Goal: Information Seeking & Learning: Learn about a topic

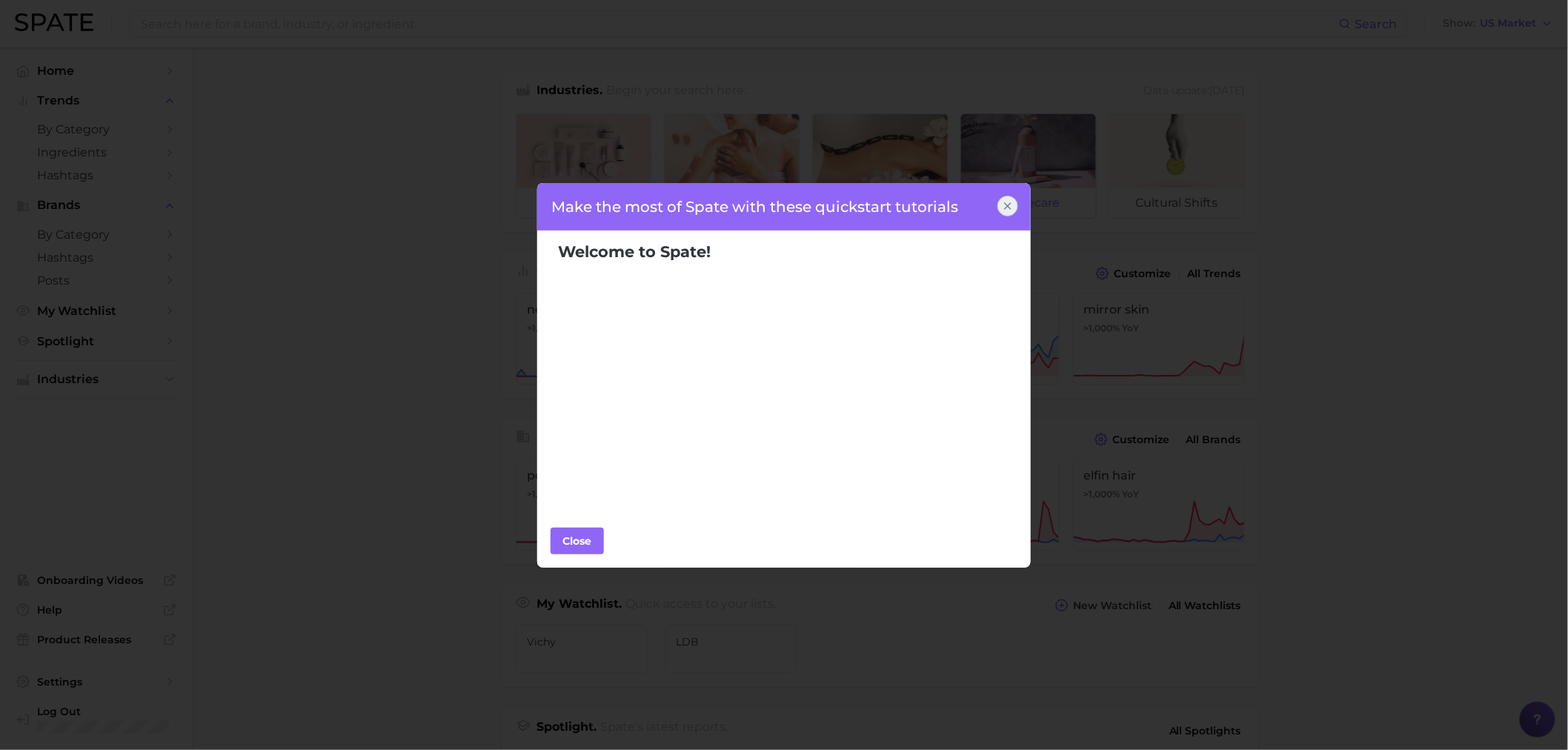
drag, startPoint x: 1008, startPoint y: 198, endPoint x: 981, endPoint y: 198, distance: 27.0
click at [1008, 198] on div at bounding box center [1007, 206] width 20 height 20
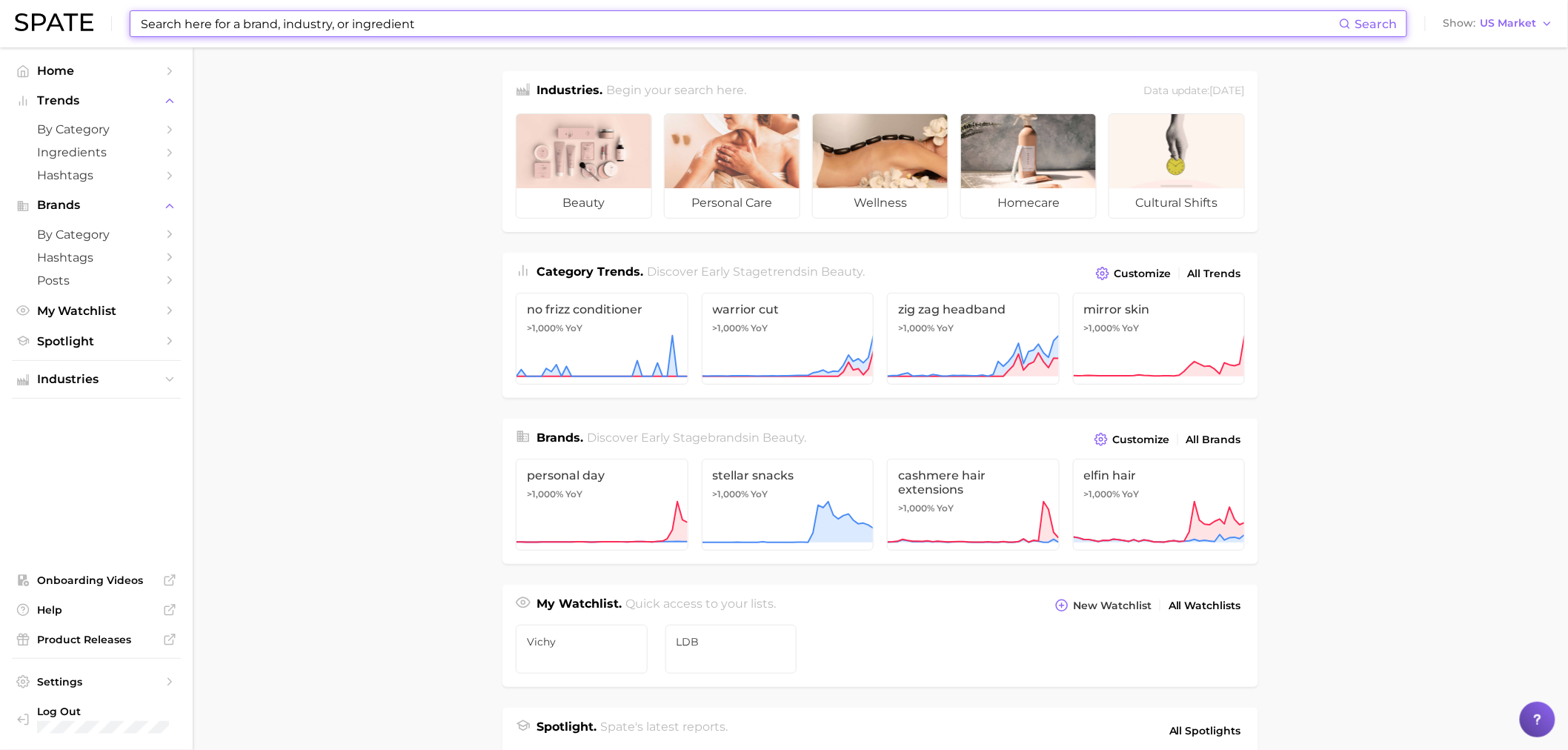
click at [245, 20] on input at bounding box center [739, 24] width 1200 height 26
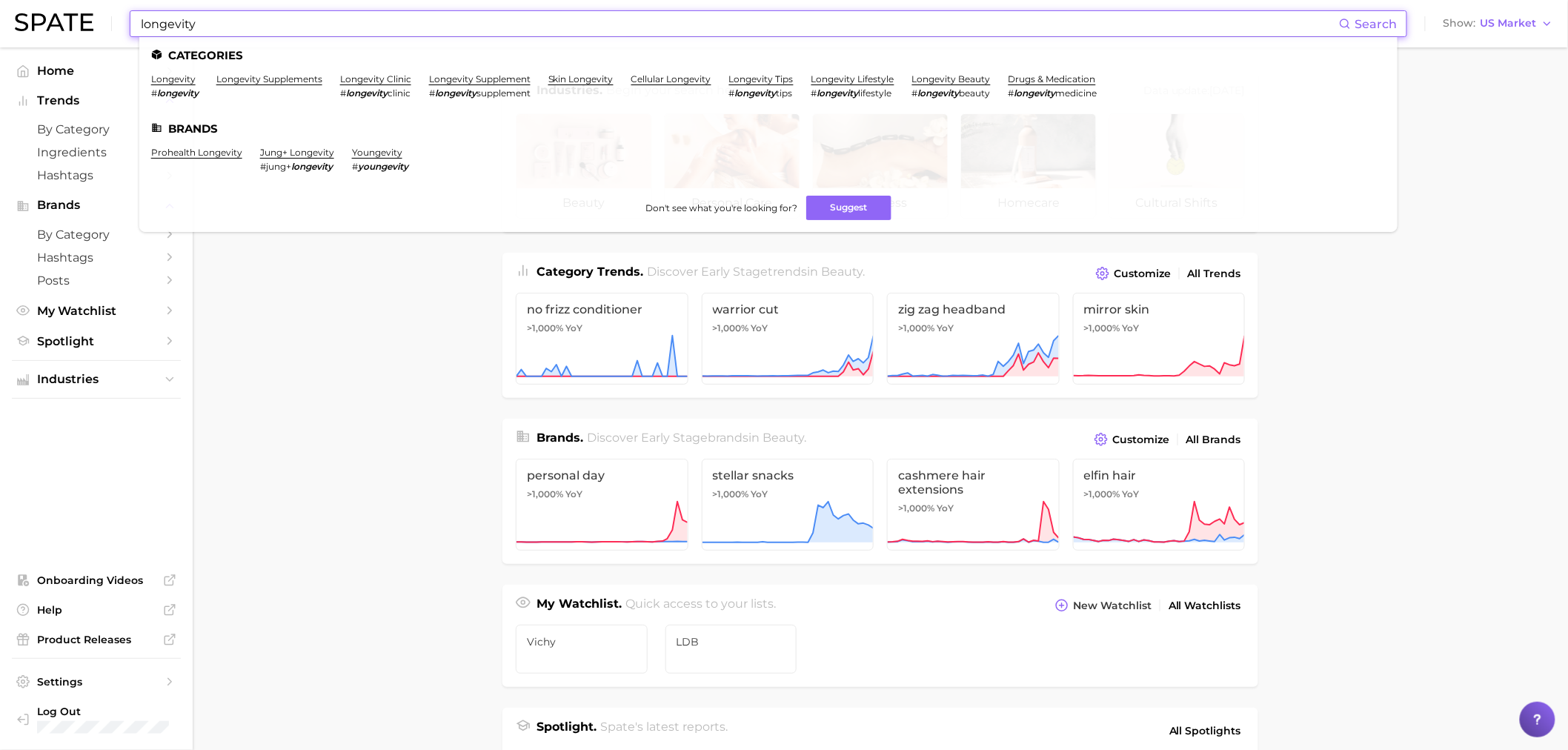
type input "longevity"
click at [170, 83] on link "longevity" at bounding box center [174, 78] width 44 height 11
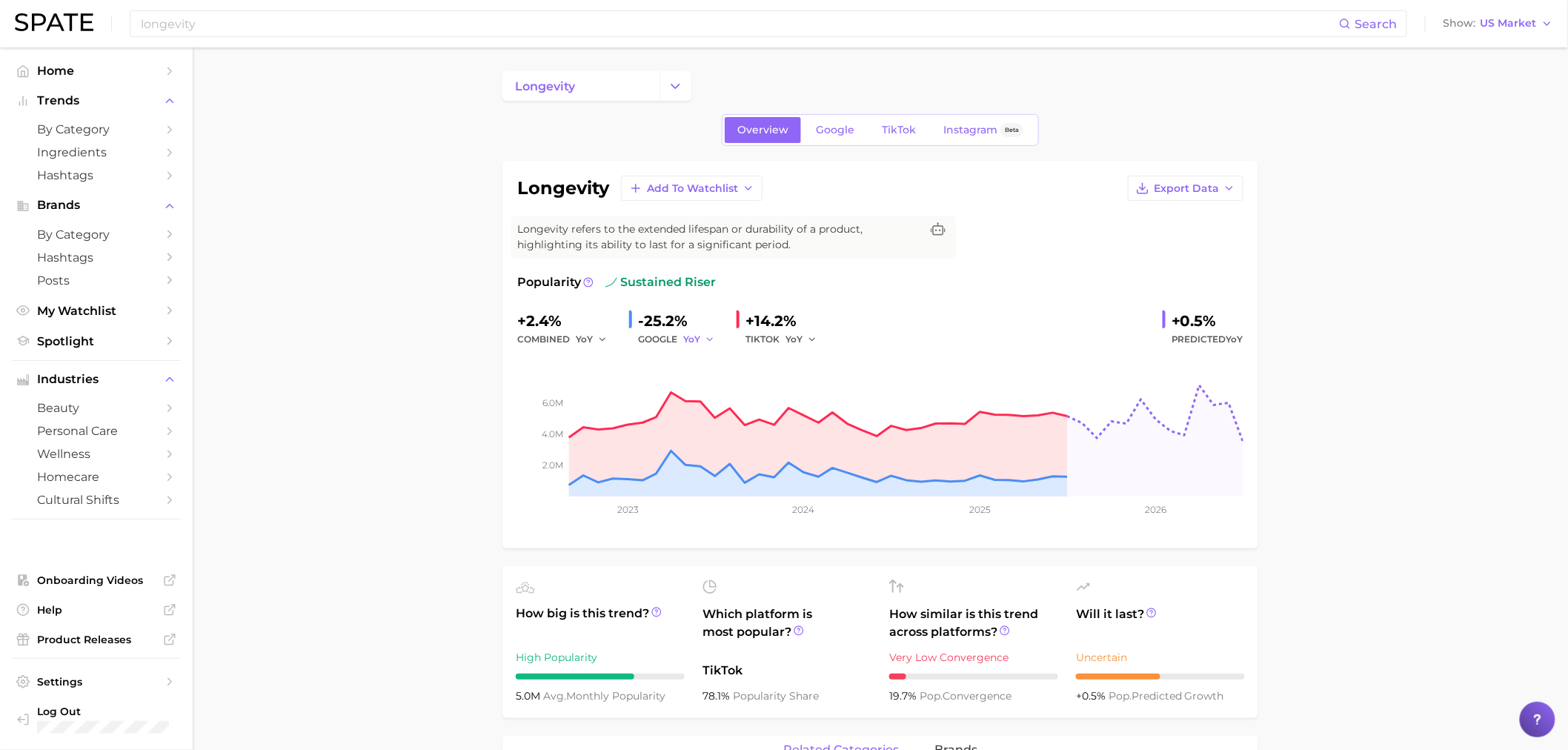
click at [709, 343] on icon "button" at bounding box center [710, 340] width 10 height 10
click at [733, 386] on button "QoQ" at bounding box center [765, 389] width 163 height 26
click at [810, 340] on icon "button" at bounding box center [813, 340] width 10 height 10
click at [823, 389] on button "QoQ" at bounding box center [867, 389] width 163 height 26
click at [697, 341] on span "QoQ" at bounding box center [693, 339] width 20 height 13
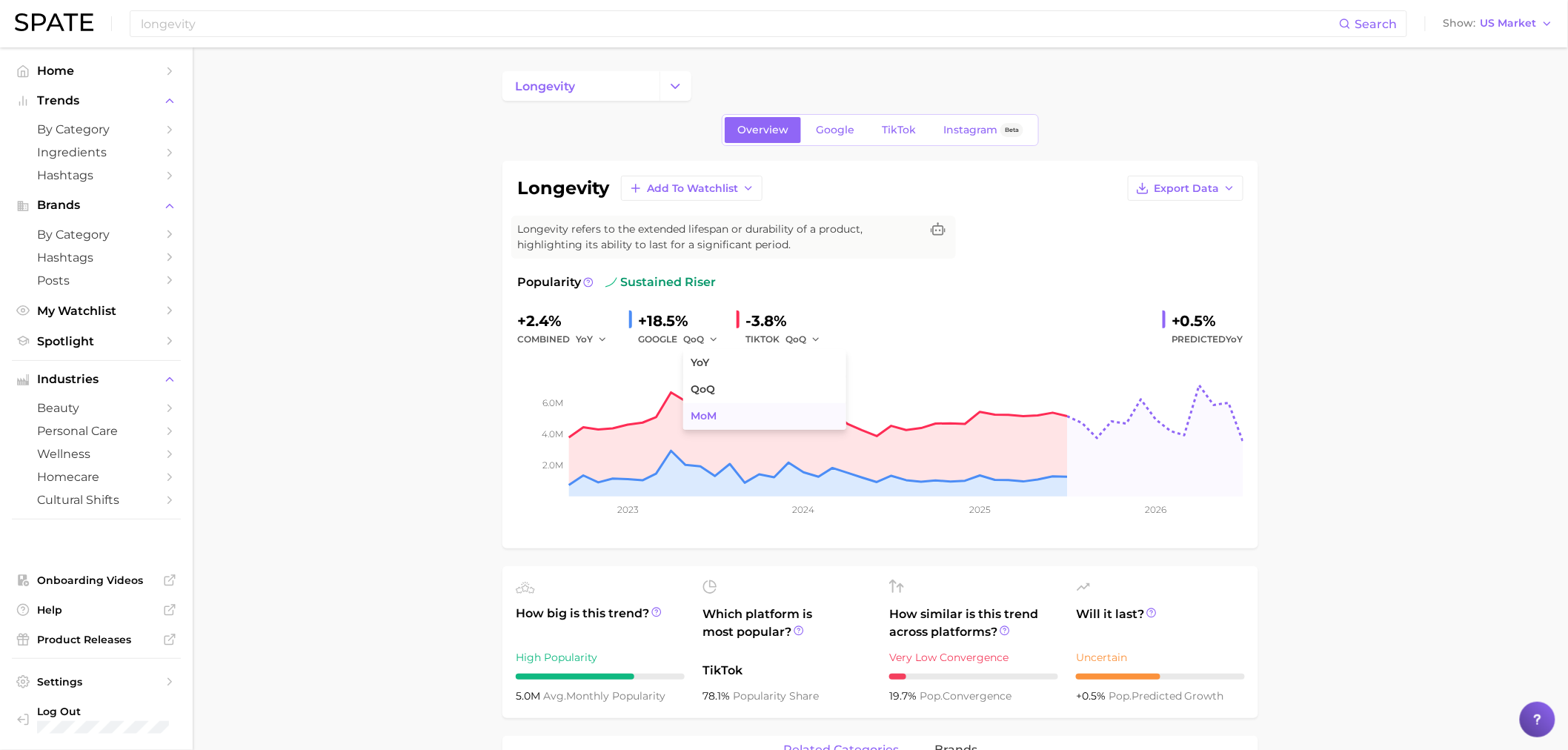
click at [716, 413] on span "MoM" at bounding box center [704, 416] width 26 height 13
click at [813, 338] on icon "button" at bounding box center [816, 340] width 10 height 10
click at [813, 411] on span "MoM" at bounding box center [806, 416] width 26 height 13
click at [815, 340] on icon "button" at bounding box center [818, 340] width 10 height 10
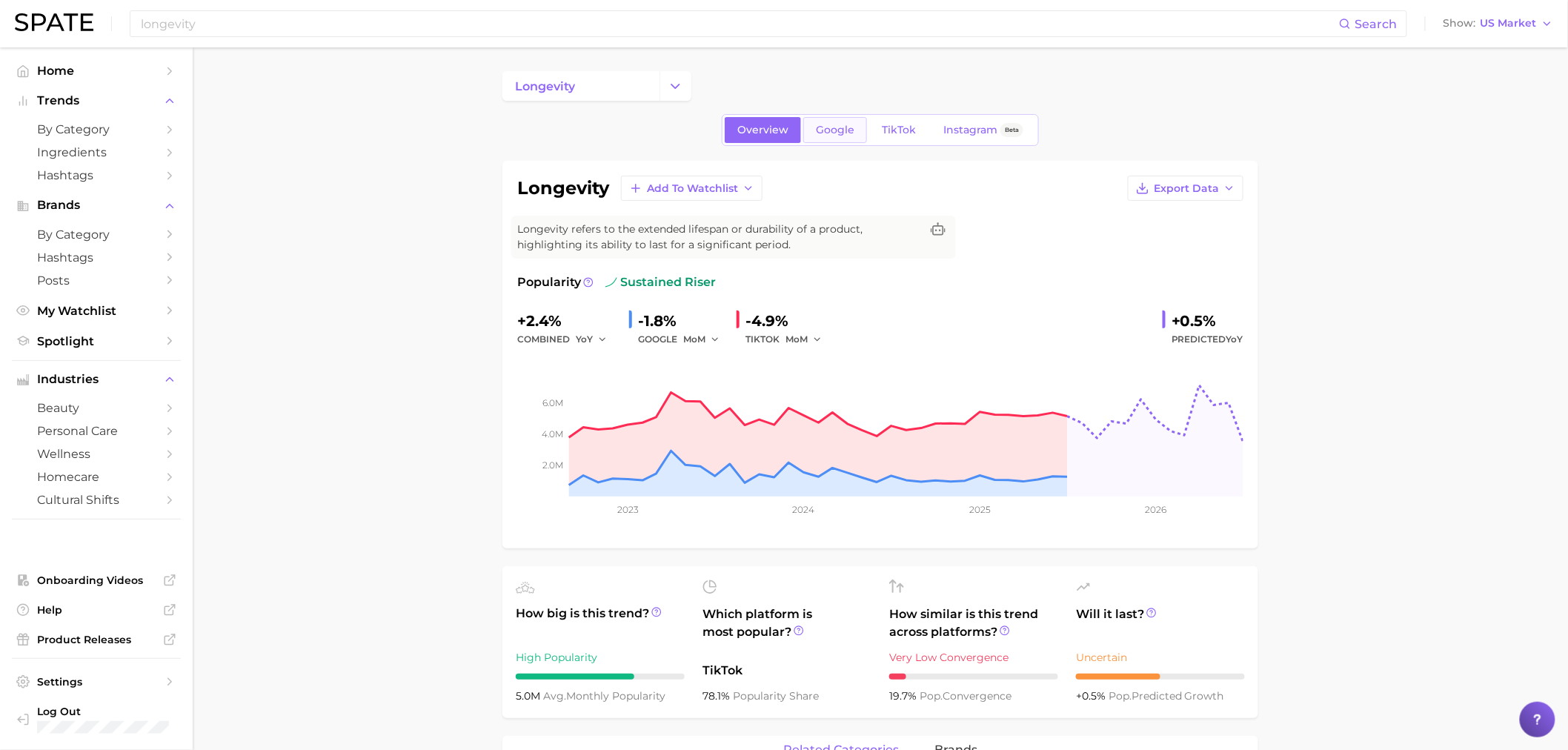
click at [829, 141] on link "Google" at bounding box center [835, 130] width 64 height 26
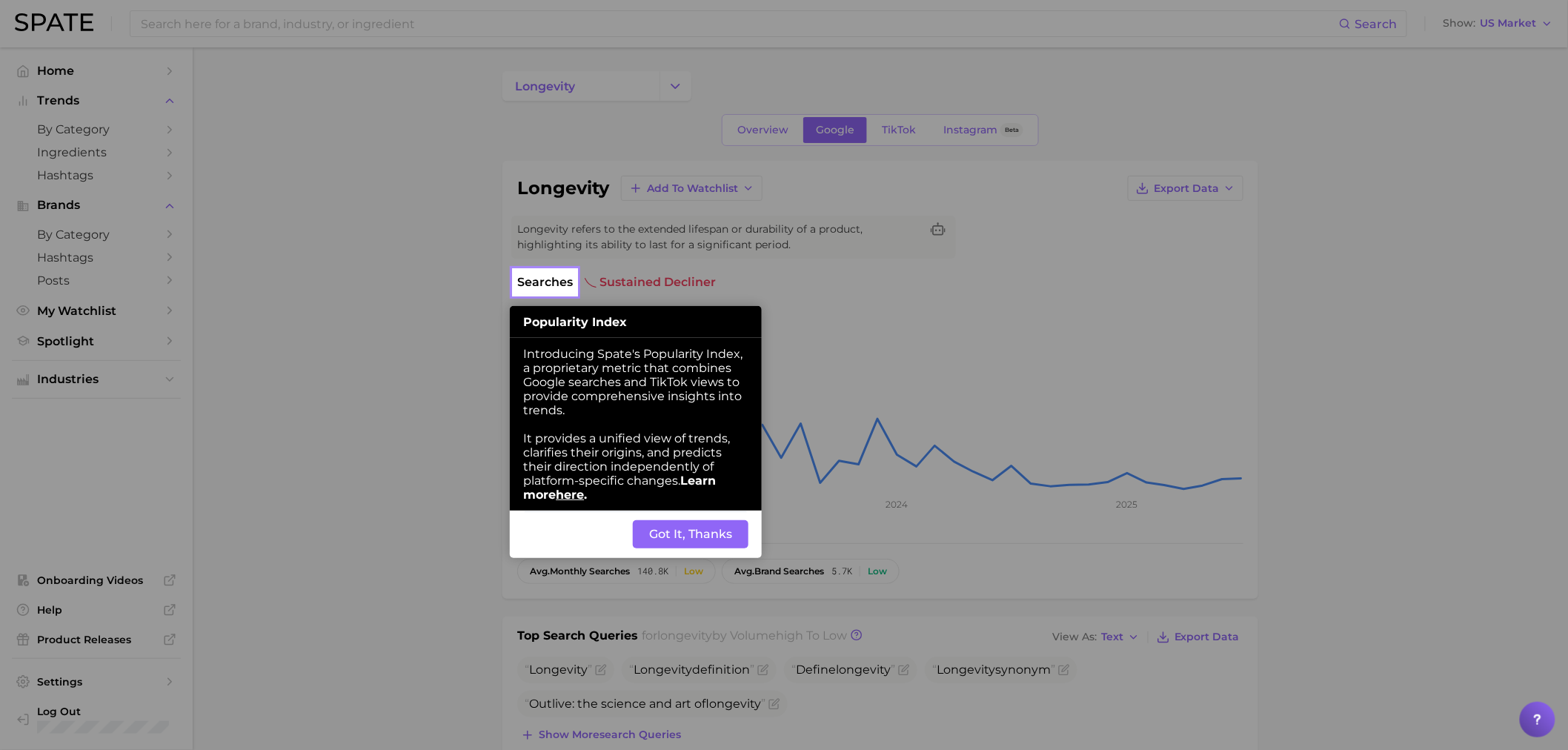
click at [651, 545] on button "Got It, Thanks" at bounding box center [691, 534] width 116 height 28
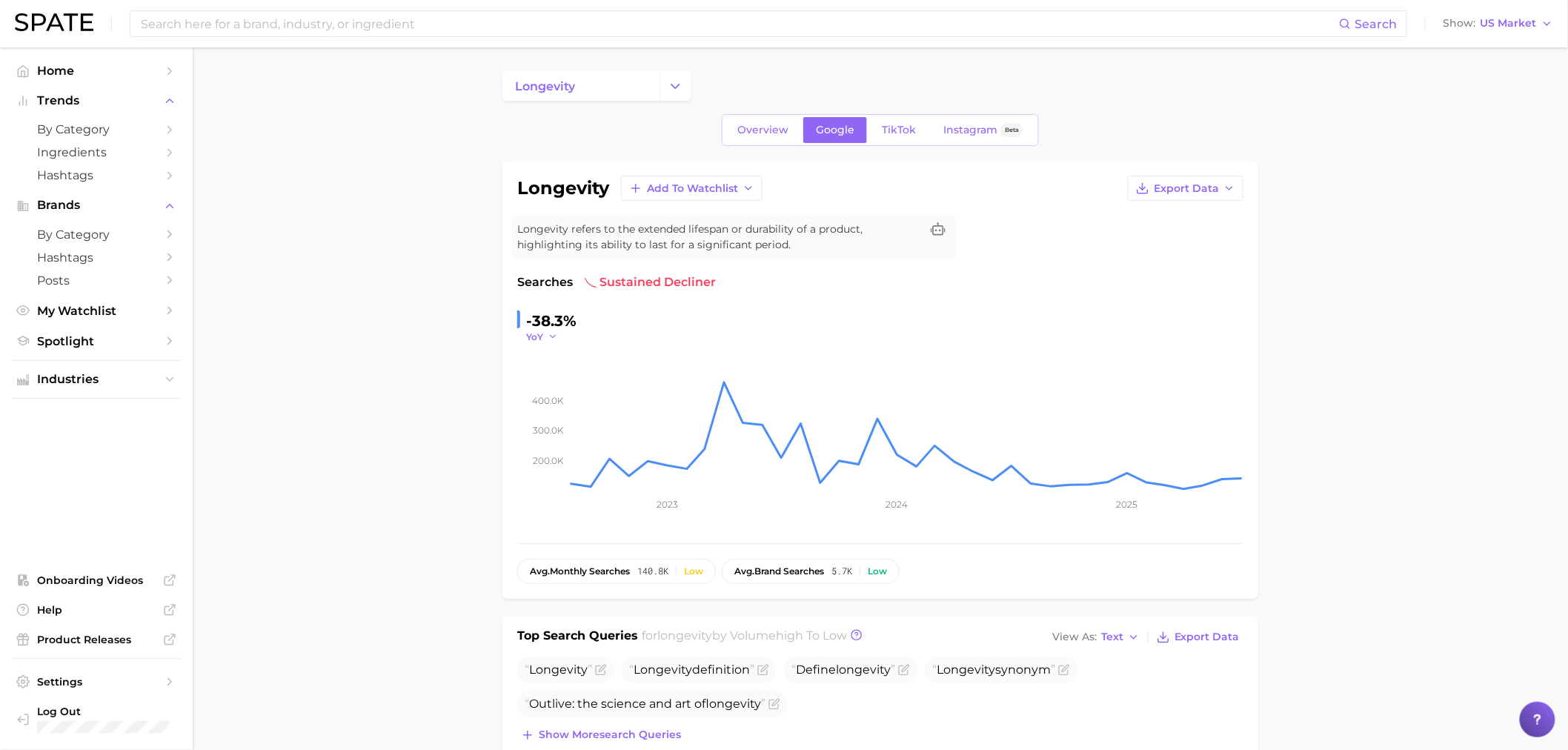
click at [555, 338] on icon "button" at bounding box center [553, 336] width 10 height 10
click at [566, 372] on button "QoQ" at bounding box center [607, 384] width 163 height 26
click at [746, 129] on span "Overview" at bounding box center [763, 129] width 51 height 13
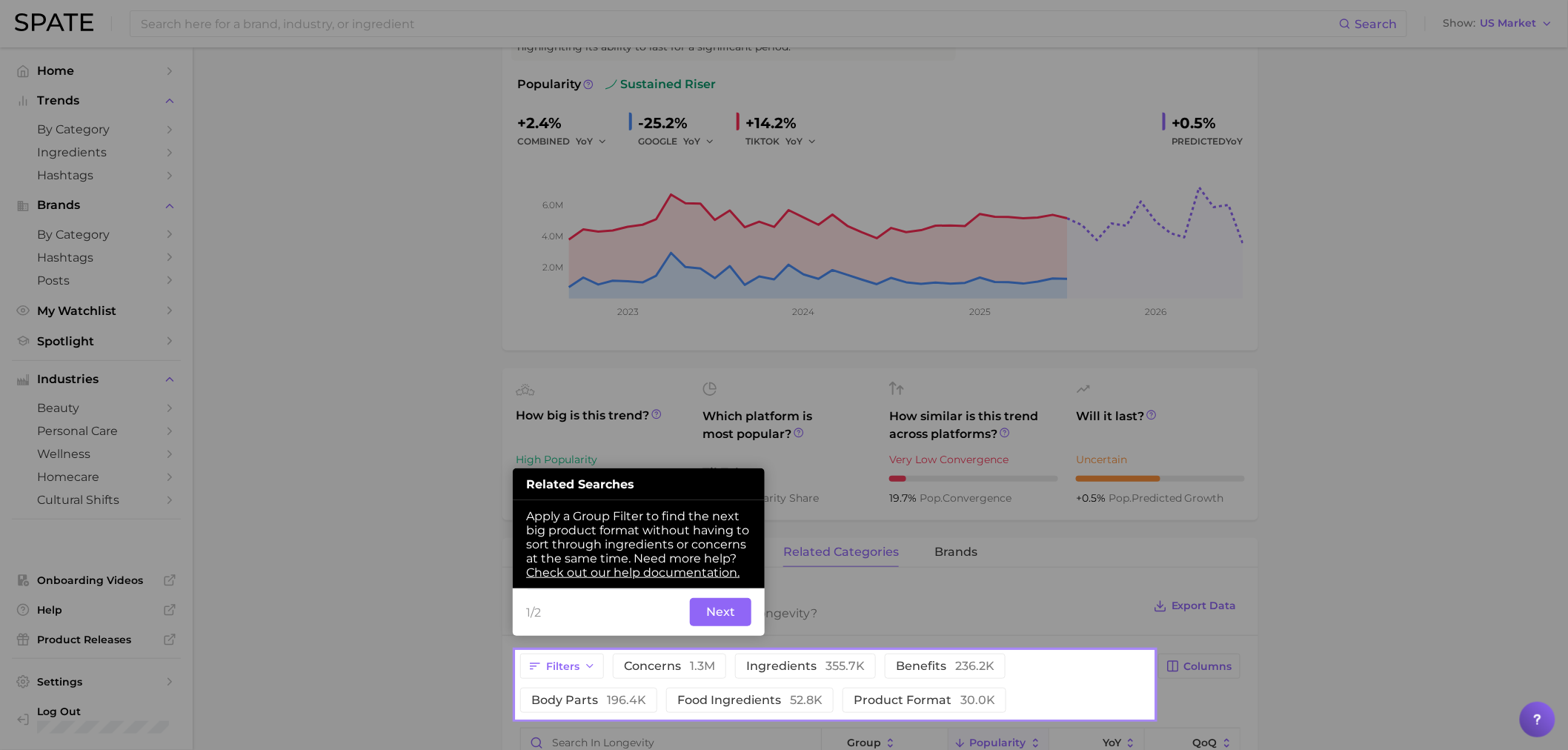
scroll to position [198, 0]
click at [712, 611] on button "Next" at bounding box center [721, 611] width 61 height 28
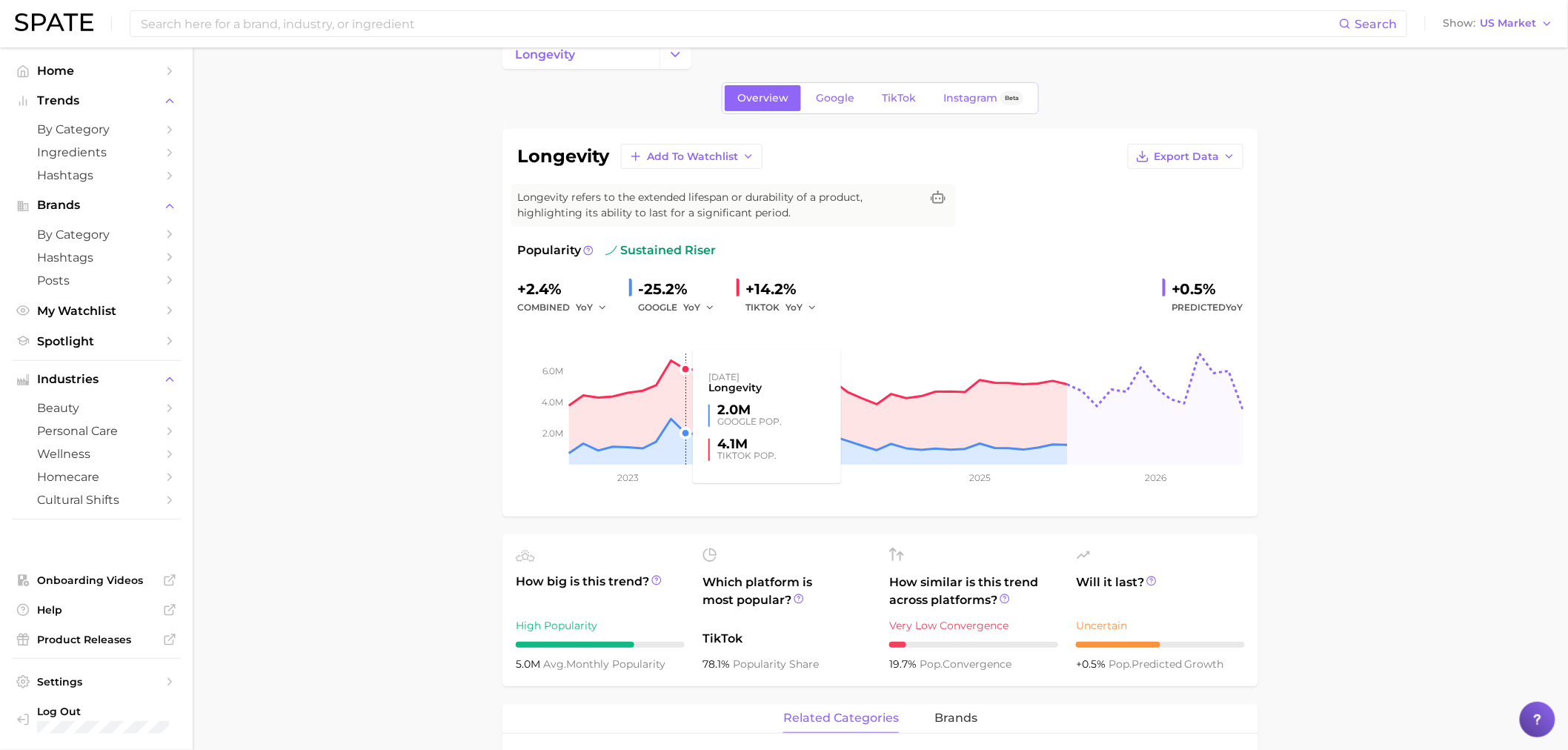
scroll to position [0, 0]
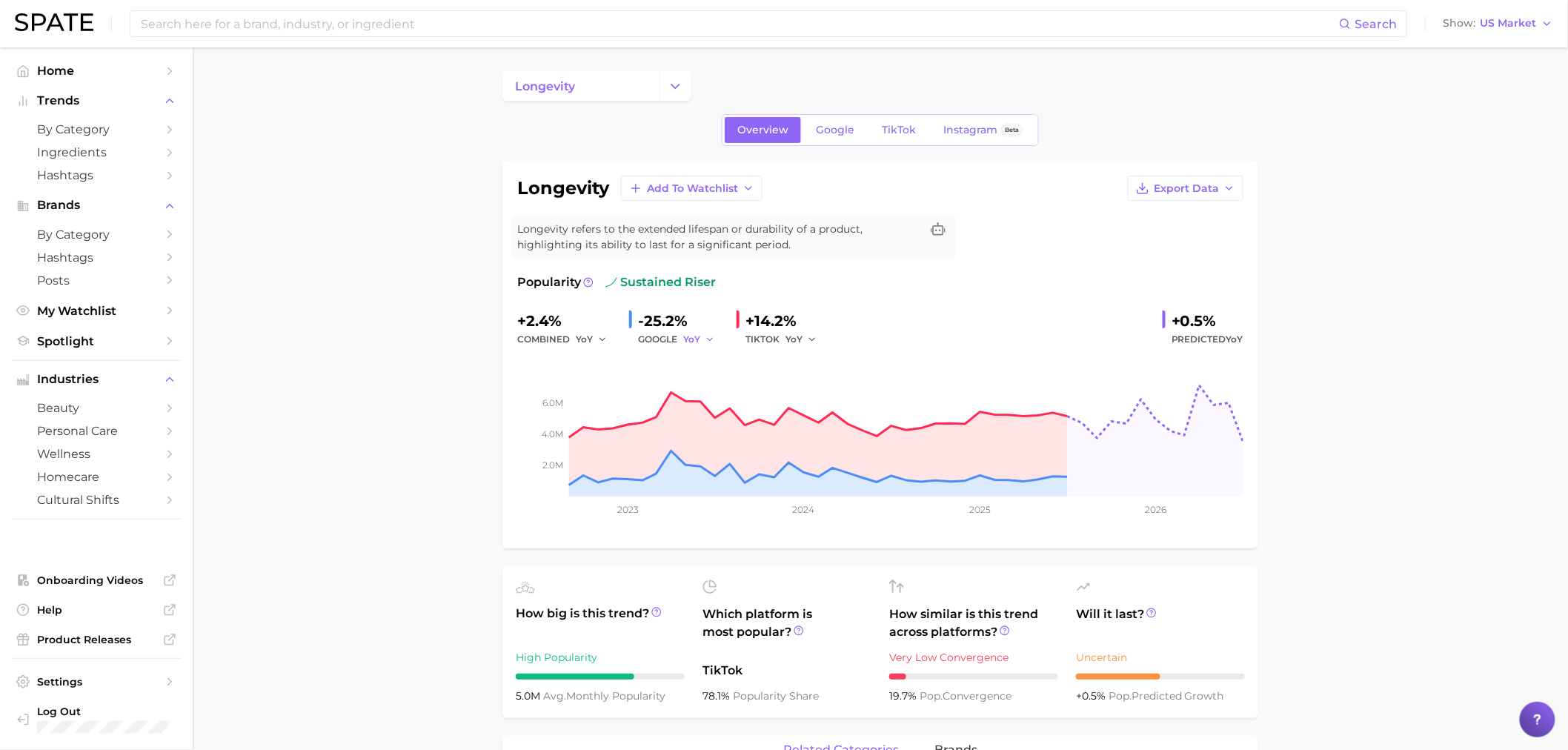
click at [701, 341] on button "YoY" at bounding box center [698, 339] width 31 height 18
click at [697, 394] on span "QoQ" at bounding box center [703, 389] width 25 height 13
click at [832, 140] on link "Google" at bounding box center [835, 130] width 64 height 26
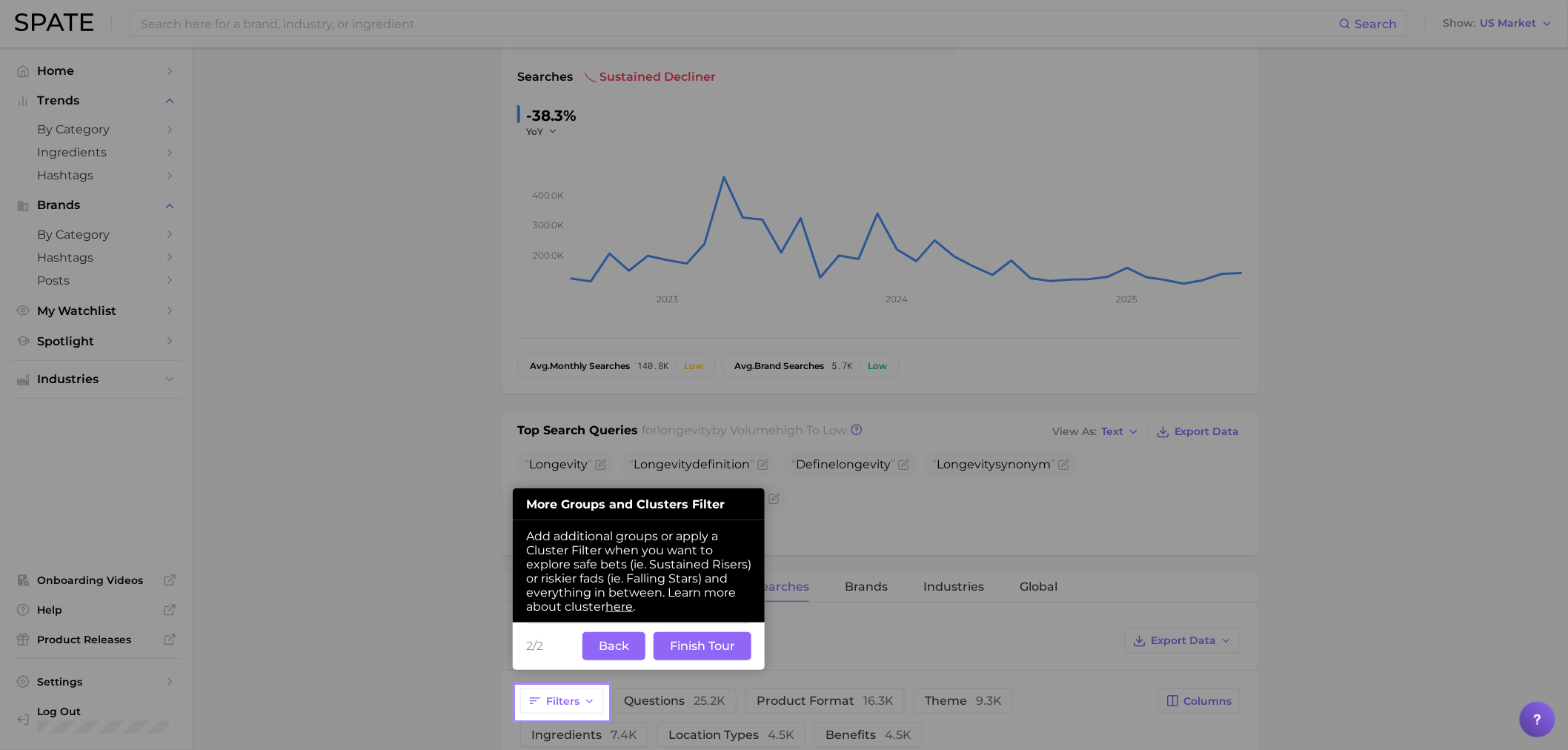
scroll to position [206, 0]
click at [704, 651] on button "Finish Tour" at bounding box center [702, 645] width 98 height 28
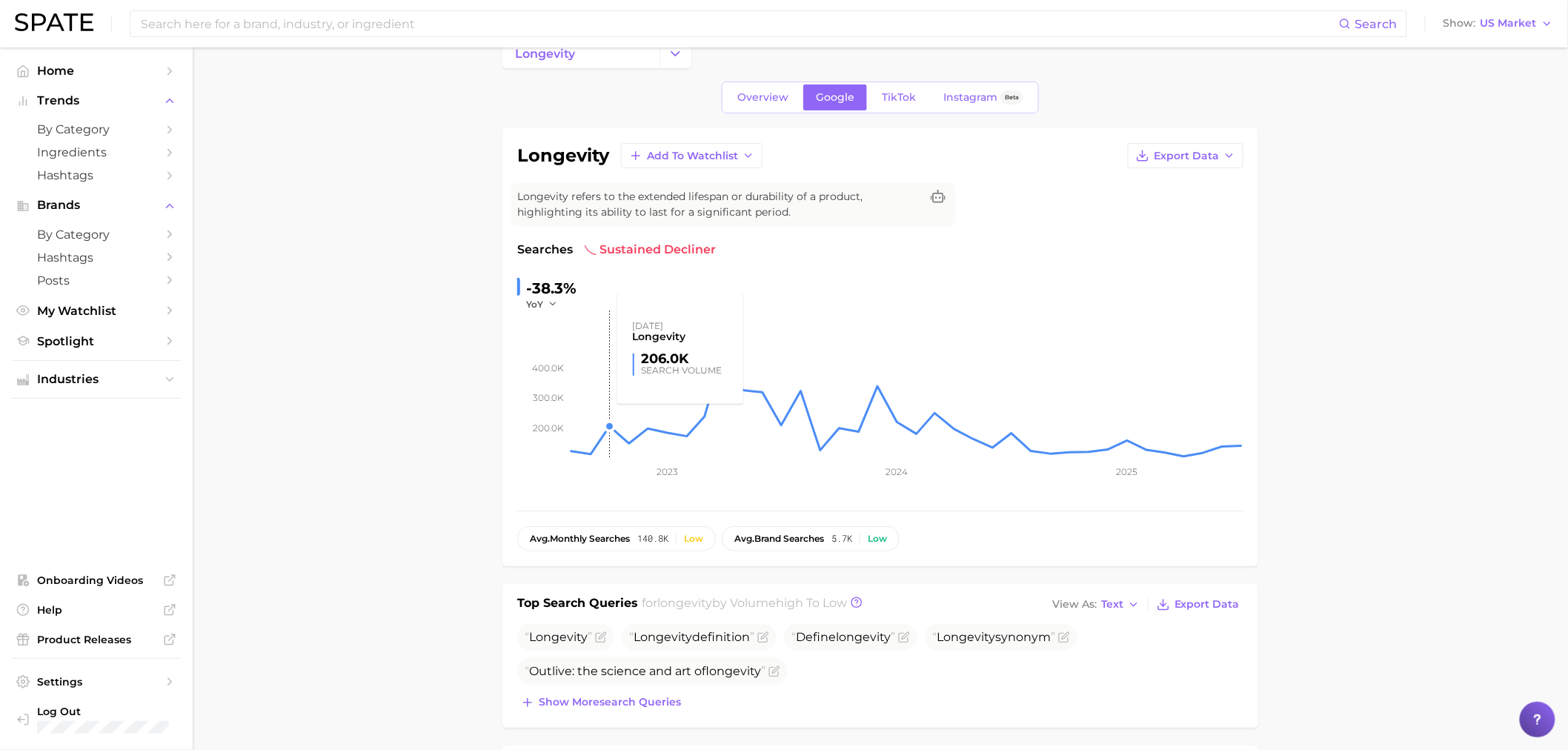
scroll to position [0, 0]
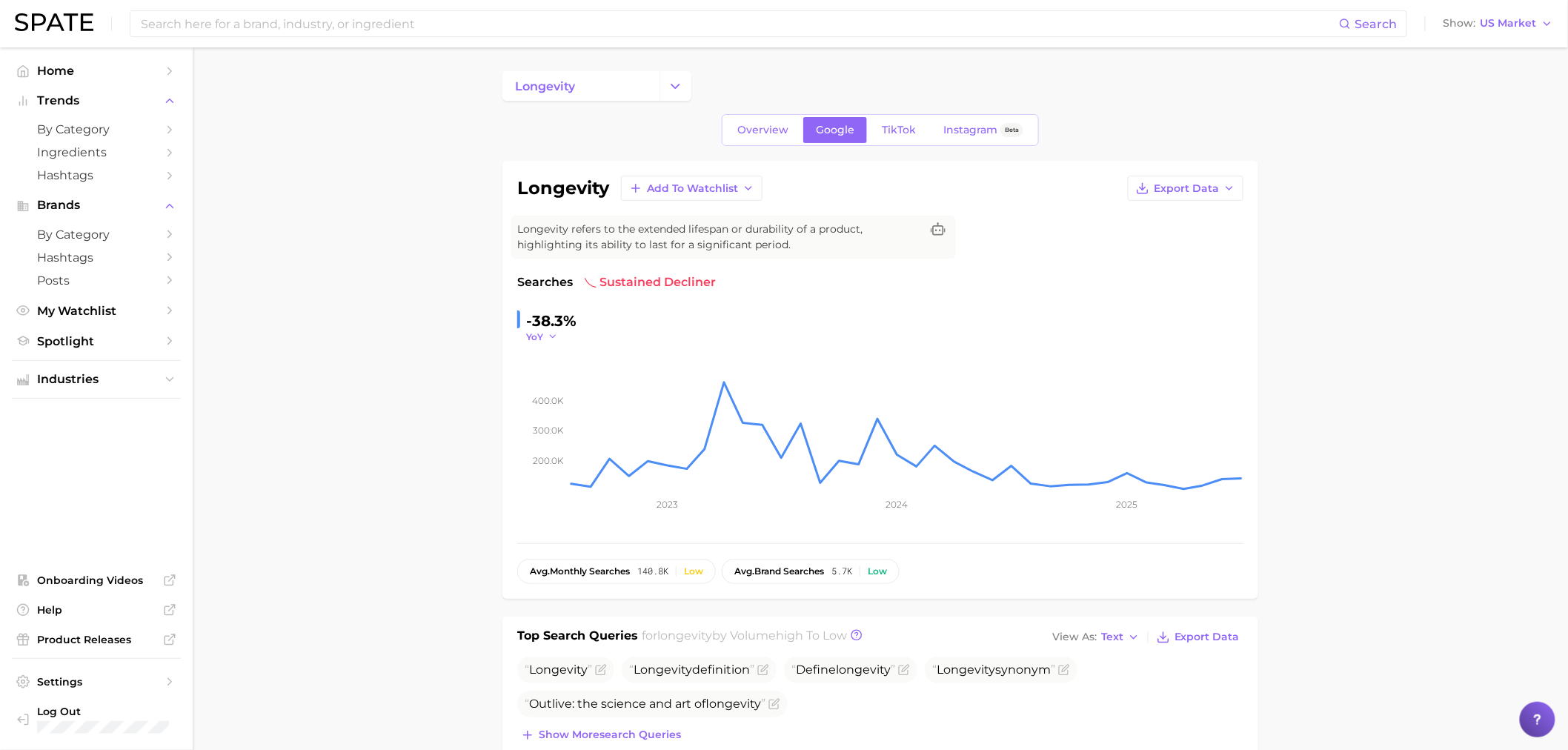
click at [549, 336] on icon "button" at bounding box center [553, 336] width 10 height 10
click at [550, 354] on span "YoY" at bounding box center [543, 358] width 19 height 13
click at [555, 331] on icon "button" at bounding box center [553, 336] width 10 height 10
click at [554, 395] on button "QoQ" at bounding box center [607, 384] width 163 height 26
click at [551, 339] on icon "button" at bounding box center [556, 336] width 10 height 10
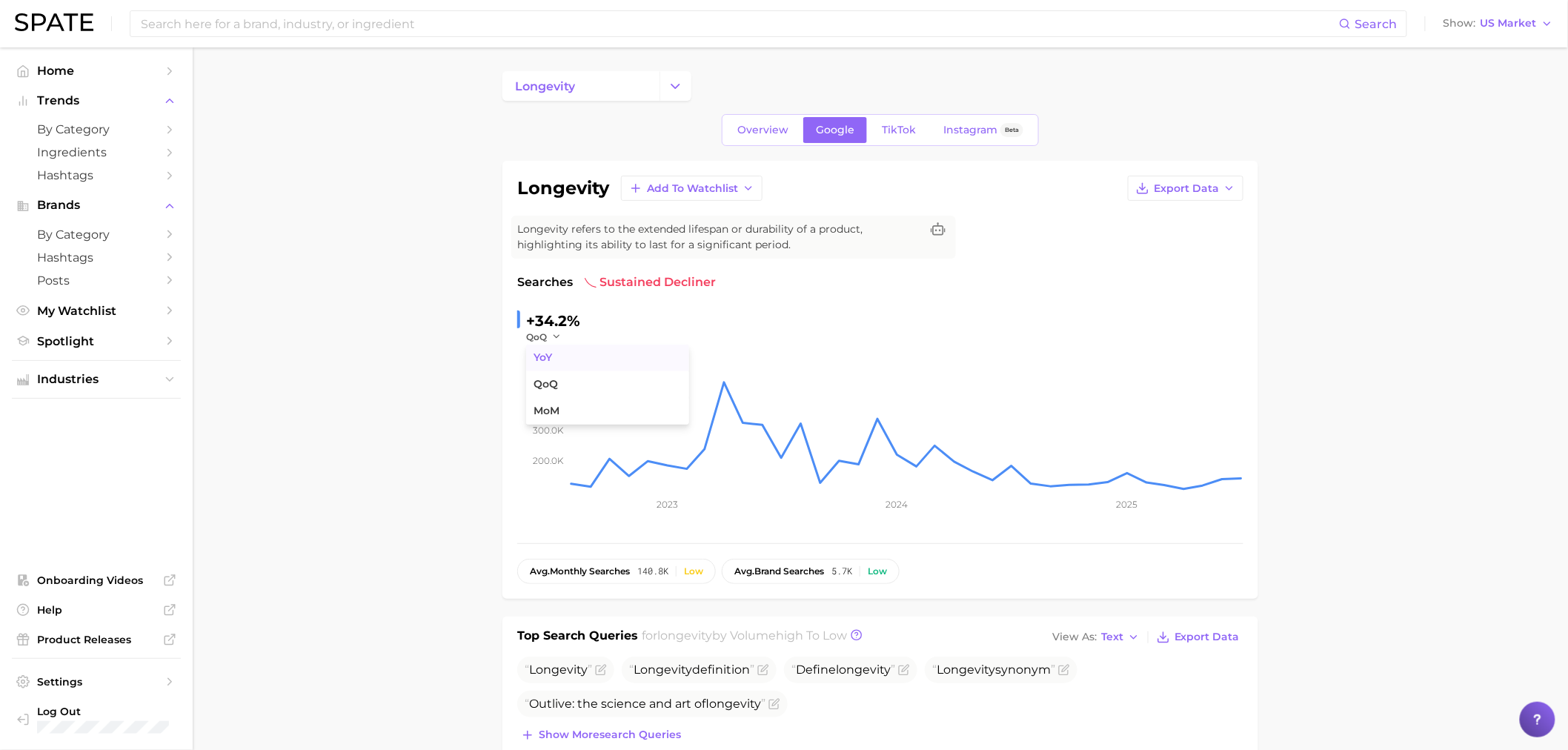
click at [569, 359] on button "YoY" at bounding box center [607, 358] width 163 height 26
click at [485, 31] on input at bounding box center [739, 24] width 1200 height 26
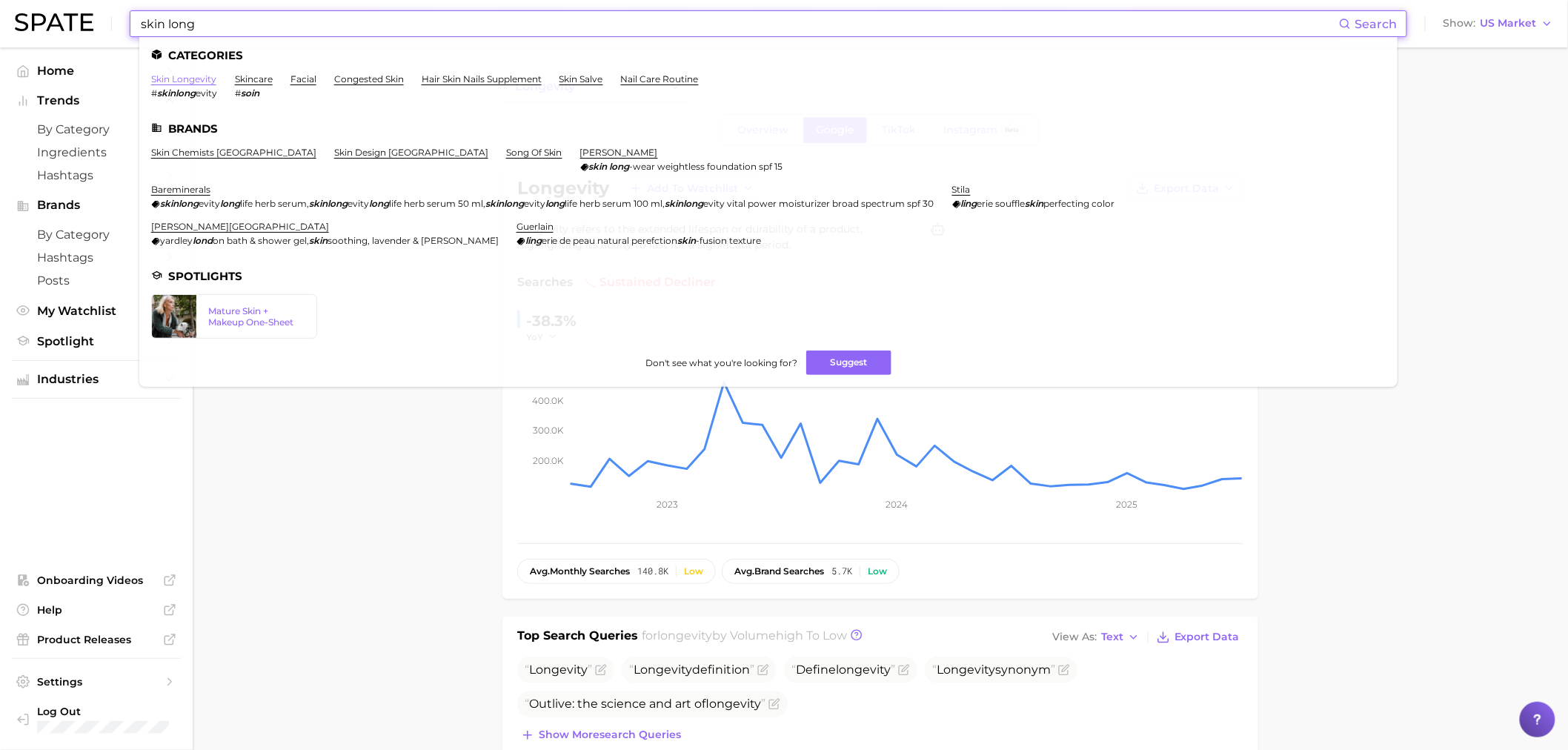
type input "skin long"
click at [159, 82] on link "skin longevity" at bounding box center [184, 78] width 66 height 11
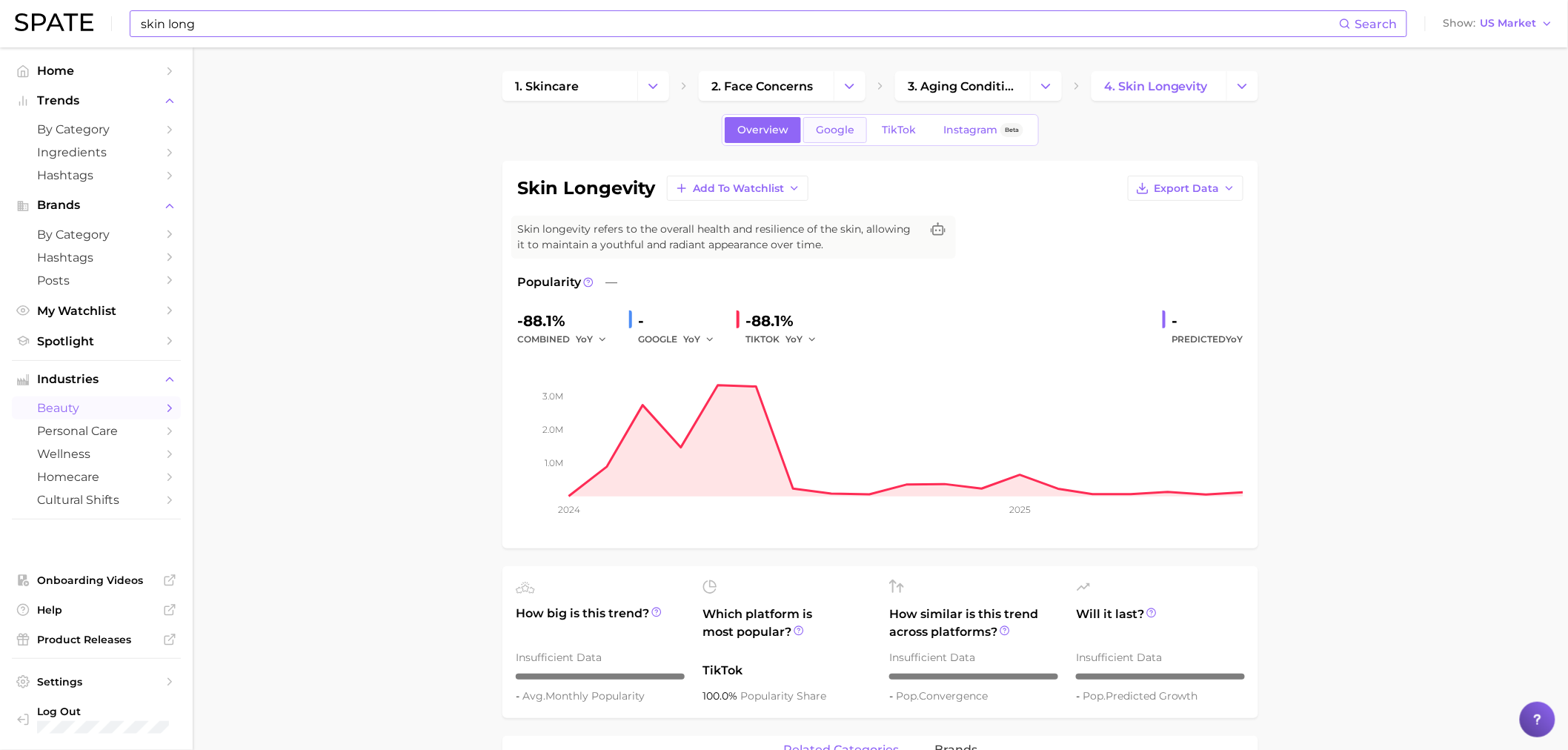
click at [832, 129] on span "Google" at bounding box center [835, 129] width 38 height 13
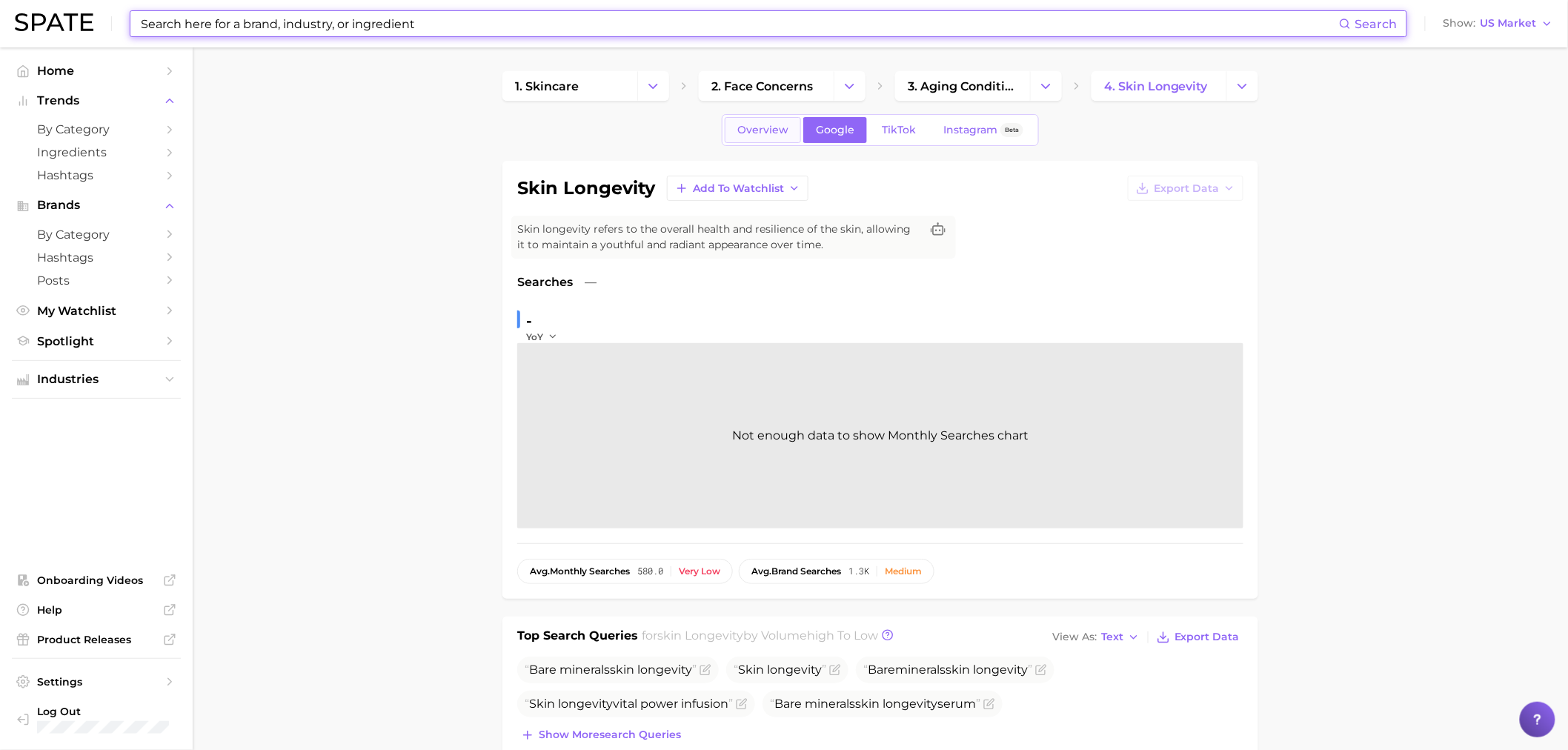
click at [780, 140] on link "Overview" at bounding box center [763, 130] width 77 height 26
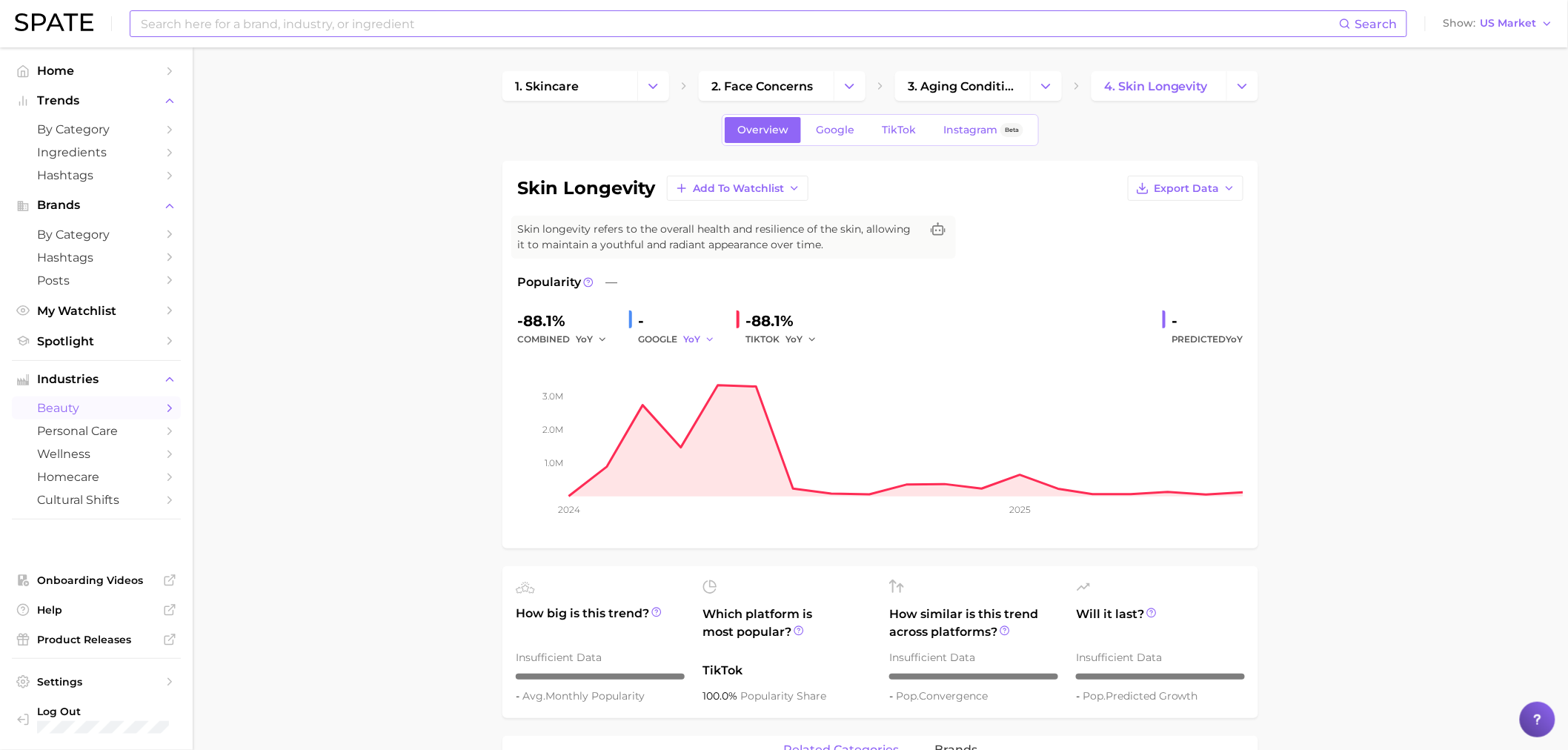
click at [713, 338] on icon "button" at bounding box center [710, 340] width 10 height 10
click at [704, 388] on span "QoQ" at bounding box center [703, 389] width 25 height 13
click at [720, 336] on div "QoQ" at bounding box center [704, 339] width 42 height 18
click at [710, 330] on button "QoQ" at bounding box center [701, 339] width 36 height 18
click at [693, 415] on span "MoM" at bounding box center [704, 416] width 26 height 13
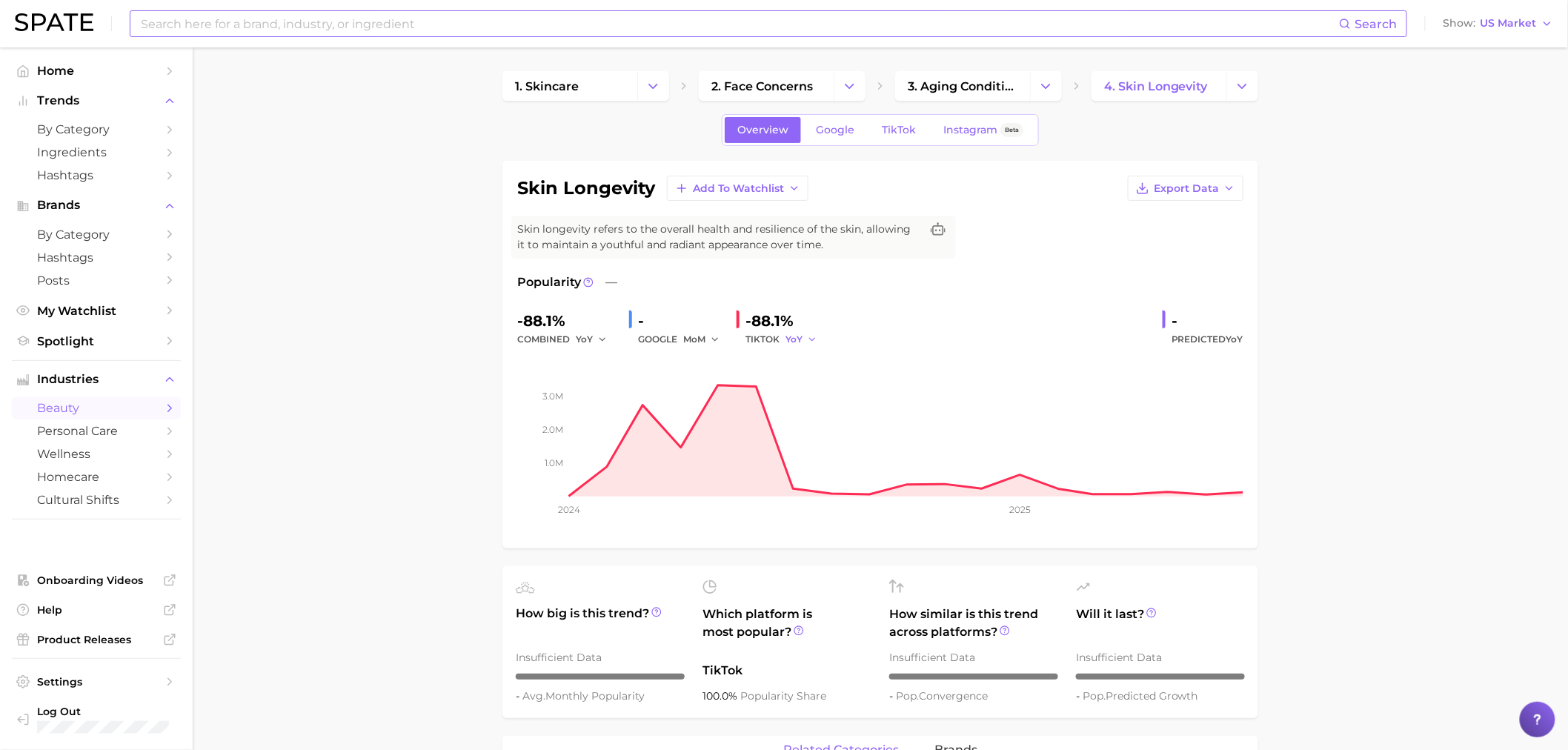
click at [811, 339] on icon "button" at bounding box center [813, 340] width 10 height 10
click at [815, 384] on span "QoQ" at bounding box center [805, 389] width 25 height 13
click at [816, 345] on button "QoQ" at bounding box center [803, 339] width 36 height 18
click at [819, 421] on button "MoM" at bounding box center [867, 416] width 163 height 26
click at [827, 122] on link "Google" at bounding box center [835, 130] width 64 height 26
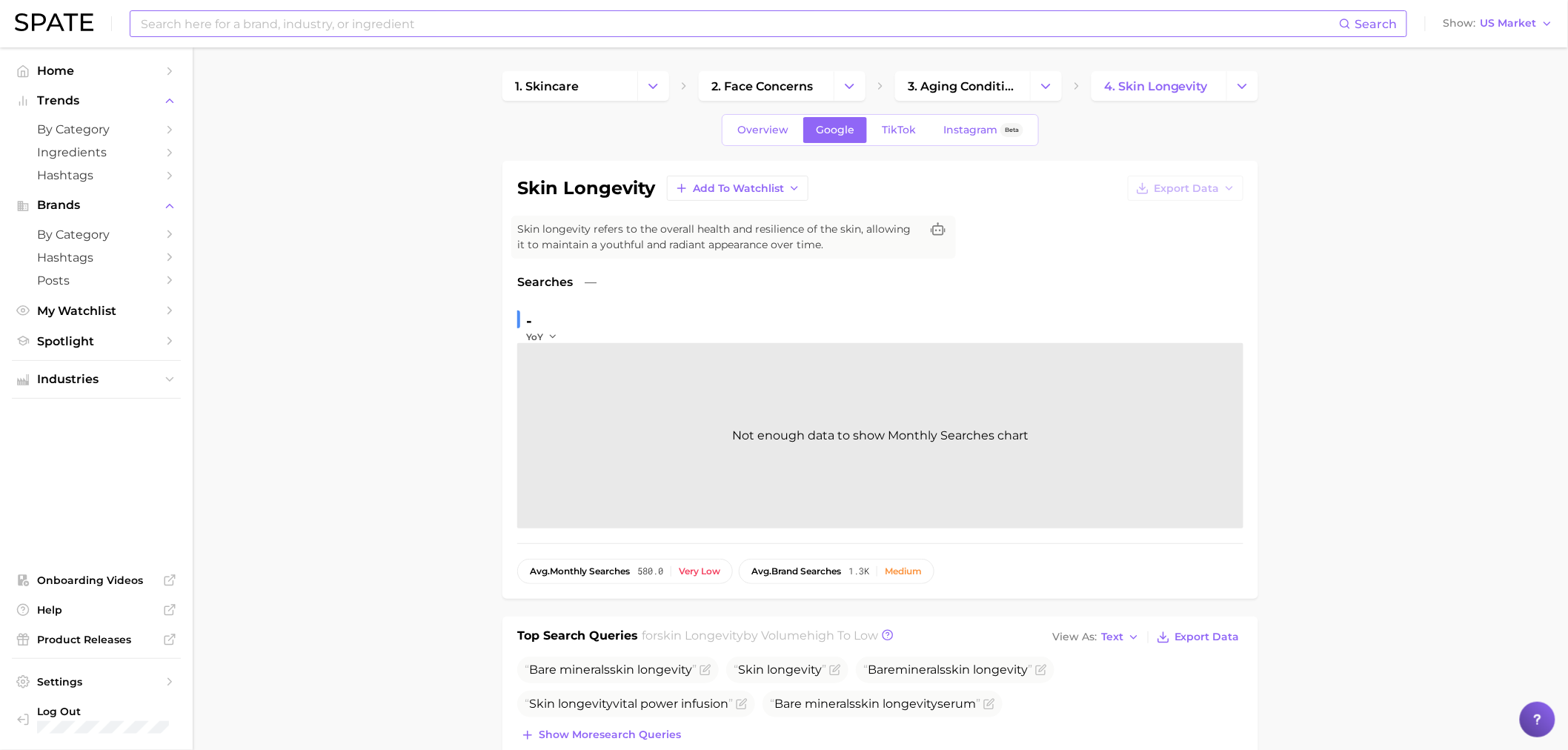
click at [248, 34] on input at bounding box center [739, 24] width 1200 height 26
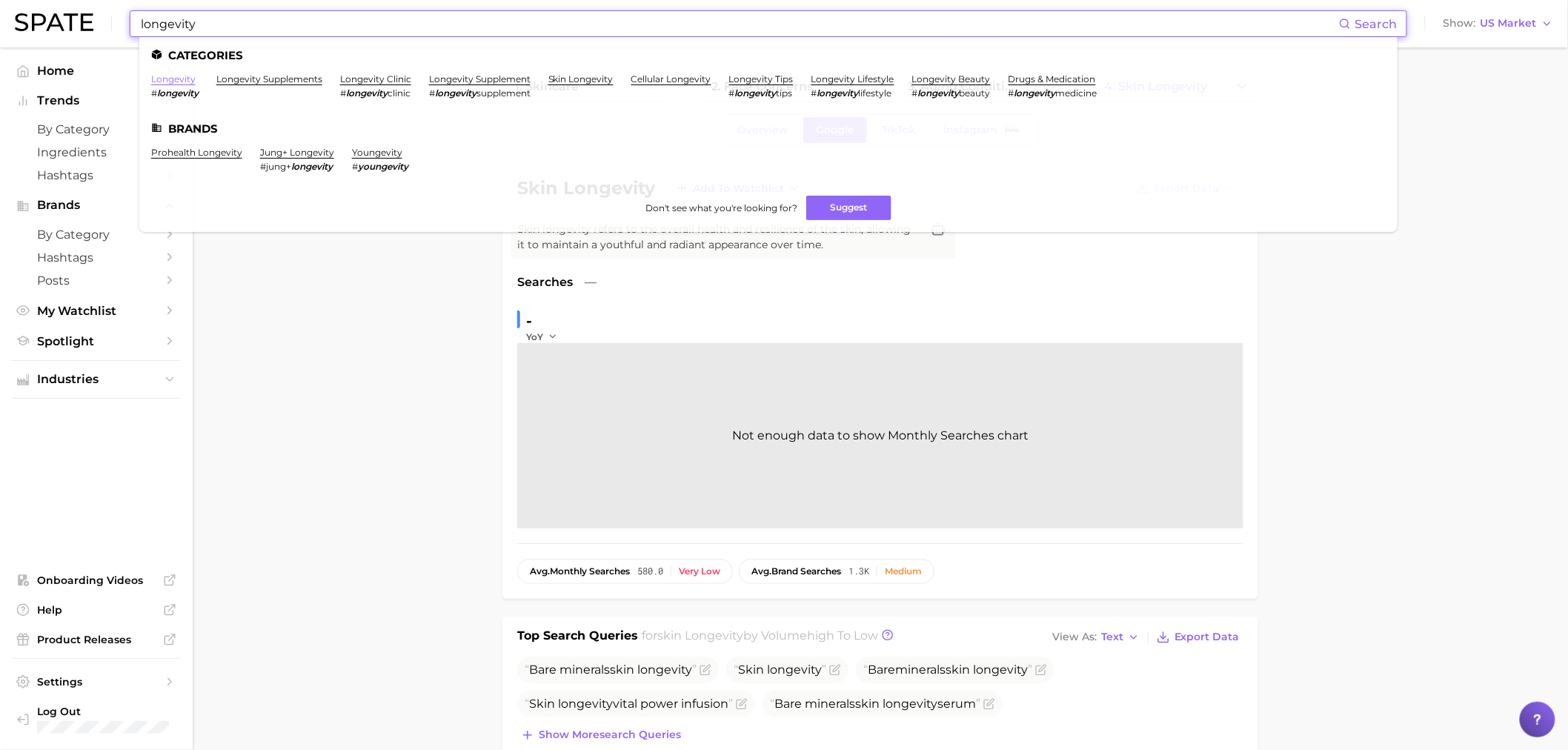
type input "longevity"
click at [169, 74] on link "longevity" at bounding box center [174, 78] width 44 height 11
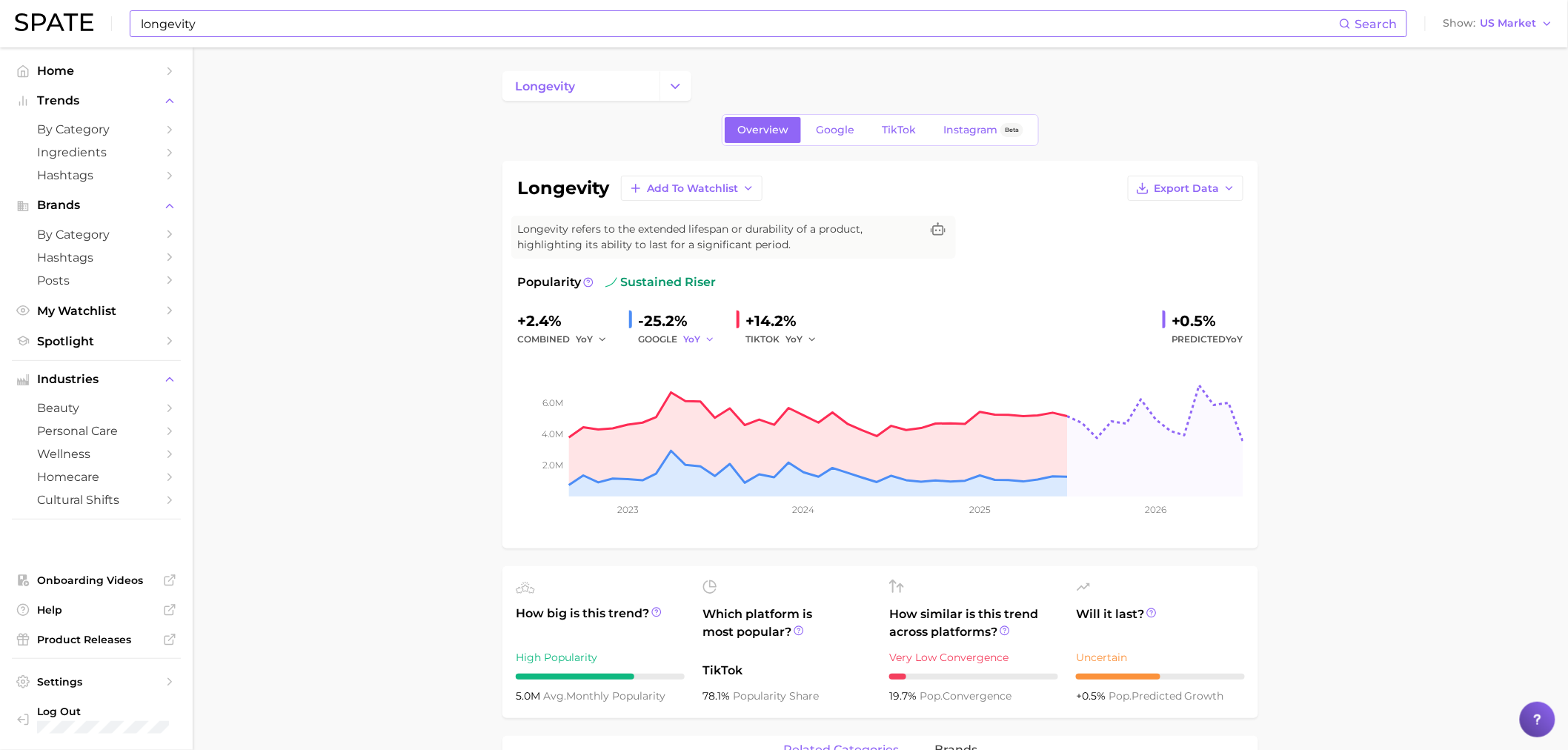
click at [706, 335] on icon "button" at bounding box center [710, 340] width 10 height 10
click at [725, 391] on button "QoQ" at bounding box center [765, 389] width 163 height 26
click at [704, 331] on button "QoQ" at bounding box center [701, 339] width 36 height 18
click at [721, 410] on button "MoM" at bounding box center [765, 416] width 163 height 26
click at [785, 343] on span "YoY" at bounding box center [794, 339] width 17 height 13
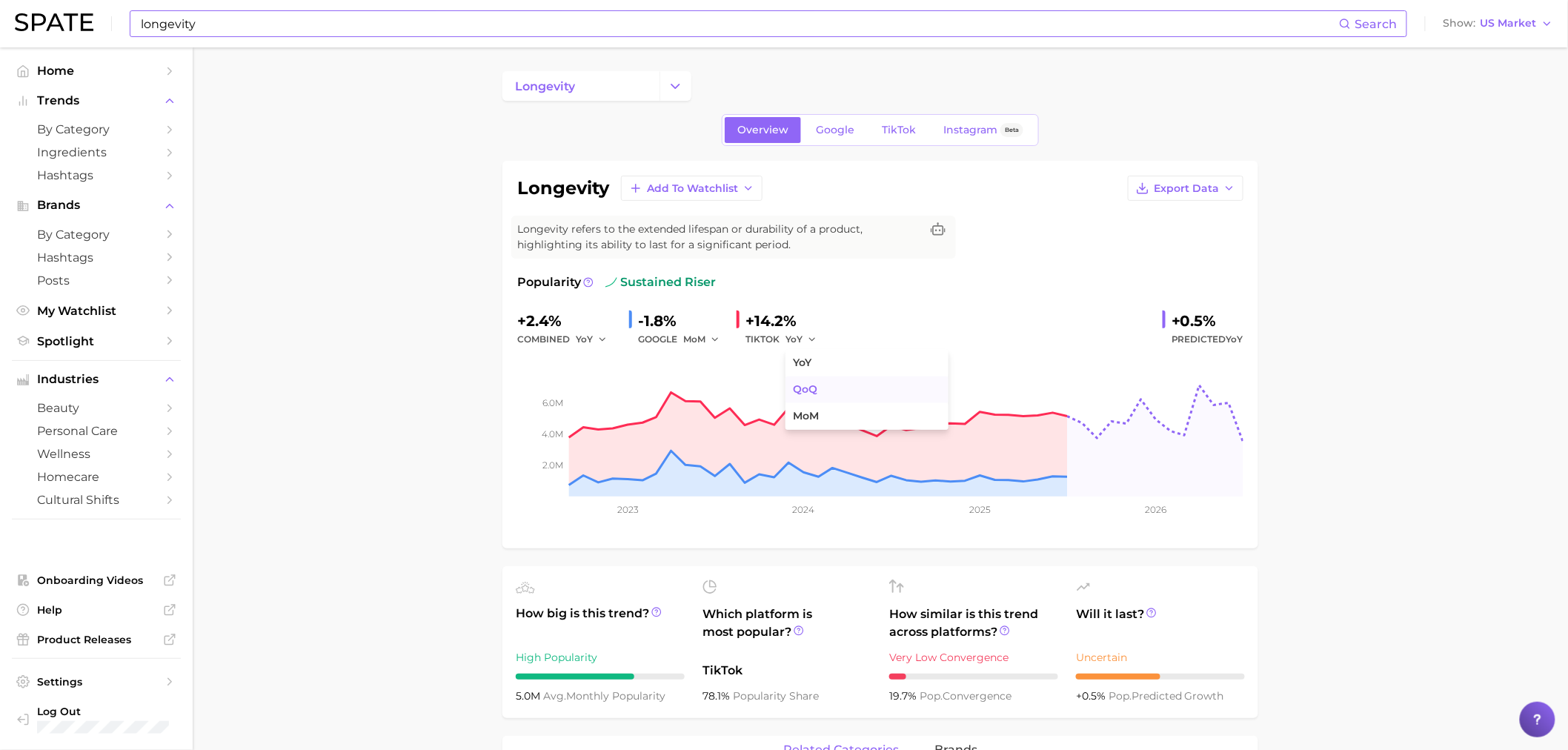
click at [798, 376] on button "QoQ" at bounding box center [867, 389] width 163 height 26
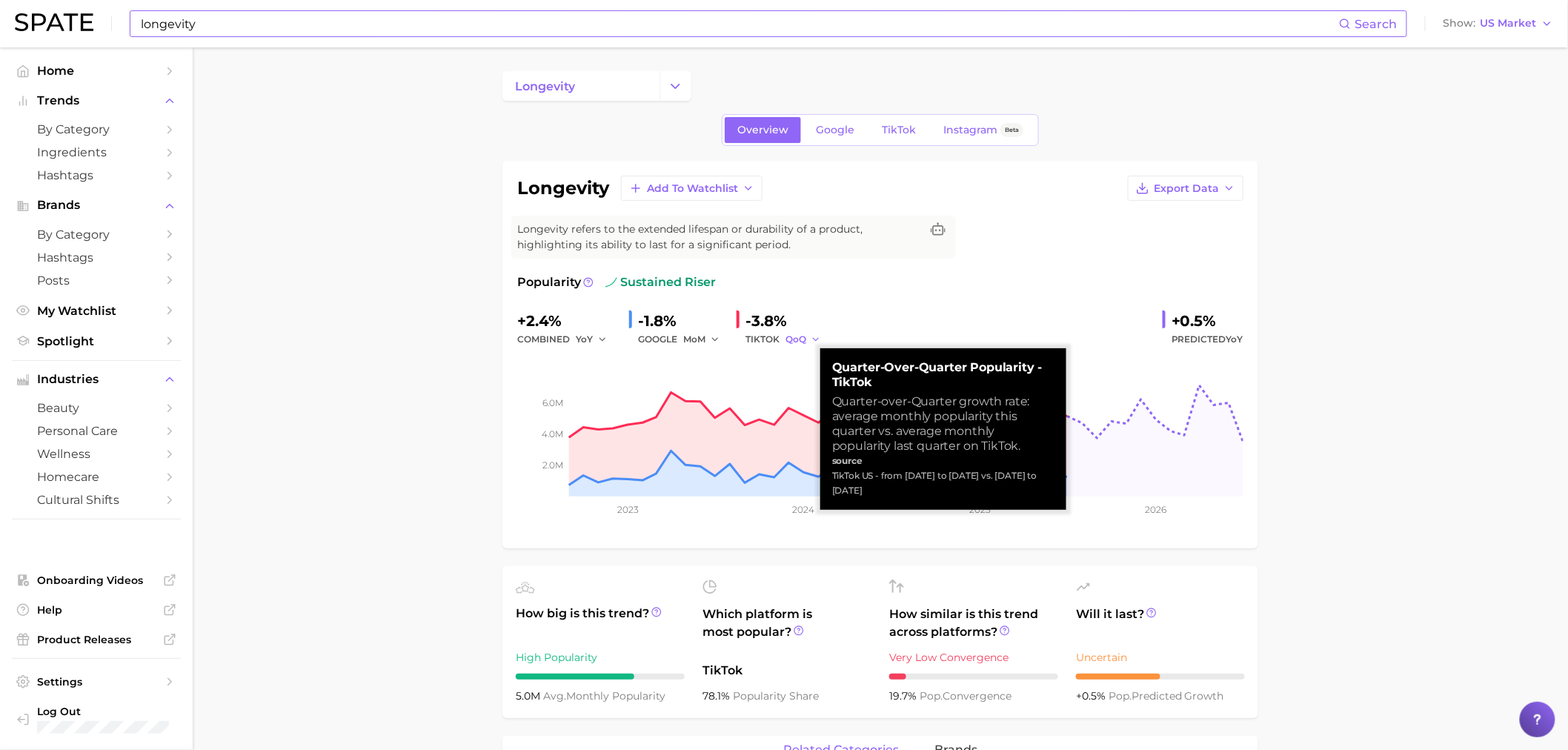
click at [818, 342] on icon "button" at bounding box center [816, 340] width 10 height 10
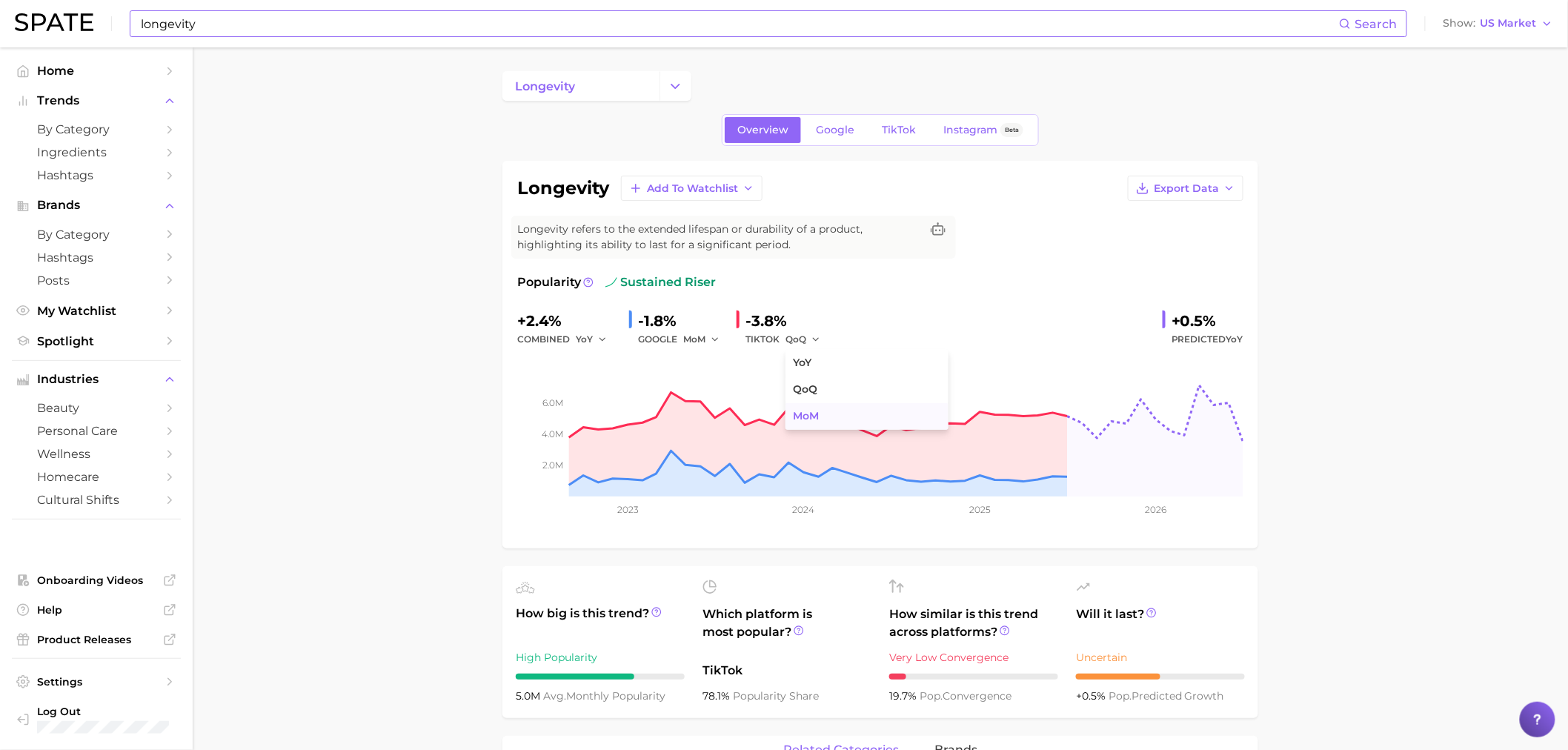
click at [803, 420] on span "MoM" at bounding box center [806, 416] width 26 height 13
click at [830, 136] on link "Google" at bounding box center [835, 130] width 64 height 26
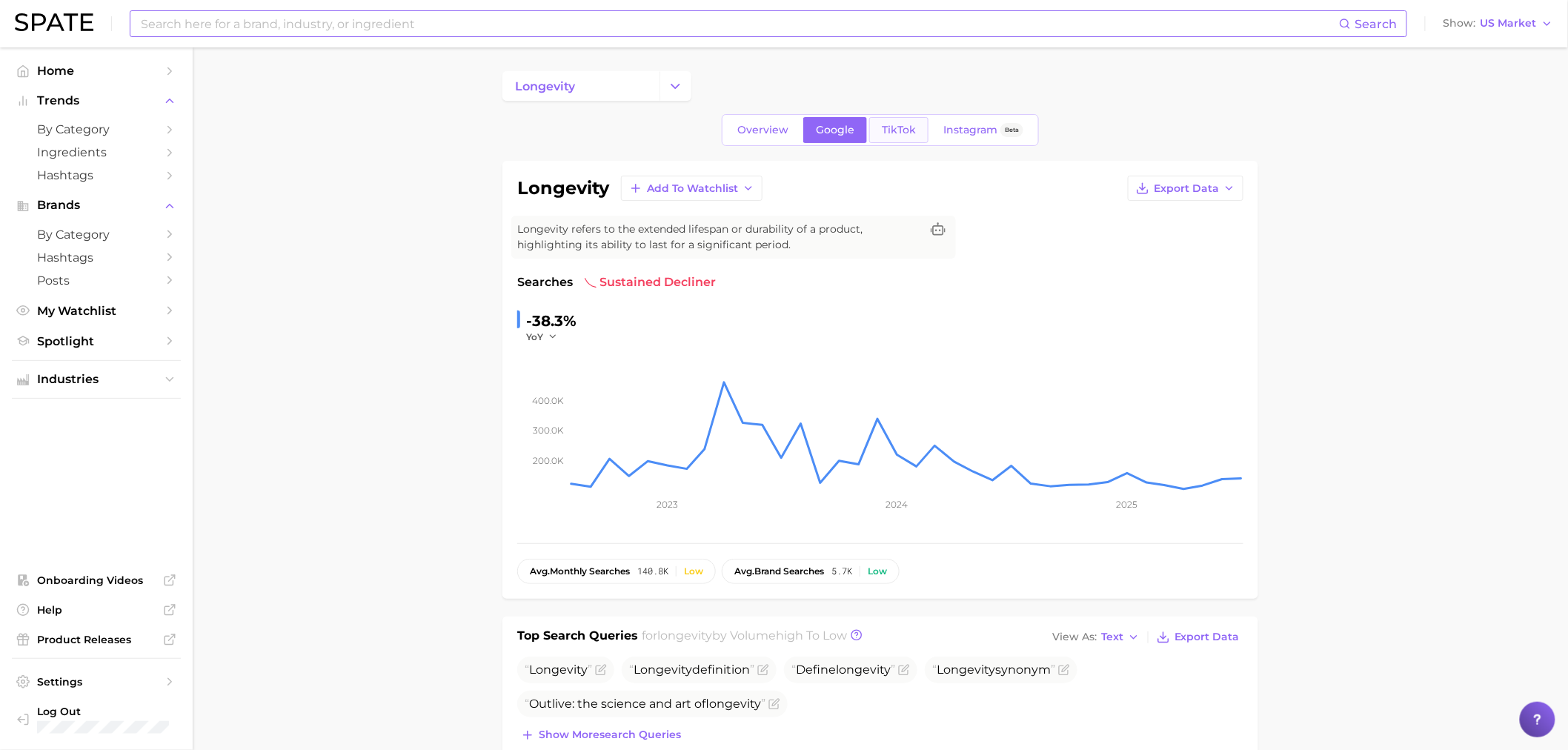
click at [887, 131] on span "TikTok" at bounding box center [899, 129] width 34 height 13
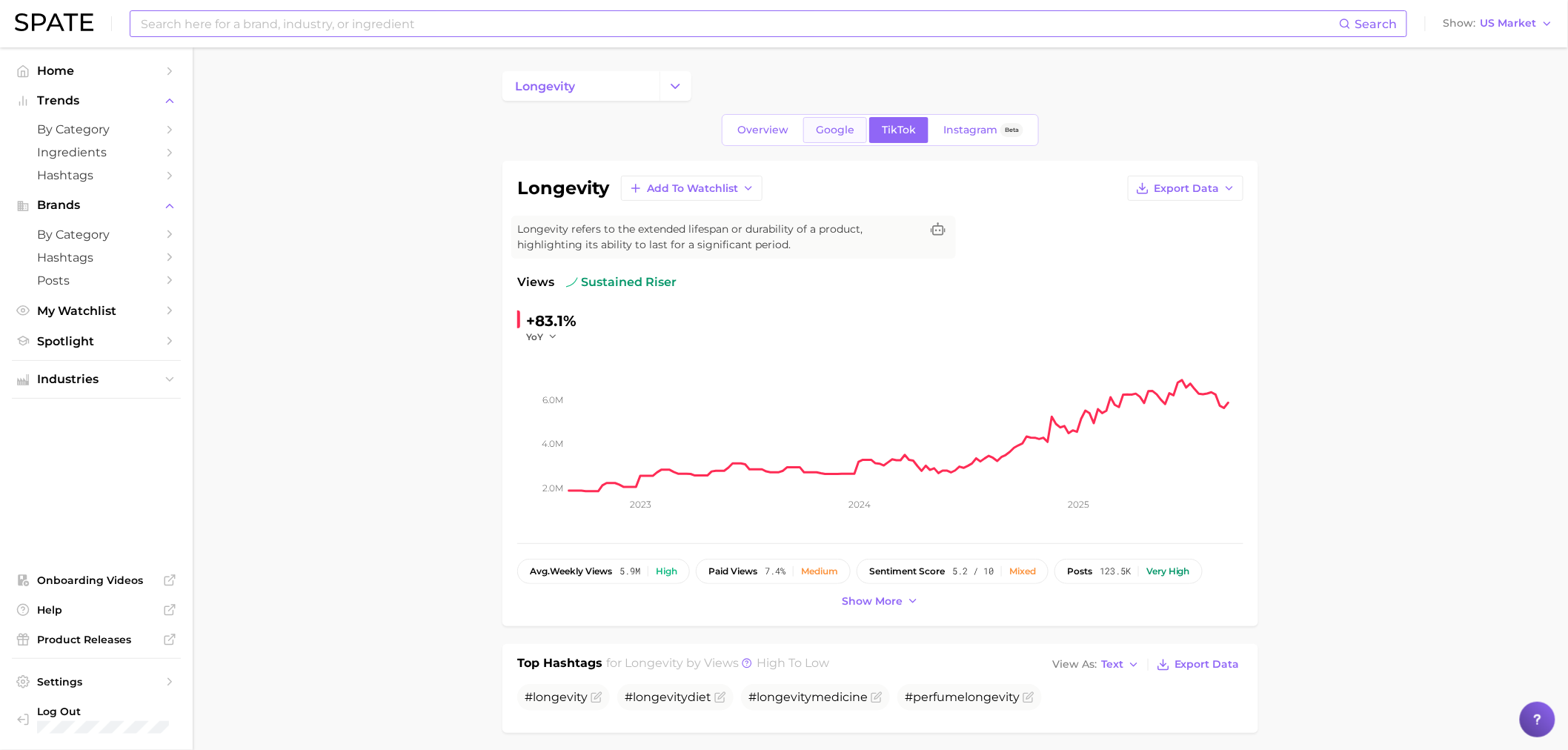
click at [839, 128] on span "Google" at bounding box center [835, 129] width 38 height 13
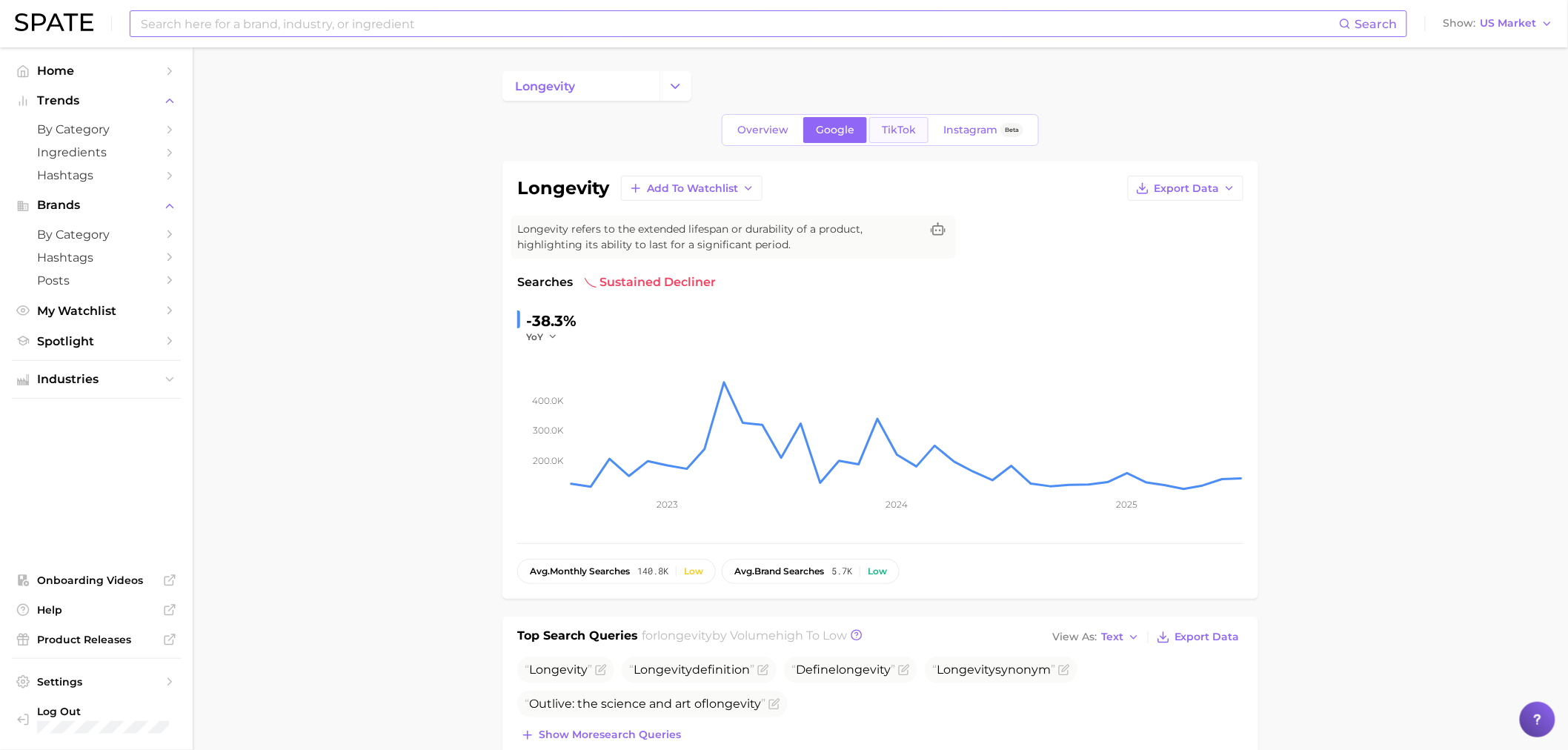
click at [884, 129] on span "TikTok" at bounding box center [899, 129] width 34 height 13
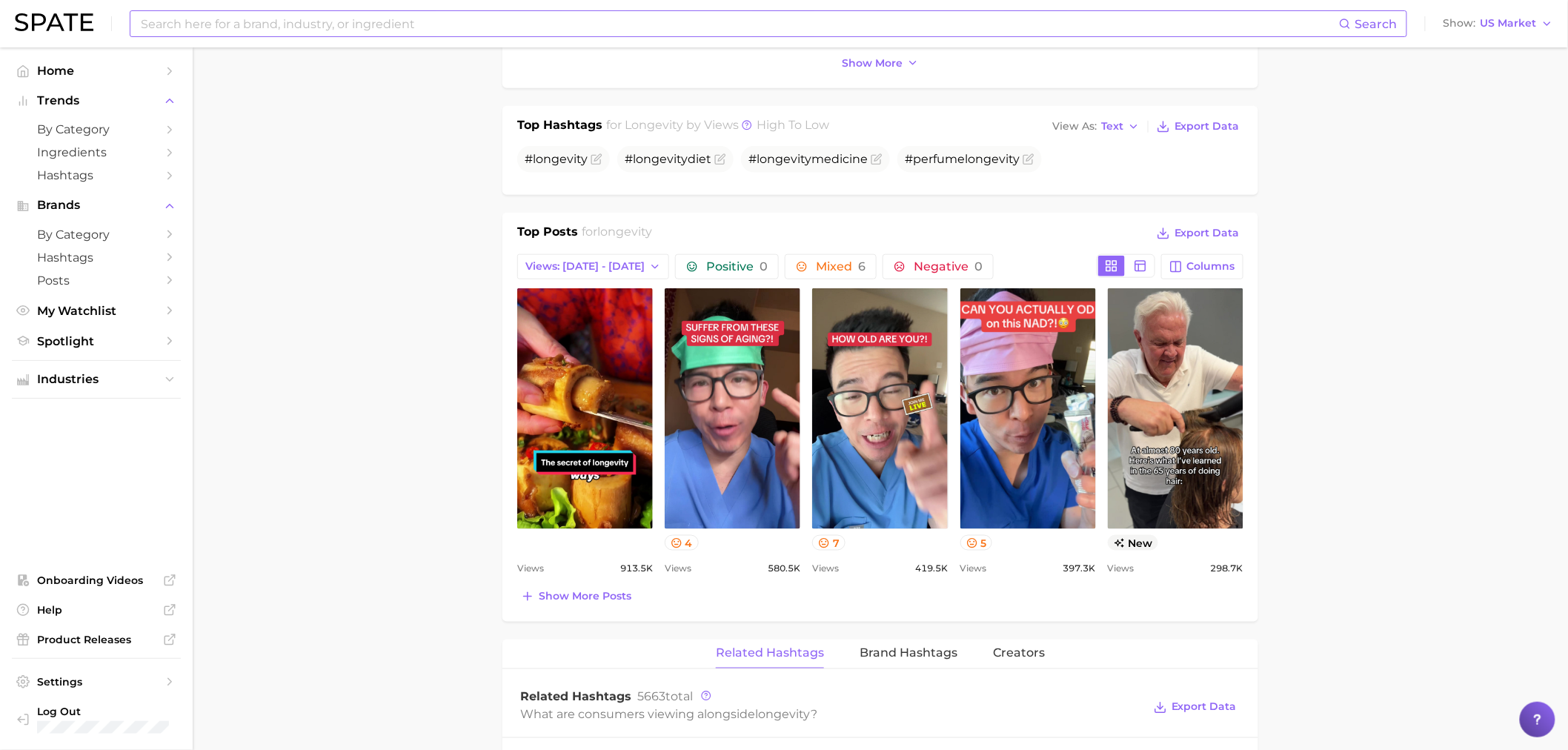
scroll to position [1105, 0]
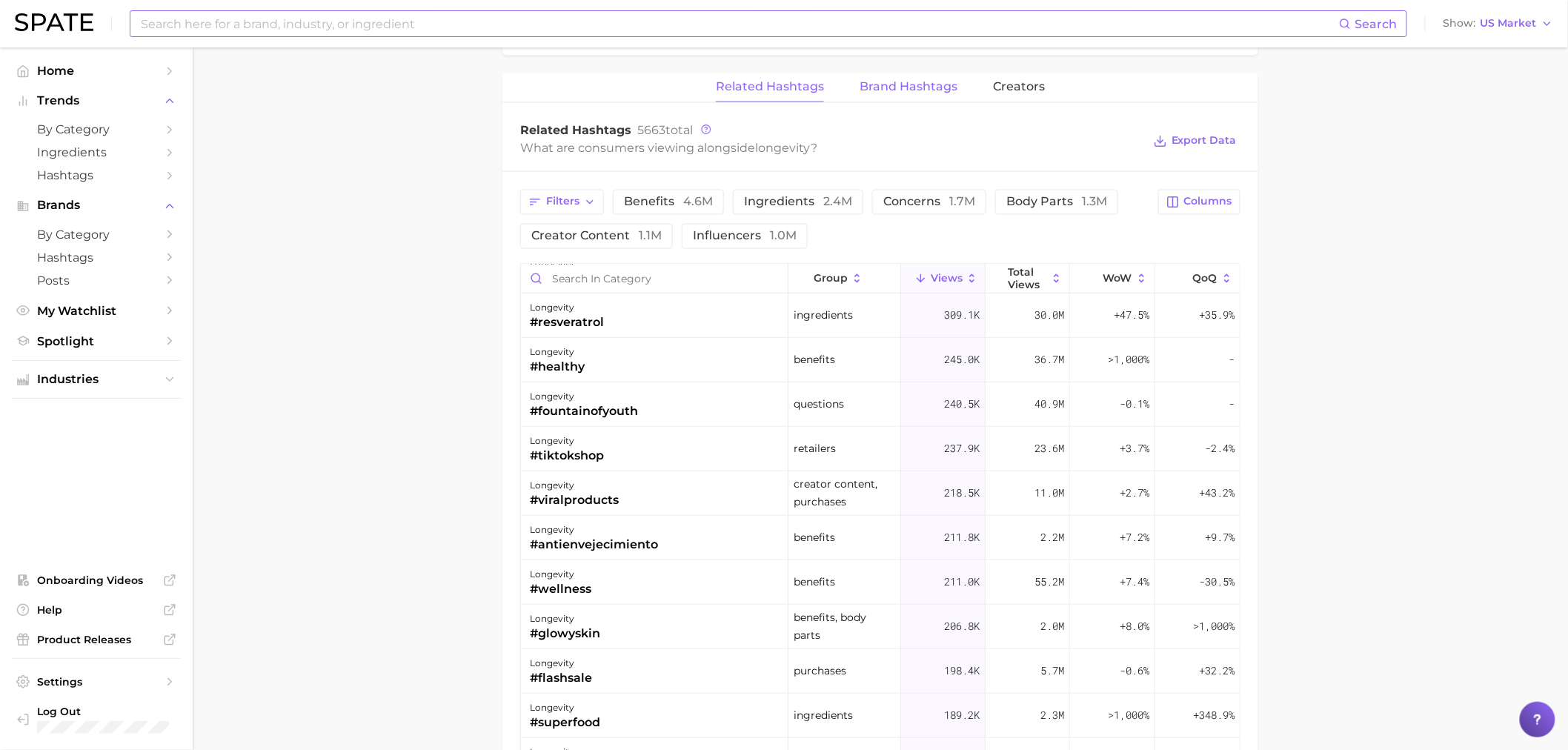
click at [886, 81] on span "Brand Hashtags" at bounding box center [908, 88] width 98 height 14
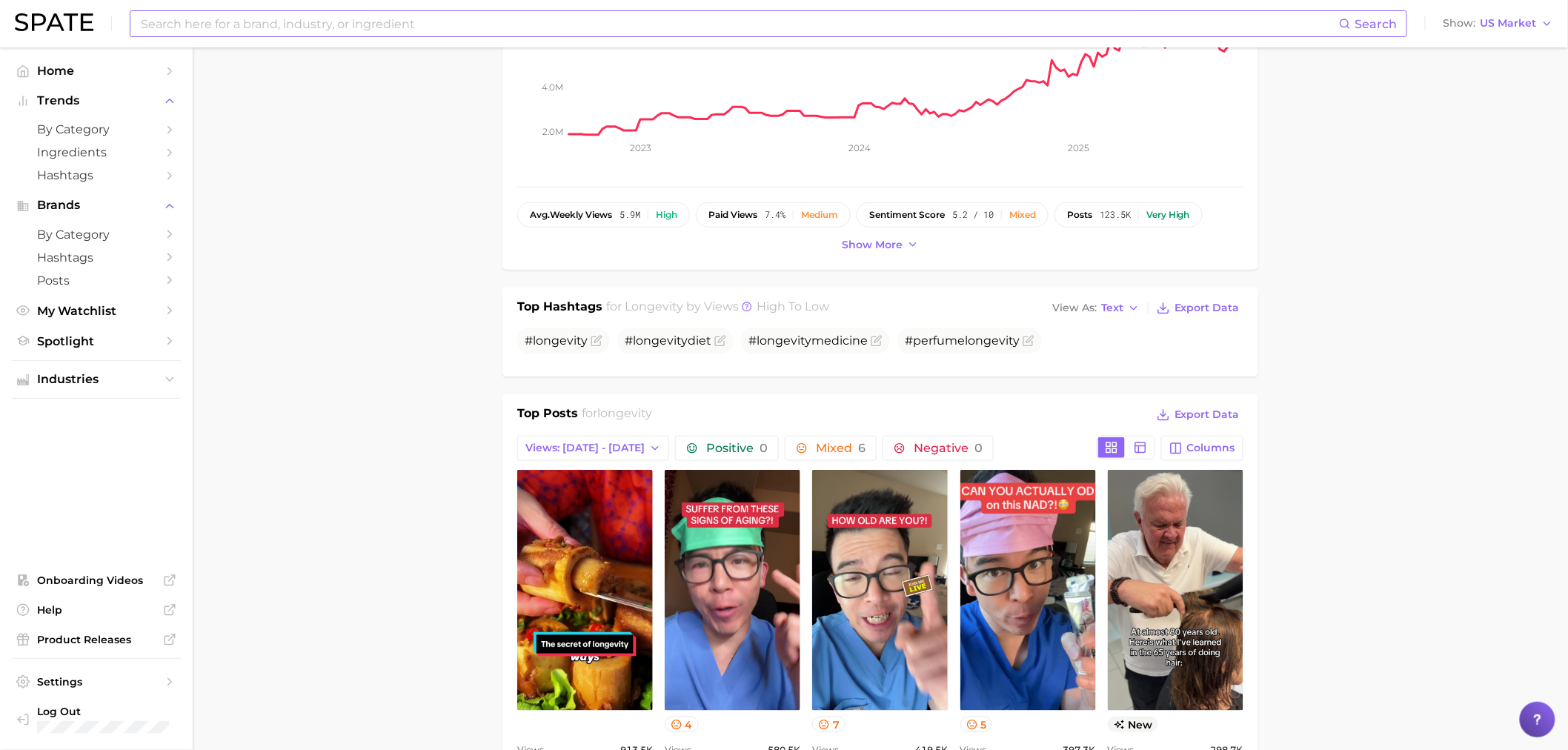
scroll to position [0, 0]
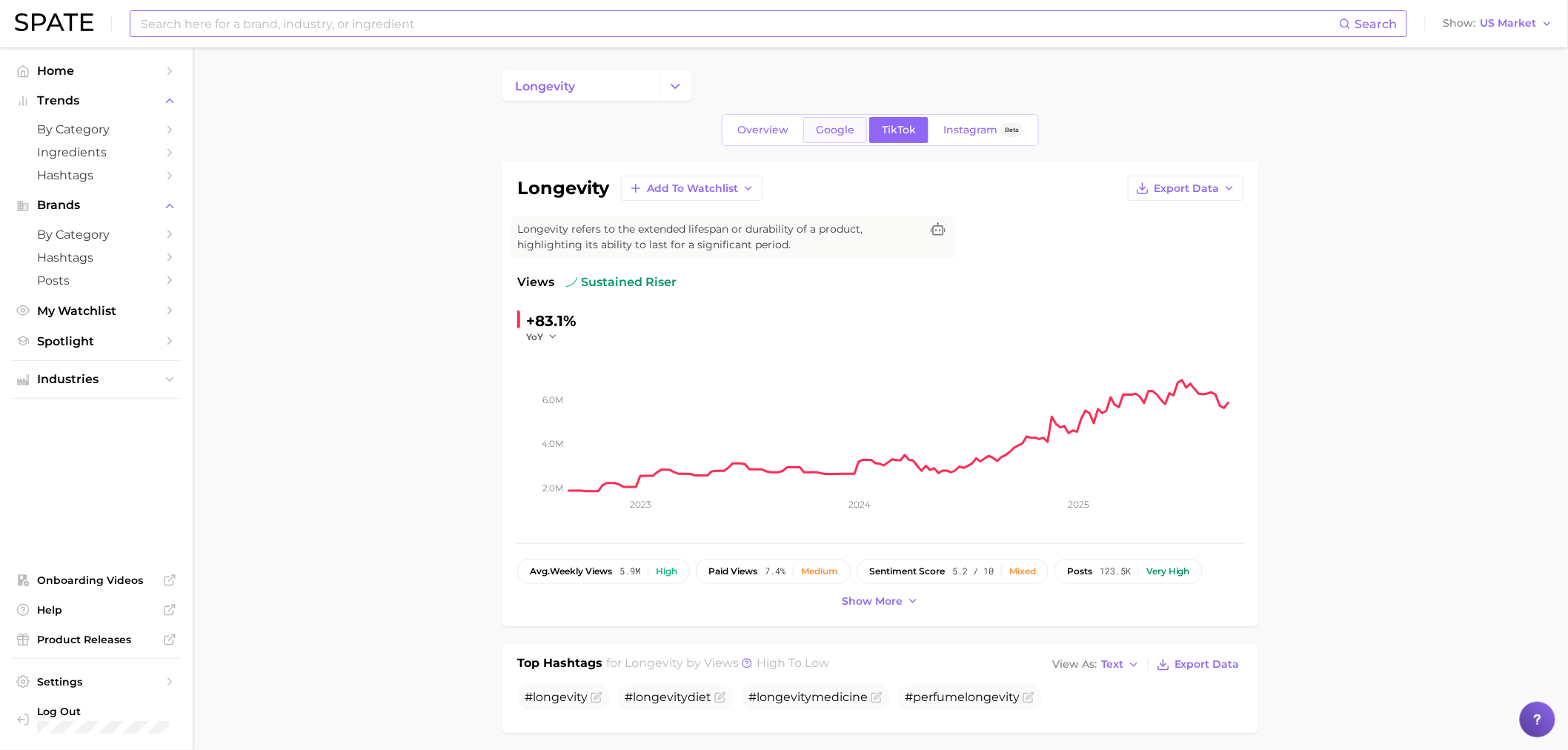
click at [839, 126] on span "Google" at bounding box center [835, 129] width 38 height 13
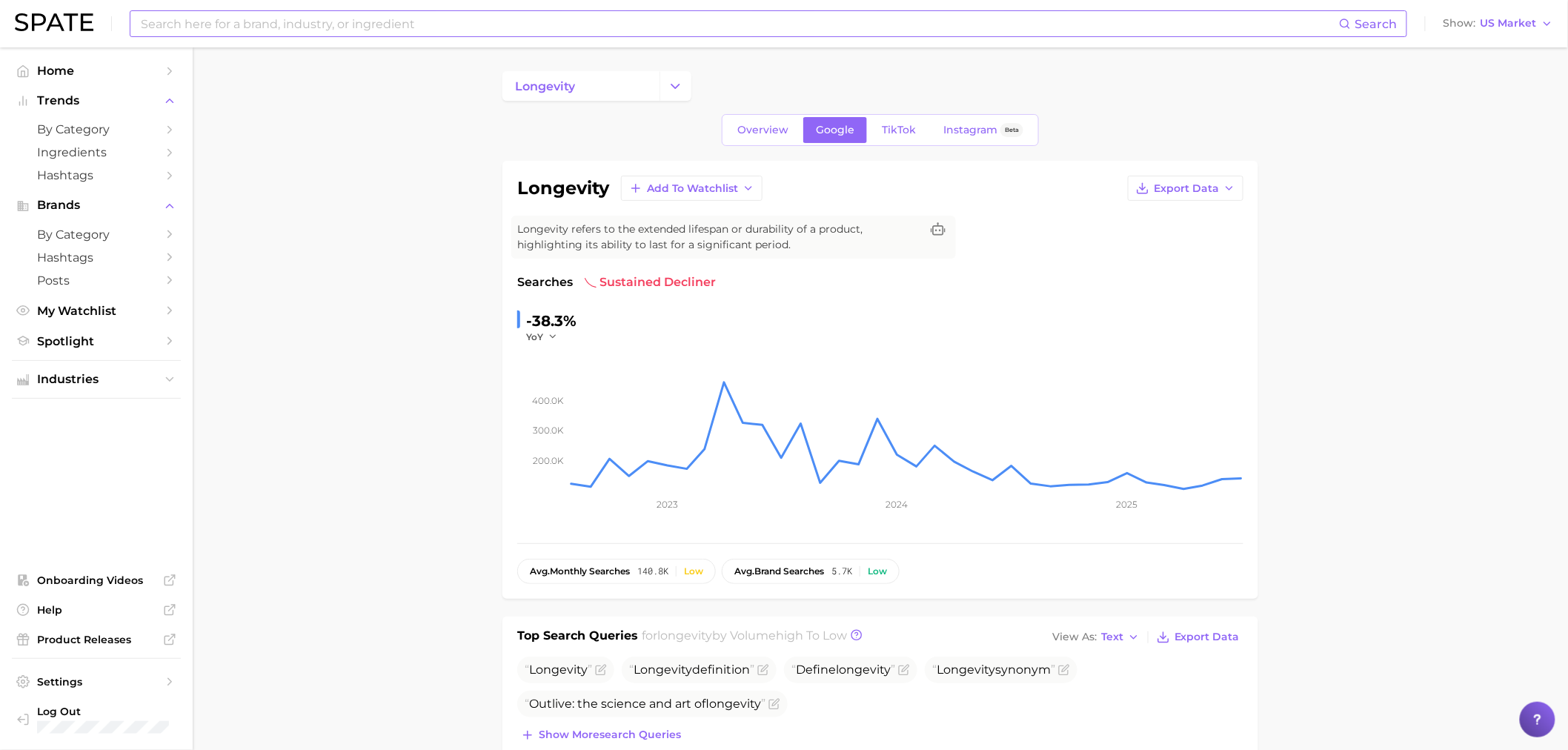
scroll to position [357, 0]
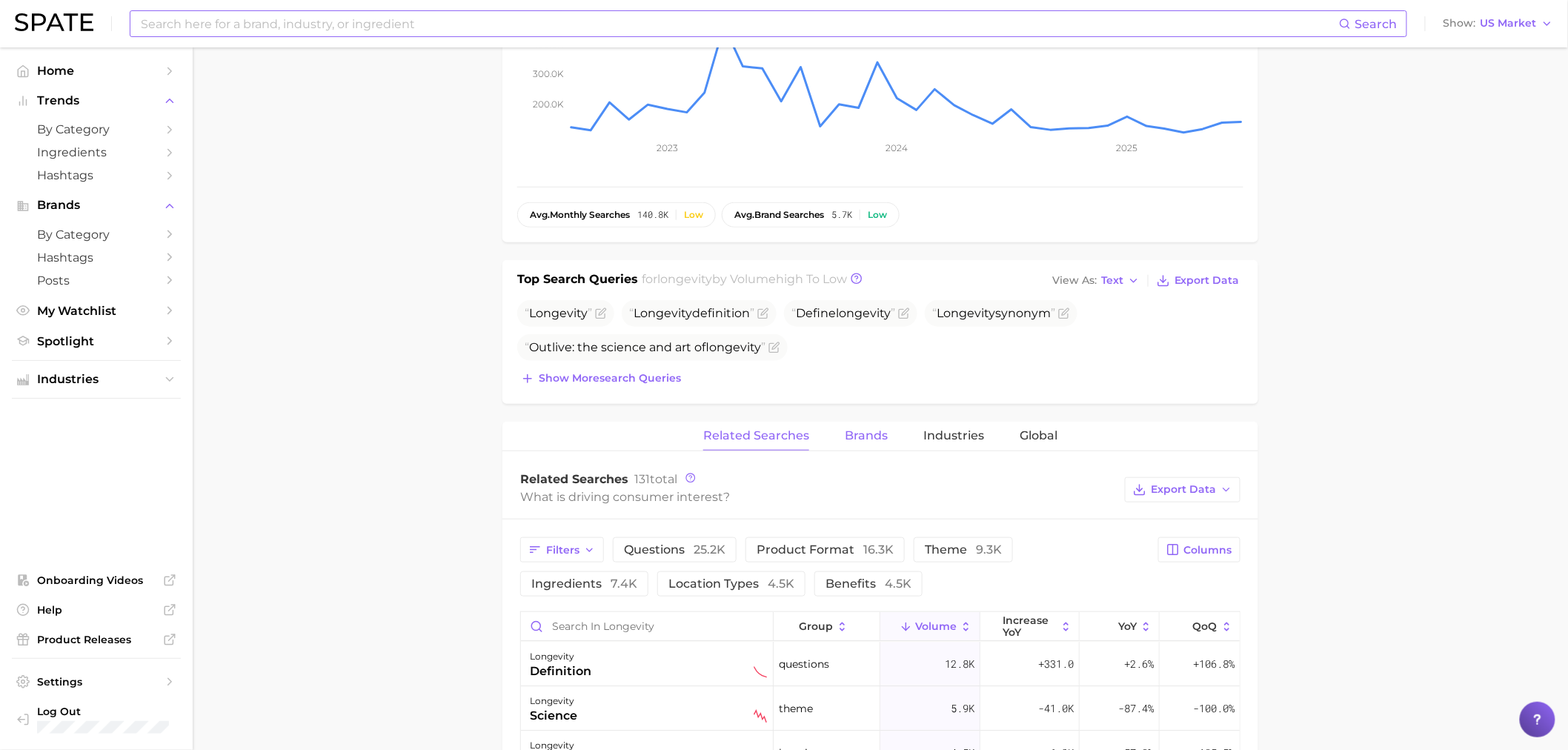
click at [880, 438] on span "Brands" at bounding box center [866, 436] width 43 height 14
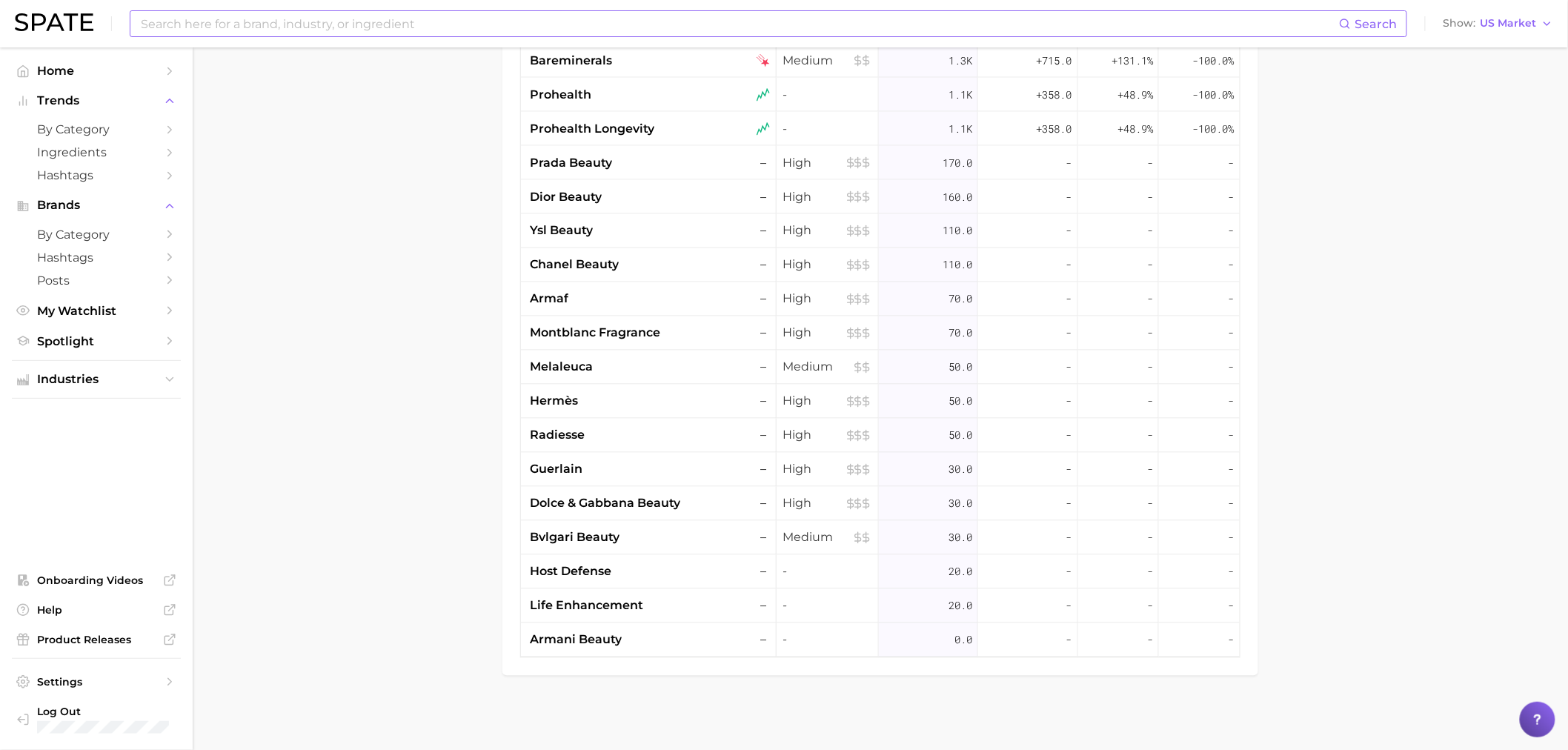
scroll to position [0, 0]
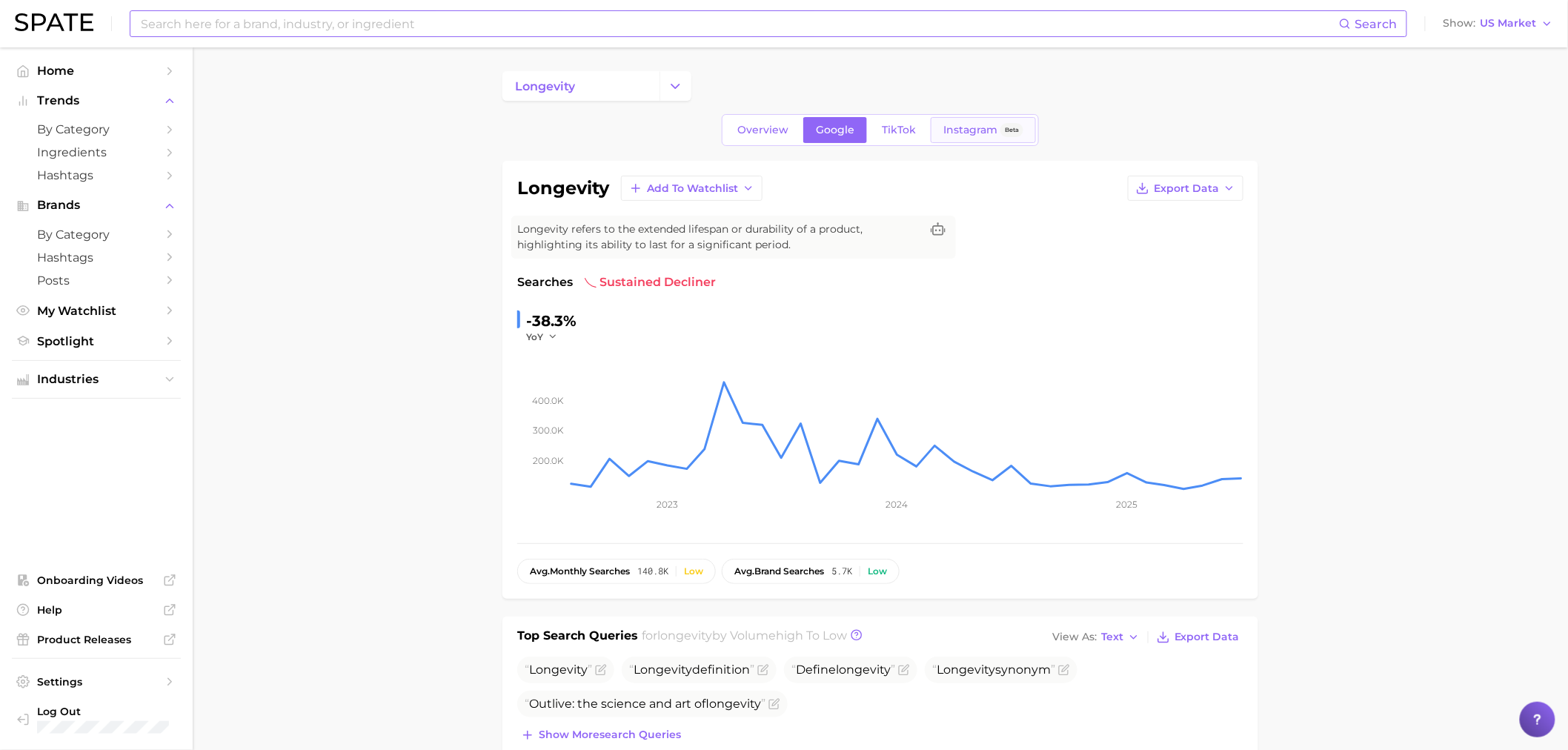
click at [976, 129] on span "Instagram" at bounding box center [971, 129] width 54 height 13
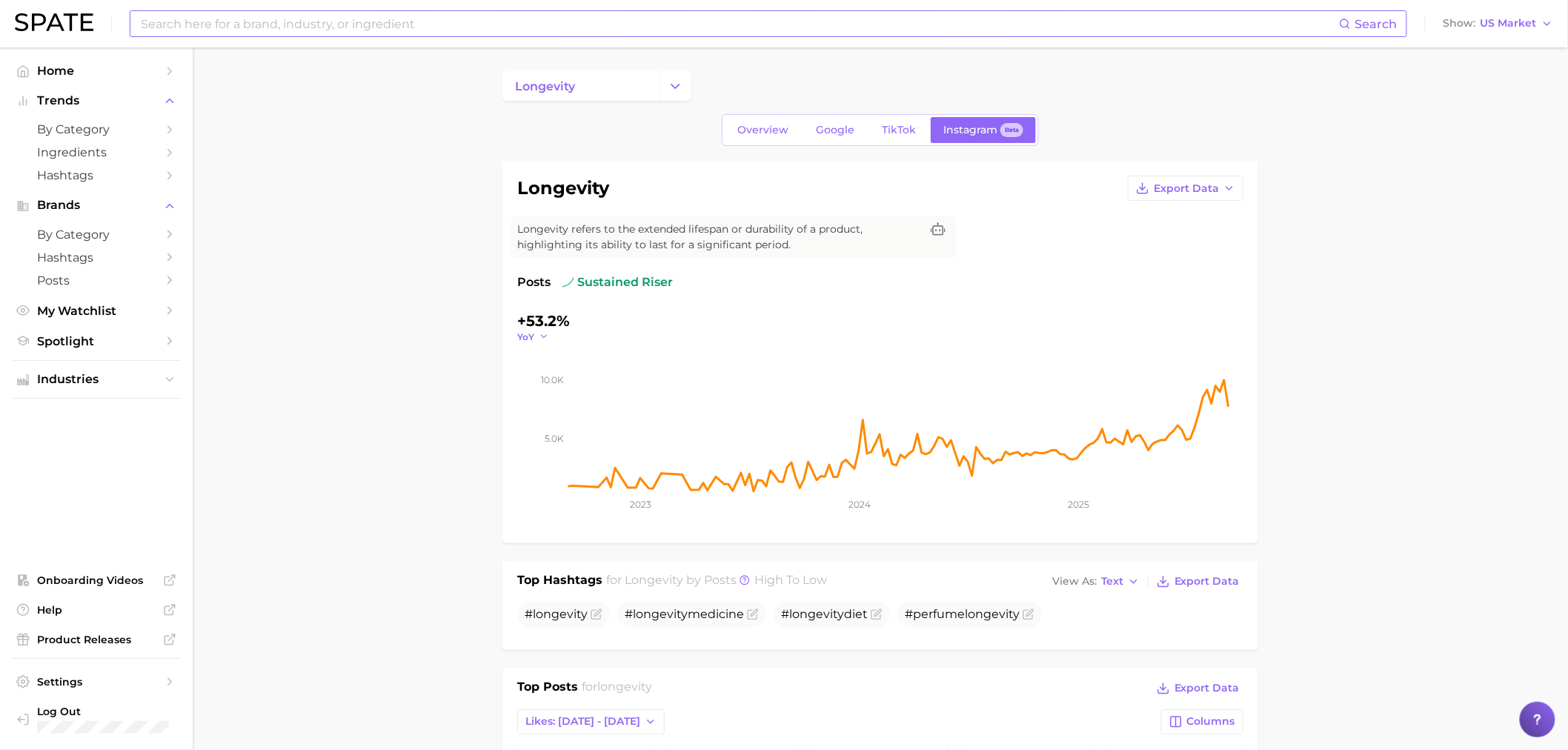
click at [543, 338] on icon "button" at bounding box center [544, 336] width 10 height 10
click at [583, 390] on button "QoQ" at bounding box center [599, 384] width 163 height 26
click at [539, 331] on button "QoQ" at bounding box center [535, 336] width 36 height 13
click at [579, 404] on button "MoM" at bounding box center [599, 411] width 163 height 26
click at [545, 343] on icon "5.0k 10.0k 2023 2024 2025" at bounding box center [881, 436] width 727 height 186
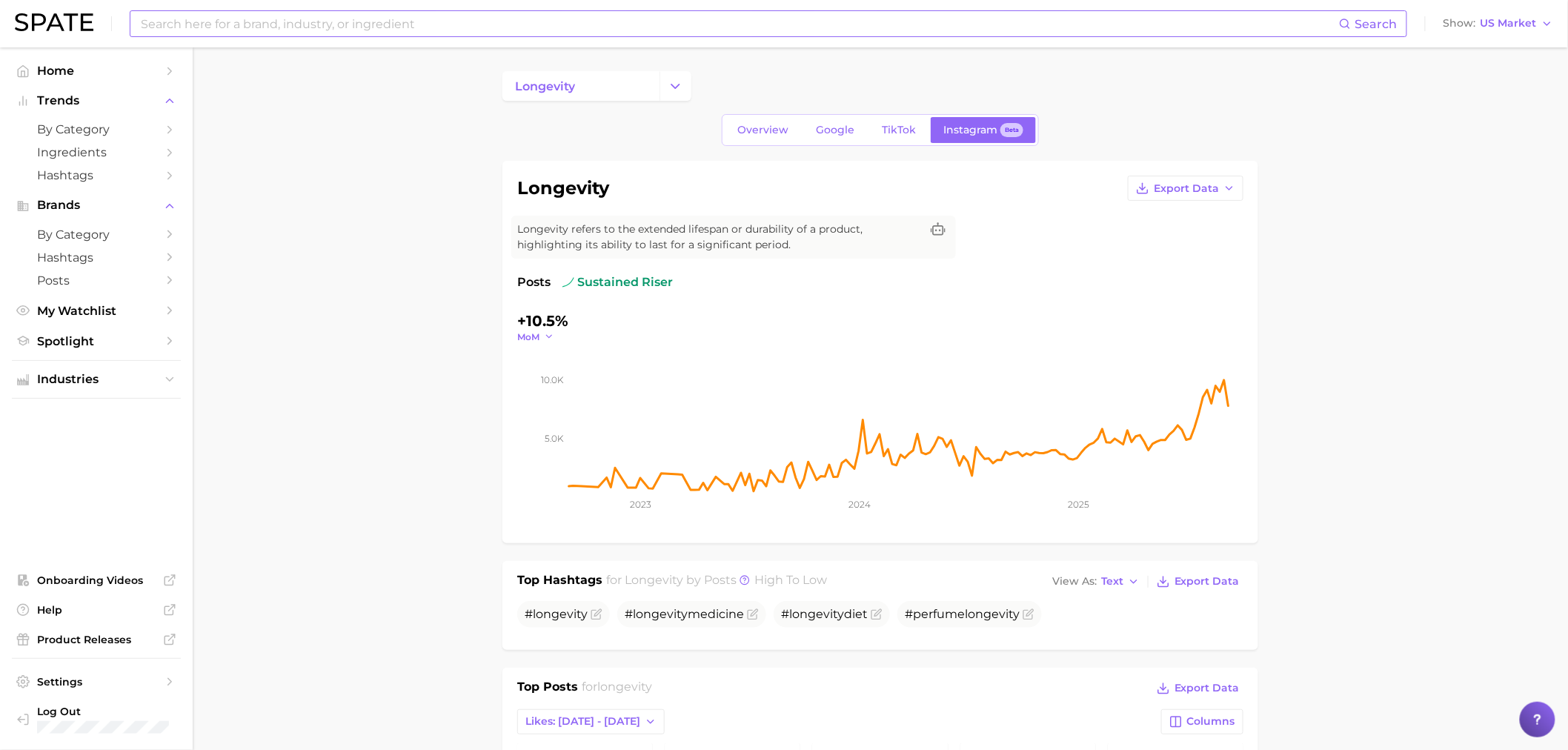
click at [545, 340] on icon "button" at bounding box center [549, 336] width 10 height 10
click at [572, 427] on button "WoW" at bounding box center [599, 438] width 163 height 26
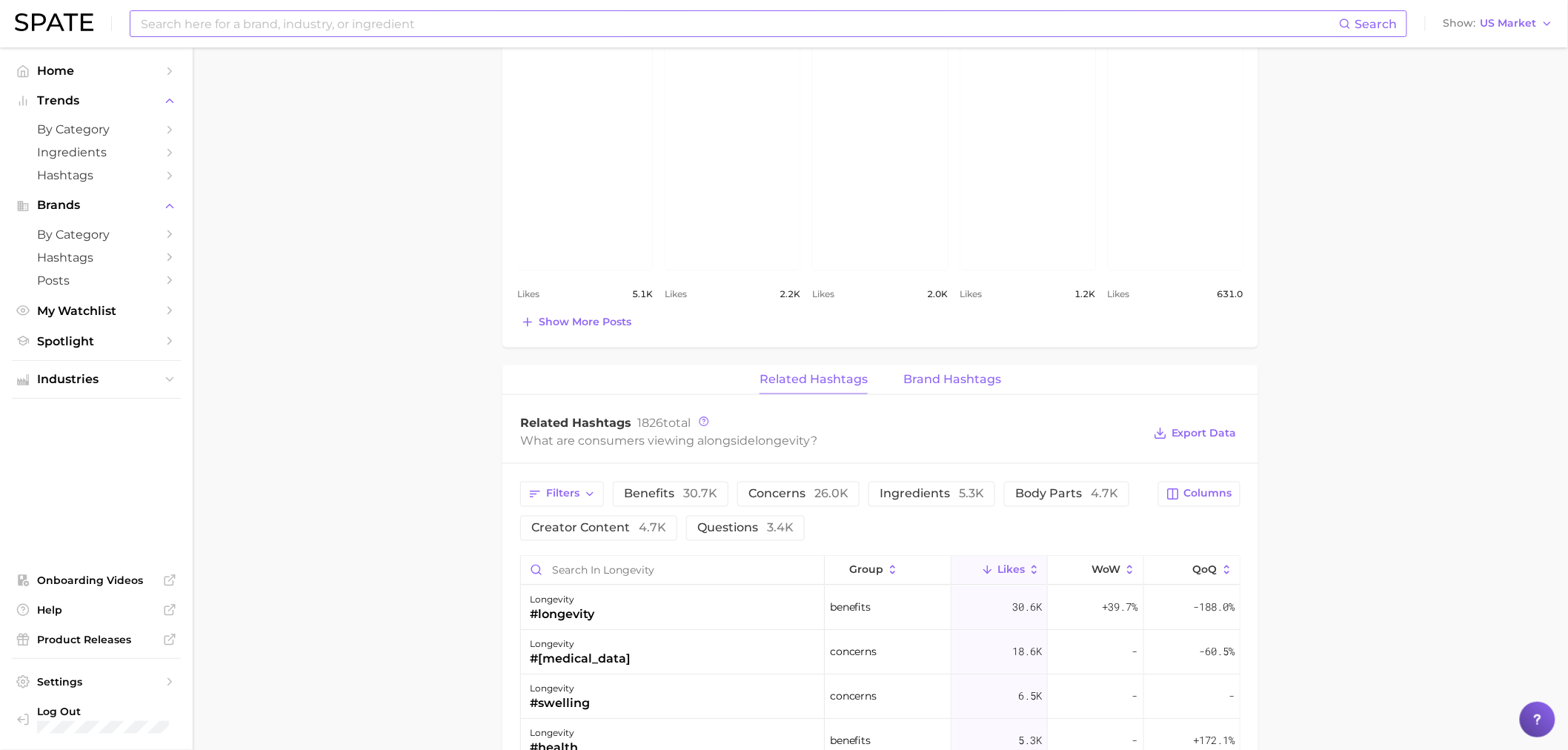
drag, startPoint x: 887, startPoint y: 376, endPoint x: 920, endPoint y: 382, distance: 33.5
click at [920, 382] on div "Related Hashtags Brand Hashtags" at bounding box center [881, 380] width 755 height 30
click at [920, 382] on span "Brand Hashtags" at bounding box center [952, 380] width 98 height 14
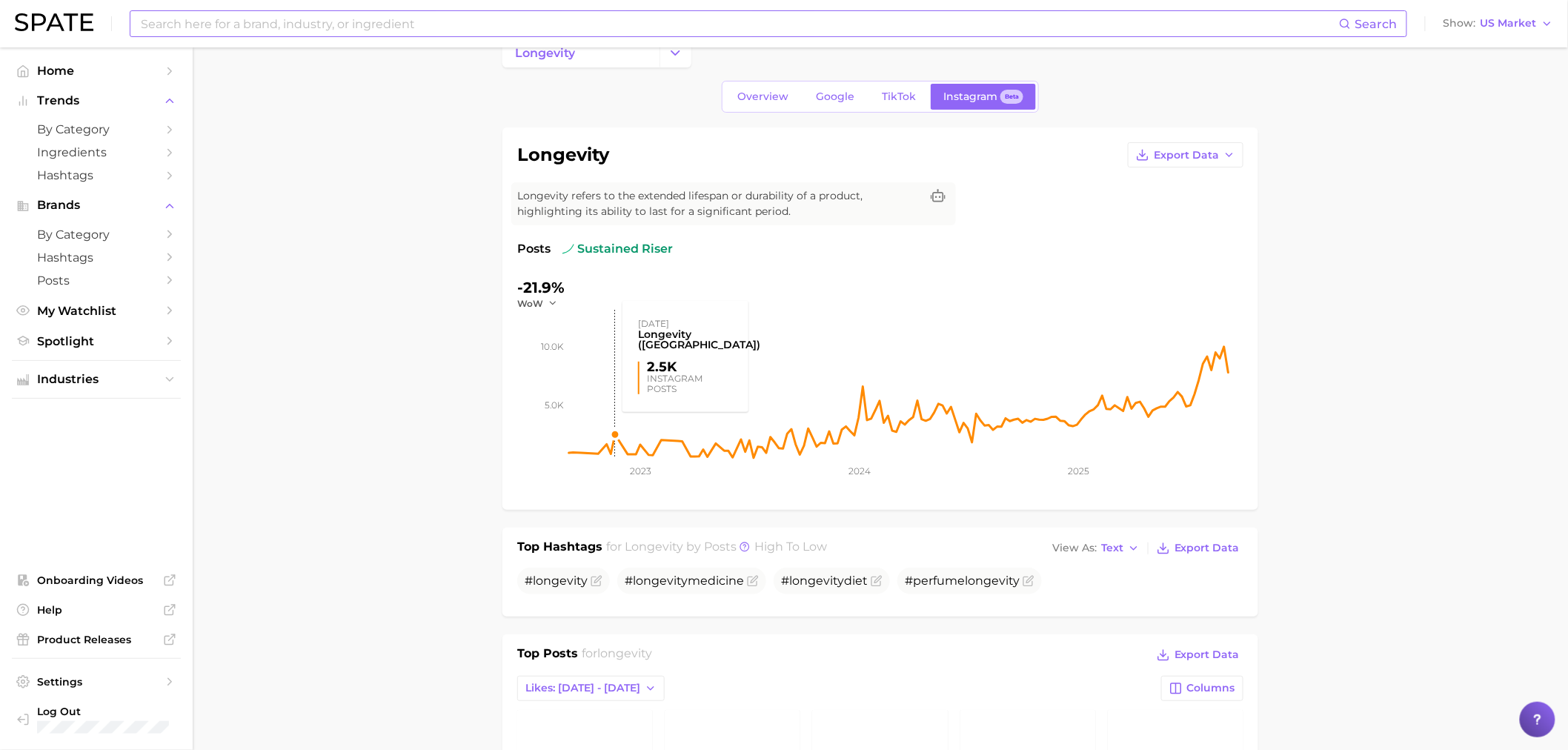
scroll to position [0, 0]
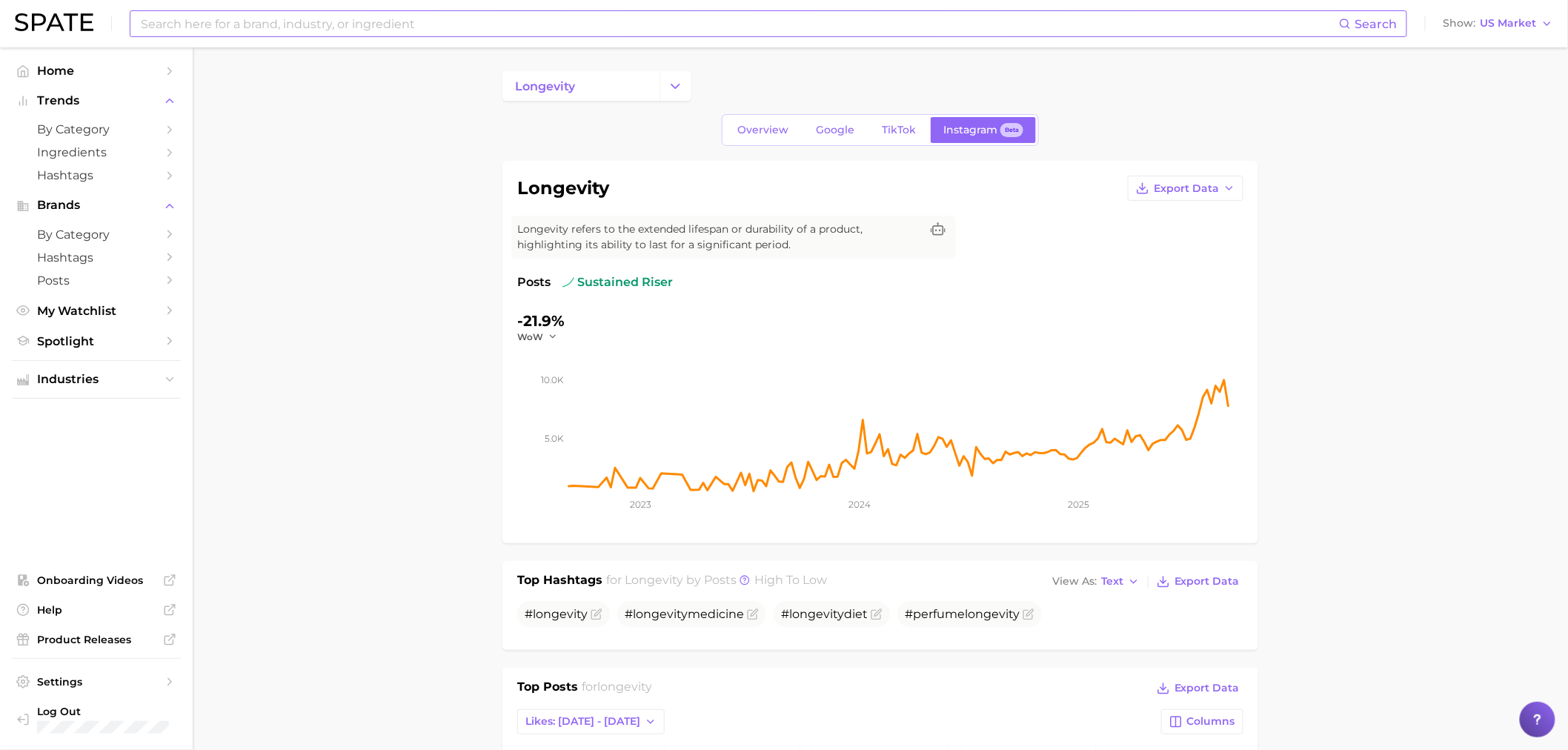
click at [305, 26] on input at bounding box center [739, 24] width 1200 height 26
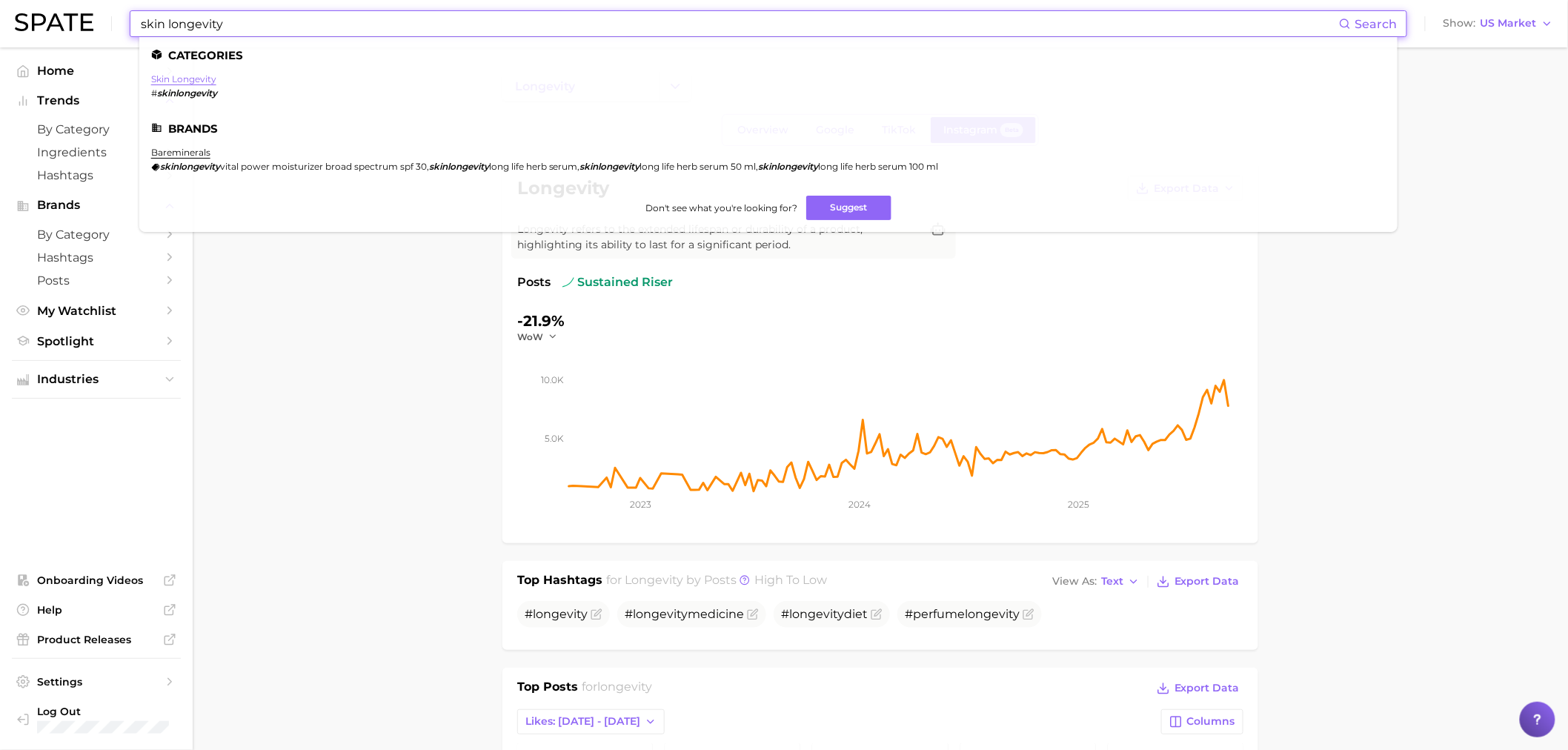
type input "skin longevity"
click at [190, 82] on link "skin longevity" at bounding box center [184, 78] width 66 height 11
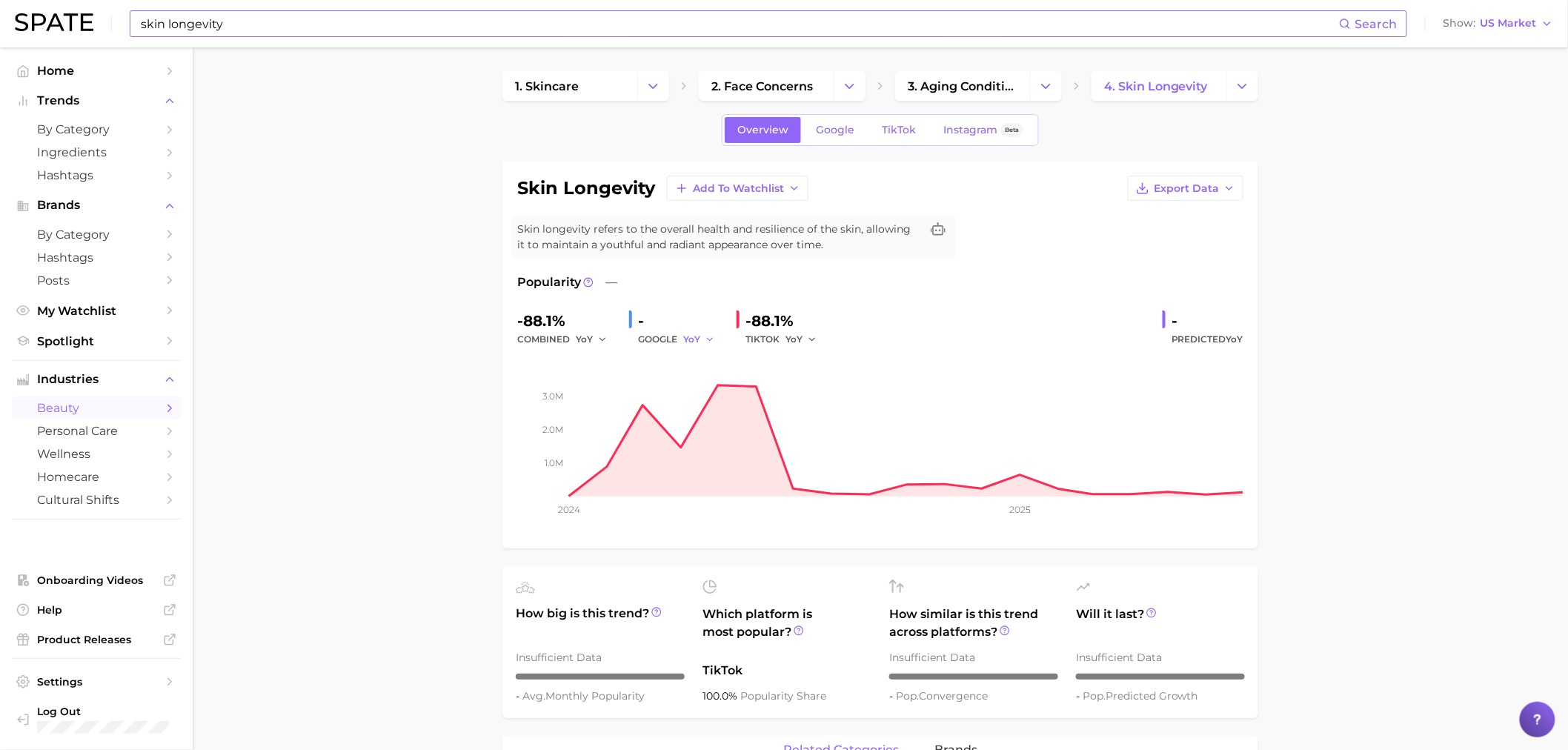
click at [710, 336] on icon "button" at bounding box center [710, 340] width 10 height 10
click at [723, 384] on button "QoQ" at bounding box center [765, 389] width 163 height 26
click at [709, 336] on icon "button" at bounding box center [714, 340] width 10 height 10
click at [705, 404] on button "MoM" at bounding box center [765, 416] width 163 height 26
click at [831, 127] on span "Google" at bounding box center [835, 129] width 38 height 13
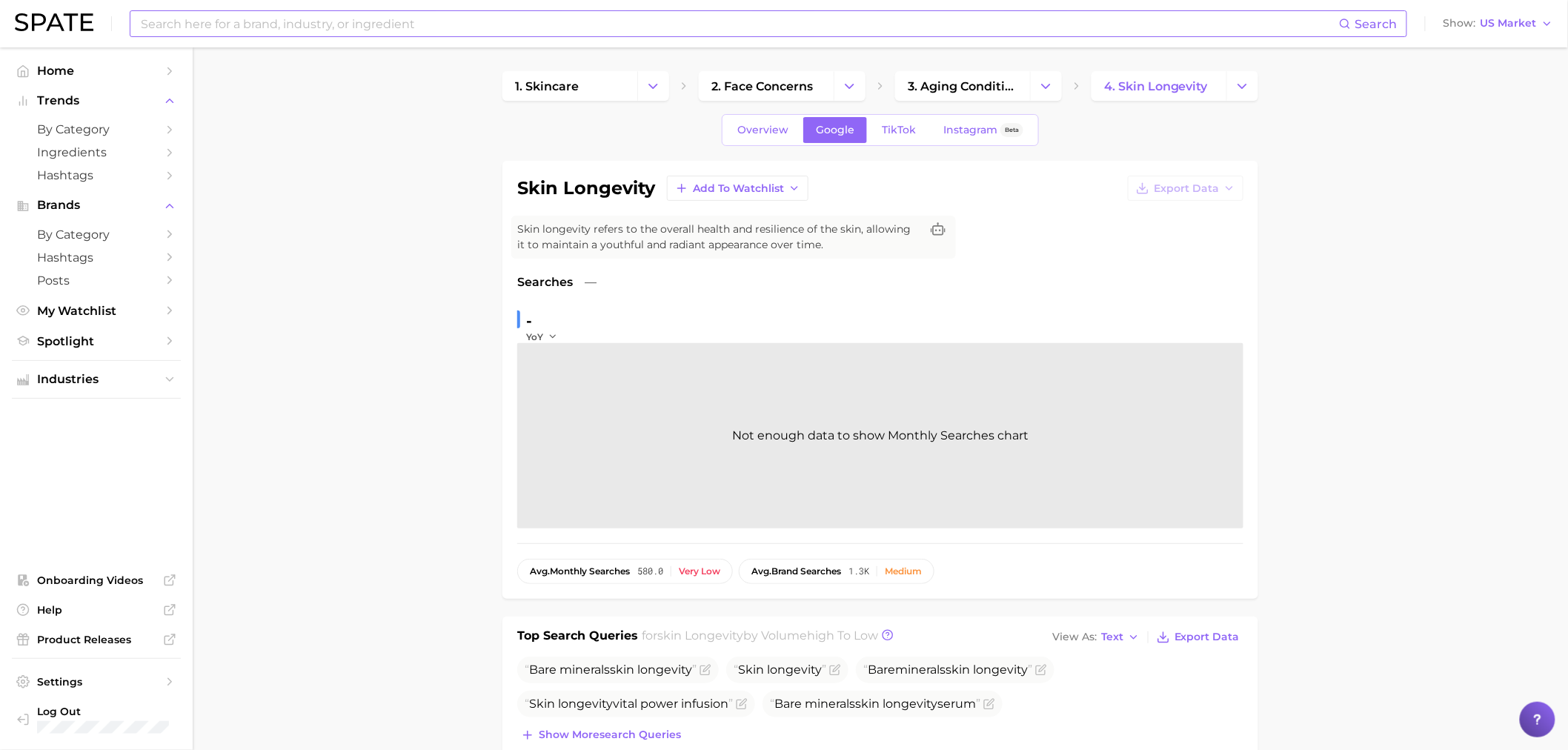
click at [558, 339] on div "YoY" at bounding box center [546, 336] width 42 height 13
click at [555, 334] on icon "button" at bounding box center [553, 336] width 10 height 10
click at [557, 392] on button "QoQ" at bounding box center [607, 384] width 163 height 26
click at [552, 336] on icon "button" at bounding box center [556, 336] width 10 height 10
click at [569, 405] on button "MoM" at bounding box center [607, 411] width 163 height 26
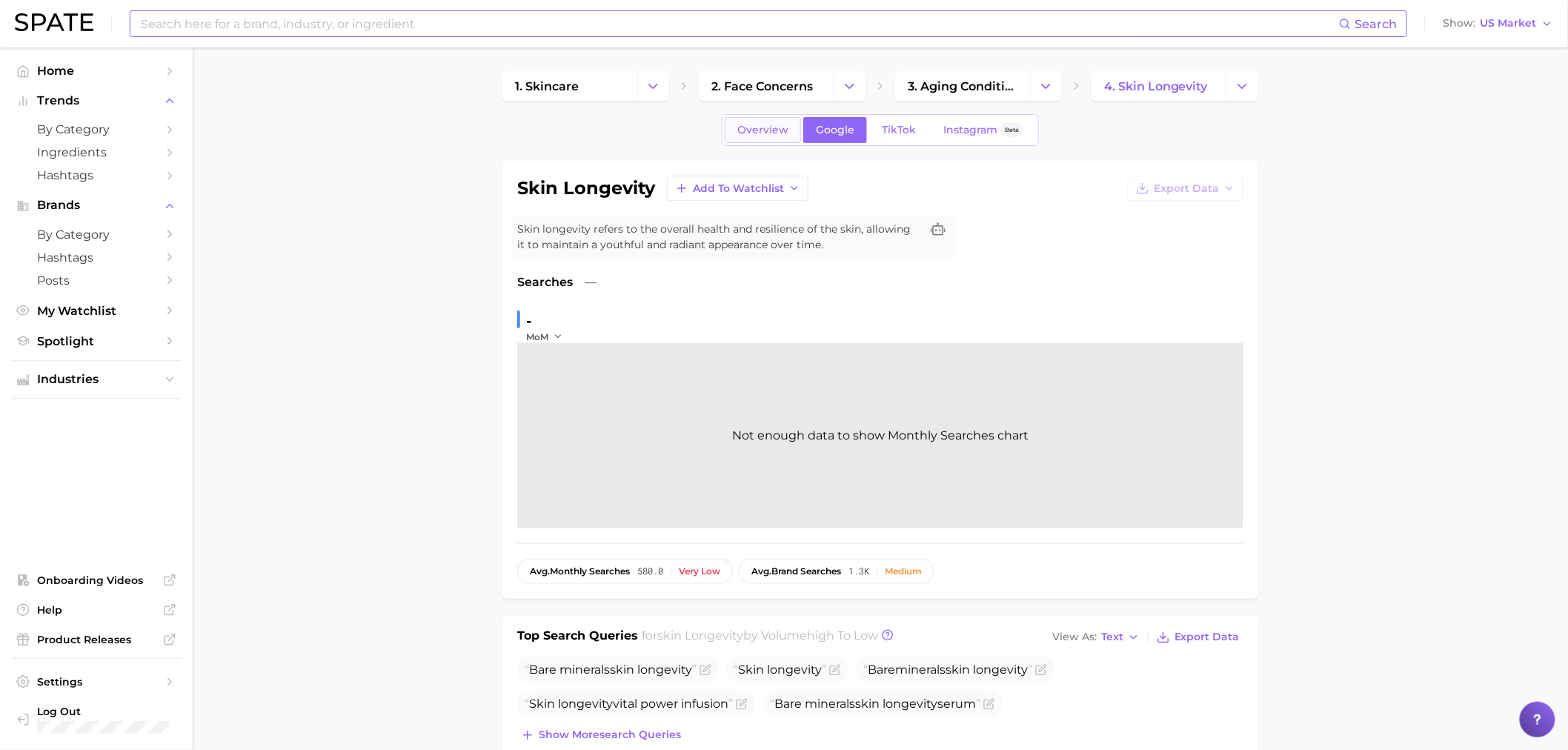
click at [761, 135] on span "Overview" at bounding box center [763, 129] width 51 height 13
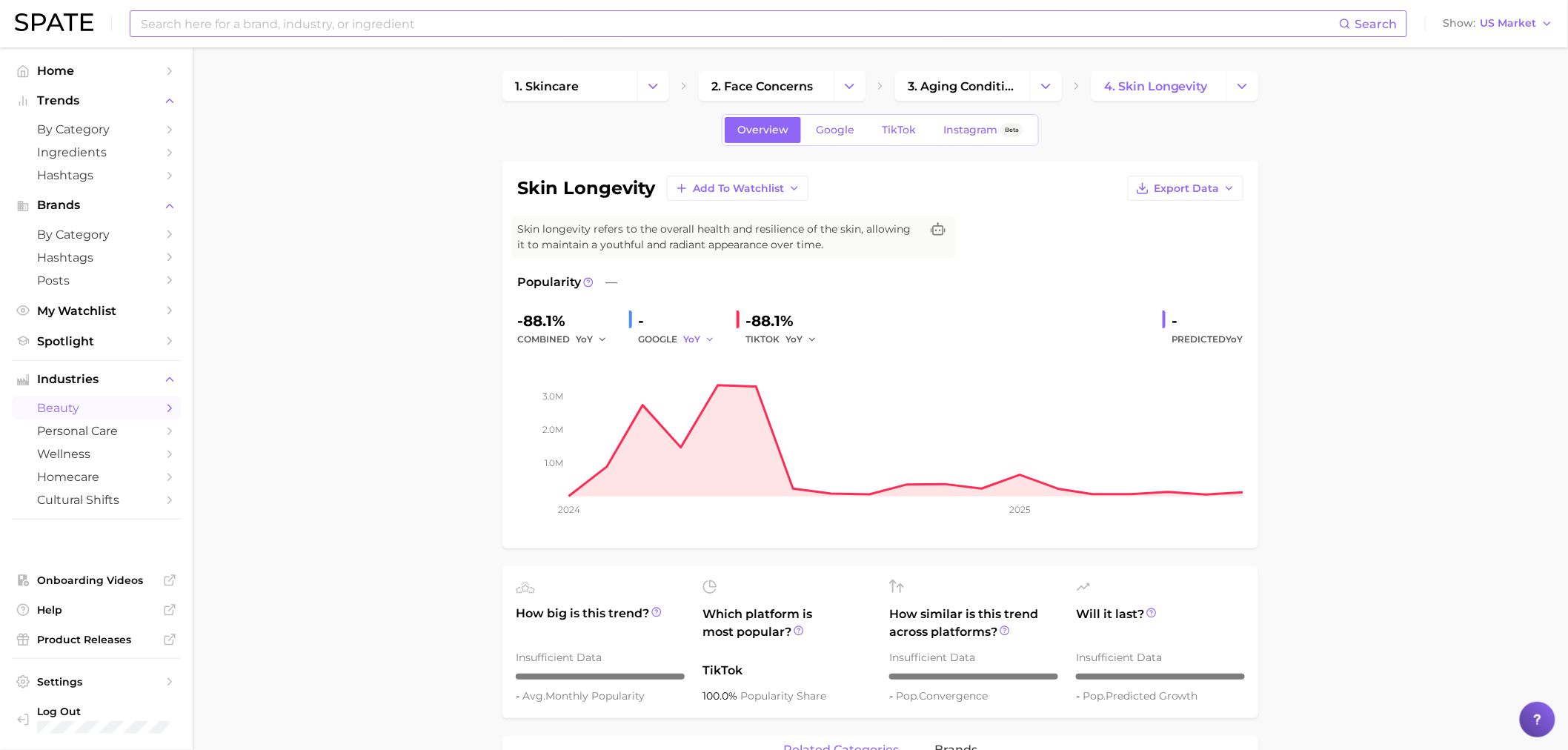
click at [713, 341] on icon "button" at bounding box center [710, 340] width 10 height 10
click at [710, 356] on button "YoY" at bounding box center [765, 363] width 163 height 26
click at [713, 340] on icon "button" at bounding box center [710, 340] width 10 height 10
click at [713, 388] on span "QoQ" at bounding box center [703, 389] width 25 height 13
click at [848, 117] on link "Google" at bounding box center [835, 130] width 64 height 26
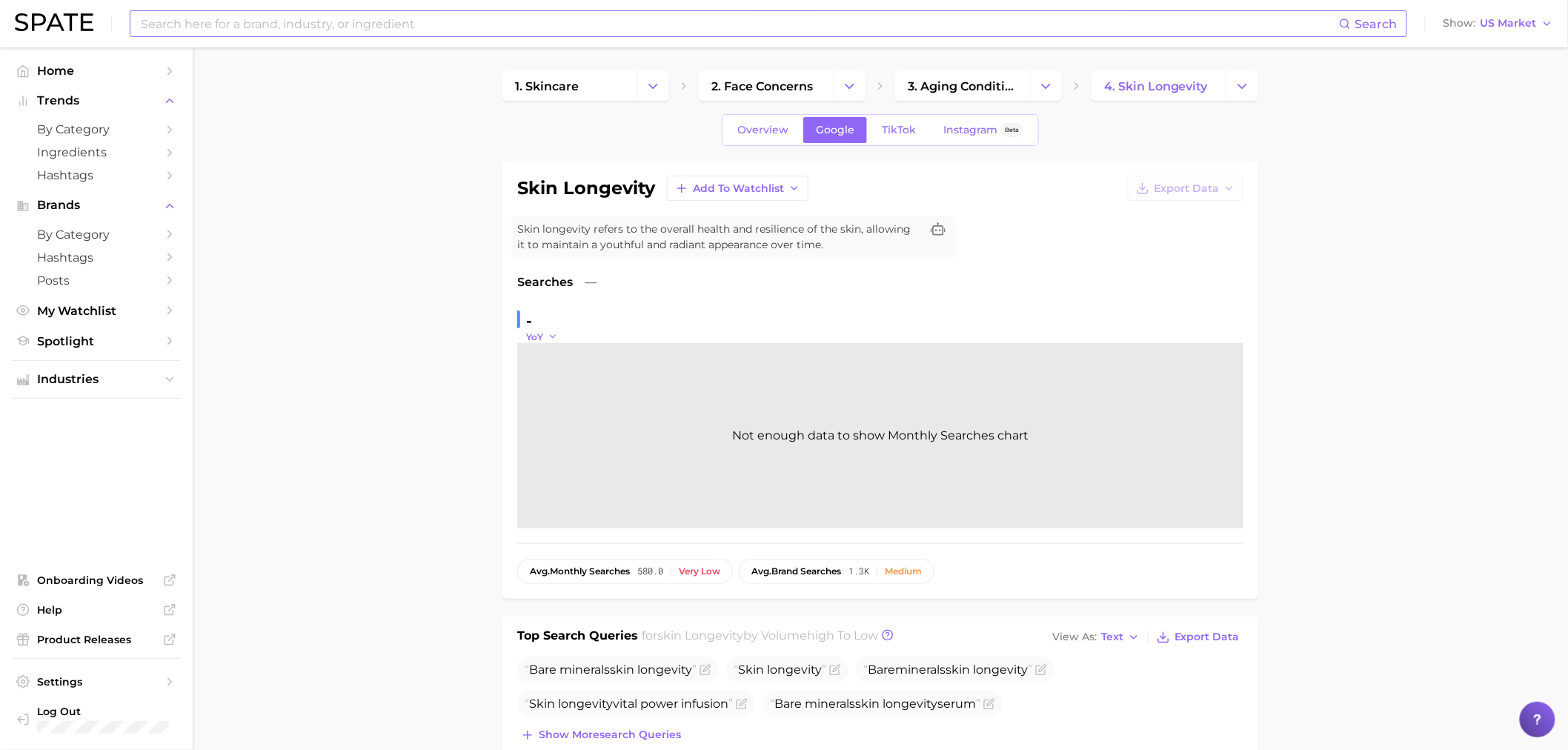
click at [549, 330] on button "YoY" at bounding box center [541, 336] width 31 height 13
click at [560, 392] on button "QoQ" at bounding box center [607, 384] width 163 height 26
click at [557, 337] on polyline "button" at bounding box center [556, 337] width 5 height 3
click at [556, 396] on button "QoQ" at bounding box center [607, 384] width 163 height 26
click at [563, 341] on div "QoQ" at bounding box center [546, 336] width 42 height 13
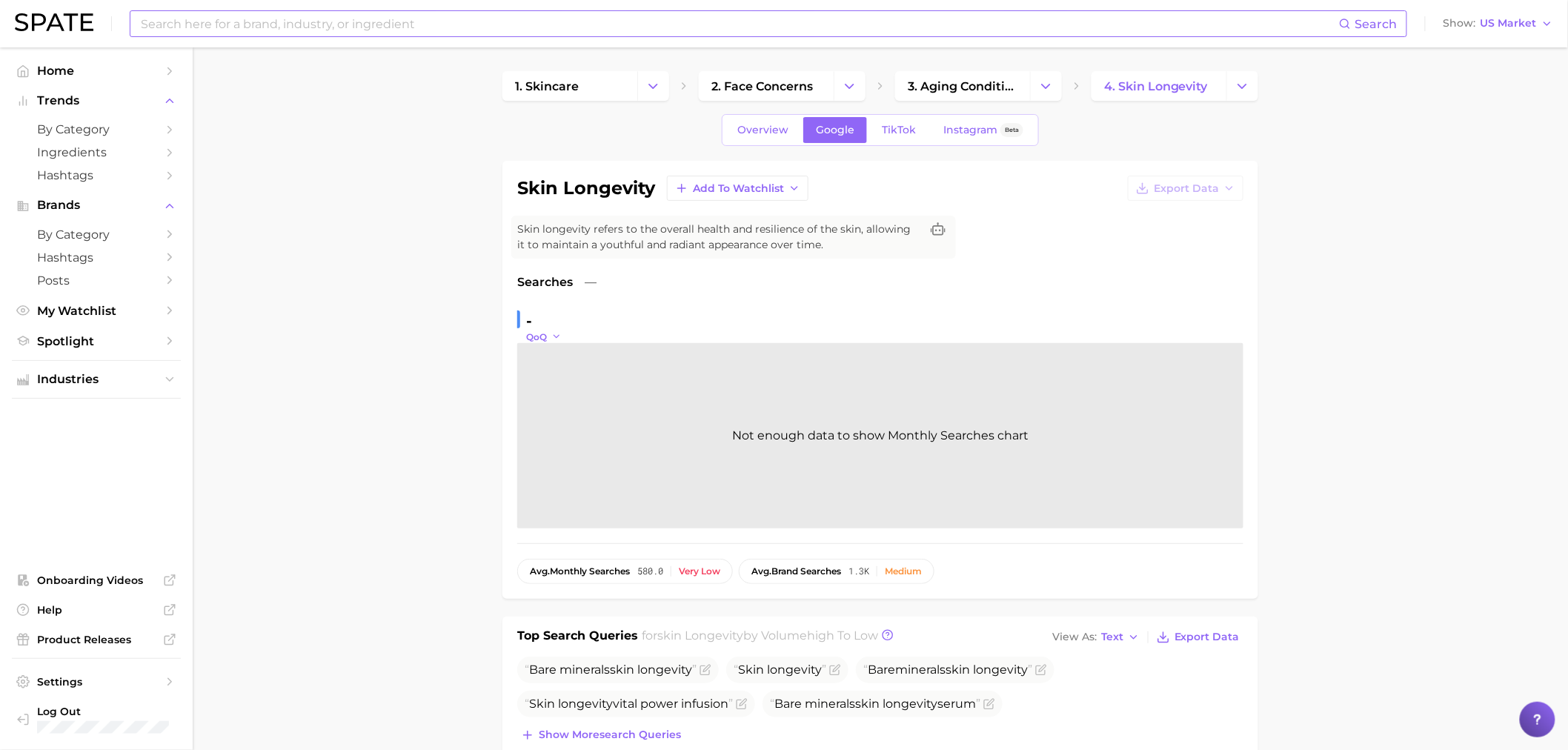
click at [558, 335] on icon "button" at bounding box center [556, 336] width 10 height 10
click at [566, 406] on button "MoM" at bounding box center [607, 411] width 163 height 26
click at [915, 128] on link "TikTok" at bounding box center [899, 130] width 60 height 26
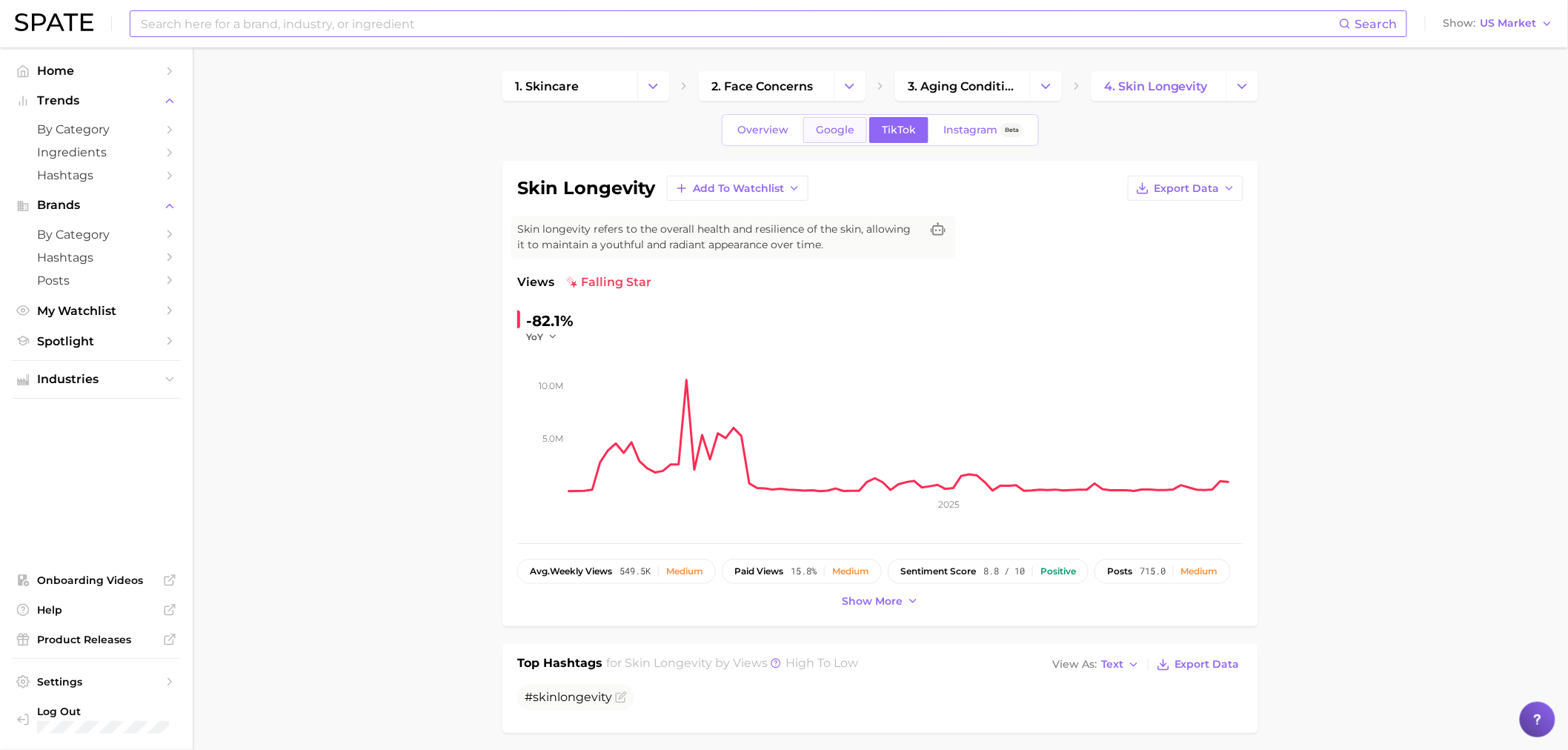
click at [843, 134] on span "Google" at bounding box center [835, 129] width 38 height 13
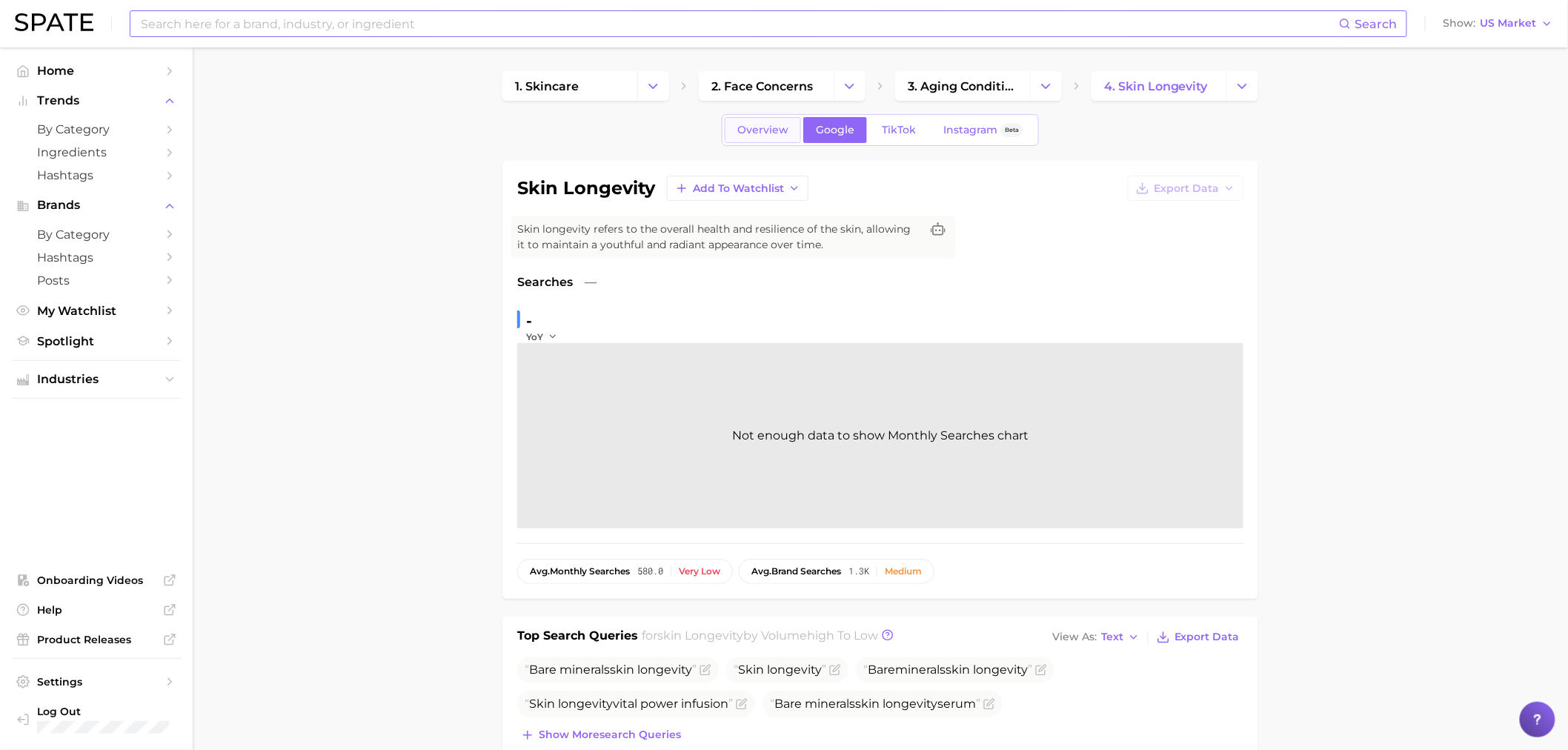
click at [761, 136] on link "Overview" at bounding box center [763, 130] width 77 height 26
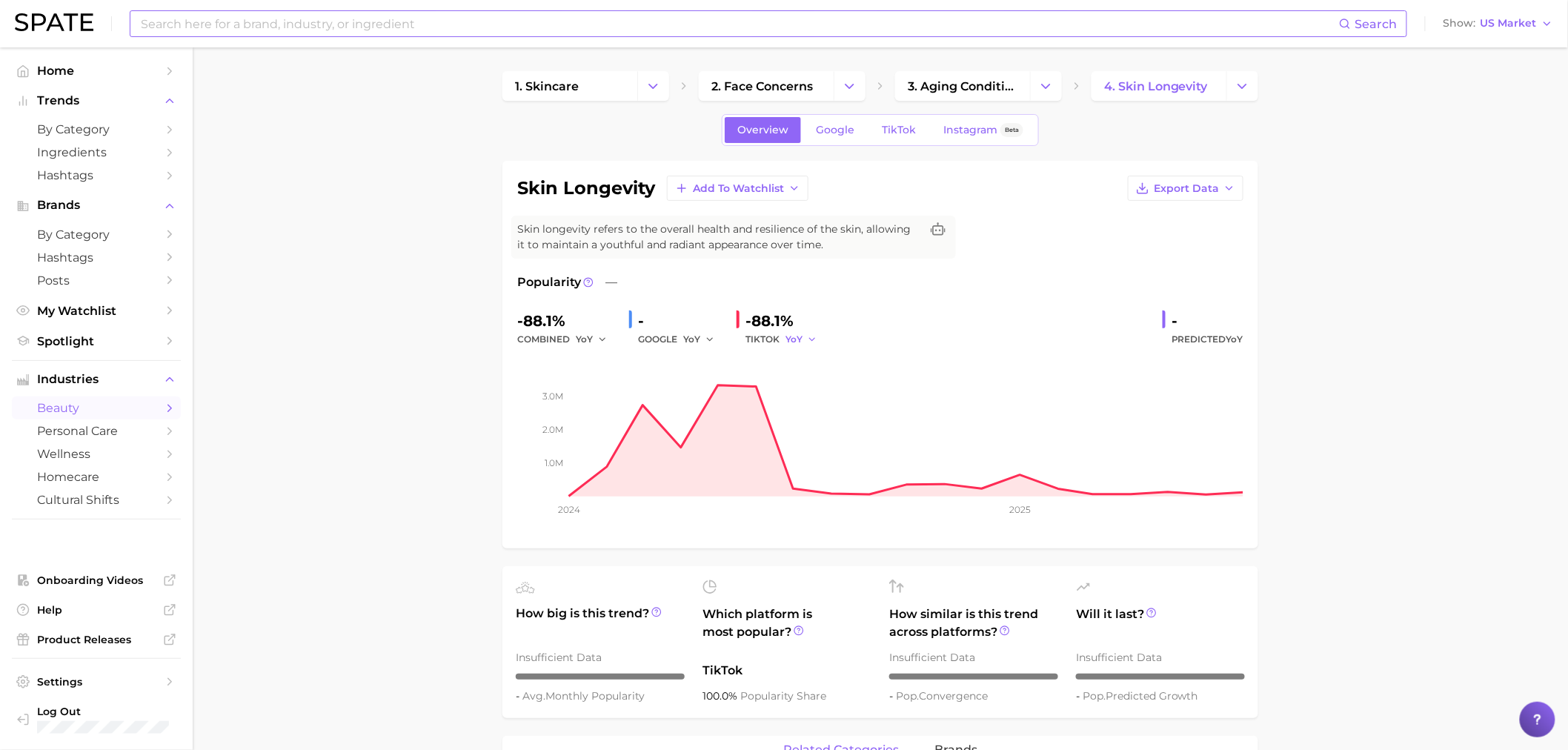
click at [807, 335] on icon "button" at bounding box center [813, 340] width 10 height 10
click at [804, 387] on span "QoQ" at bounding box center [805, 389] width 25 height 13
click at [818, 330] on button "QoQ" at bounding box center [803, 339] width 36 height 18
click at [818, 420] on span "MoM" at bounding box center [806, 416] width 26 height 13
click at [809, 339] on button "MoM" at bounding box center [804, 339] width 37 height 18
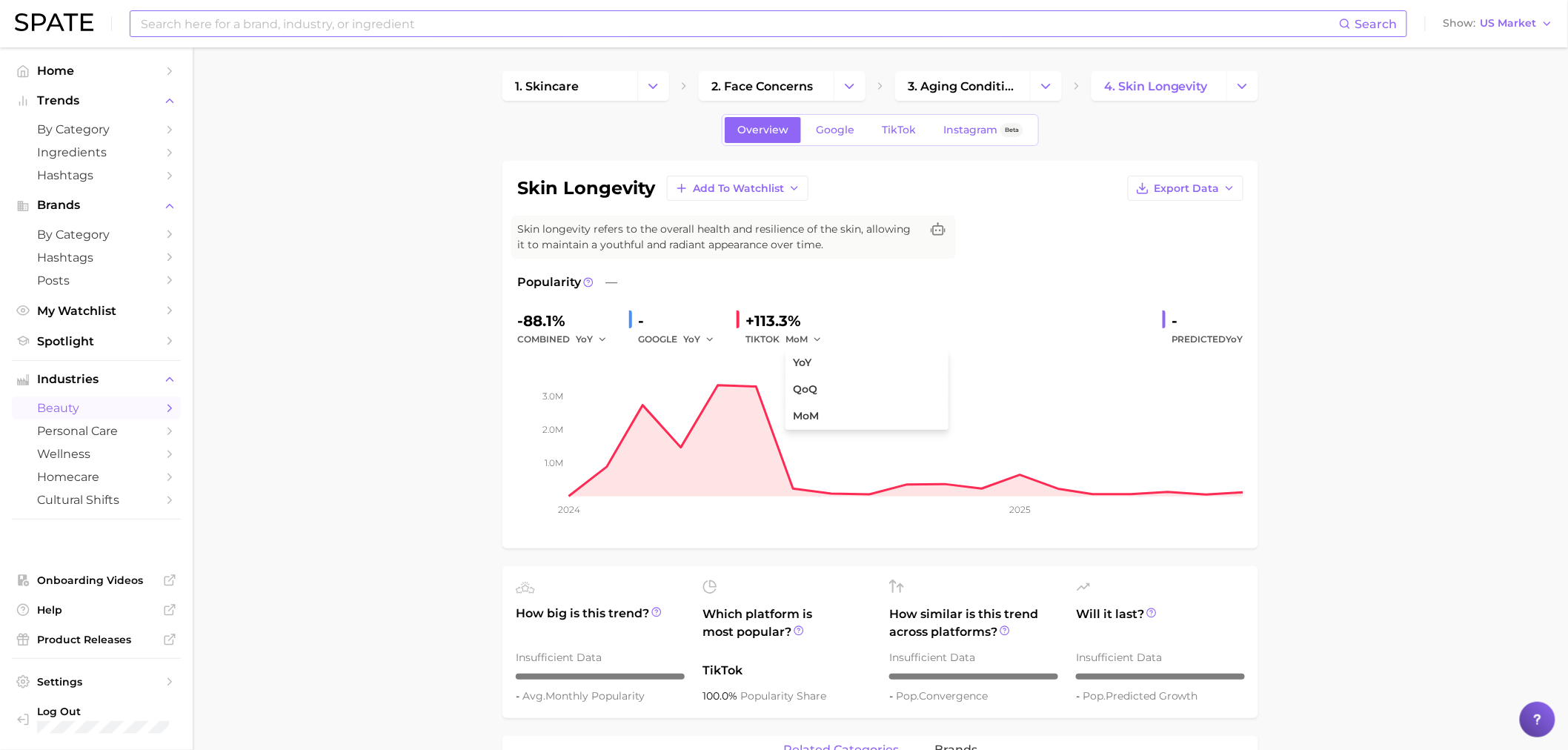
click at [884, 144] on div "Overview Google TikTok Instagram Beta" at bounding box center [880, 129] width 317 height 31
click at [893, 129] on span "TikTok" at bounding box center [899, 129] width 34 height 13
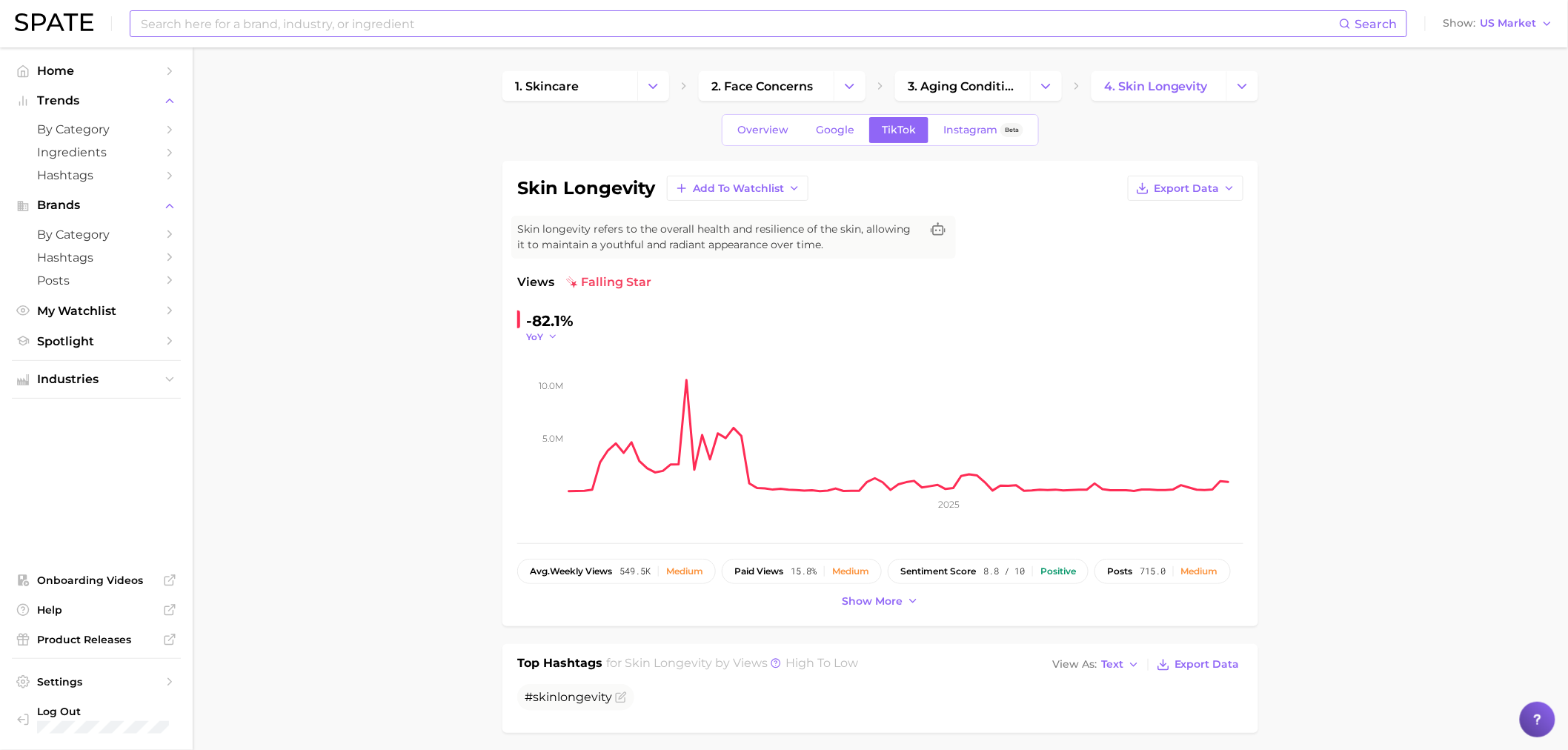
click at [553, 337] on polyline "button" at bounding box center [552, 337] width 5 height 3
click at [571, 376] on button "QoQ" at bounding box center [607, 384] width 163 height 26
click at [553, 340] on icon "button" at bounding box center [556, 336] width 10 height 10
click at [556, 364] on button "YoY" at bounding box center [607, 358] width 163 height 26
click at [550, 335] on icon "button" at bounding box center [553, 336] width 10 height 10
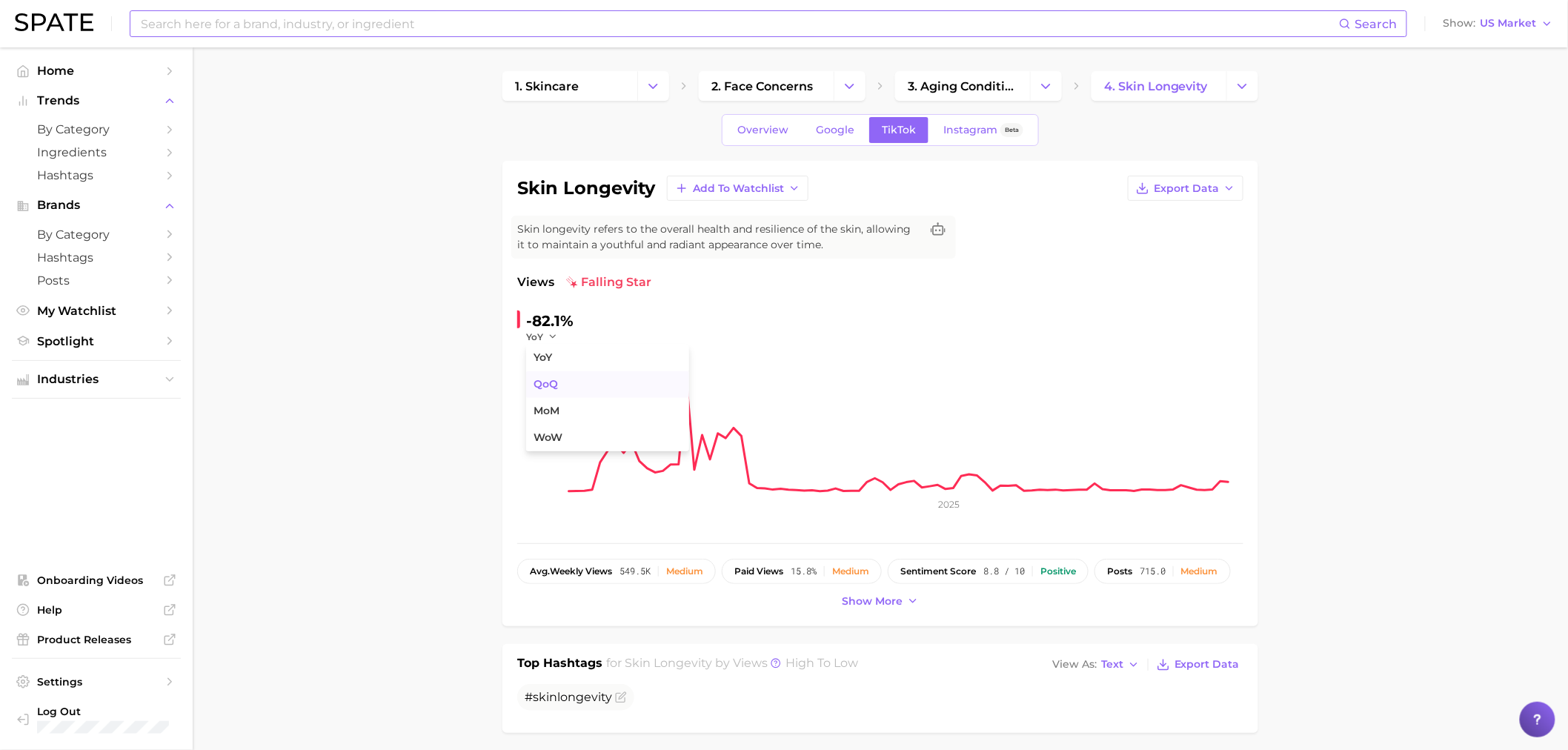
click at [565, 379] on button "QoQ" at bounding box center [607, 384] width 163 height 26
click at [550, 330] on button "QoQ" at bounding box center [544, 336] width 36 height 13
click at [579, 405] on button "MoM" at bounding box center [607, 411] width 163 height 26
click at [546, 337] on span "MoM" at bounding box center [537, 336] width 22 height 13
click at [602, 411] on button "MoM" at bounding box center [607, 411] width 163 height 26
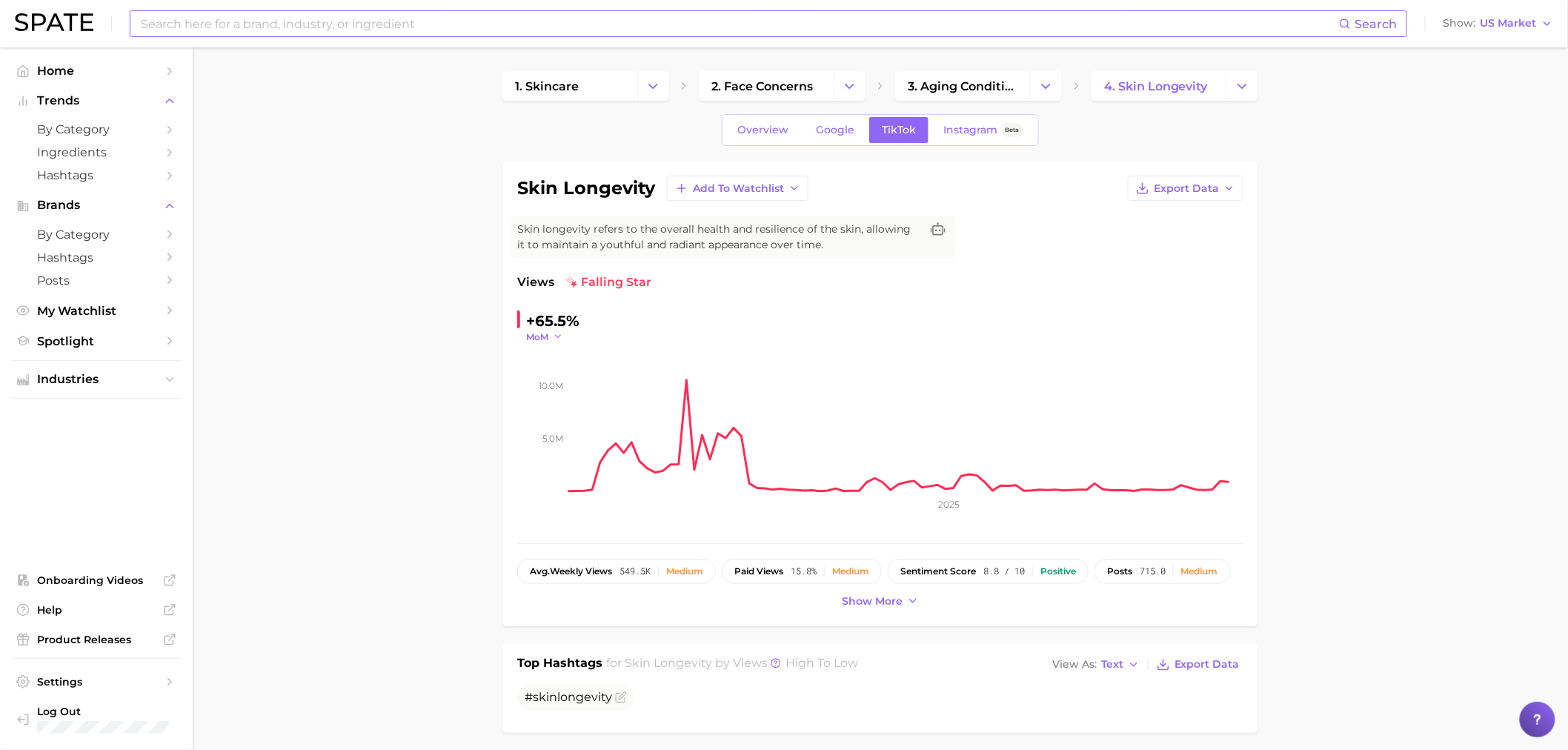
click at [543, 335] on span "MoM" at bounding box center [537, 336] width 22 height 13
click at [562, 438] on span "WoW" at bounding box center [548, 438] width 29 height 13
click at [537, 336] on span "WoW" at bounding box center [539, 336] width 26 height 13
click at [553, 418] on button "MoM" at bounding box center [607, 411] width 163 height 26
click at [562, 328] on div "+65.5%" at bounding box center [552, 321] width 54 height 24
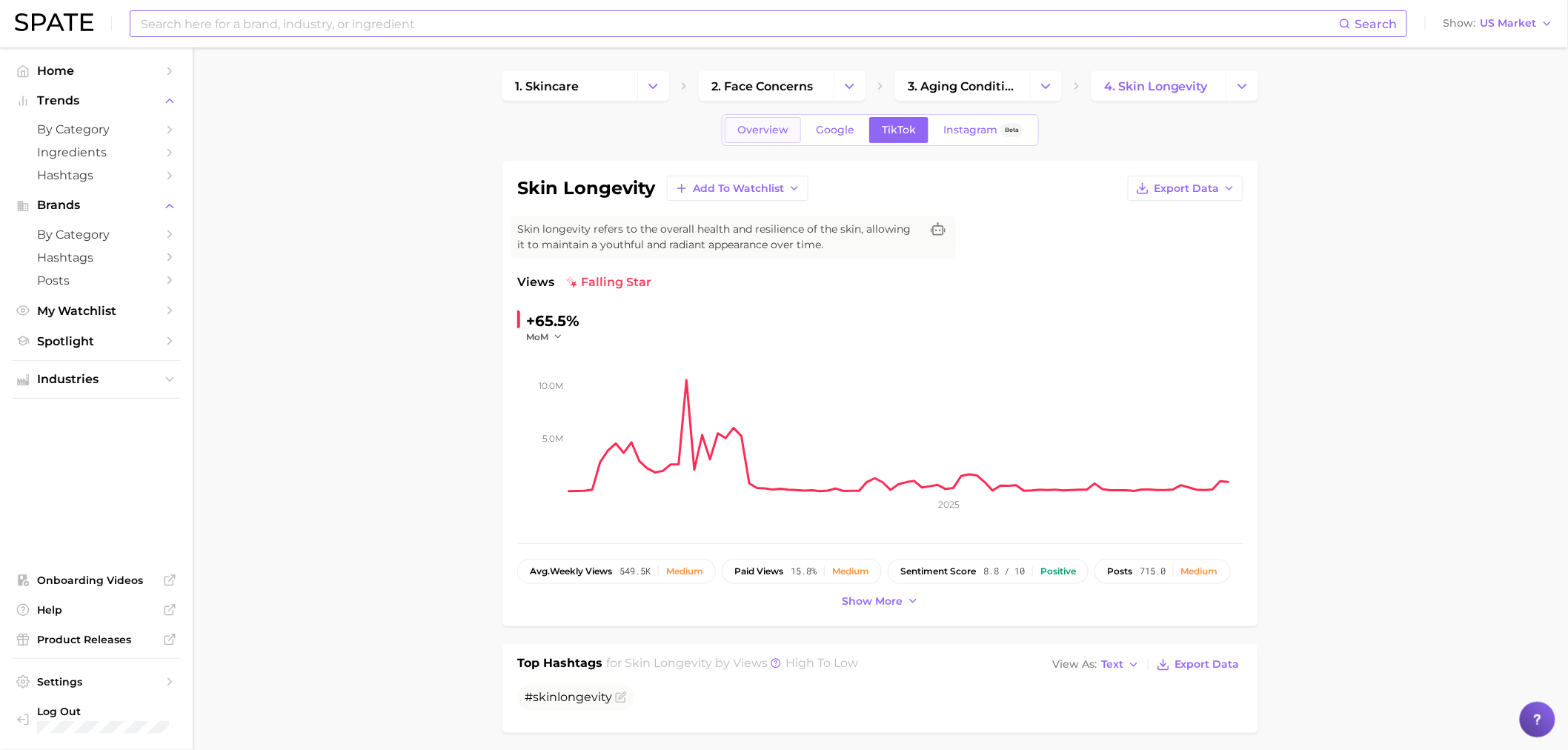
click at [793, 127] on link "Overview" at bounding box center [763, 130] width 77 height 26
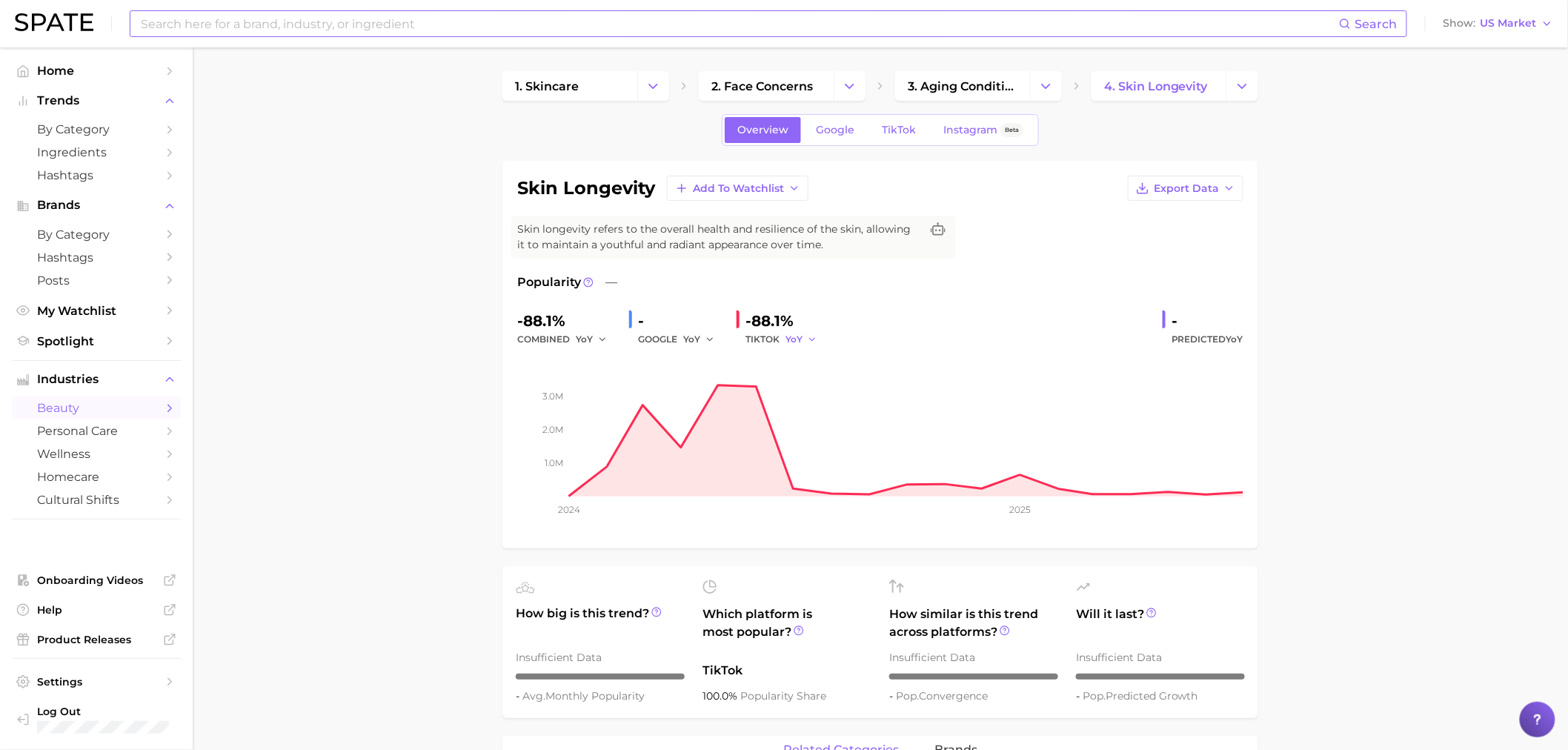
click at [809, 335] on icon "button" at bounding box center [813, 340] width 10 height 10
click at [837, 397] on button "QoQ" at bounding box center [867, 389] width 163 height 26
click at [797, 342] on span "QoQ" at bounding box center [795, 339] width 20 height 13
click at [807, 404] on button "MoM" at bounding box center [867, 416] width 163 height 26
click at [821, 129] on span "Google" at bounding box center [835, 129] width 38 height 13
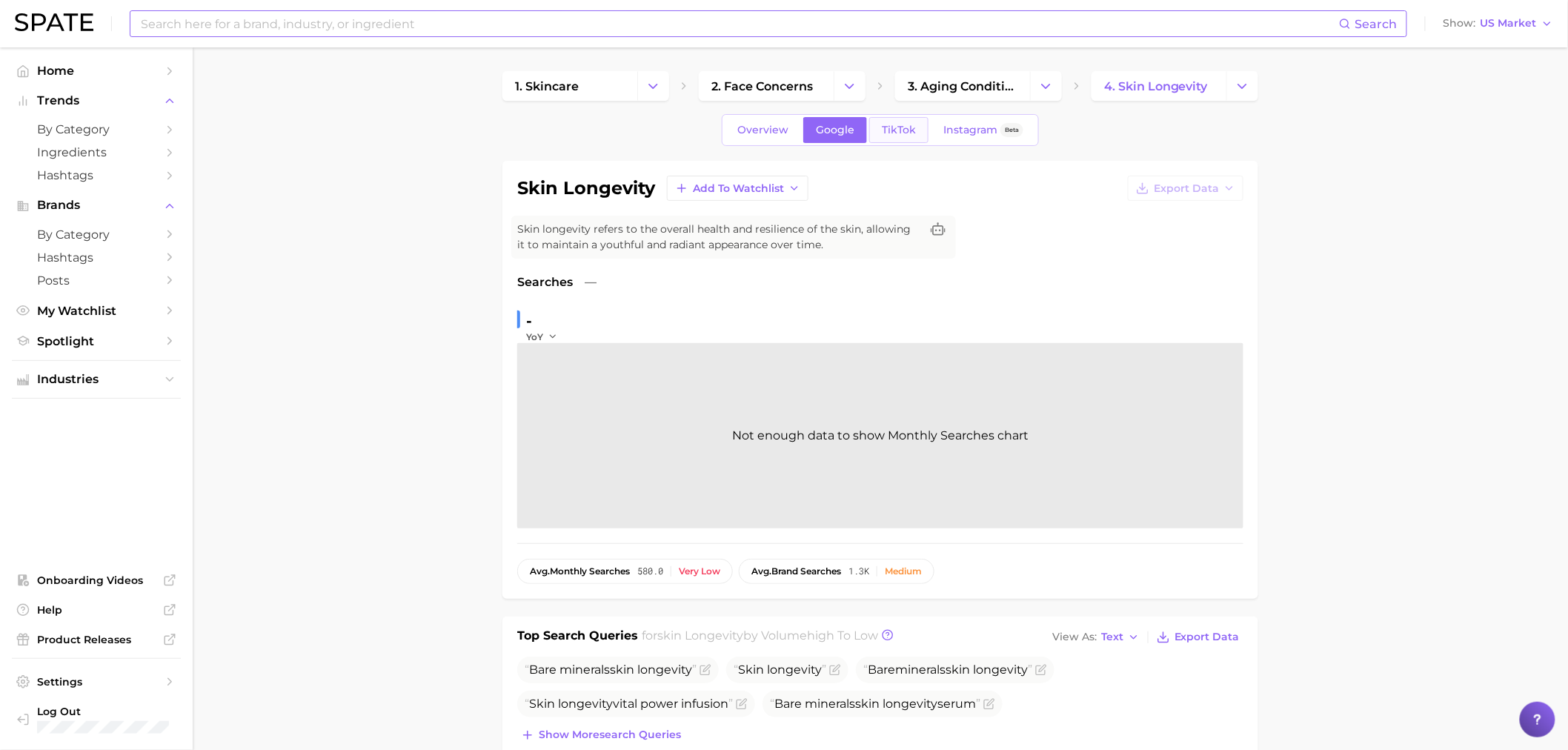
click at [890, 134] on span "TikTok" at bounding box center [899, 129] width 34 height 13
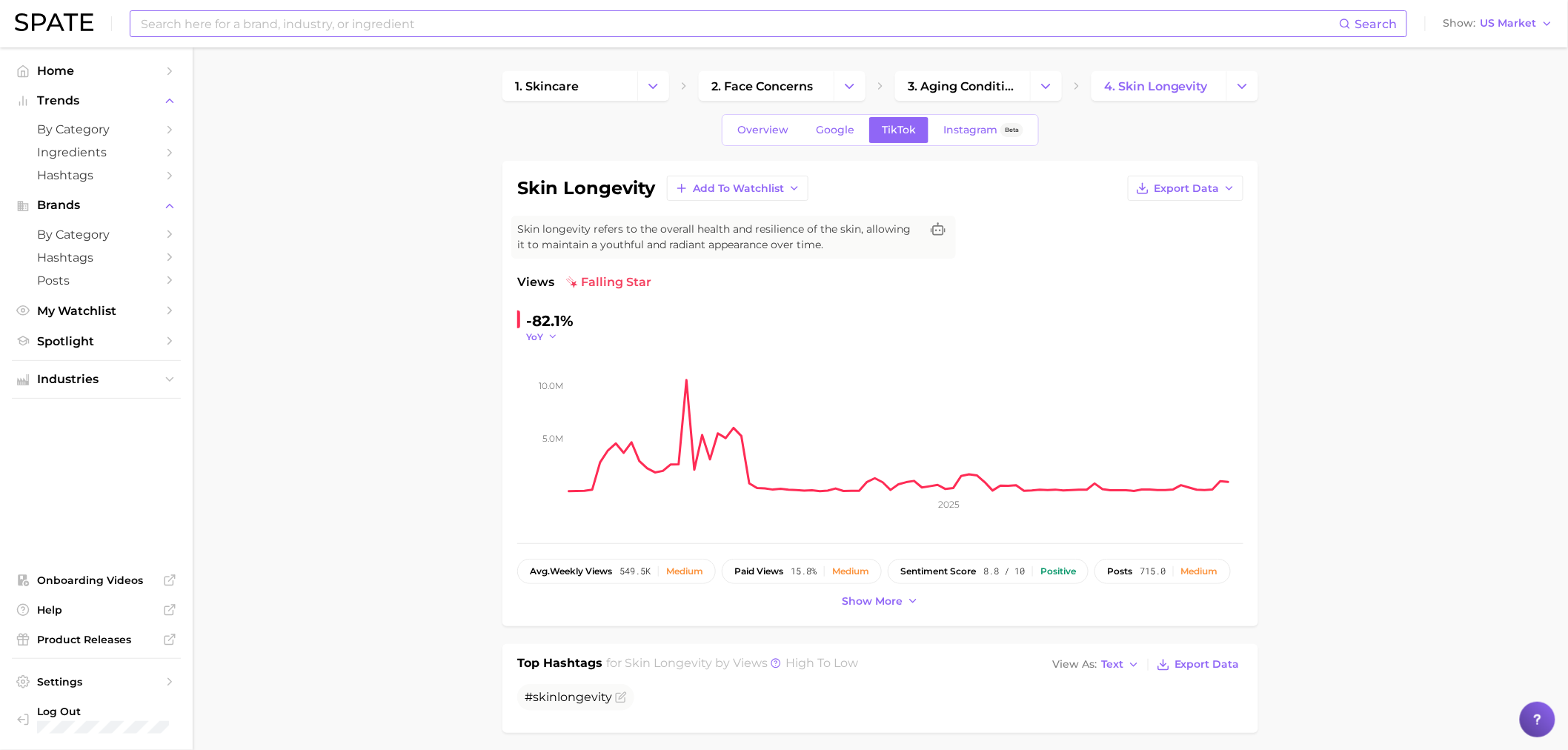
click at [549, 330] on button "YoY" at bounding box center [541, 336] width 31 height 13
click at [560, 376] on button "QoQ" at bounding box center [607, 384] width 163 height 26
click at [551, 336] on icon "button" at bounding box center [556, 336] width 10 height 10
click at [549, 400] on button "MoM" at bounding box center [607, 411] width 163 height 26
click at [555, 335] on icon "button" at bounding box center [558, 336] width 10 height 10
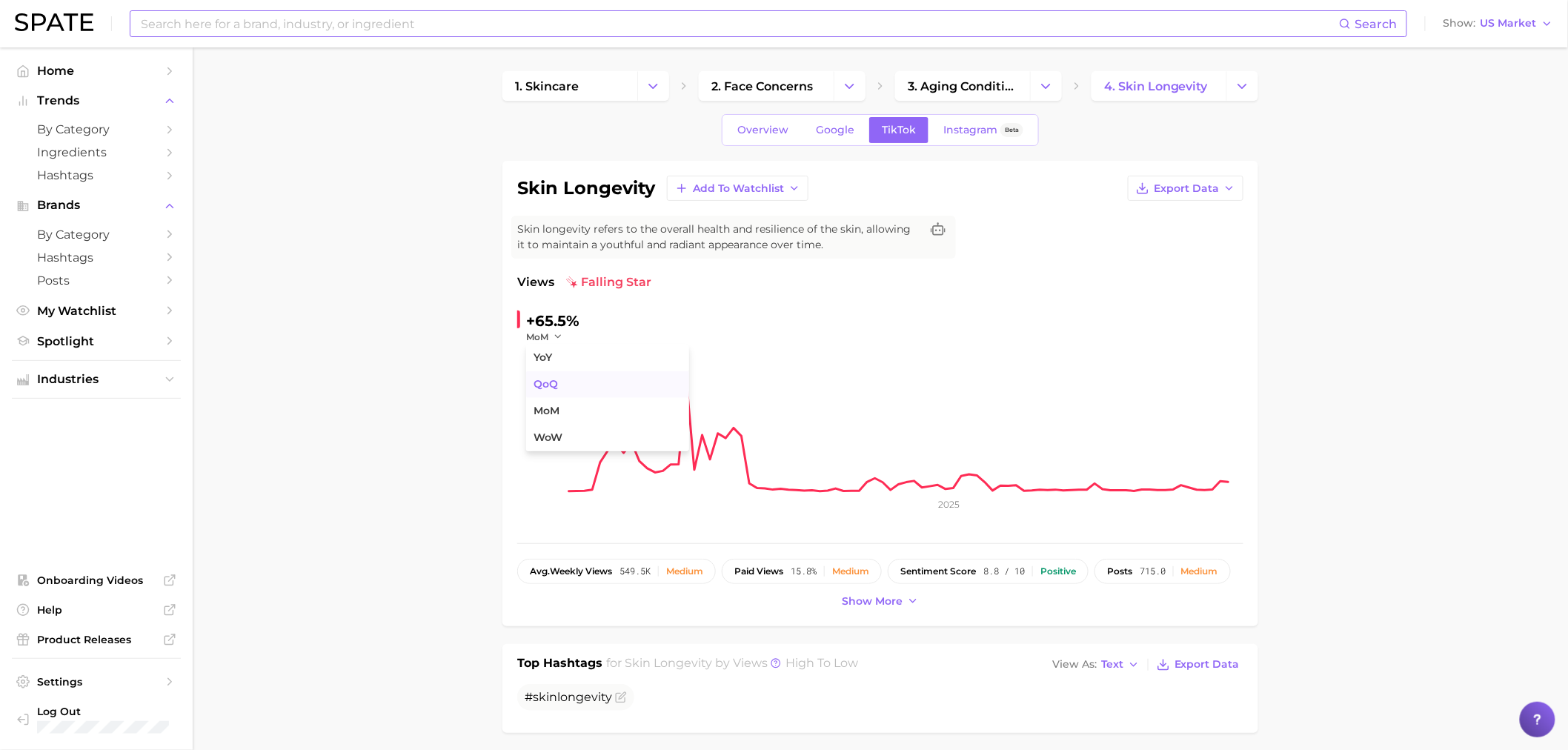
click at [582, 383] on button "QoQ" at bounding box center [607, 384] width 163 height 26
click at [550, 330] on button "QoQ" at bounding box center [544, 336] width 36 height 13
click at [550, 441] on span "WoW" at bounding box center [548, 438] width 29 height 13
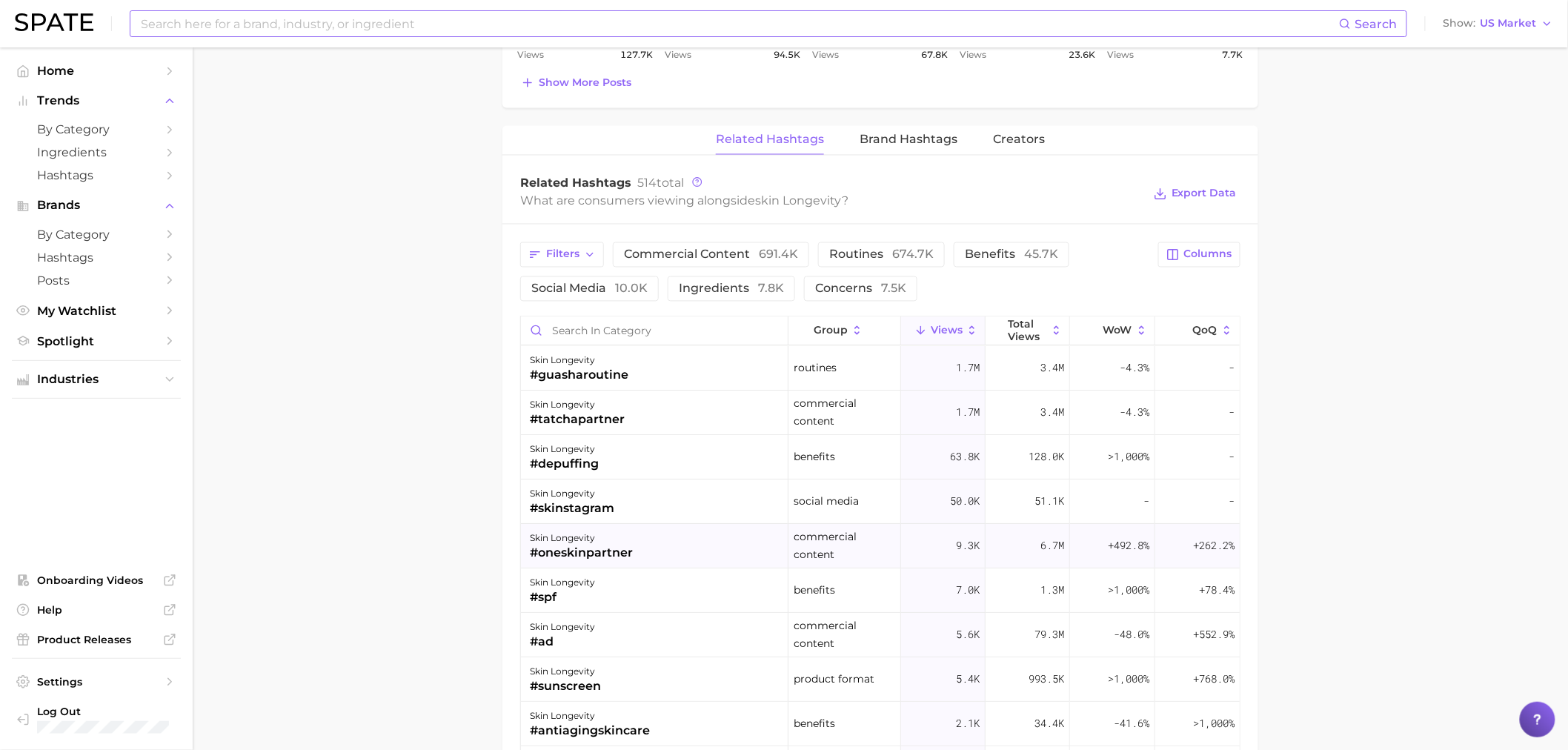
scroll to position [357, 0]
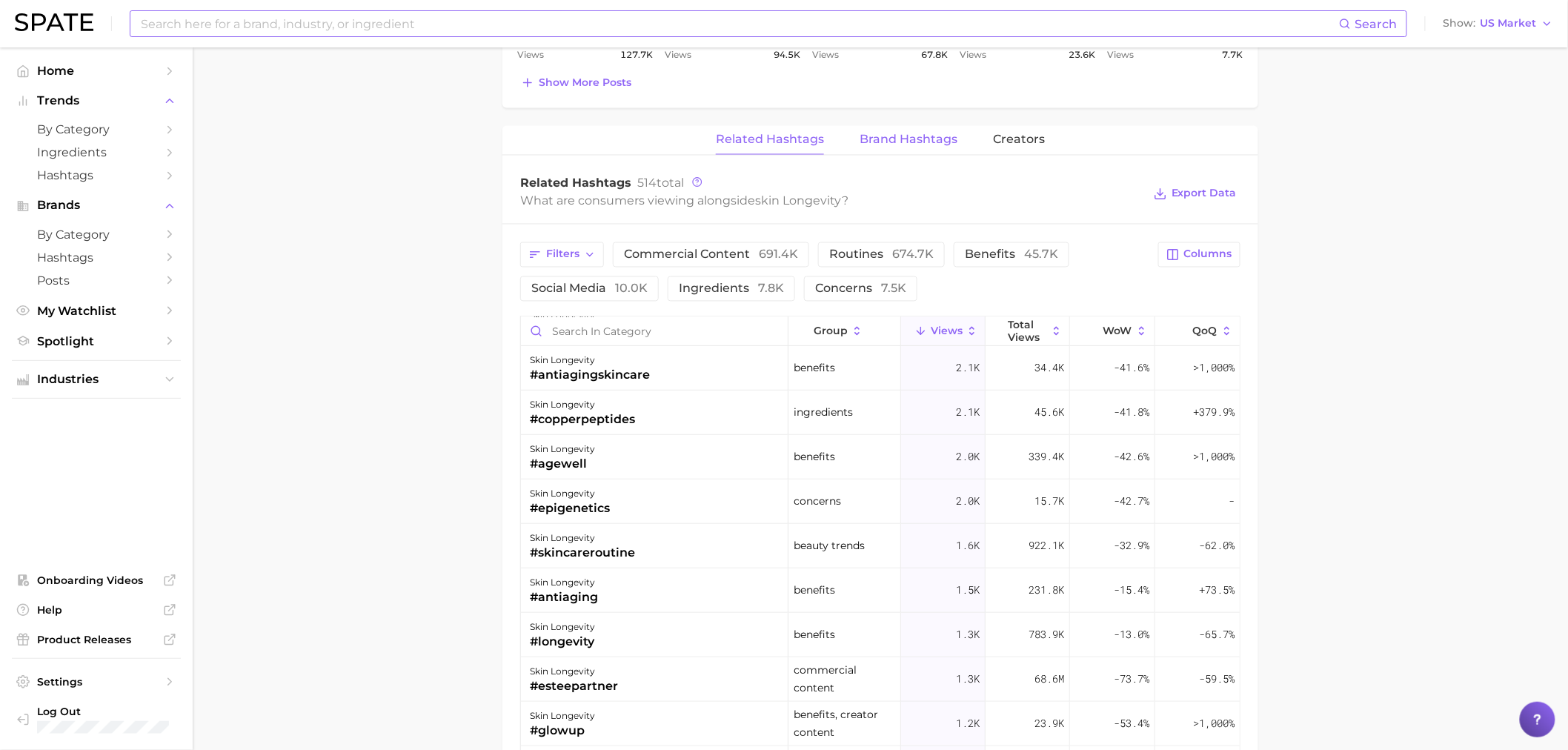
click at [901, 136] on span "Brand Hashtags" at bounding box center [908, 140] width 98 height 14
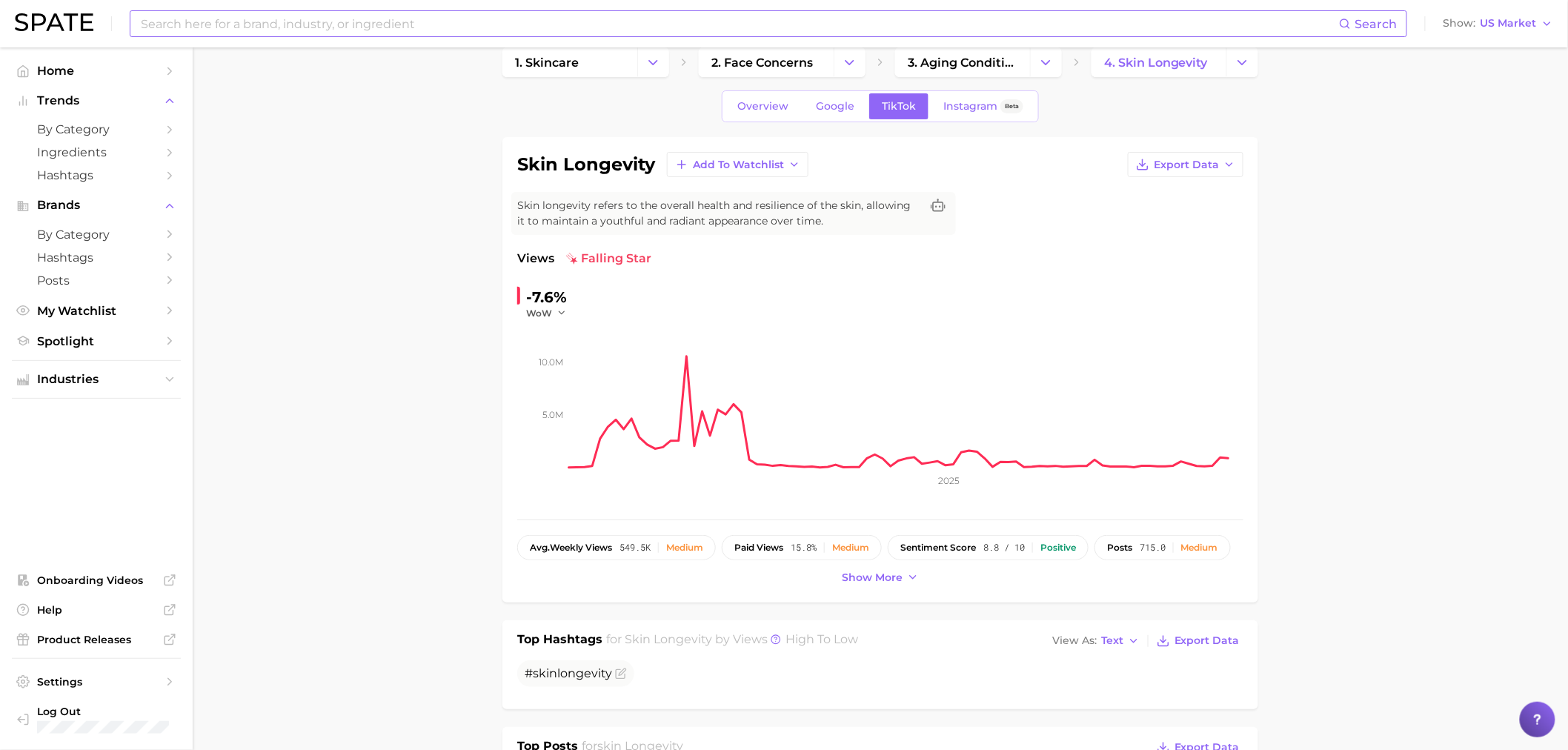
scroll to position [0, 0]
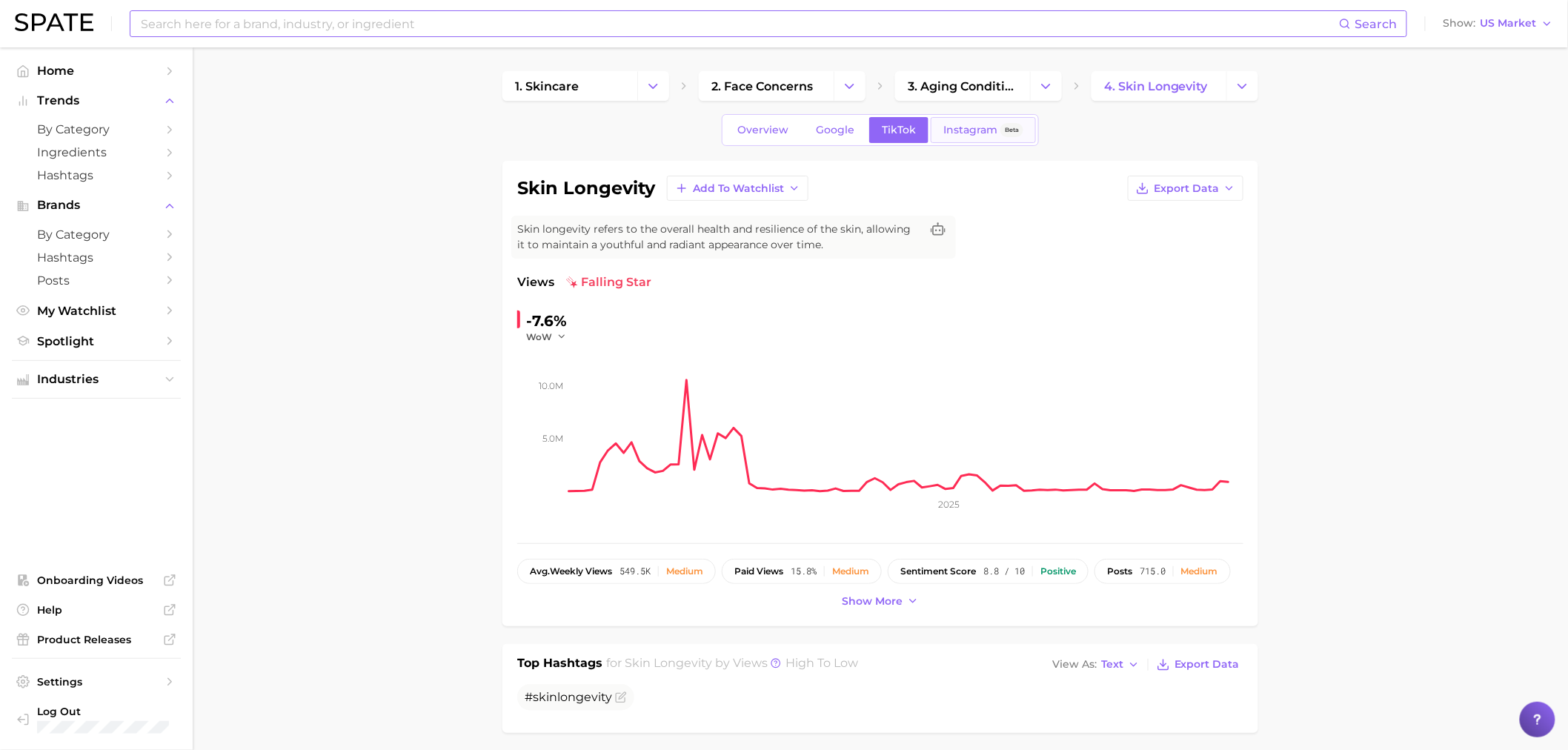
click at [969, 120] on link "Instagram Beta" at bounding box center [984, 130] width 105 height 26
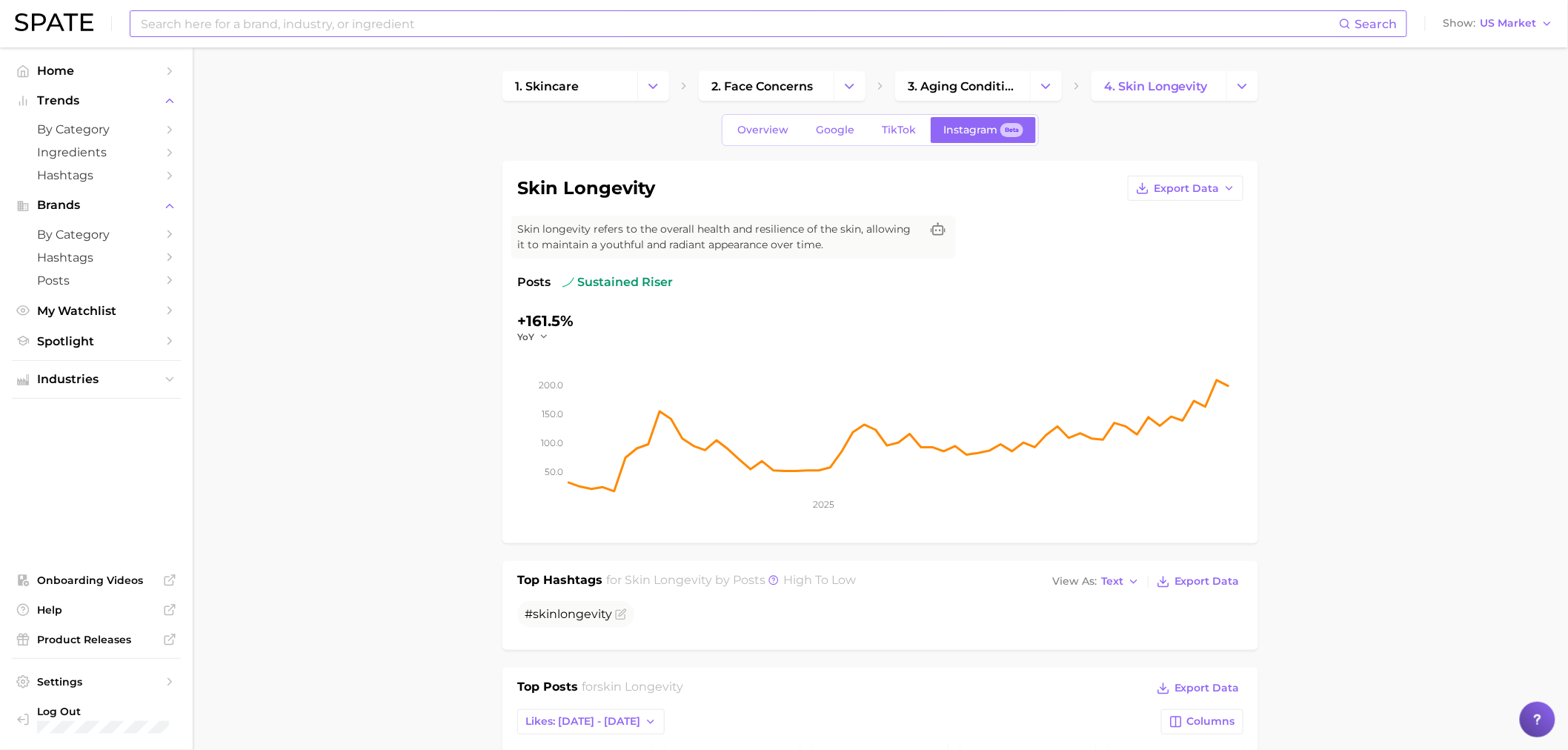
click at [552, 336] on div "YoY" at bounding box center [538, 336] width 42 height 13
click at [539, 341] on icon "button" at bounding box center [544, 336] width 10 height 10
click at [542, 376] on button "QoQ" at bounding box center [599, 384] width 163 height 26
click at [542, 339] on button "QoQ" at bounding box center [535, 336] width 36 height 13
click at [538, 406] on span "MoM" at bounding box center [538, 411] width 26 height 13
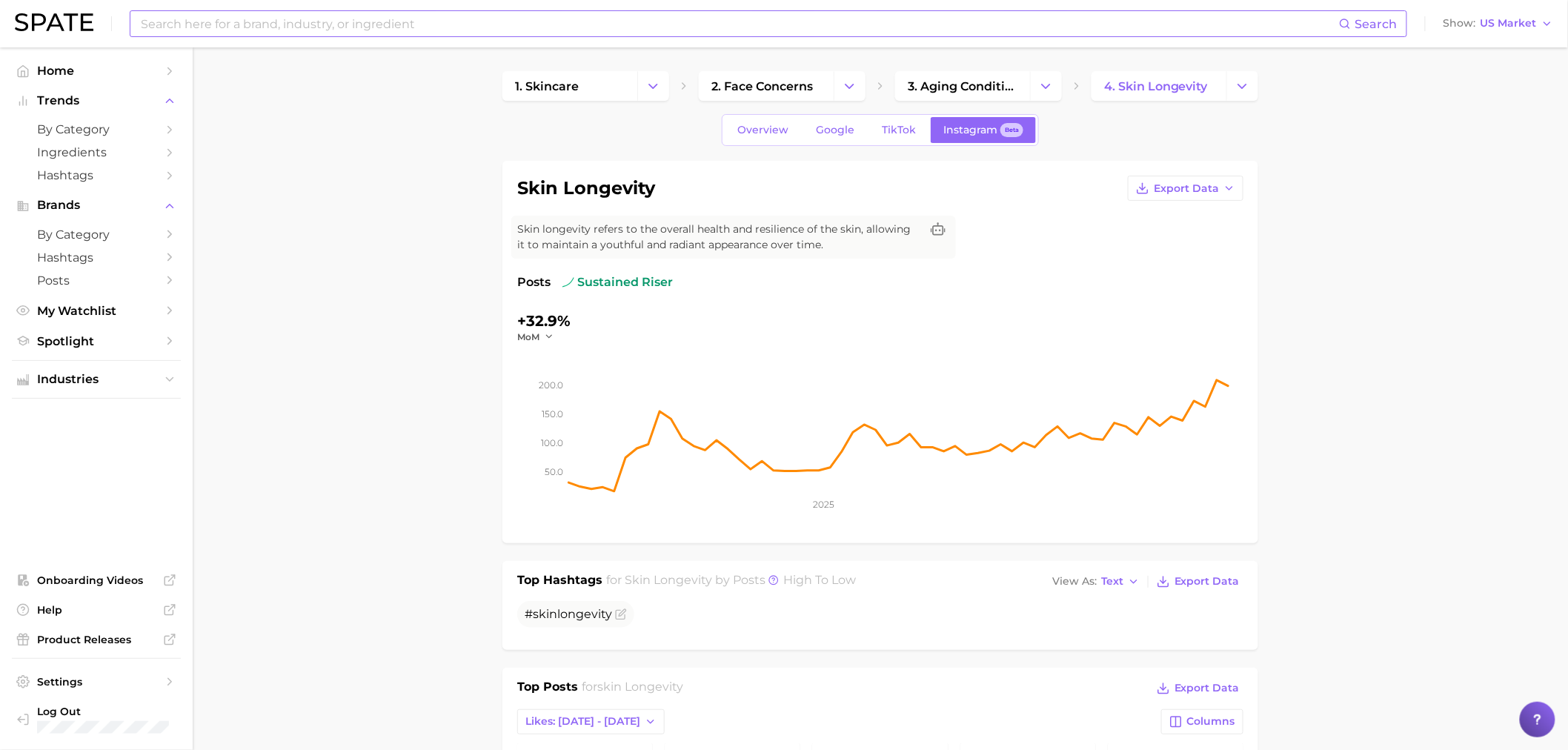
click at [537, 329] on div "+32.9% MoM" at bounding box center [544, 326] width 54 height 34
click at [551, 339] on icon "button" at bounding box center [549, 336] width 10 height 10
click at [545, 433] on span "WoW" at bounding box center [539, 438] width 29 height 13
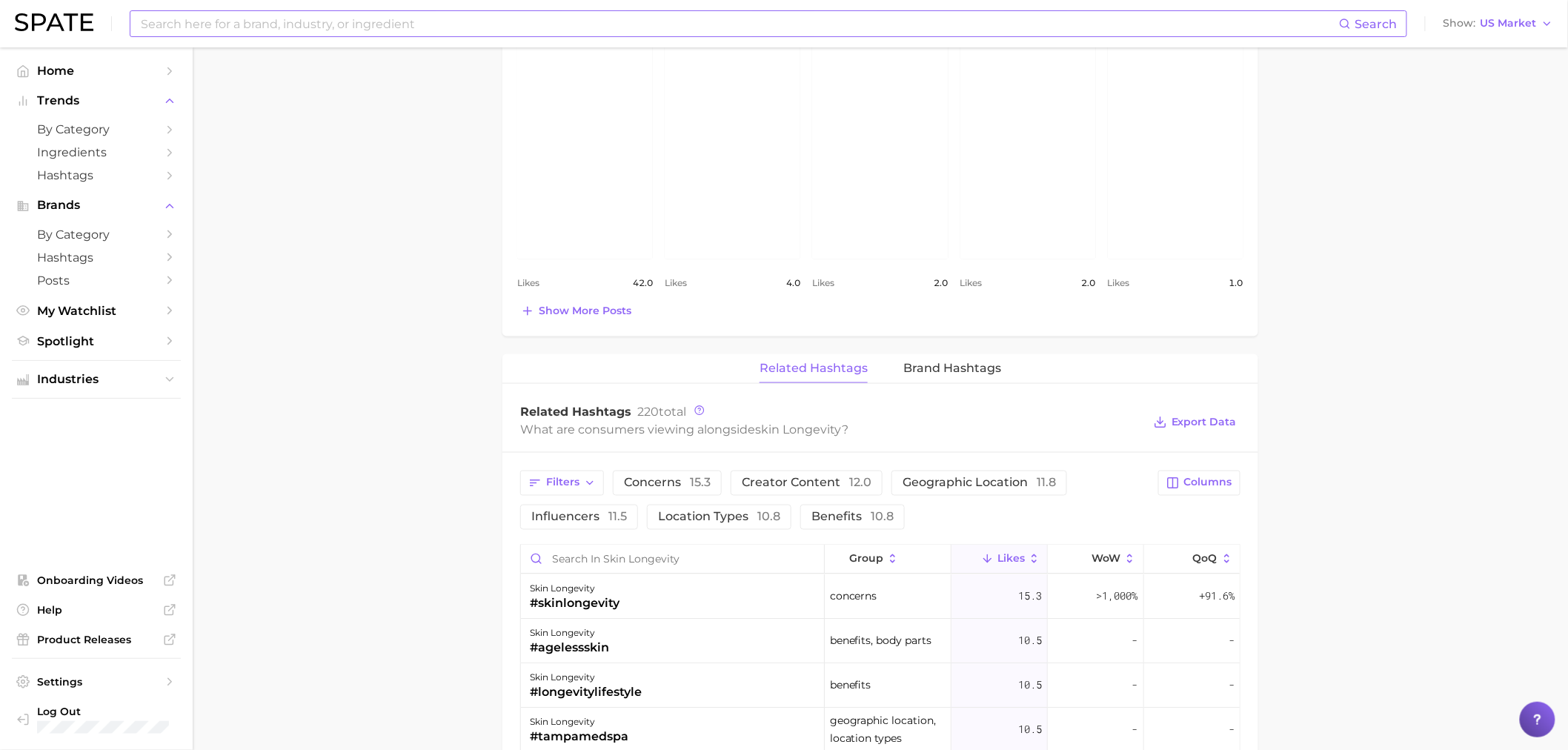
scroll to position [648, 0]
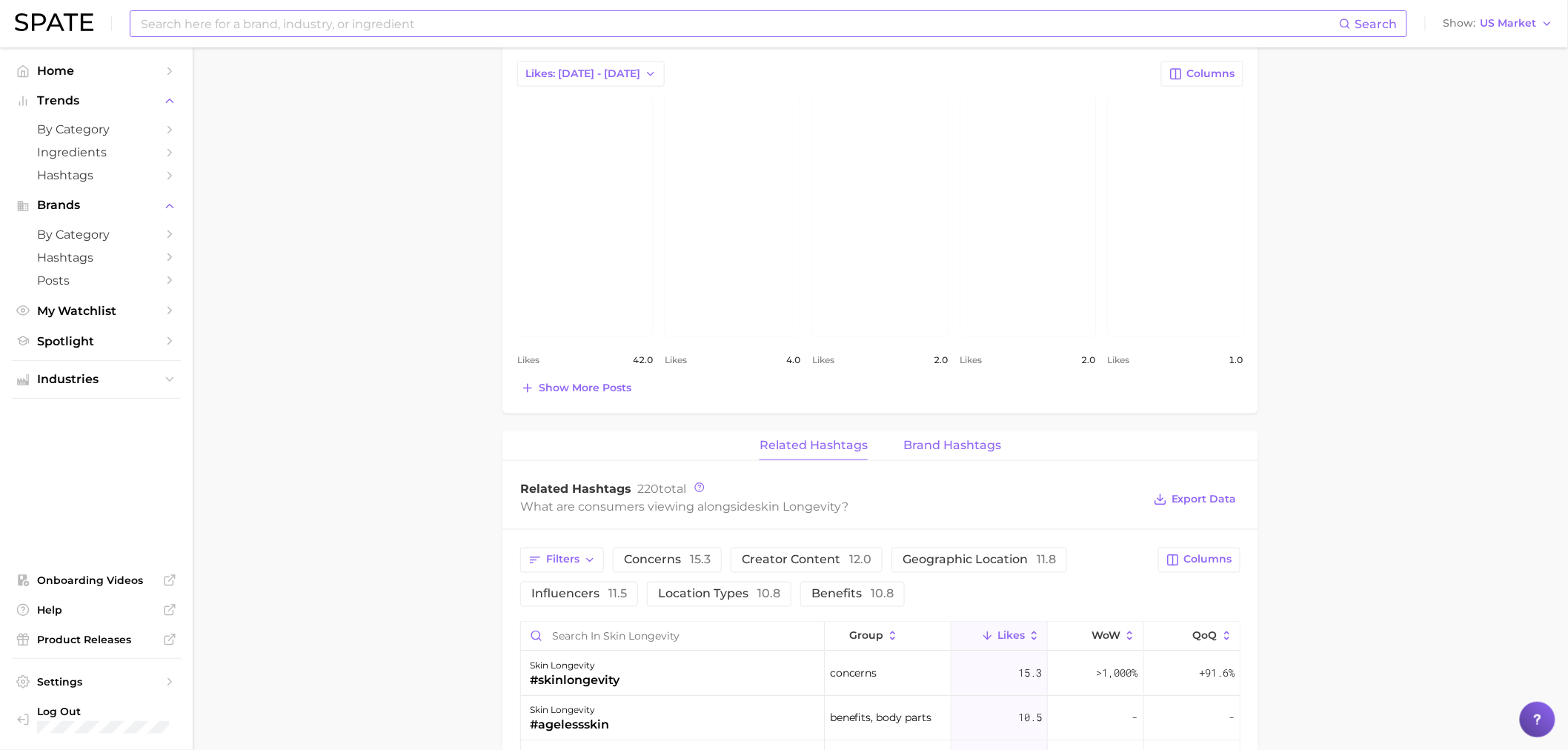
click at [919, 439] on span "Brand Hashtags" at bounding box center [952, 446] width 98 height 14
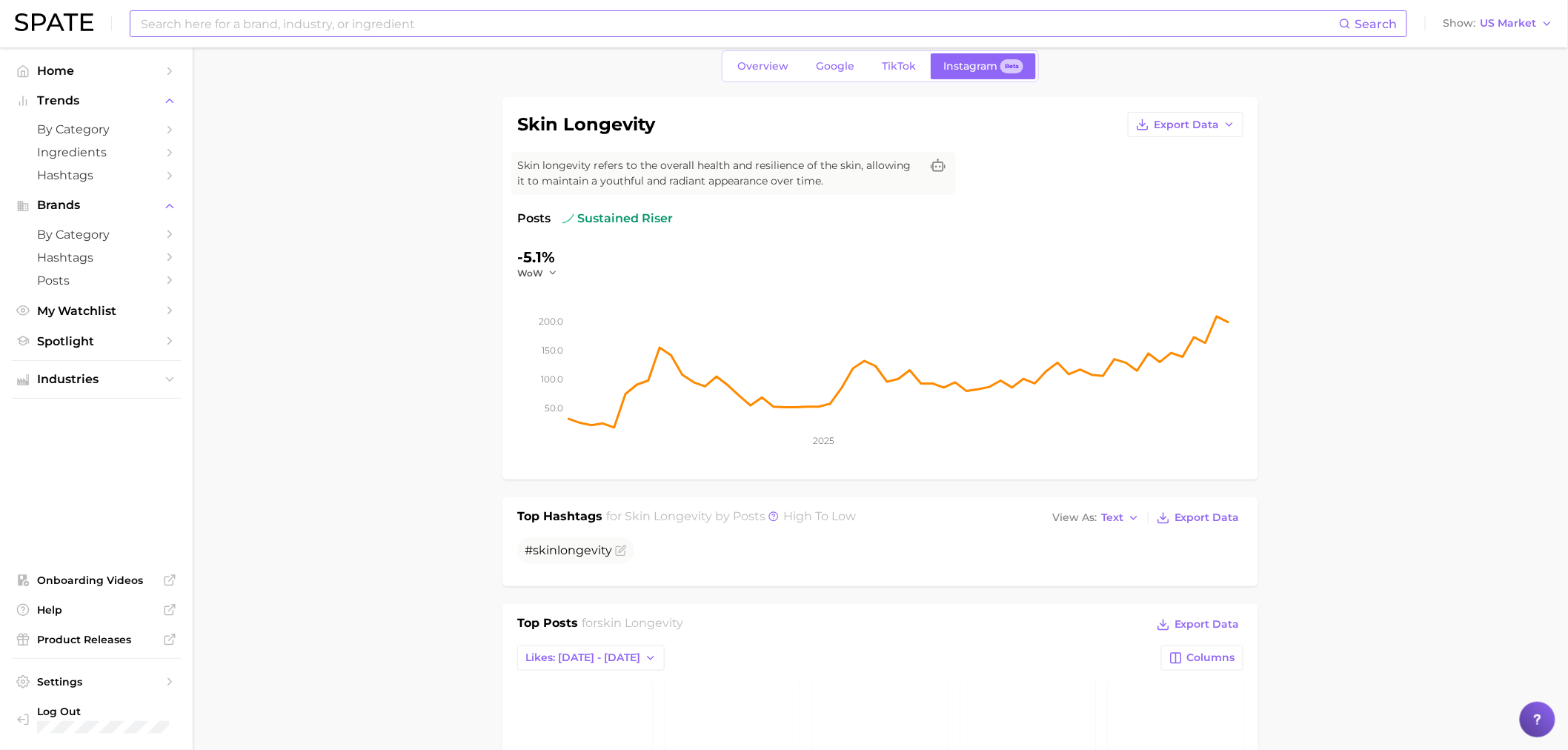
scroll to position [0, 0]
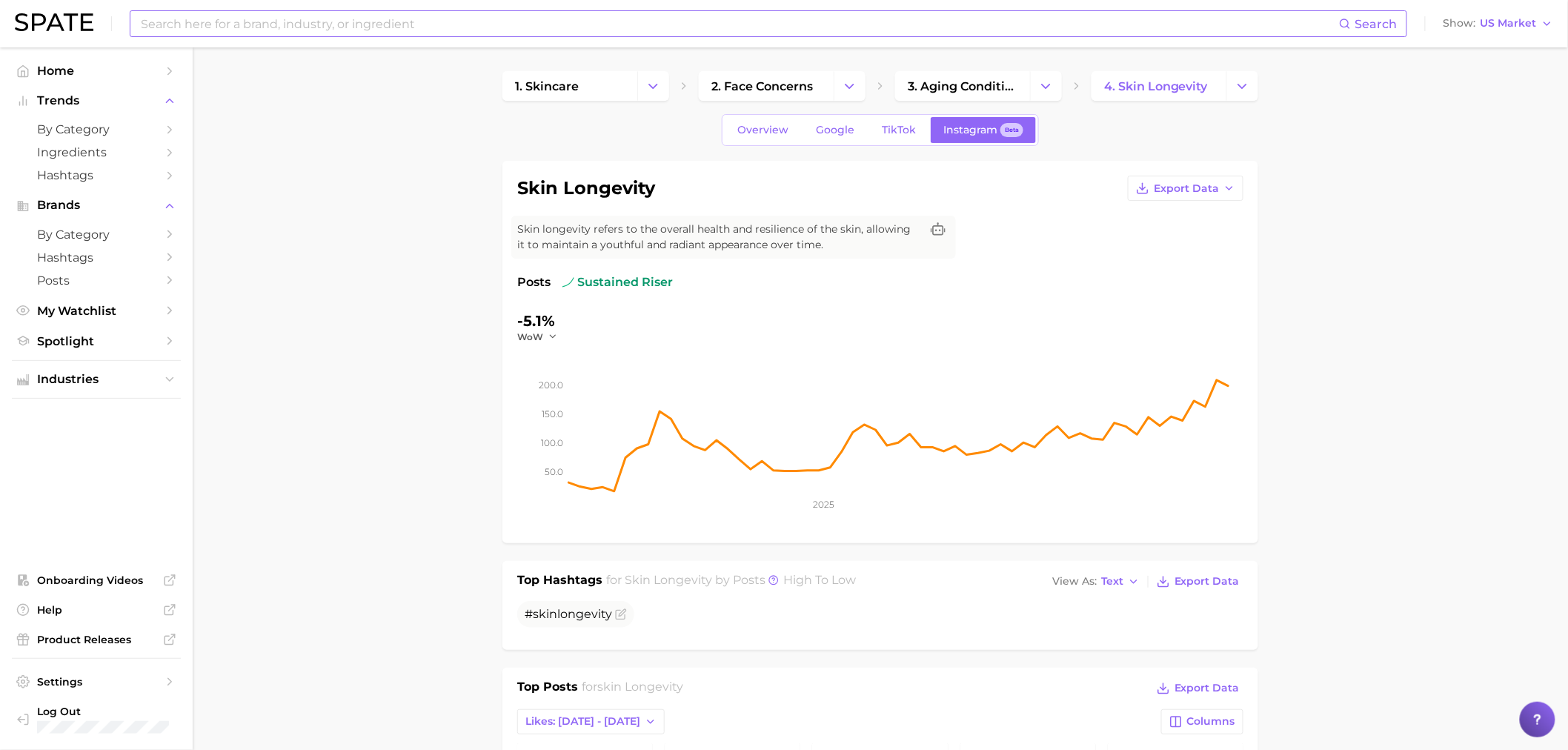
click at [259, 31] on input at bounding box center [739, 24] width 1200 height 26
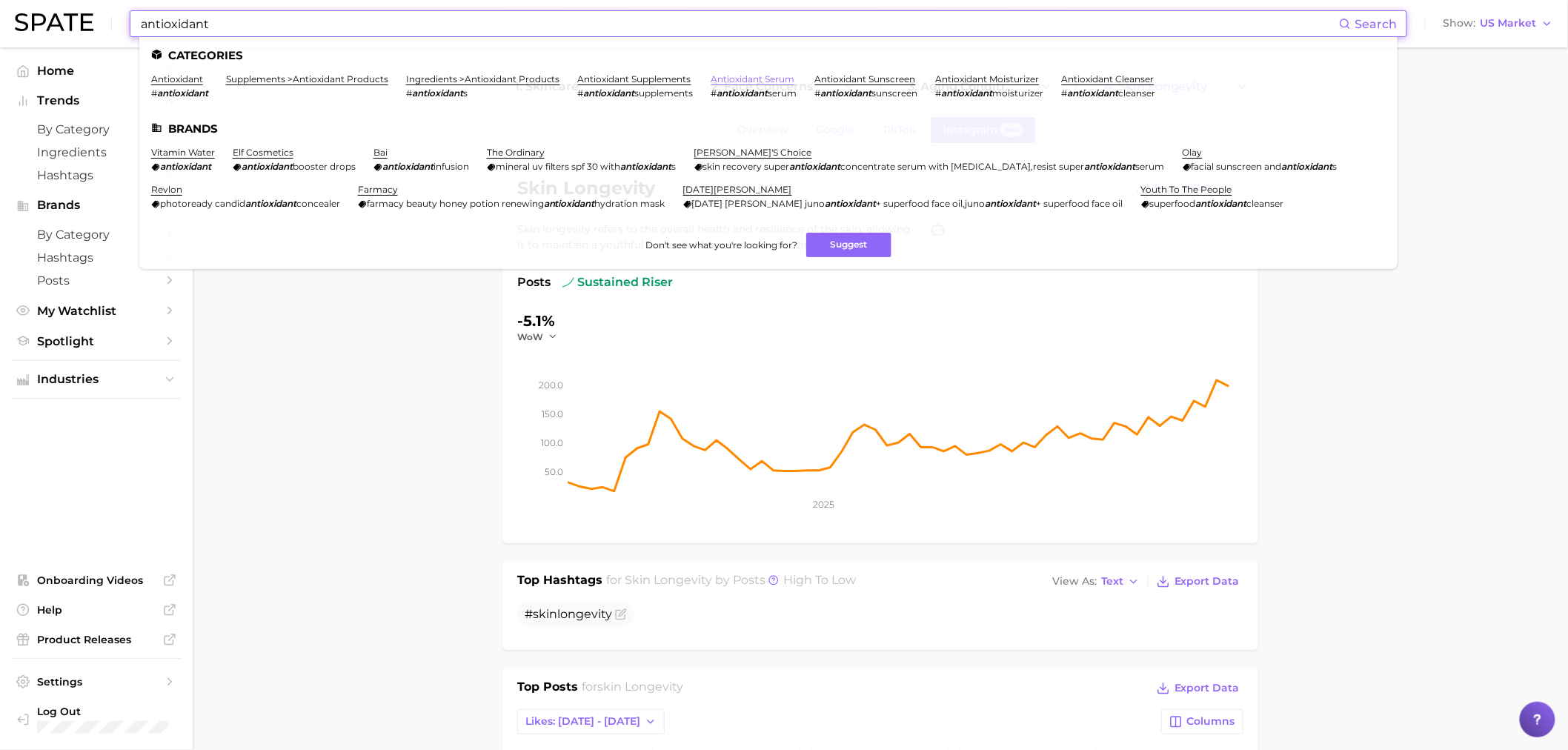
type input "antioxidant"
click at [767, 78] on link "antioxidant serum" at bounding box center [753, 78] width 83 height 11
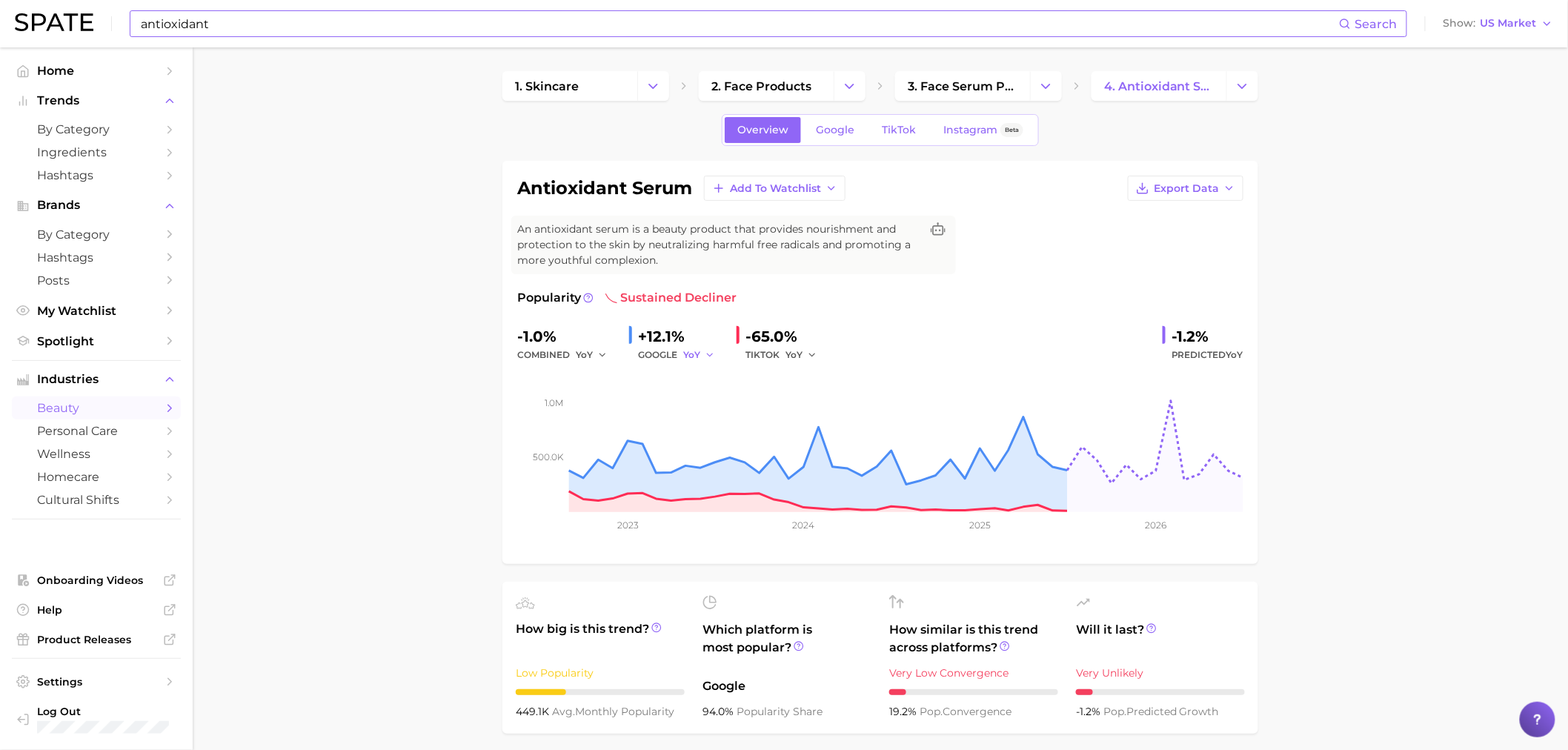
click at [704, 346] on button "YoY" at bounding box center [698, 355] width 31 height 18
click at [731, 405] on button "QoQ" at bounding box center [765, 405] width 163 height 26
click at [716, 352] on icon "button" at bounding box center [714, 355] width 10 height 10
click at [735, 432] on button "MoM" at bounding box center [765, 432] width 163 height 26
click at [791, 354] on span "YoY" at bounding box center [794, 354] width 17 height 13
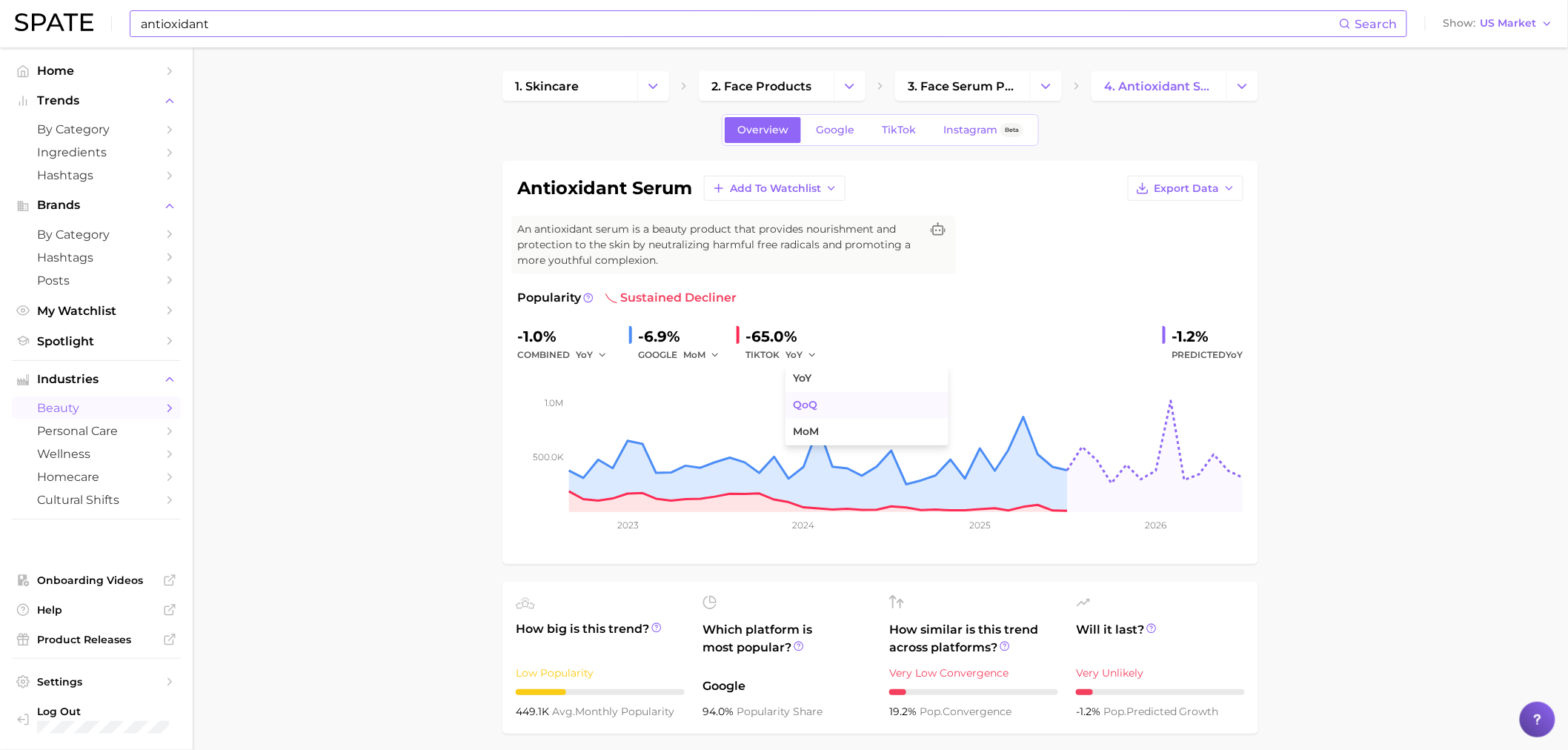
click at [833, 406] on button "QoQ" at bounding box center [867, 405] width 163 height 26
click at [815, 358] on icon "button" at bounding box center [816, 355] width 10 height 10
click at [833, 420] on button "MoM" at bounding box center [867, 432] width 163 height 26
click at [839, 128] on span "Google" at bounding box center [835, 129] width 38 height 13
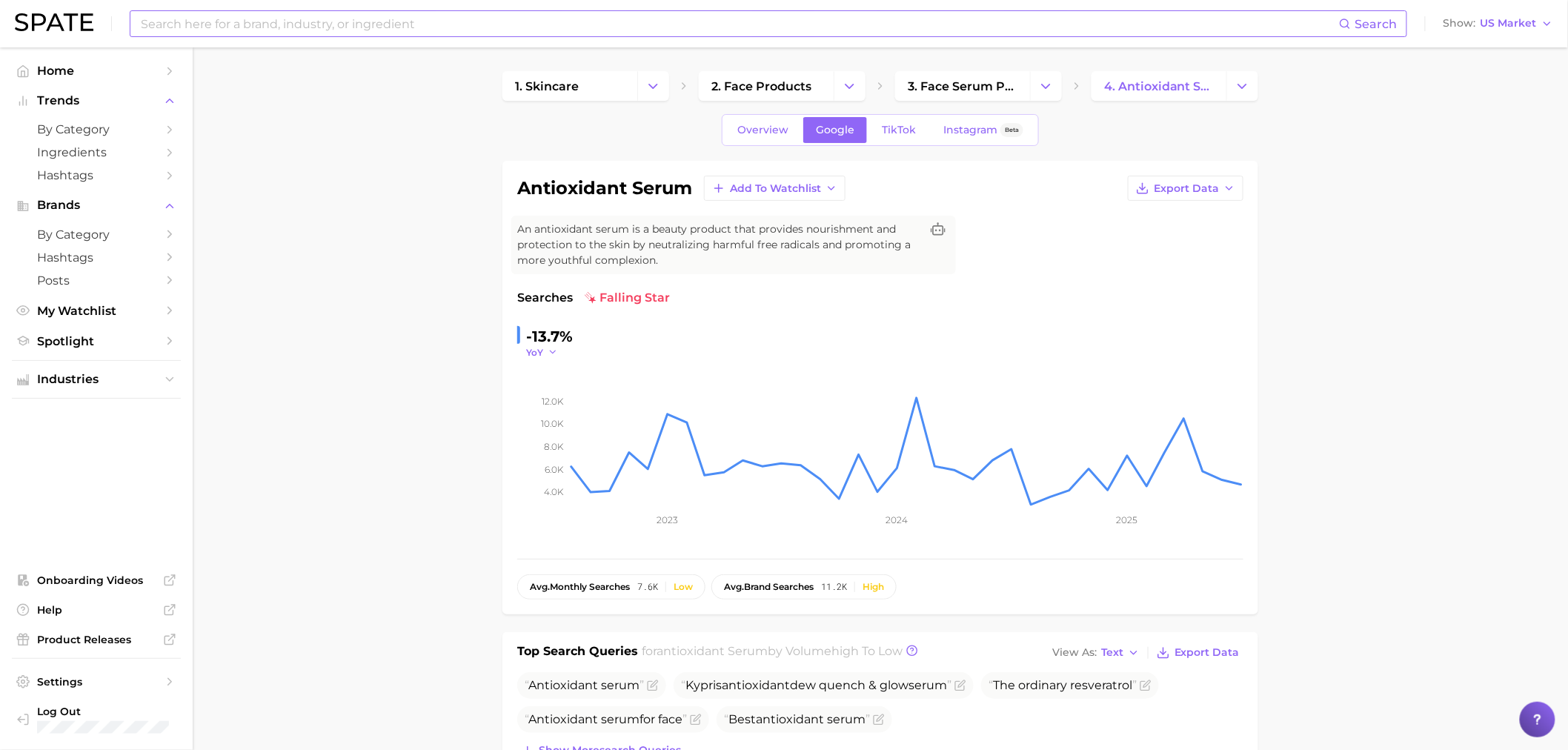
click at [546, 356] on button "YoY" at bounding box center [541, 352] width 31 height 13
click at [559, 404] on button "QoQ" at bounding box center [607, 400] width 163 height 26
click at [556, 358] on icon "button" at bounding box center [556, 352] width 10 height 10
click at [556, 417] on button "MoM" at bounding box center [607, 427] width 163 height 26
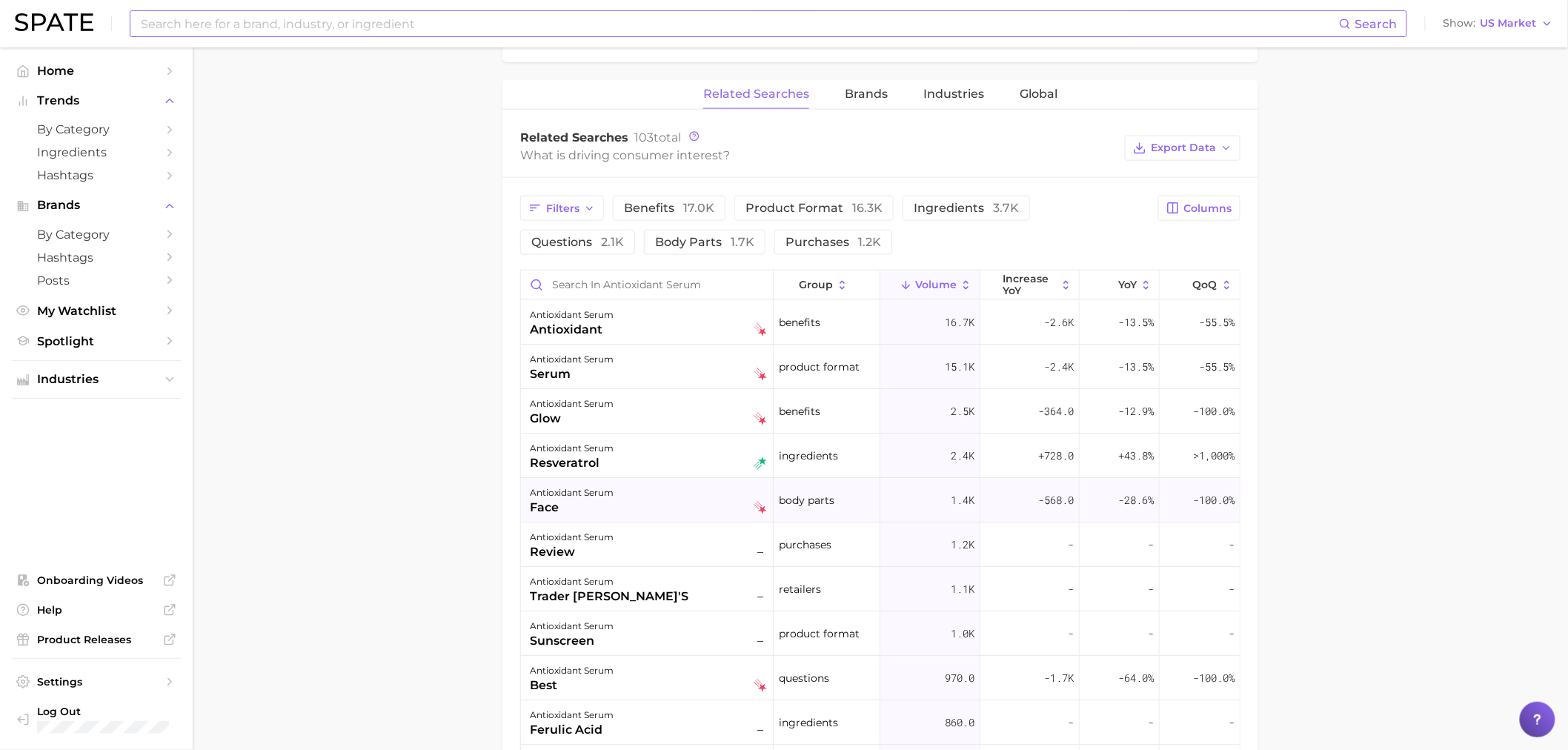
scroll to position [357, 0]
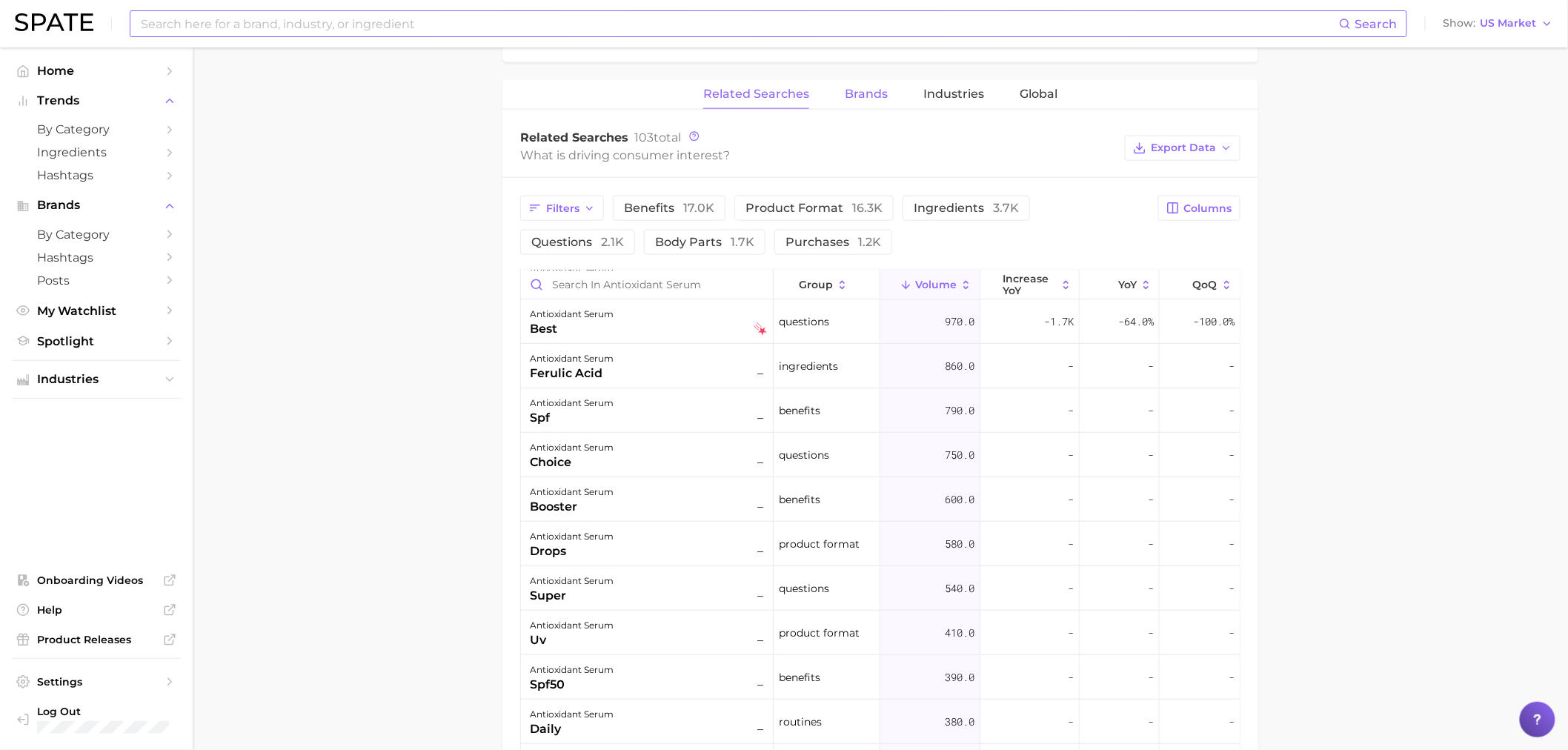
click at [873, 88] on span "Brands" at bounding box center [866, 94] width 43 height 14
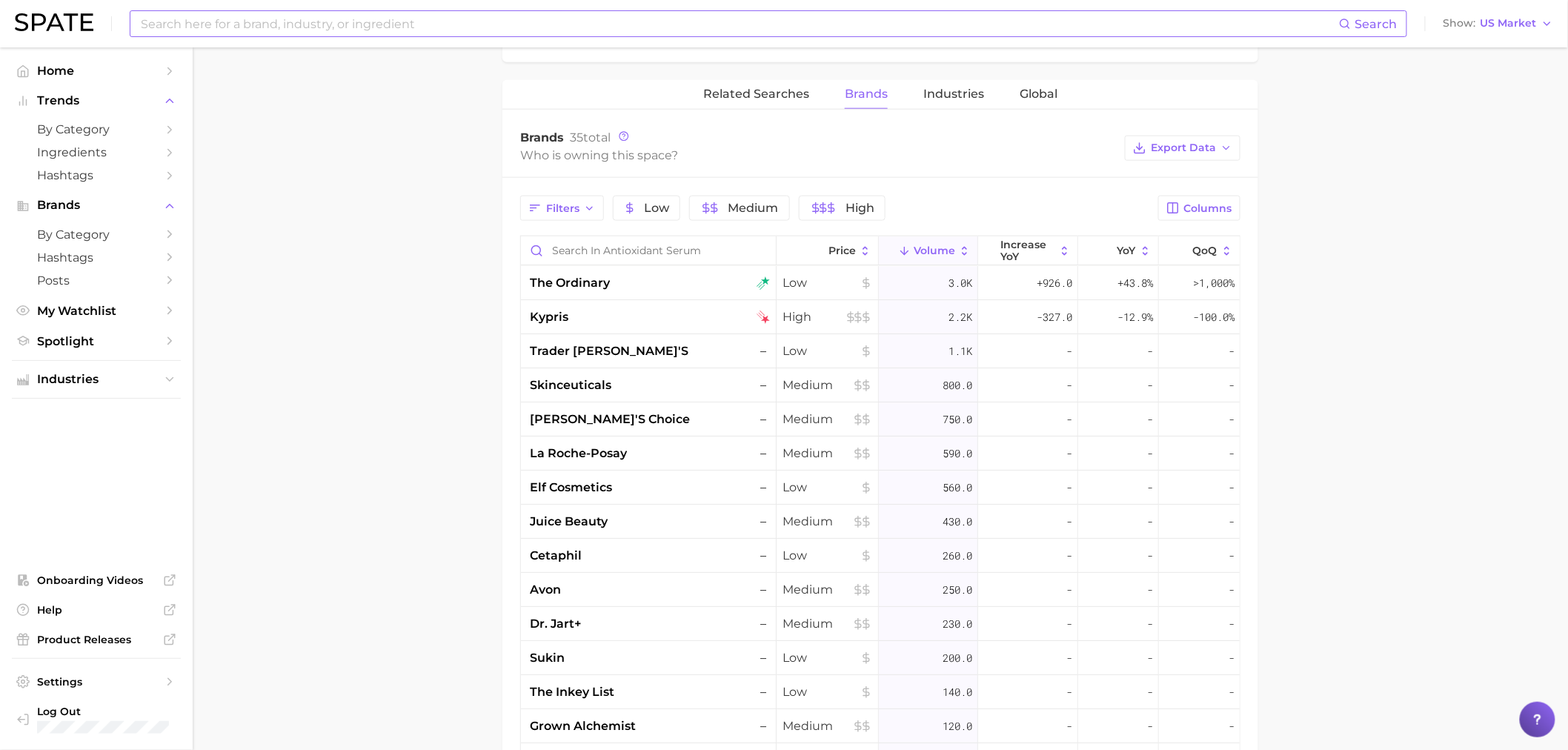
scroll to position [0, 0]
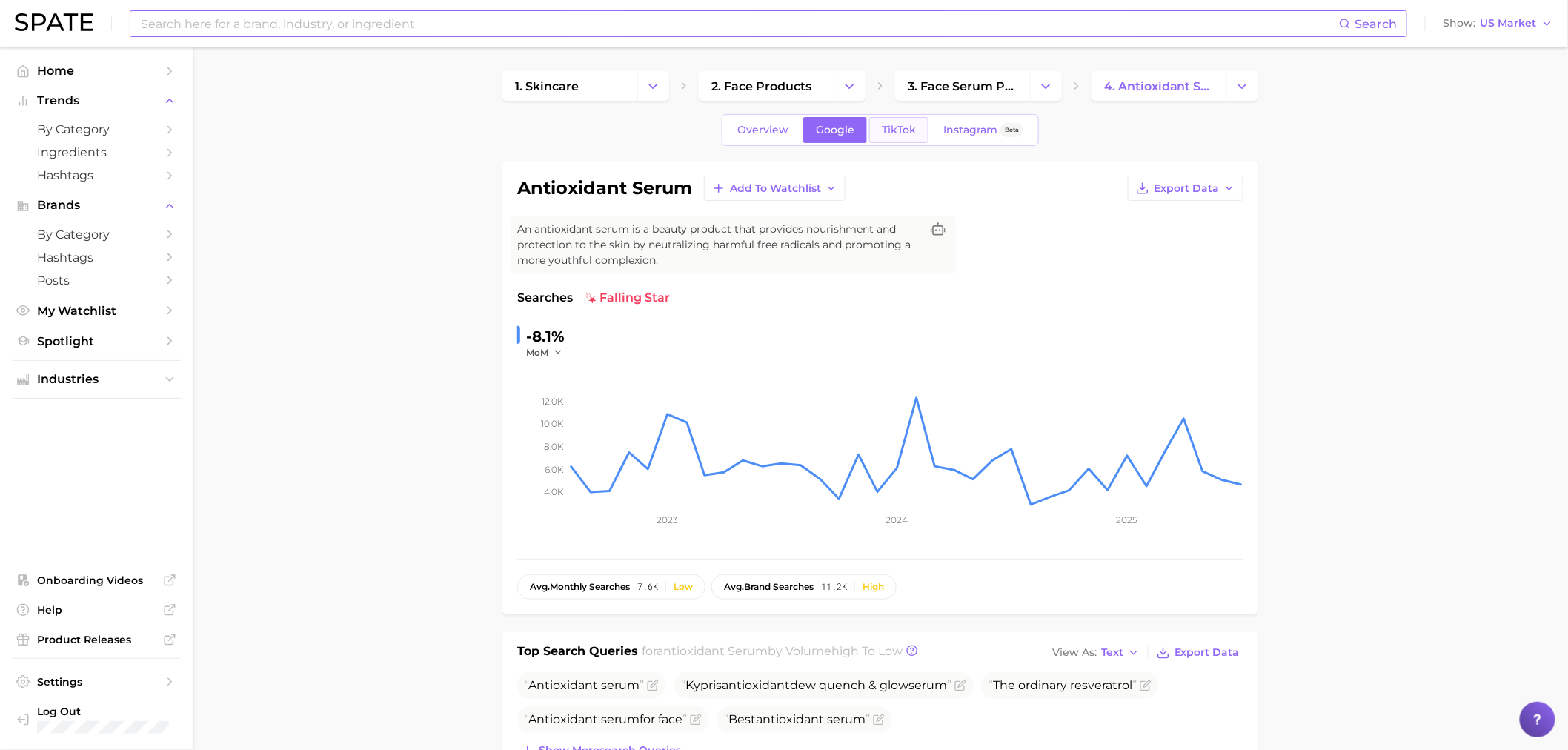
drag, startPoint x: 883, startPoint y: 149, endPoint x: 892, endPoint y: 135, distance: 16.6
click at [893, 132] on span "TikTok" at bounding box center [899, 129] width 34 height 13
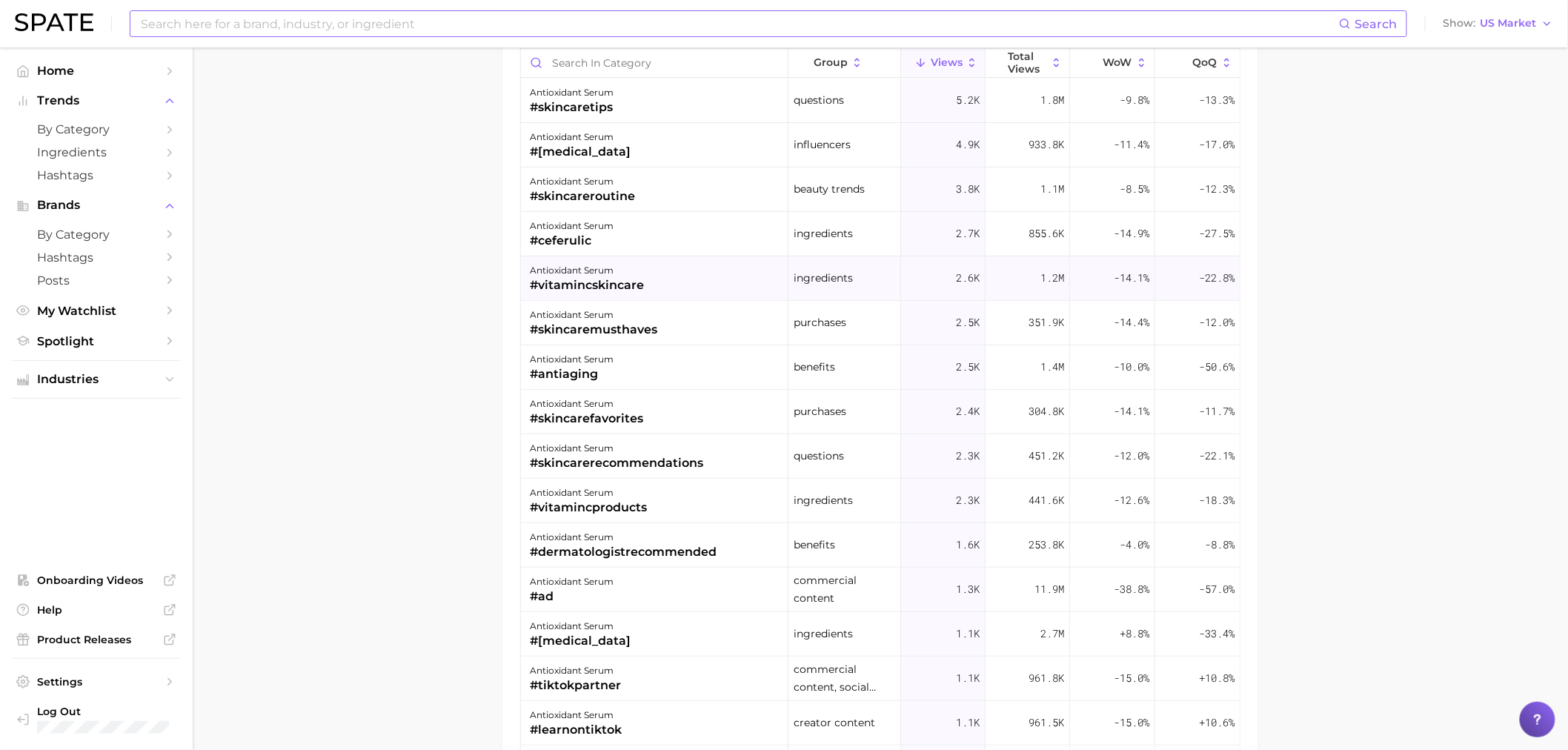
scroll to position [979, 0]
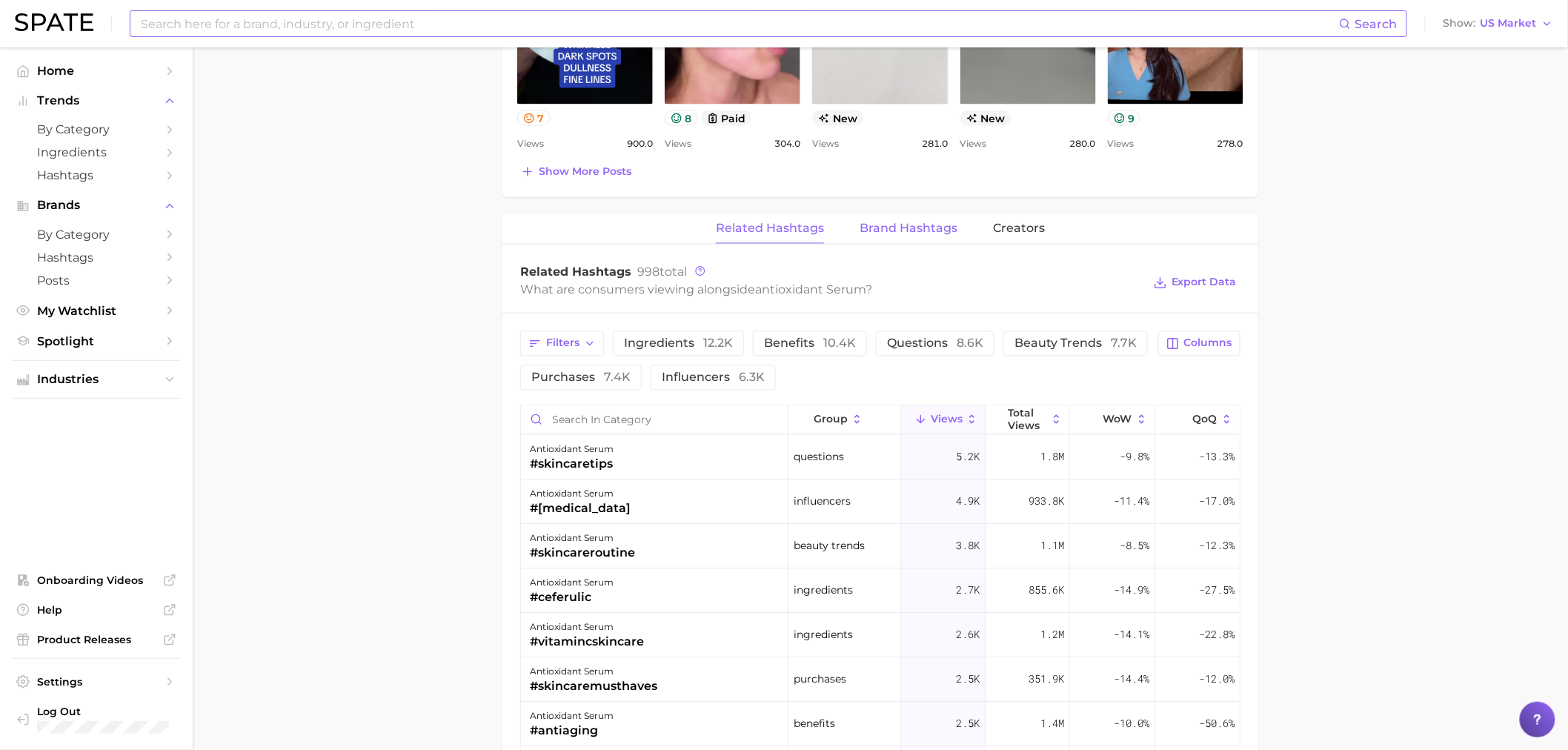
click at [889, 238] on button "Brand Hashtags" at bounding box center [908, 230] width 98 height 29
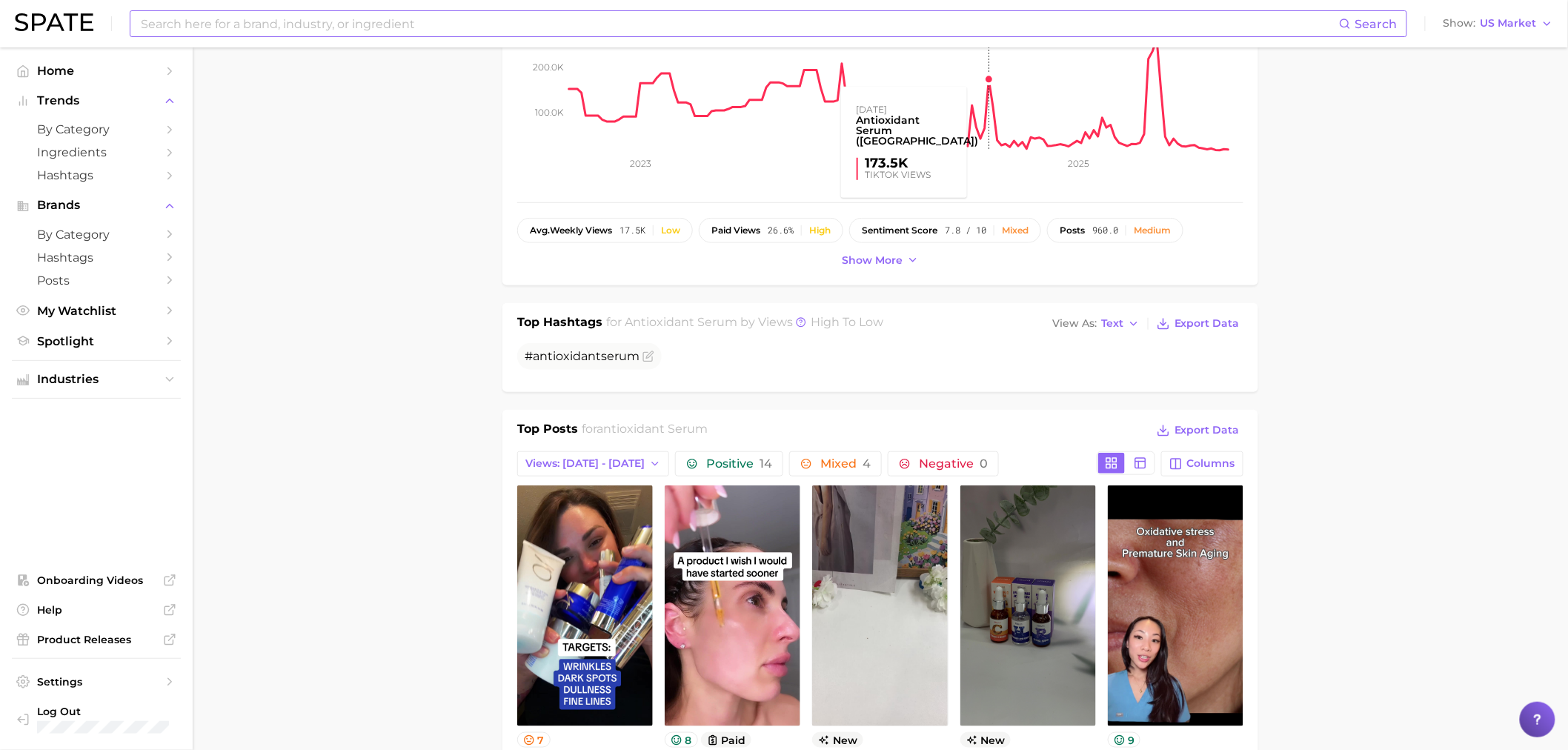
scroll to position [0, 0]
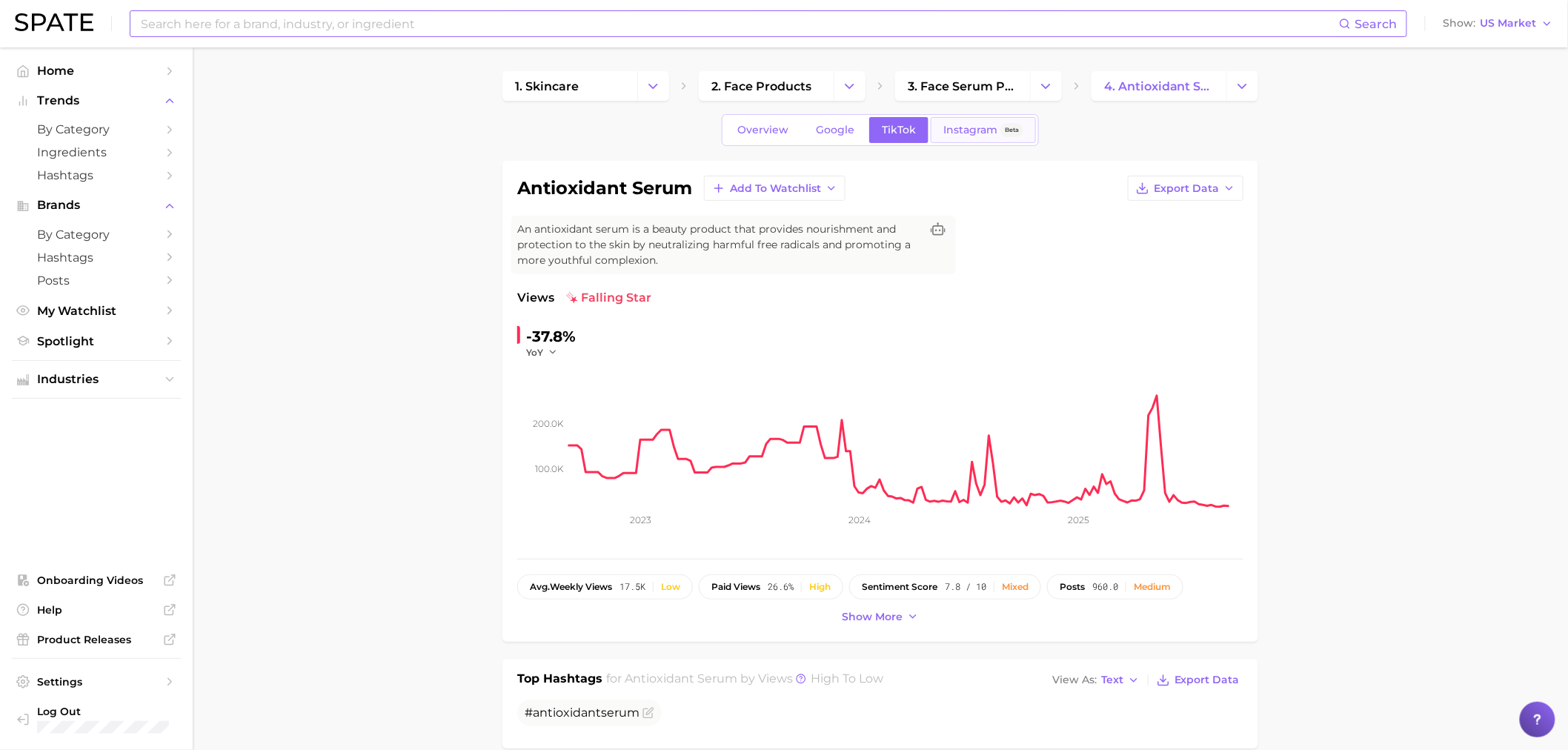
click at [945, 142] on link "Instagram Beta" at bounding box center [984, 130] width 105 height 26
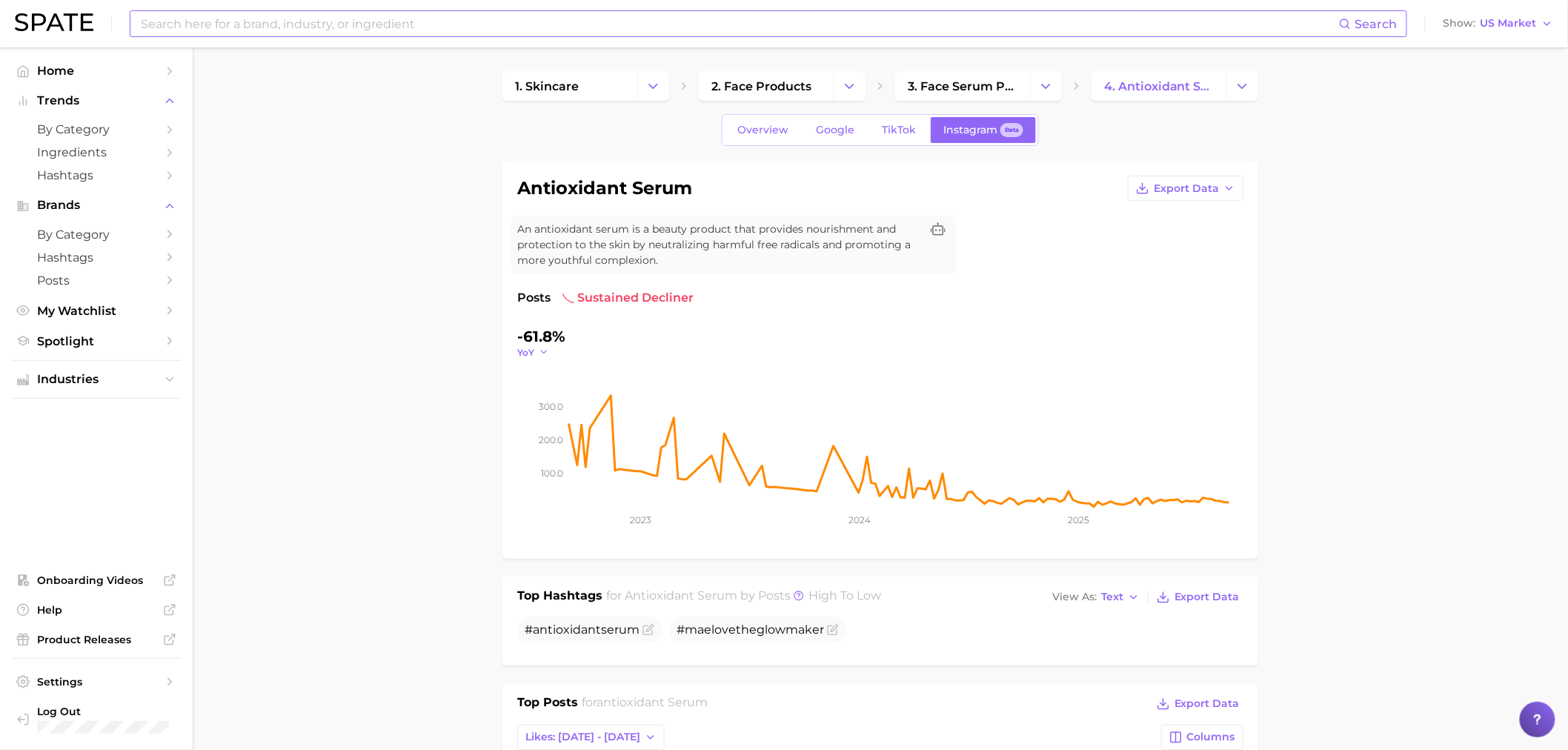
click at [541, 356] on icon "button" at bounding box center [544, 352] width 10 height 10
click at [576, 404] on button "QoQ" at bounding box center [599, 400] width 163 height 26
click at [544, 359] on icon "100.0 200.0 300.0 2023 2024 2025" at bounding box center [881, 452] width 727 height 186
click at [524, 353] on span "QoQ" at bounding box center [527, 352] width 20 height 13
click at [585, 435] on button "MoM" at bounding box center [599, 427] width 163 height 26
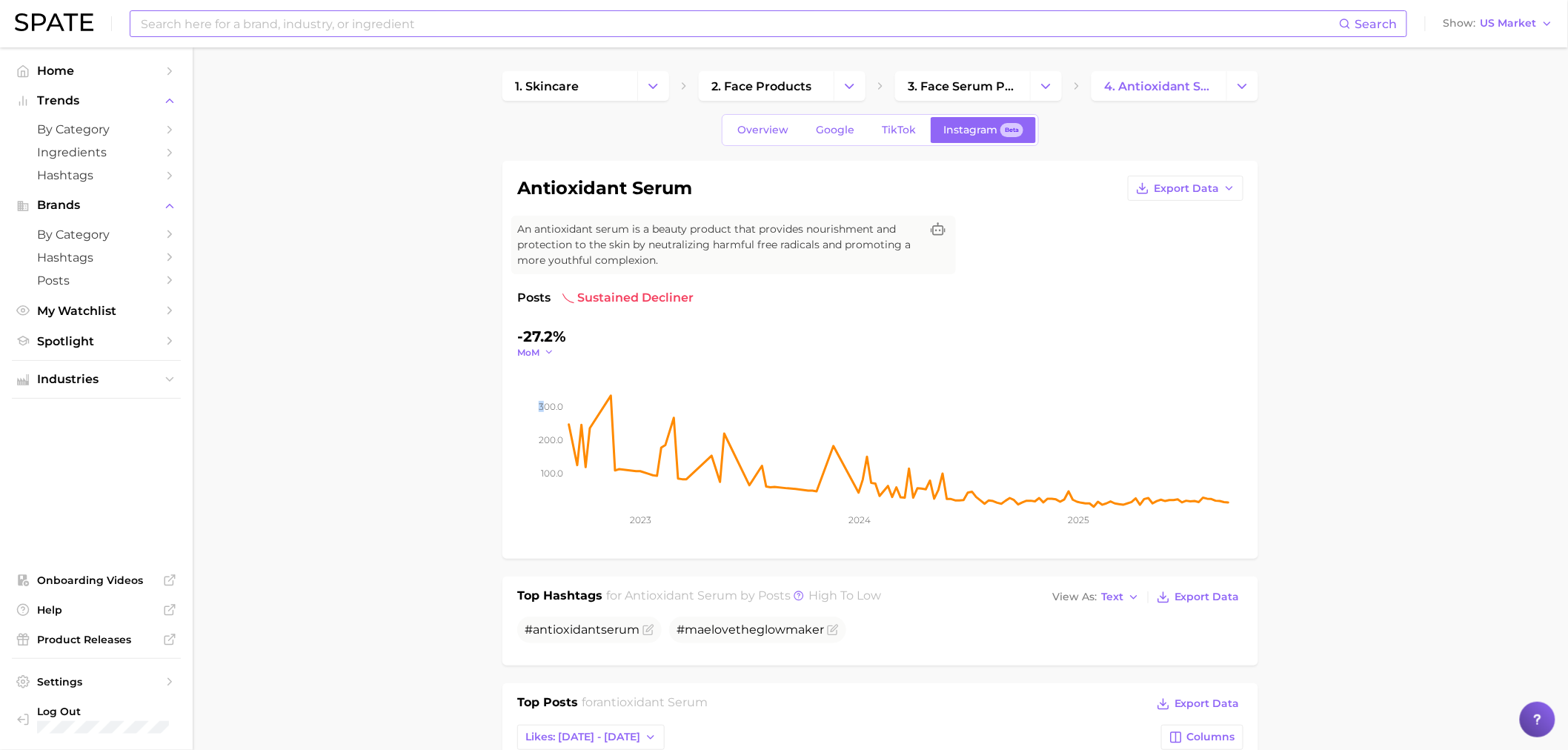
click at [539, 356] on span "MoM" at bounding box center [528, 352] width 22 height 13
click at [544, 445] on button "WoW" at bounding box center [599, 453] width 163 height 26
click at [316, 26] on input at bounding box center [739, 24] width 1200 height 26
type input "v"
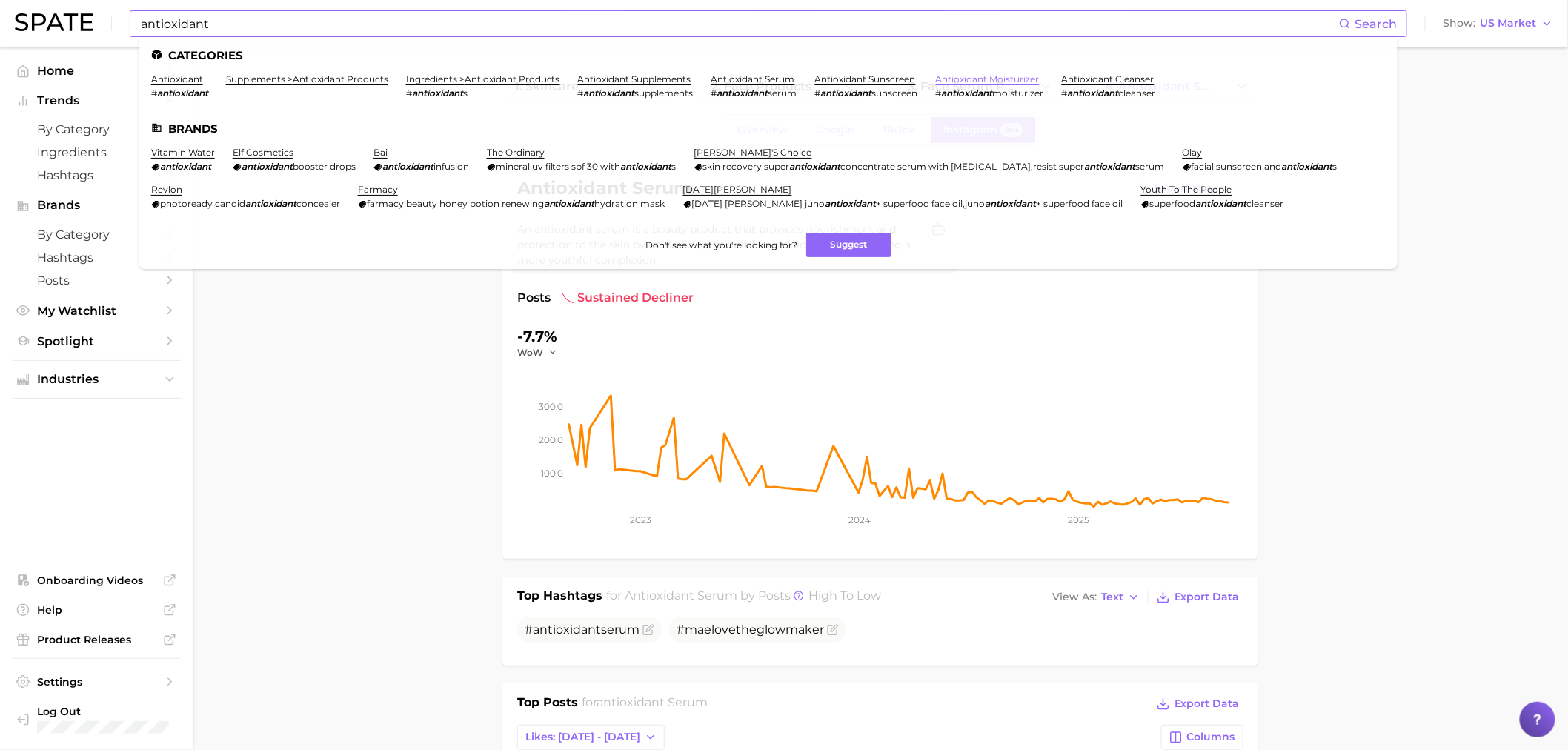
click at [1004, 77] on link "antioxidant moisturizer" at bounding box center [988, 78] width 104 height 11
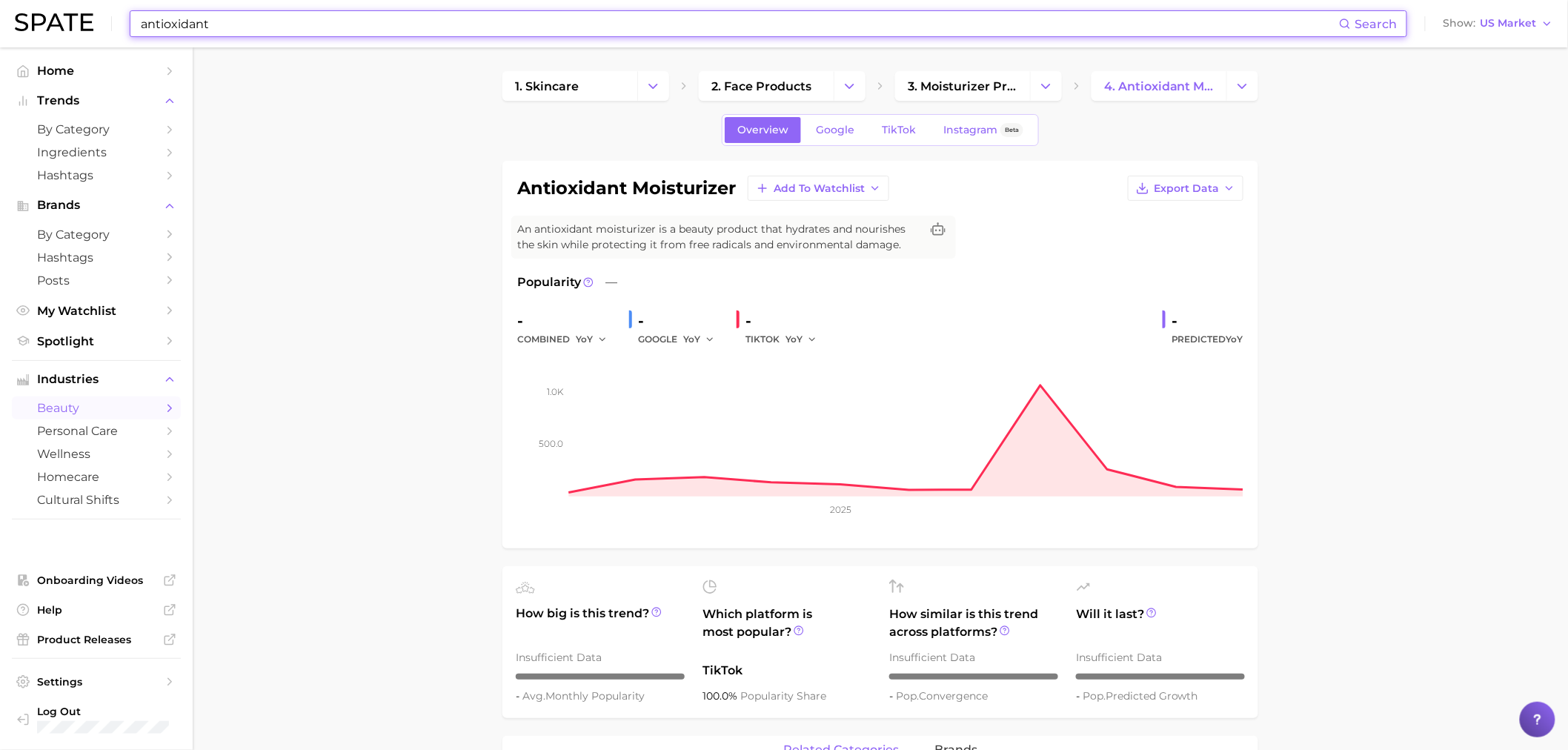
click at [192, 23] on input "antioxidant" at bounding box center [739, 24] width 1200 height 26
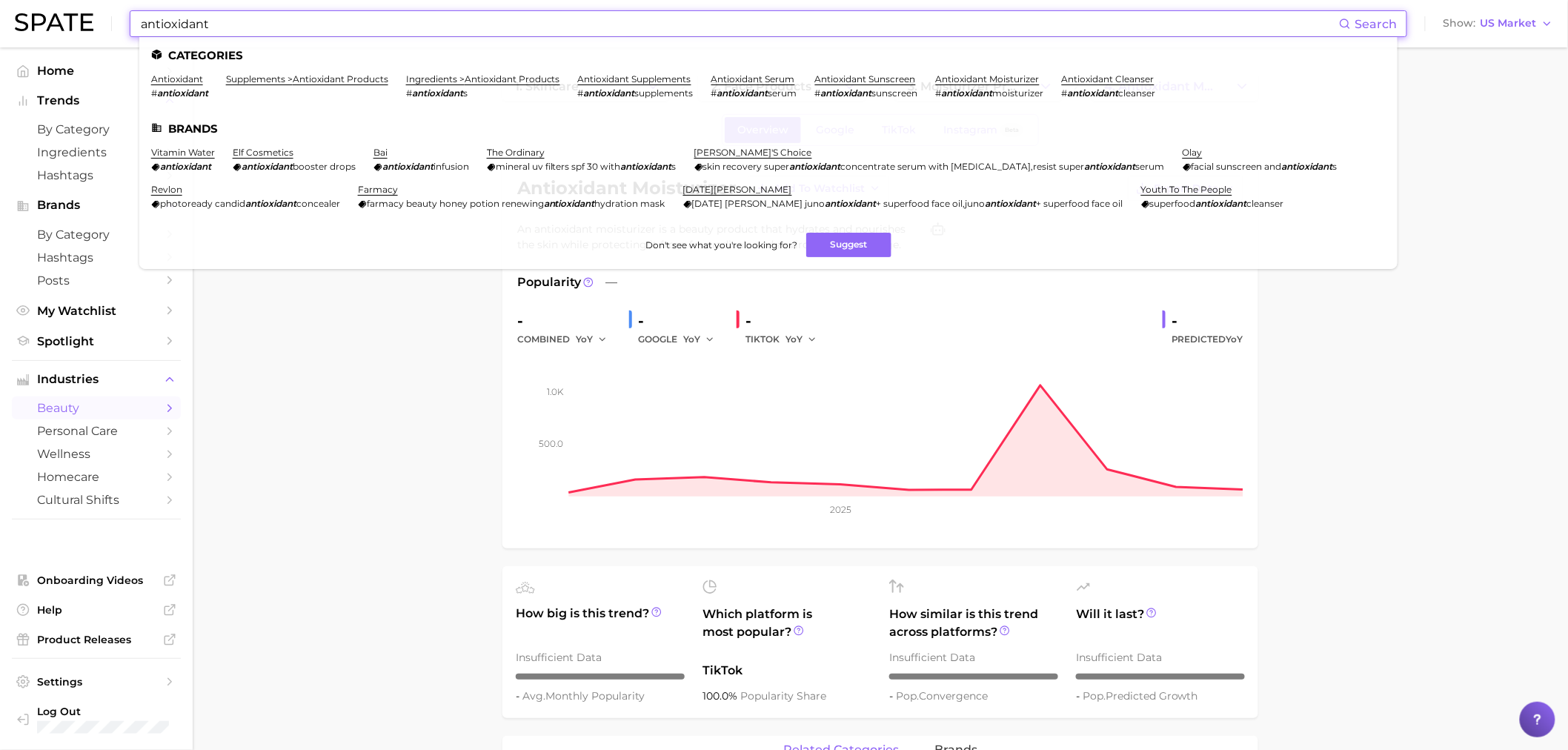
drag, startPoint x: 220, startPoint y: 19, endPoint x: 85, endPoint y: 9, distance: 135.4
click at [85, 9] on div "antioxidant Search Categories antioxidant # antioxidant supplements > antioxida…" at bounding box center [784, 24] width 1538 height 48
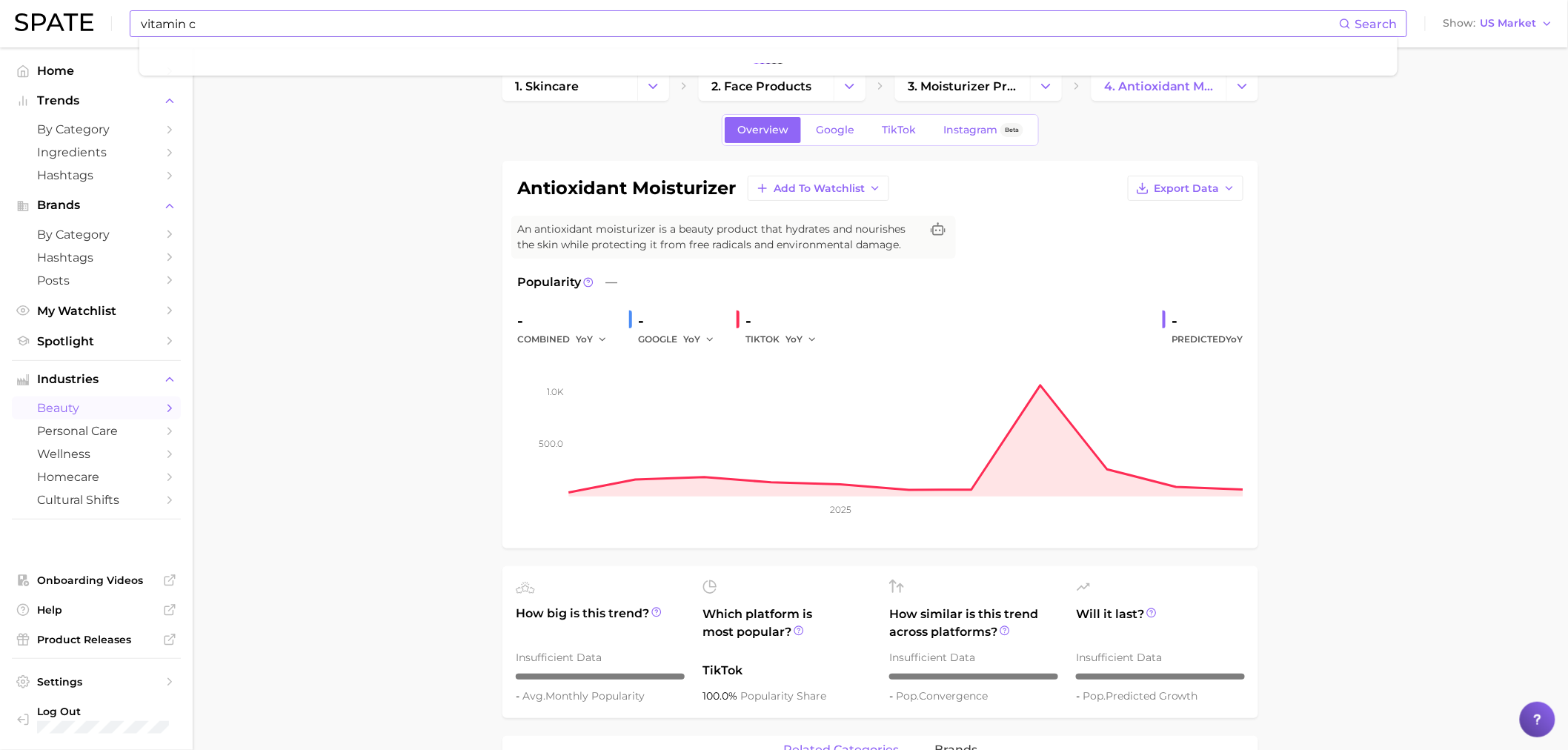
click at [196, 28] on input "vitamin c" at bounding box center [739, 24] width 1200 height 26
type input "skin longevity"
click at [242, 33] on input "antioxidant" at bounding box center [739, 24] width 1200 height 26
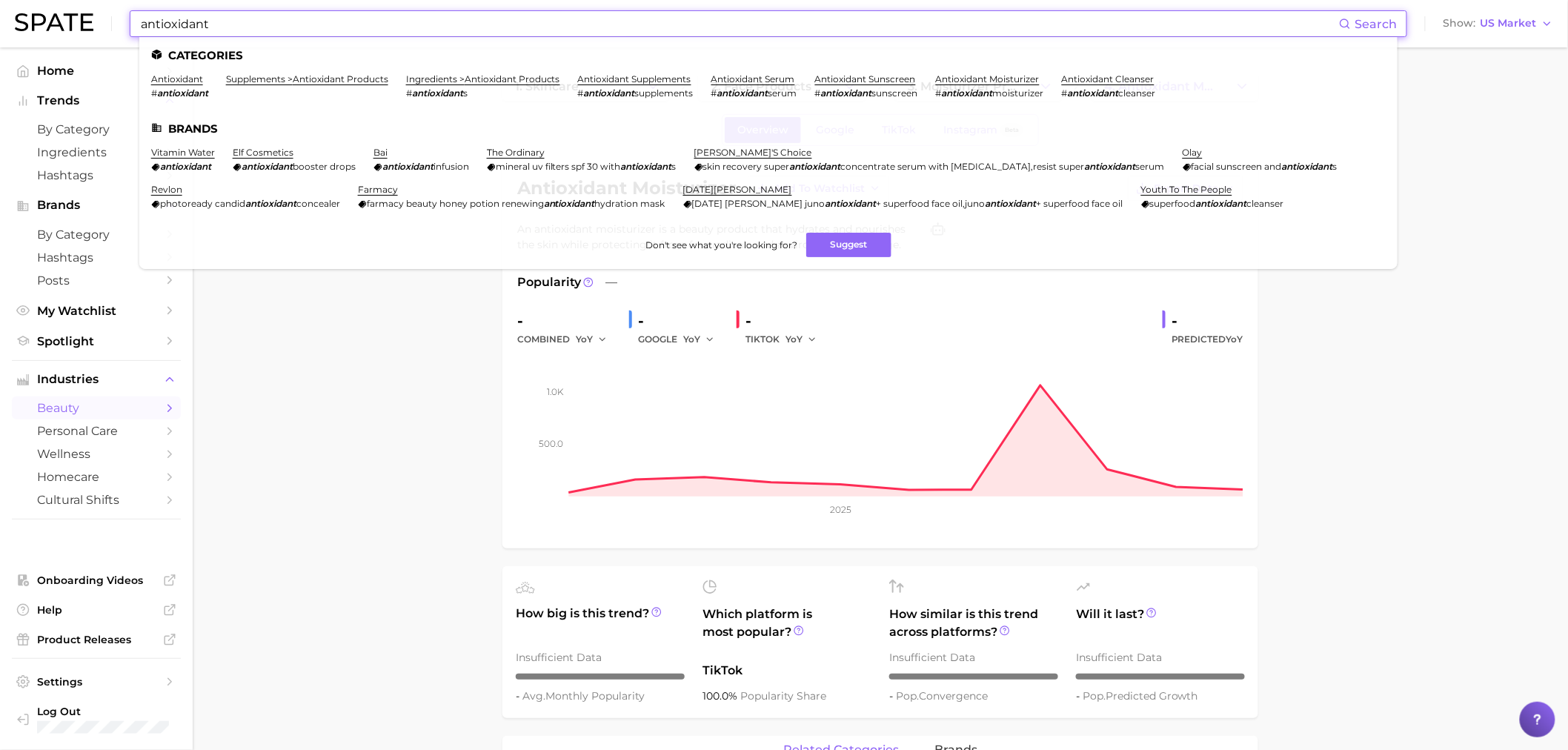
drag, startPoint x: 210, startPoint y: 24, endPoint x: 32, endPoint y: 3, distance: 179.2
click at [32, 3] on div "antioxidant Search Categories antioxidant # antioxidant supplements > antioxida…" at bounding box center [784, 24] width 1538 height 48
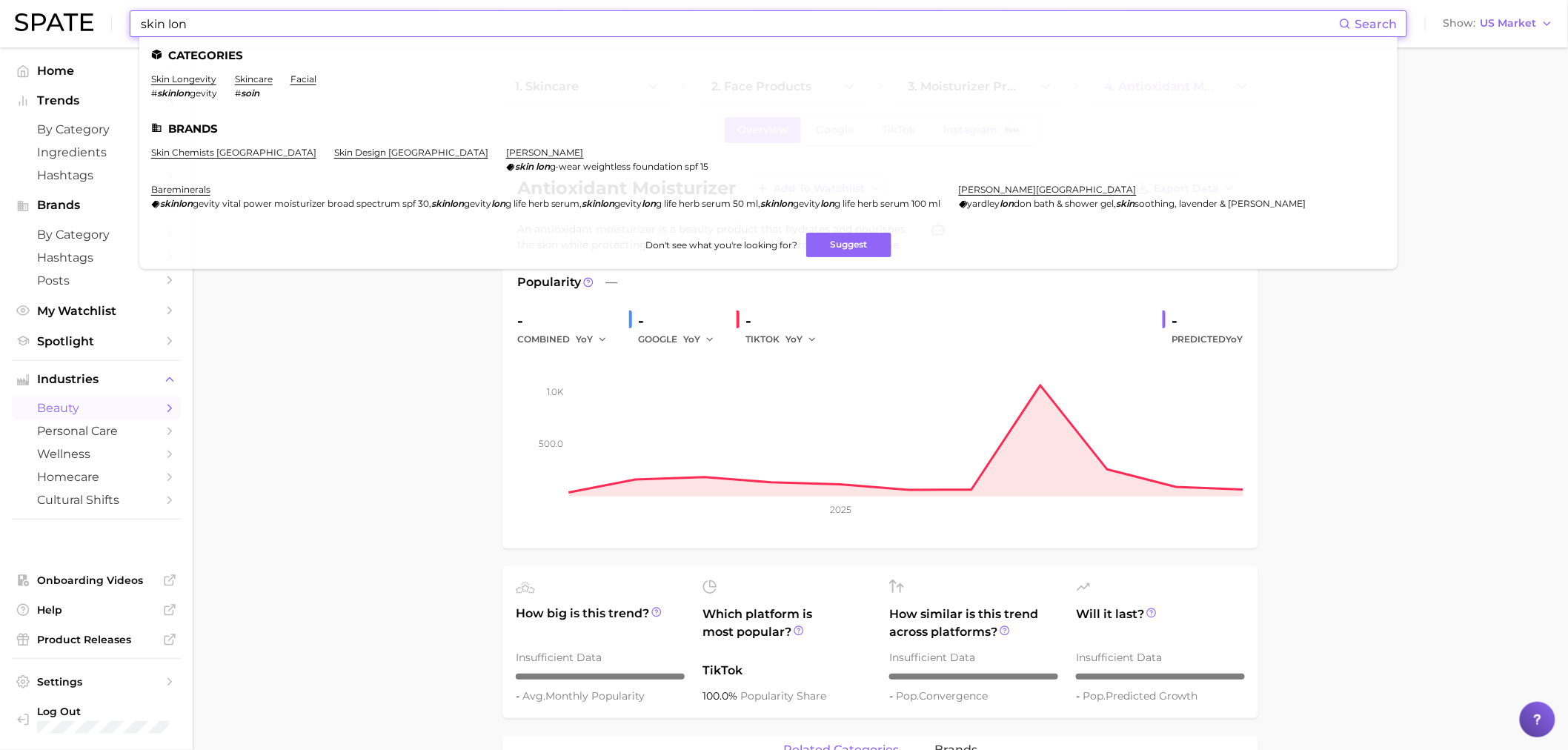
type input "skin lon"
click at [197, 84] on li "skin longevity # skinlon gevity" at bounding box center [185, 86] width 66 height 26
click at [193, 75] on link "skin longevity" at bounding box center [184, 78] width 66 height 11
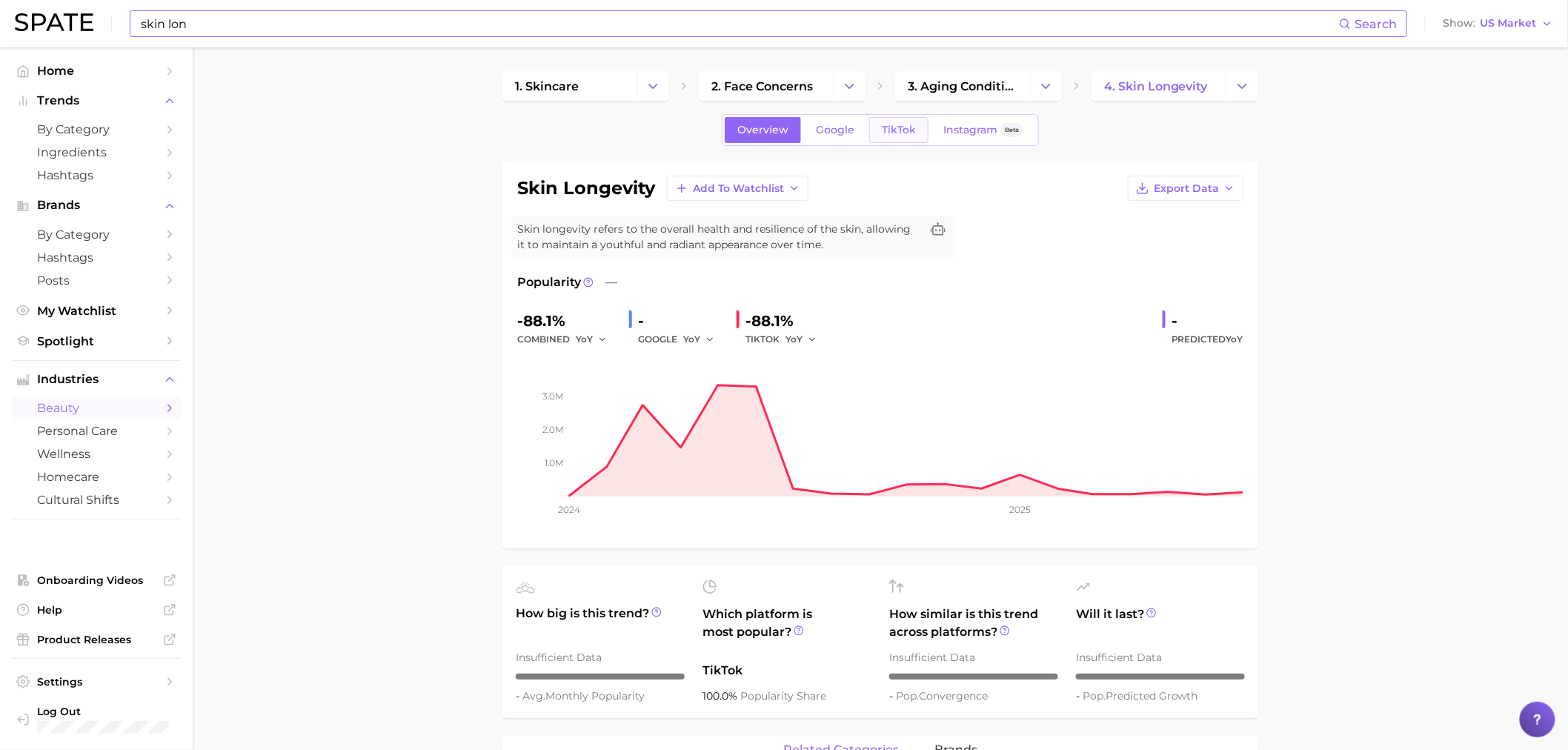
click at [904, 135] on span "TikTok" at bounding box center [899, 129] width 34 height 13
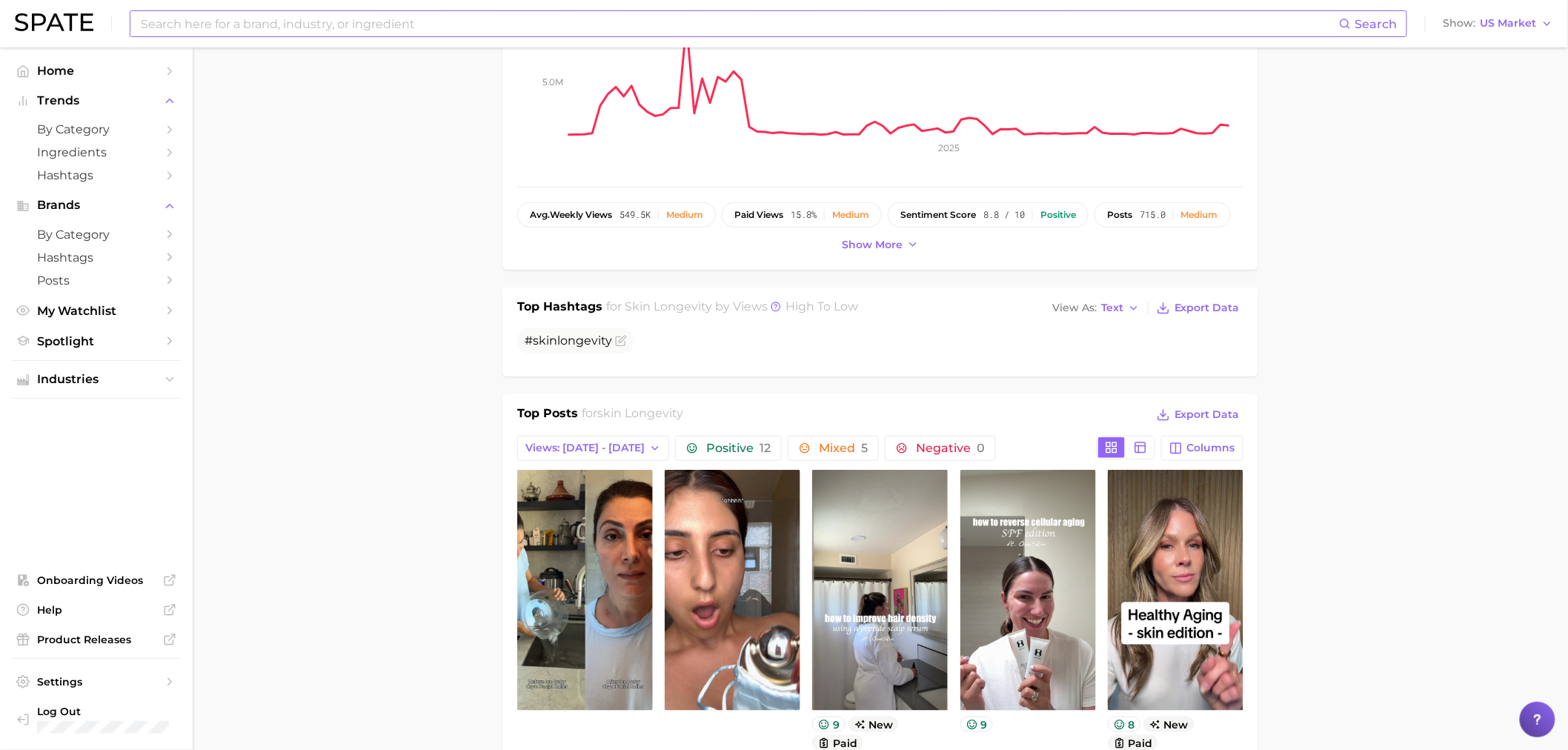
scroll to position [714, 0]
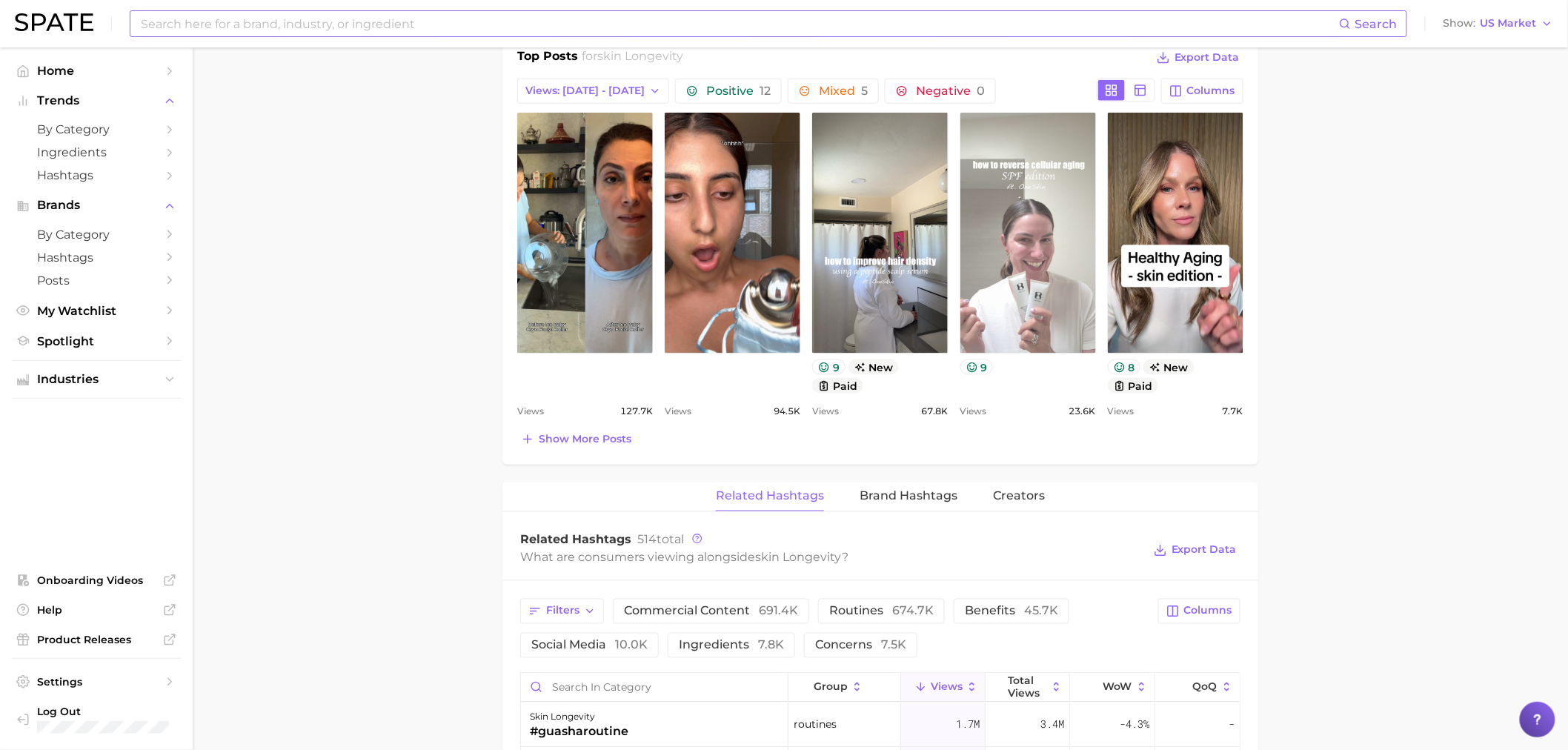
click at [1013, 230] on link "view post on TikTok" at bounding box center [1028, 232] width 135 height 241
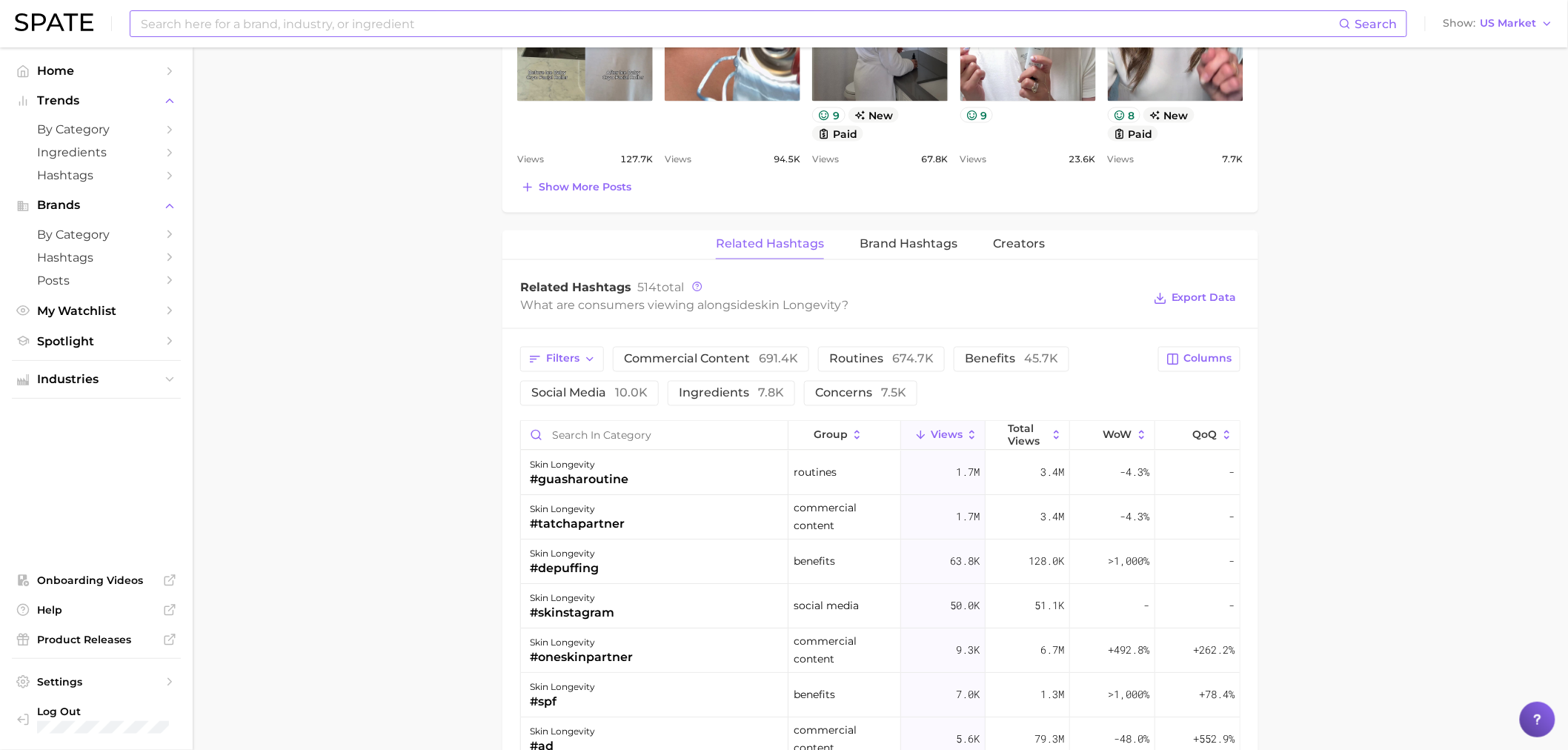
scroll to position [1428, 0]
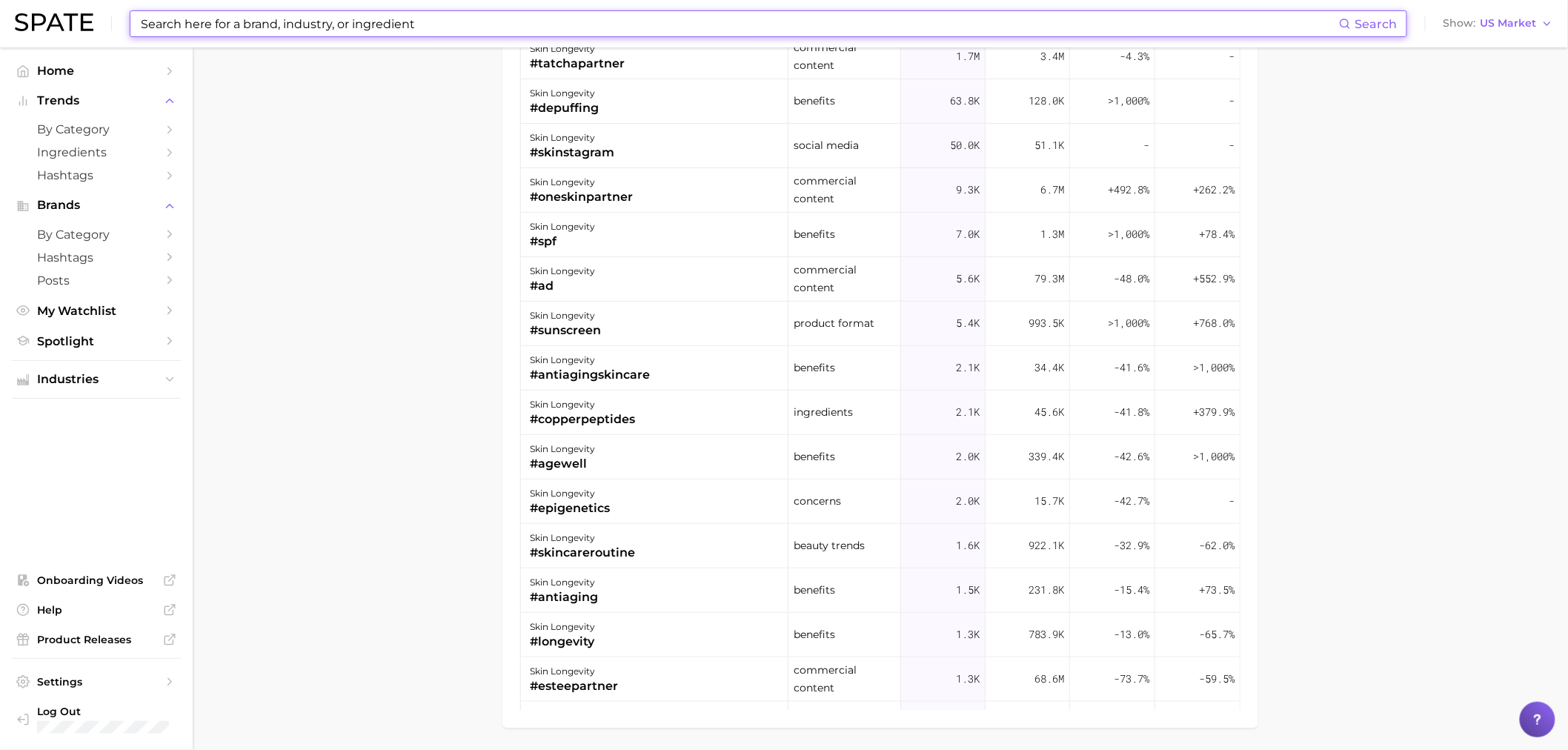
click at [162, 31] on input at bounding box center [739, 24] width 1200 height 26
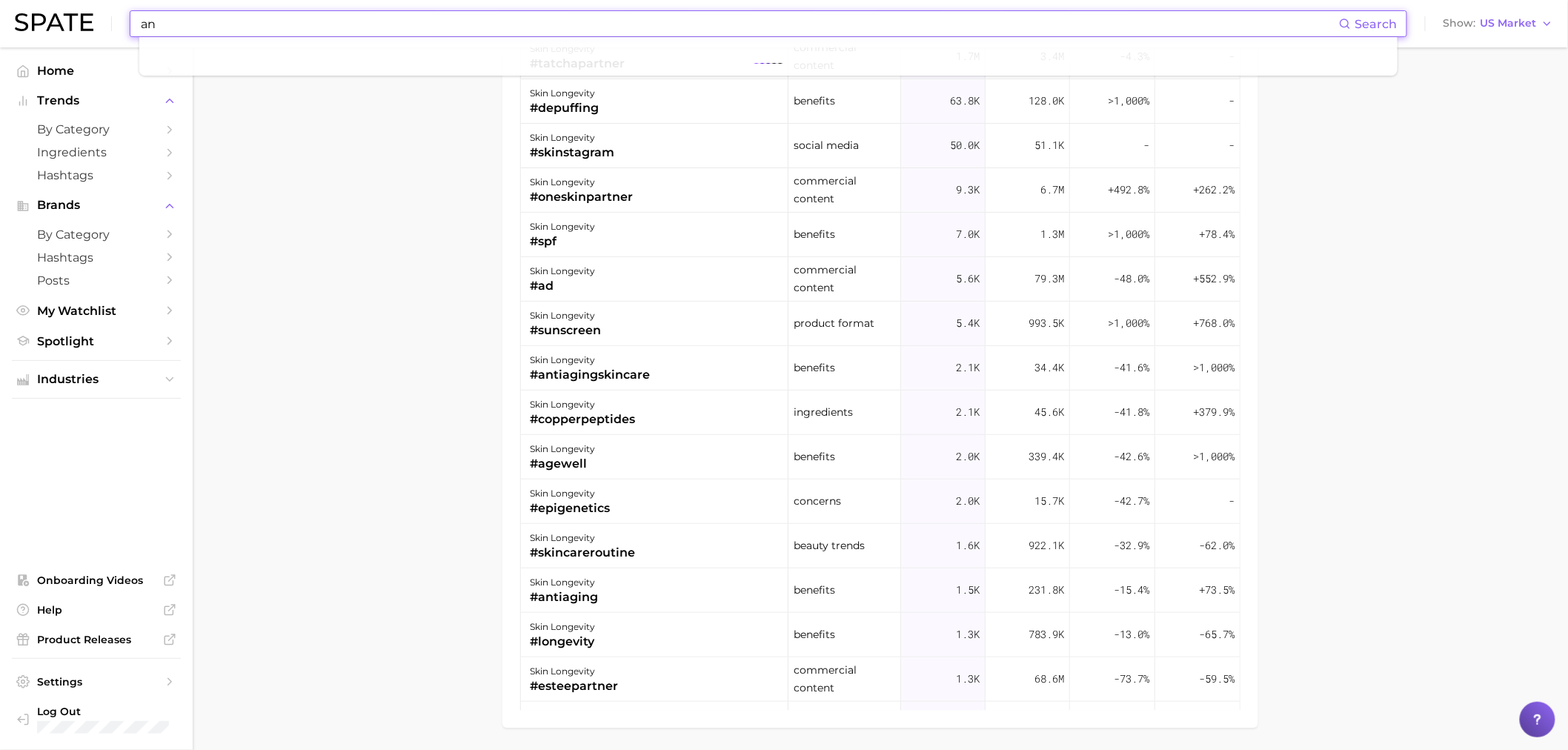
type input "a"
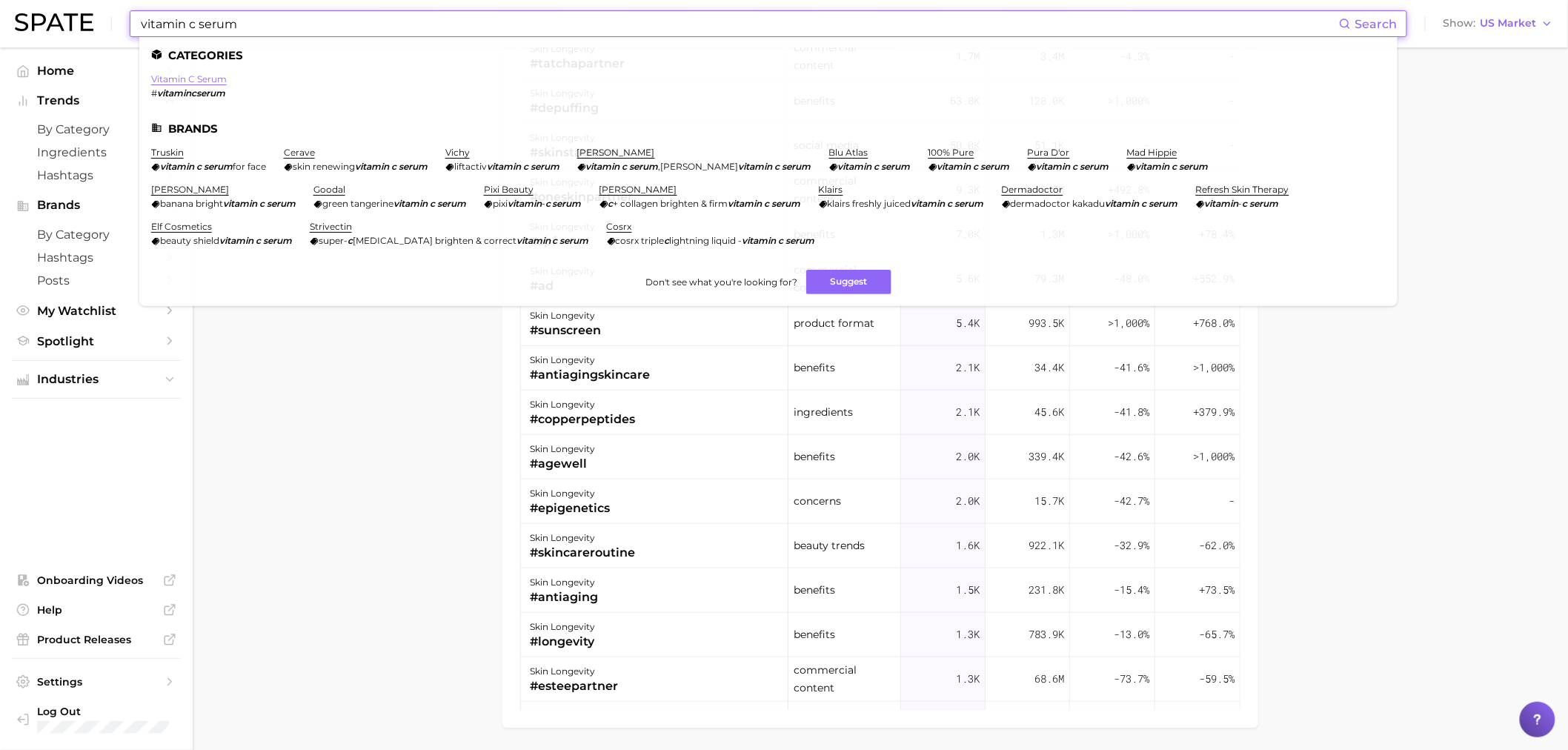
type input "vitamin c serum"
click at [202, 76] on link "vitamin c serum" at bounding box center [189, 78] width 76 height 11
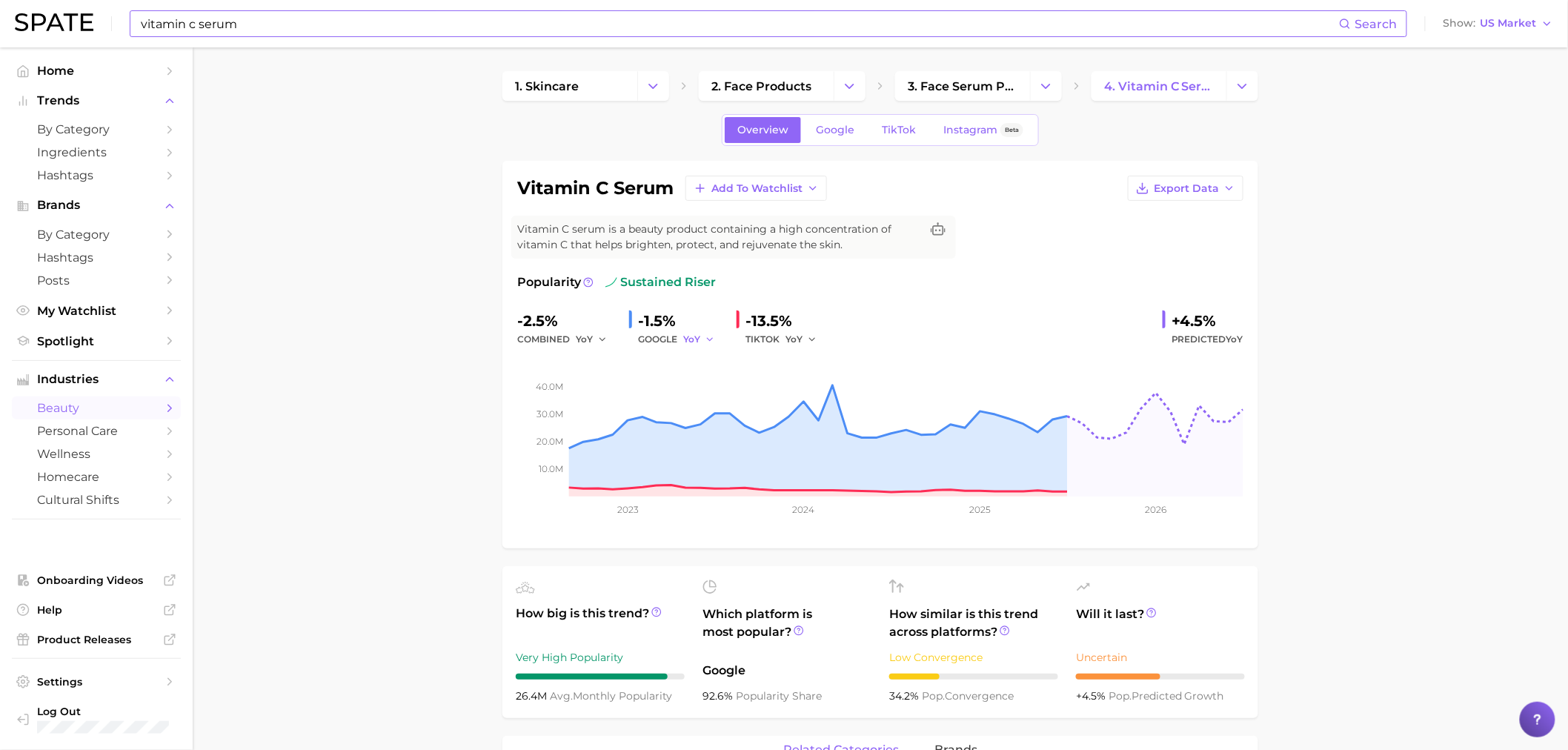
click at [715, 337] on icon "button" at bounding box center [710, 340] width 10 height 10
click at [753, 390] on button "QoQ" at bounding box center [765, 389] width 163 height 26
click at [715, 341] on icon "button" at bounding box center [714, 340] width 10 height 10
click at [717, 404] on button "MoM" at bounding box center [765, 416] width 163 height 26
click at [807, 340] on icon "button" at bounding box center [813, 340] width 10 height 10
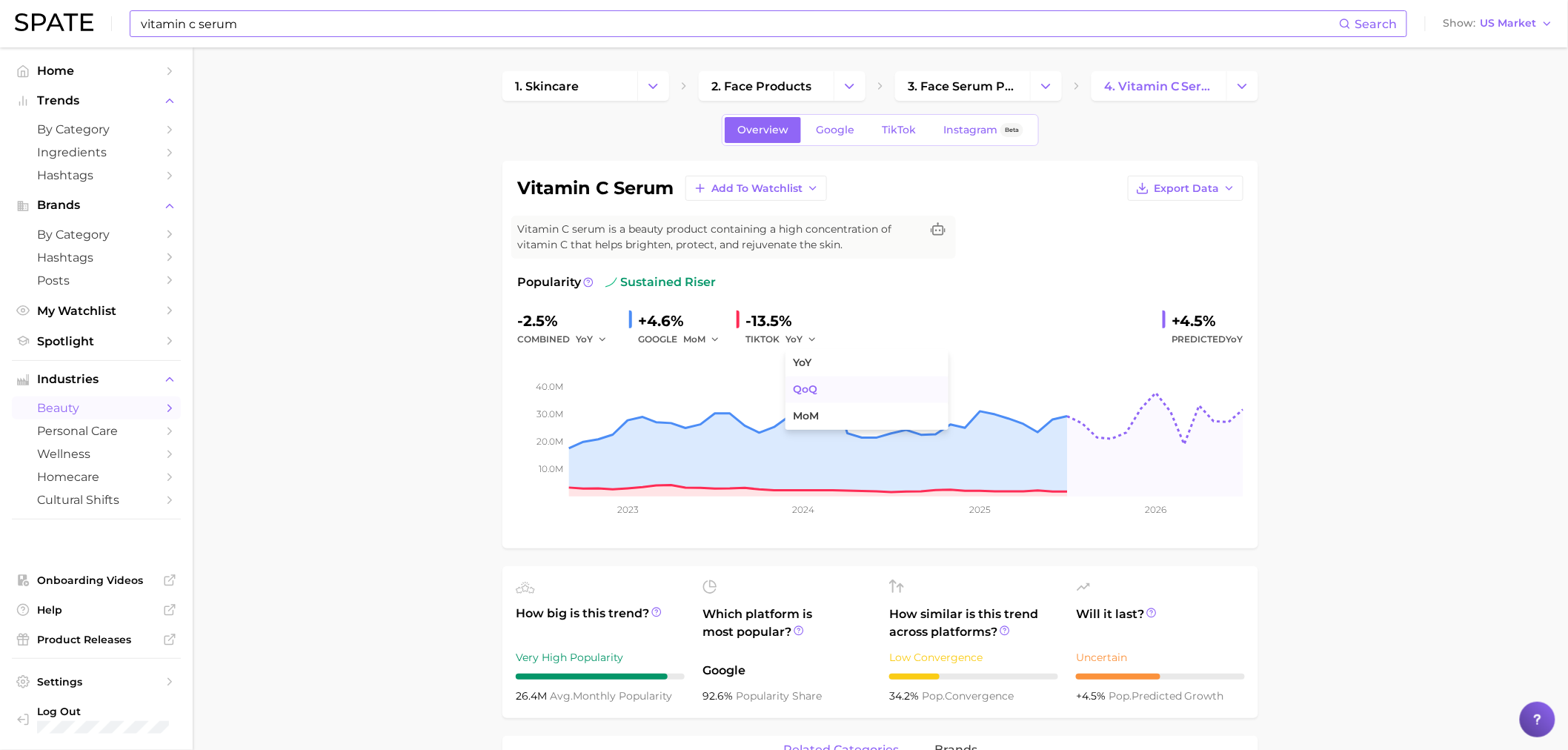
click at [824, 378] on button "QoQ" at bounding box center [867, 389] width 163 height 26
click at [813, 342] on icon "button" at bounding box center [816, 340] width 10 height 10
click at [818, 404] on button "MoM" at bounding box center [867, 416] width 163 height 26
click at [842, 123] on span "Google" at bounding box center [835, 129] width 38 height 13
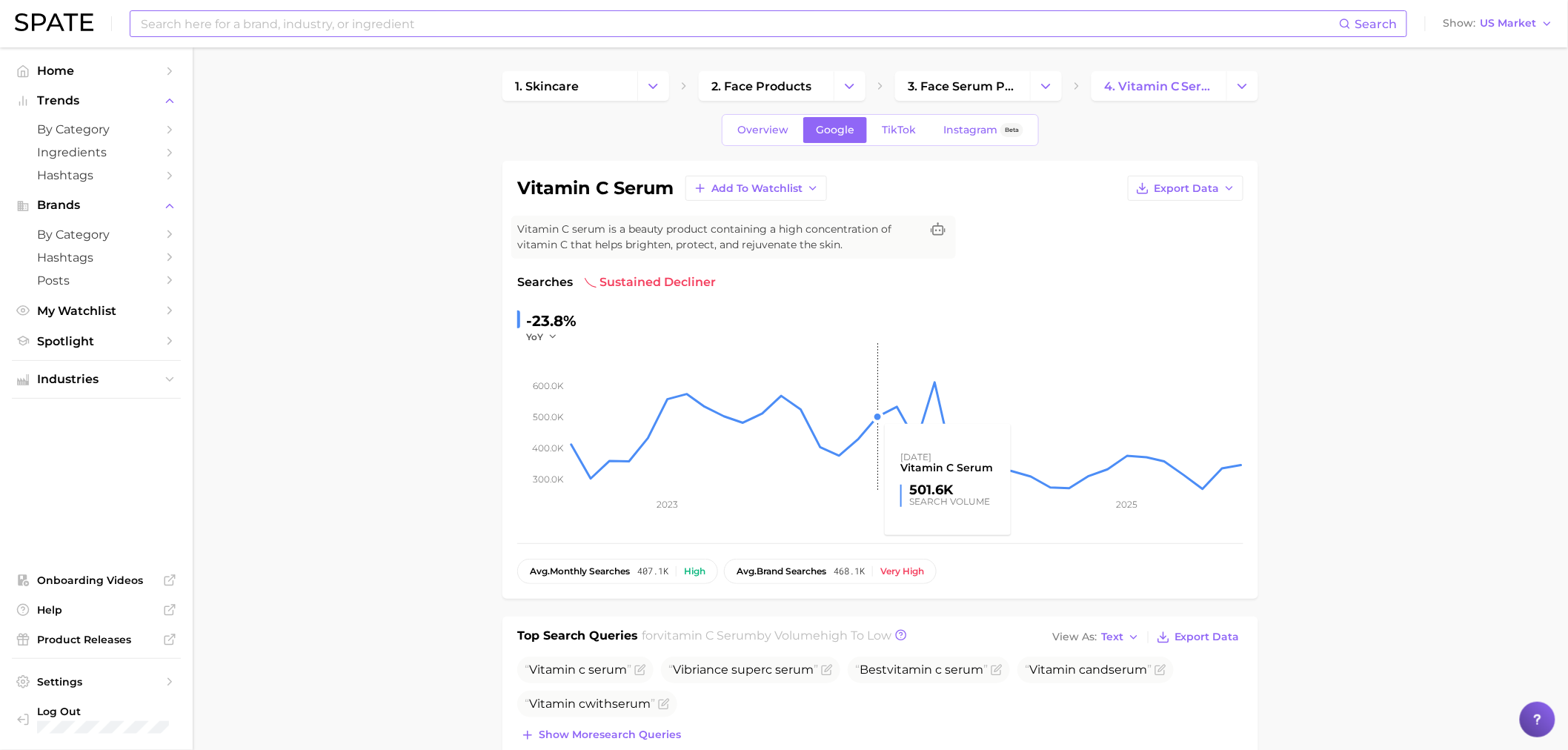
scroll to position [357, 0]
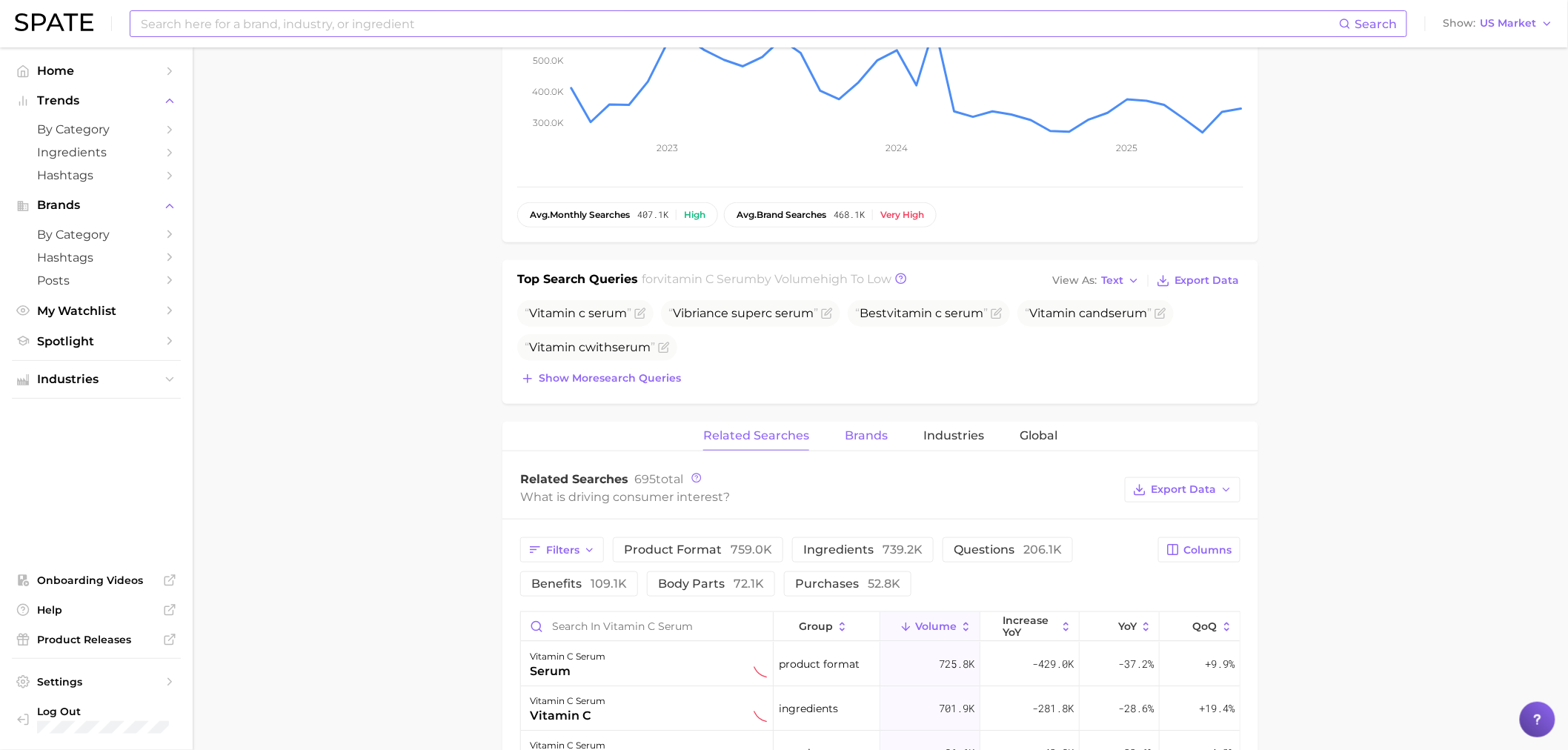
click at [859, 441] on span "Brands" at bounding box center [866, 436] width 43 height 14
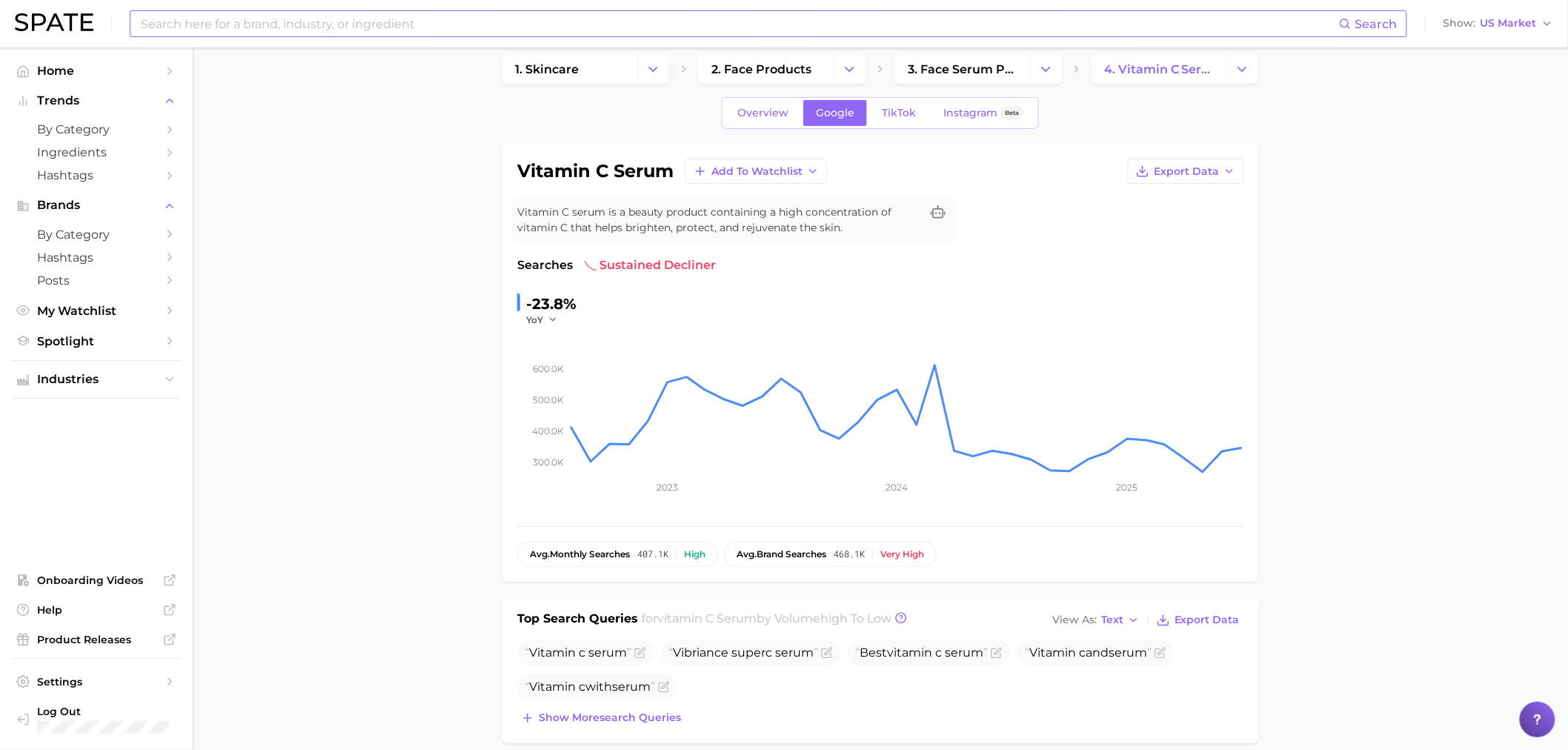
scroll to position [0, 0]
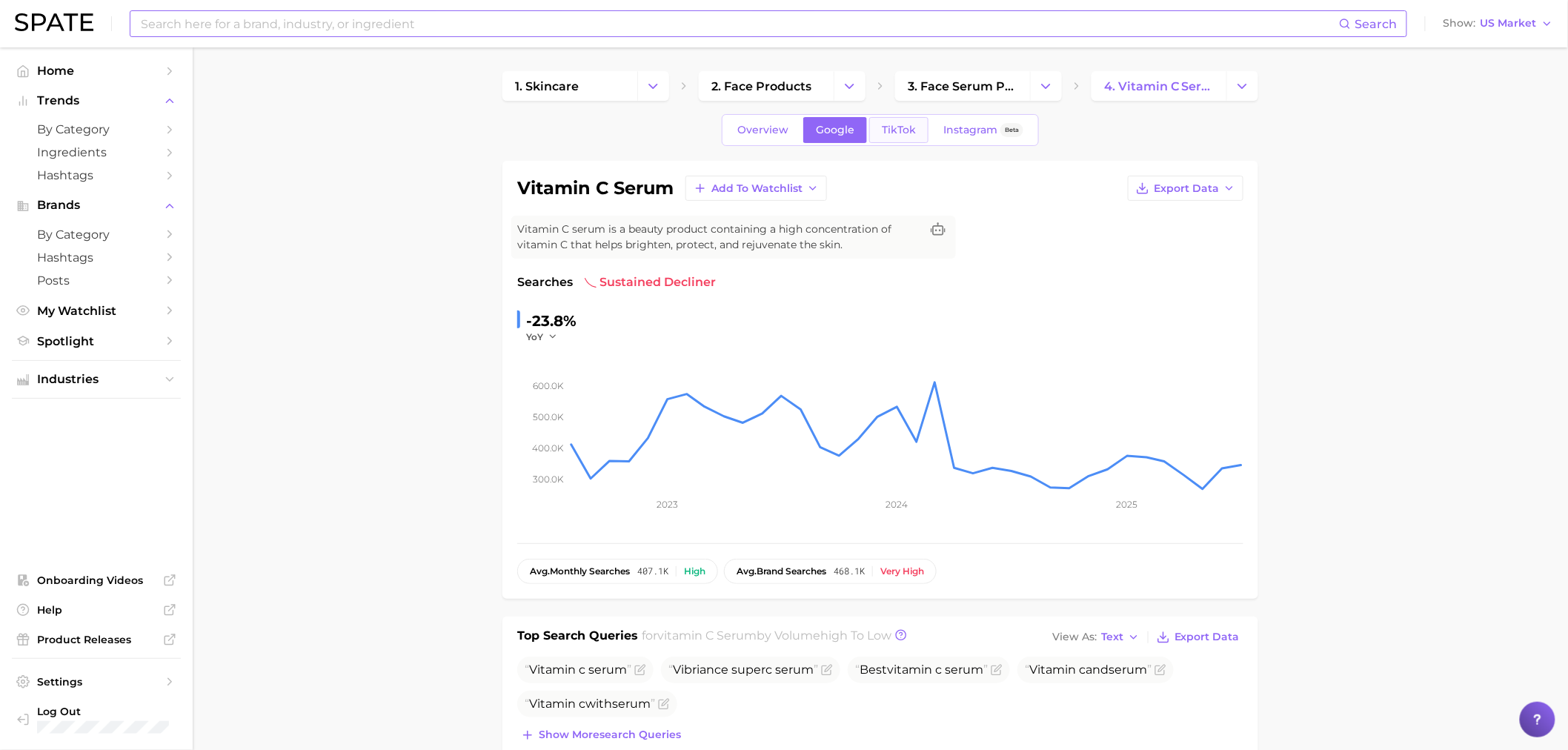
click at [899, 123] on link "TikTok" at bounding box center [899, 130] width 60 height 26
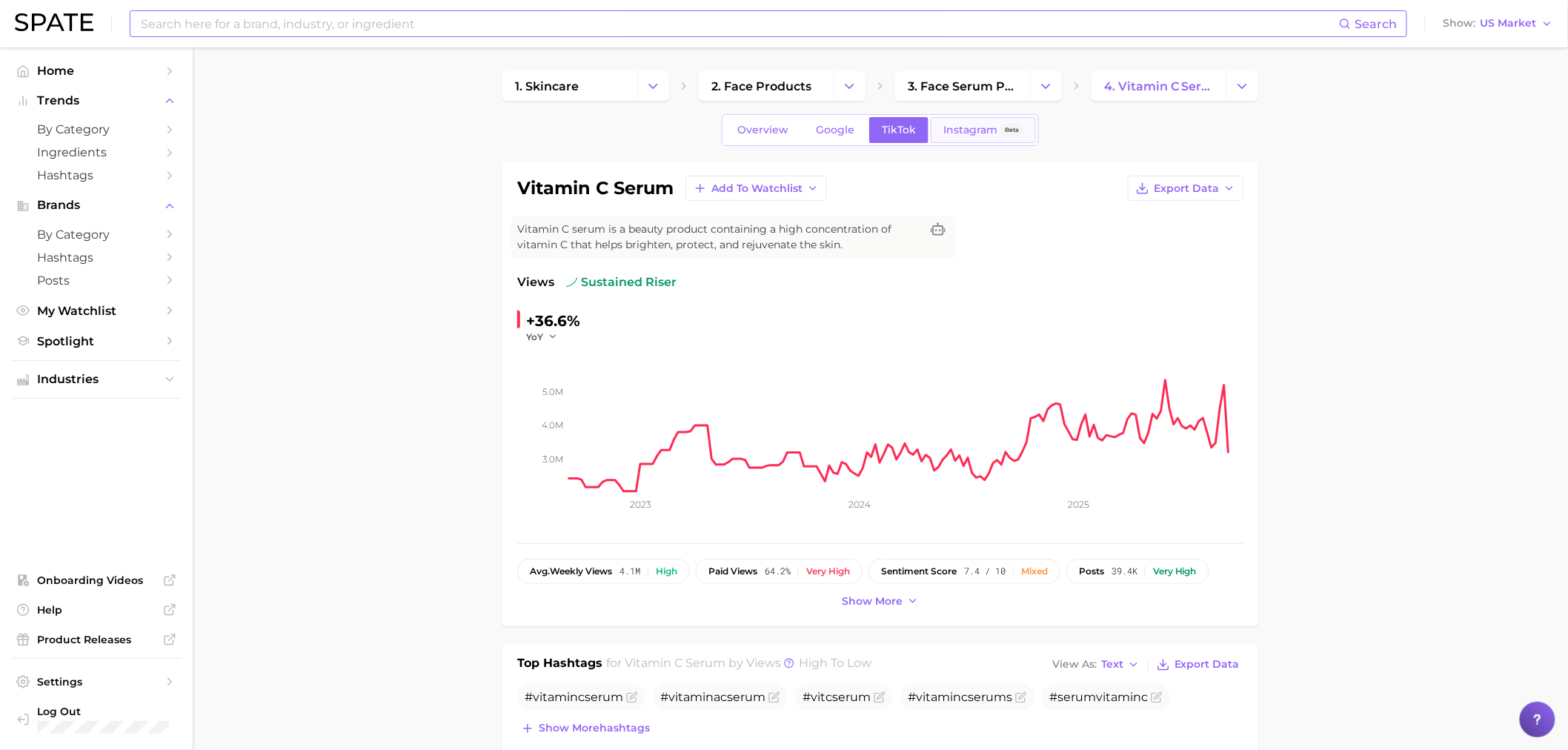
click at [945, 119] on link "Instagram Beta" at bounding box center [984, 130] width 105 height 26
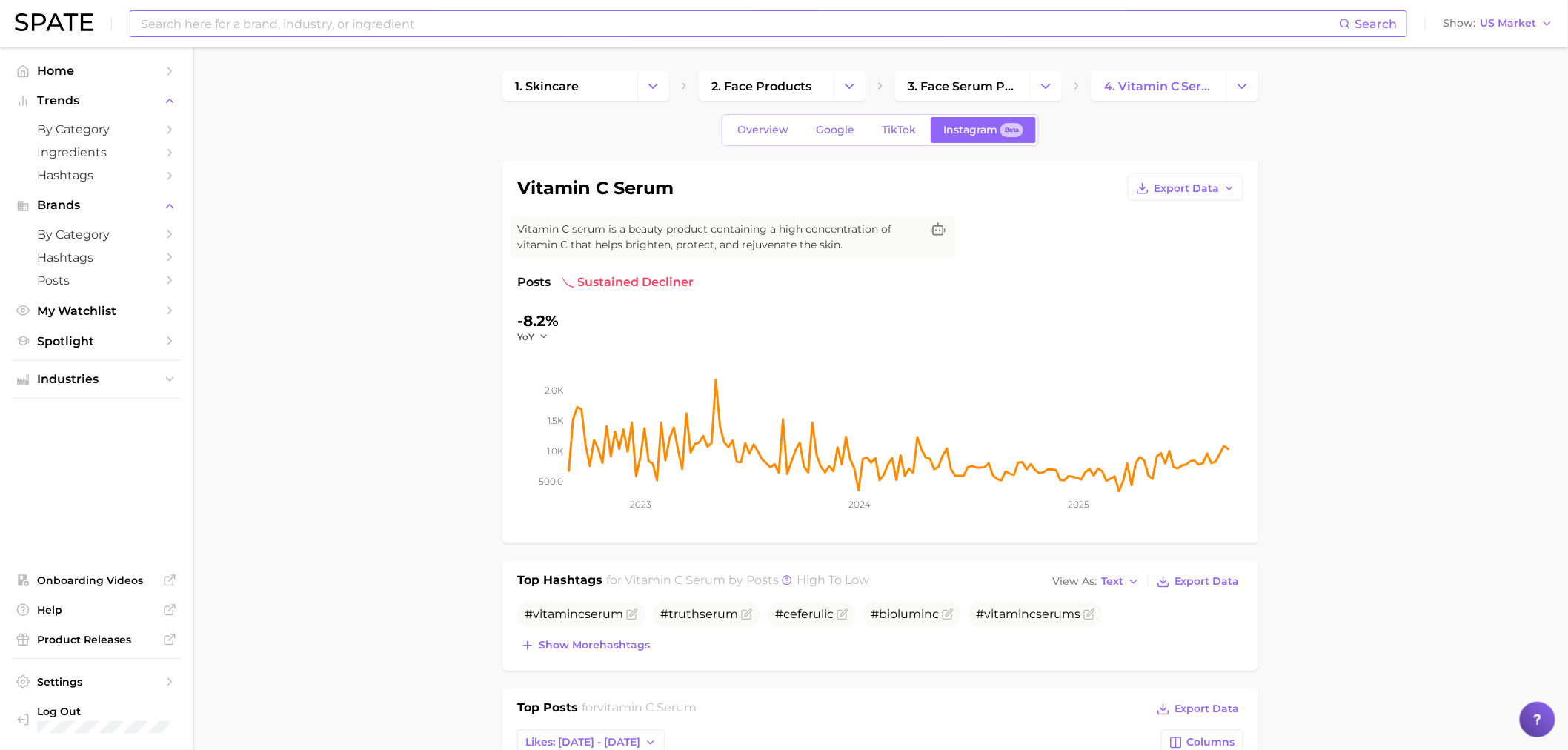
click at [536, 326] on div "-8.2%" at bounding box center [538, 321] width 42 height 24
click at [543, 340] on icon "button" at bounding box center [544, 336] width 10 height 10
click at [566, 390] on button "QoQ" at bounding box center [599, 384] width 163 height 26
click at [545, 342] on icon "button" at bounding box center [548, 336] width 10 height 10
click at [549, 398] on button "MoM" at bounding box center [599, 411] width 163 height 26
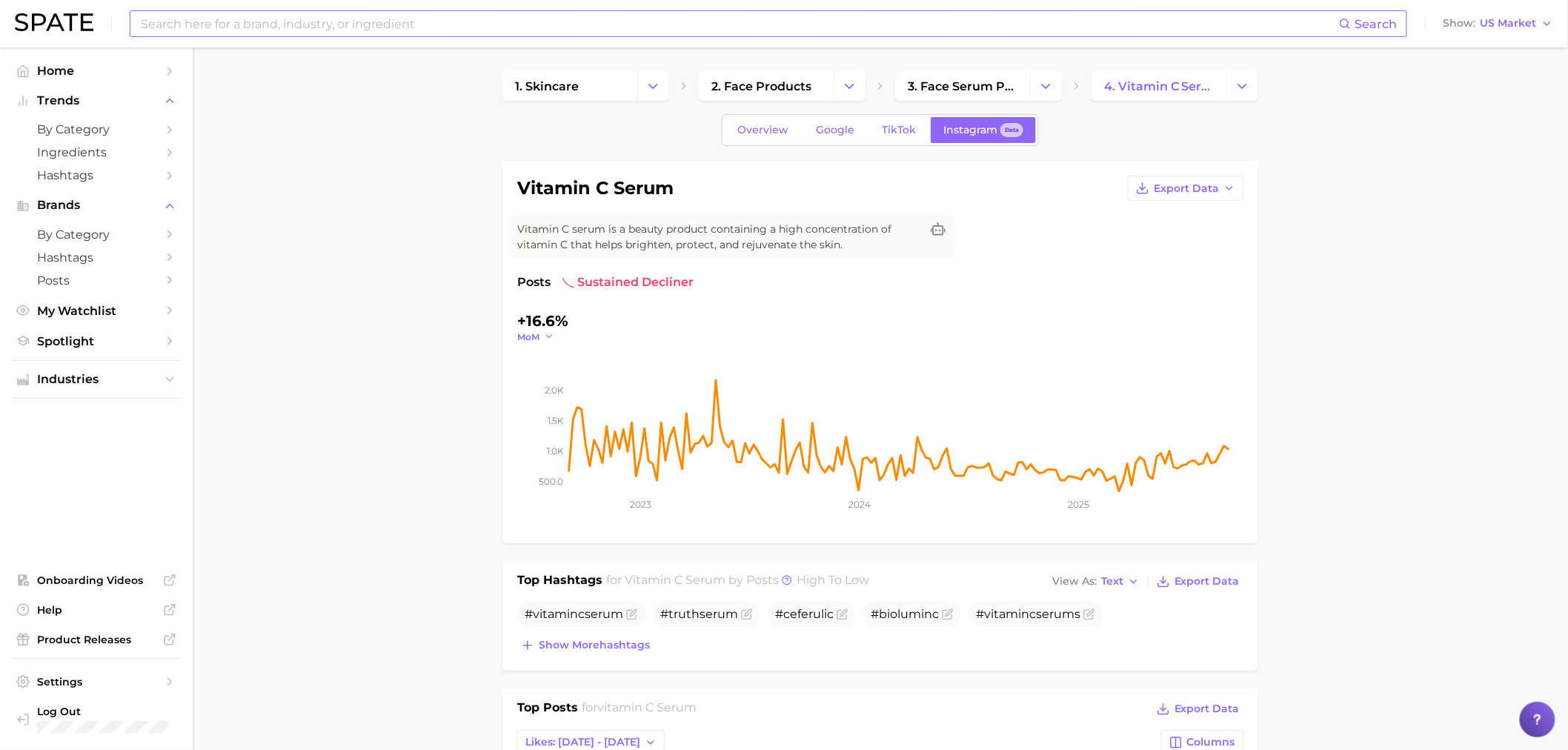
click at [550, 336] on icon "button" at bounding box center [549, 336] width 10 height 10
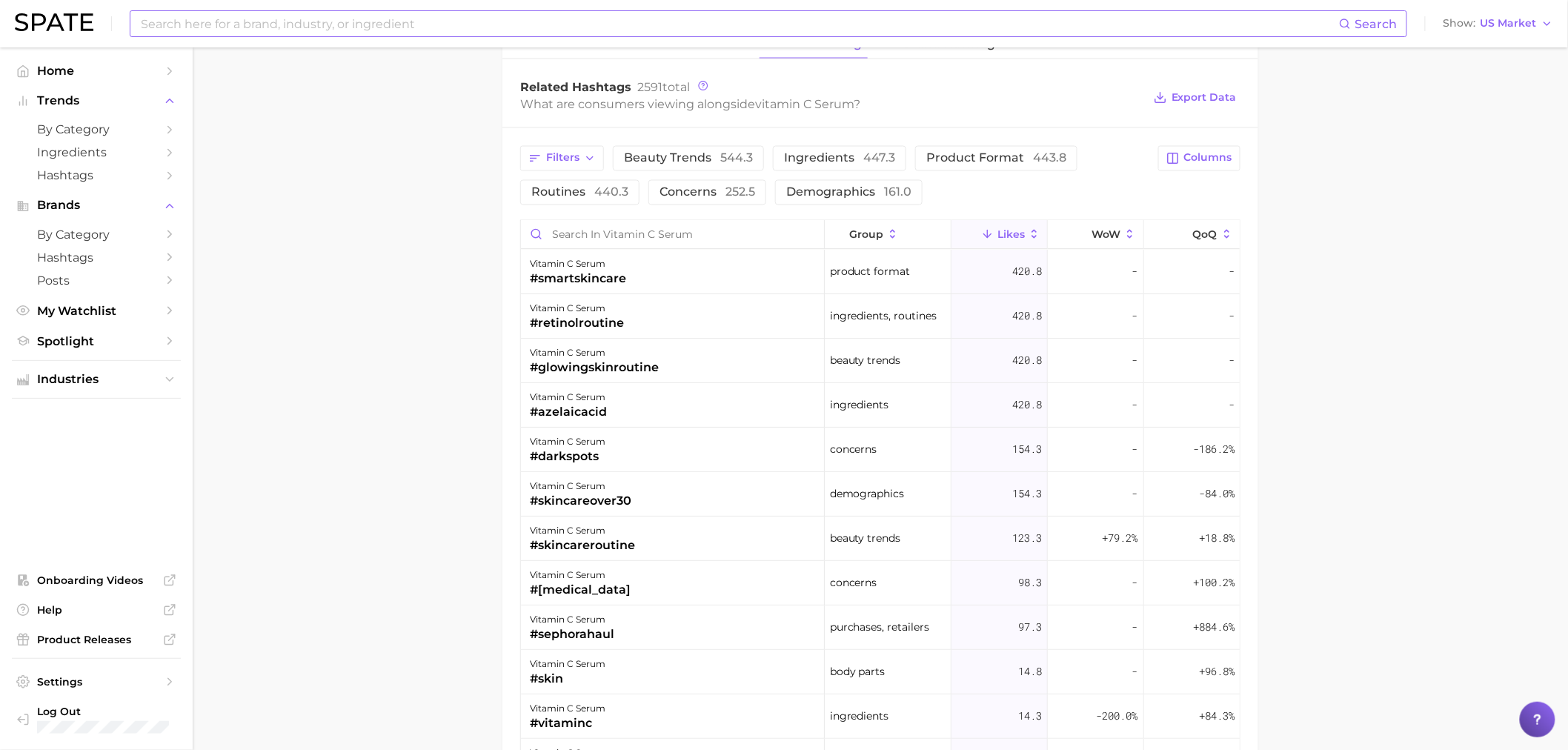
scroll to position [714, 0]
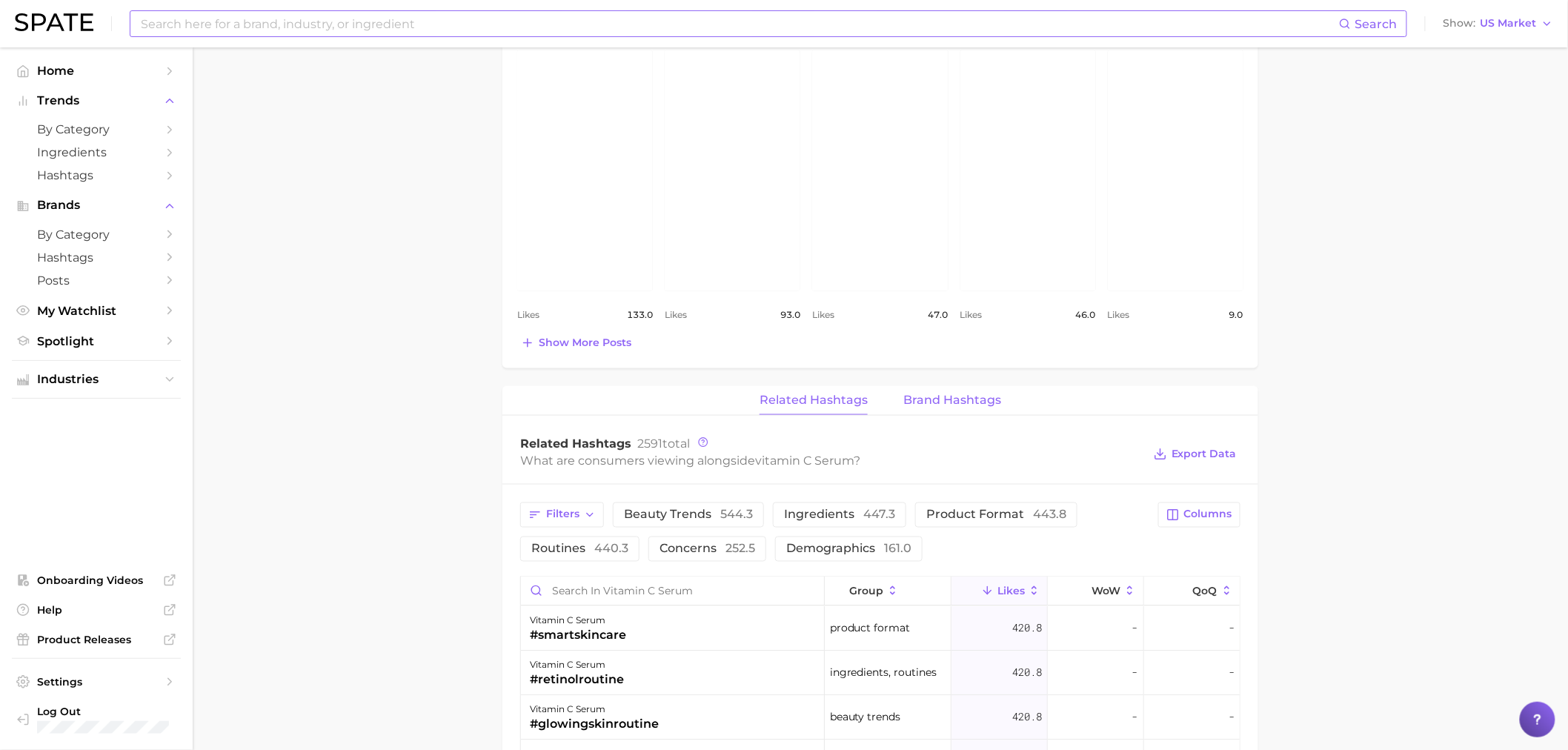
click at [946, 406] on span "Brand Hashtags" at bounding box center [952, 401] width 98 height 14
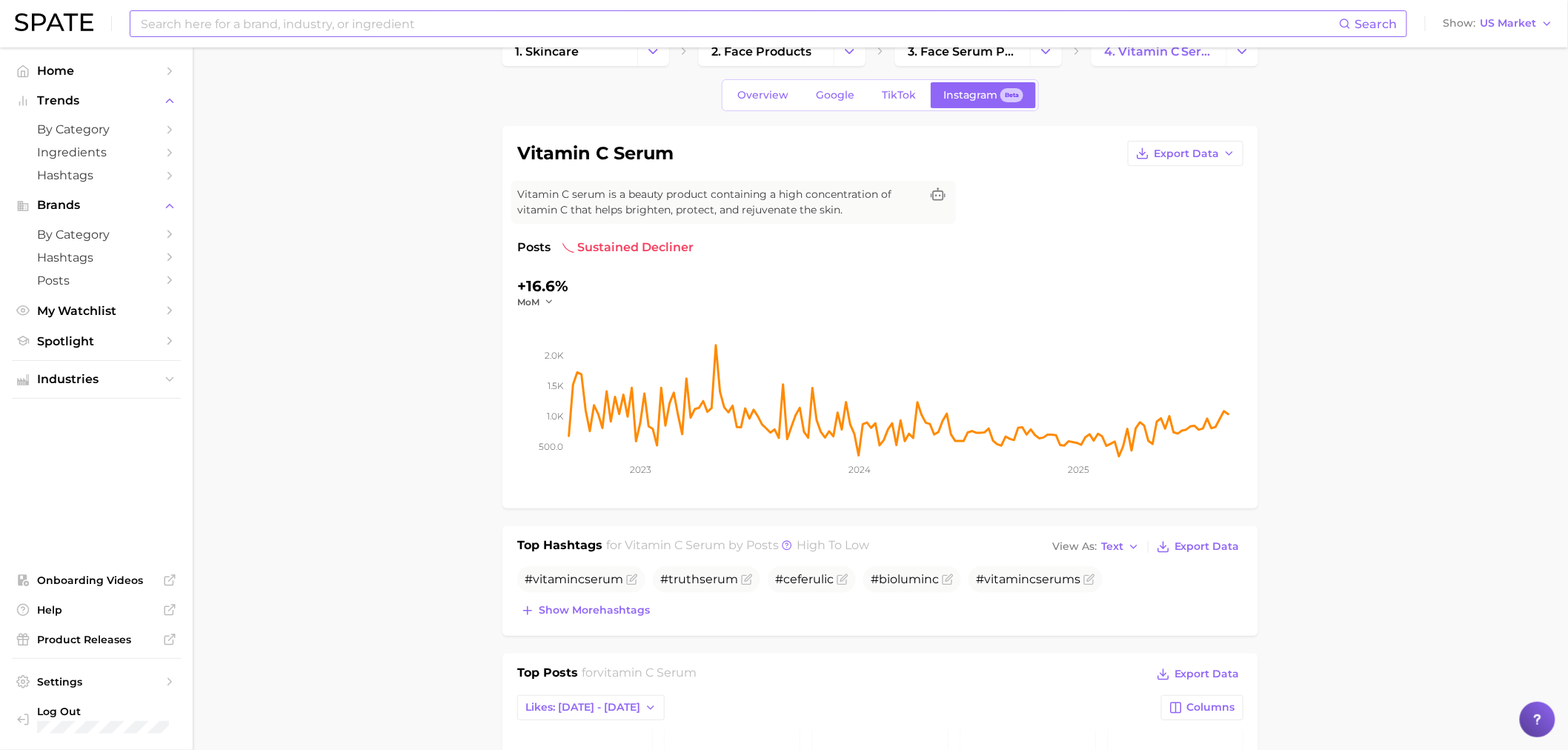
scroll to position [0, 0]
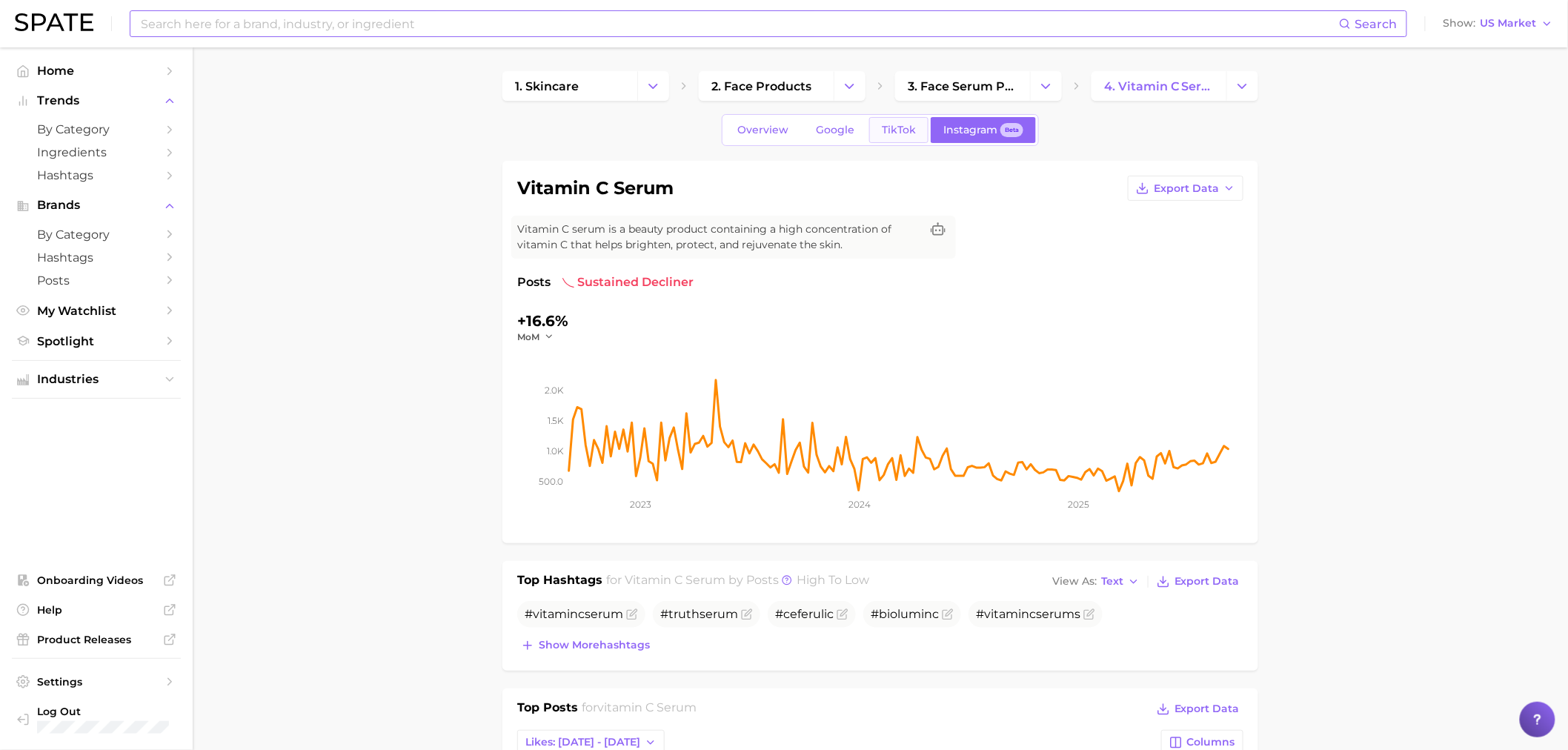
click at [887, 128] on span "TikTok" at bounding box center [899, 129] width 34 height 13
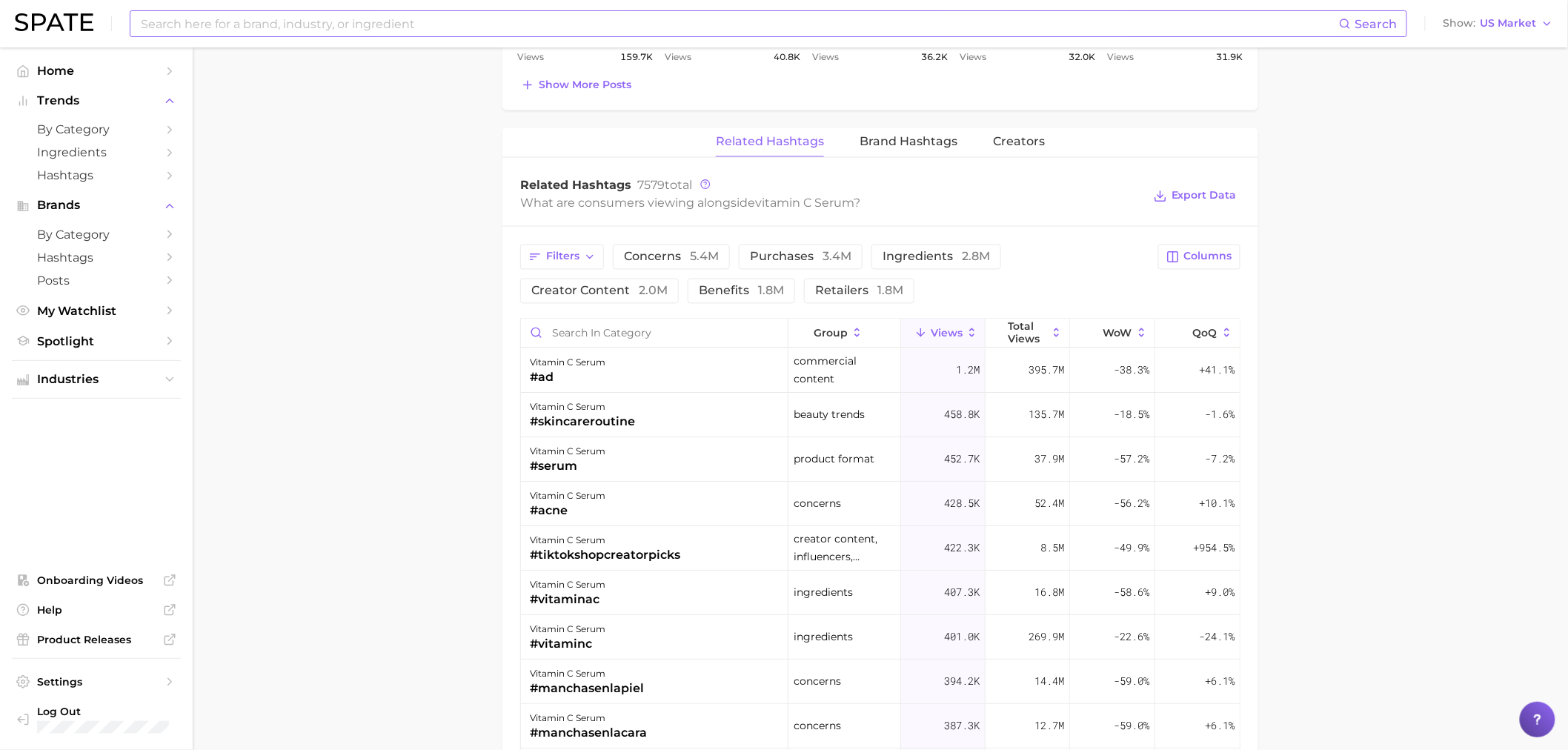
scroll to position [714, 0]
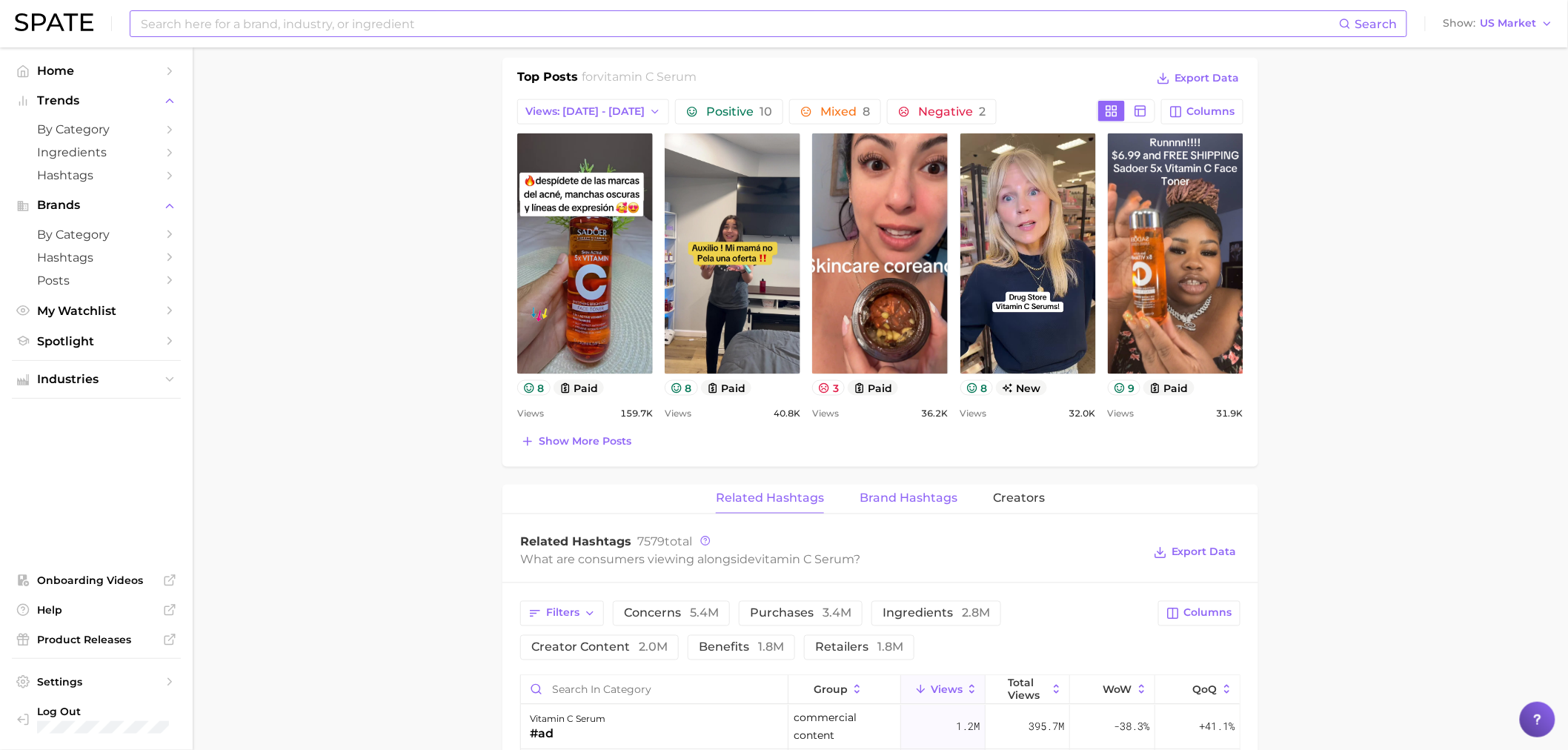
click at [890, 493] on span "Brand Hashtags" at bounding box center [908, 499] width 98 height 14
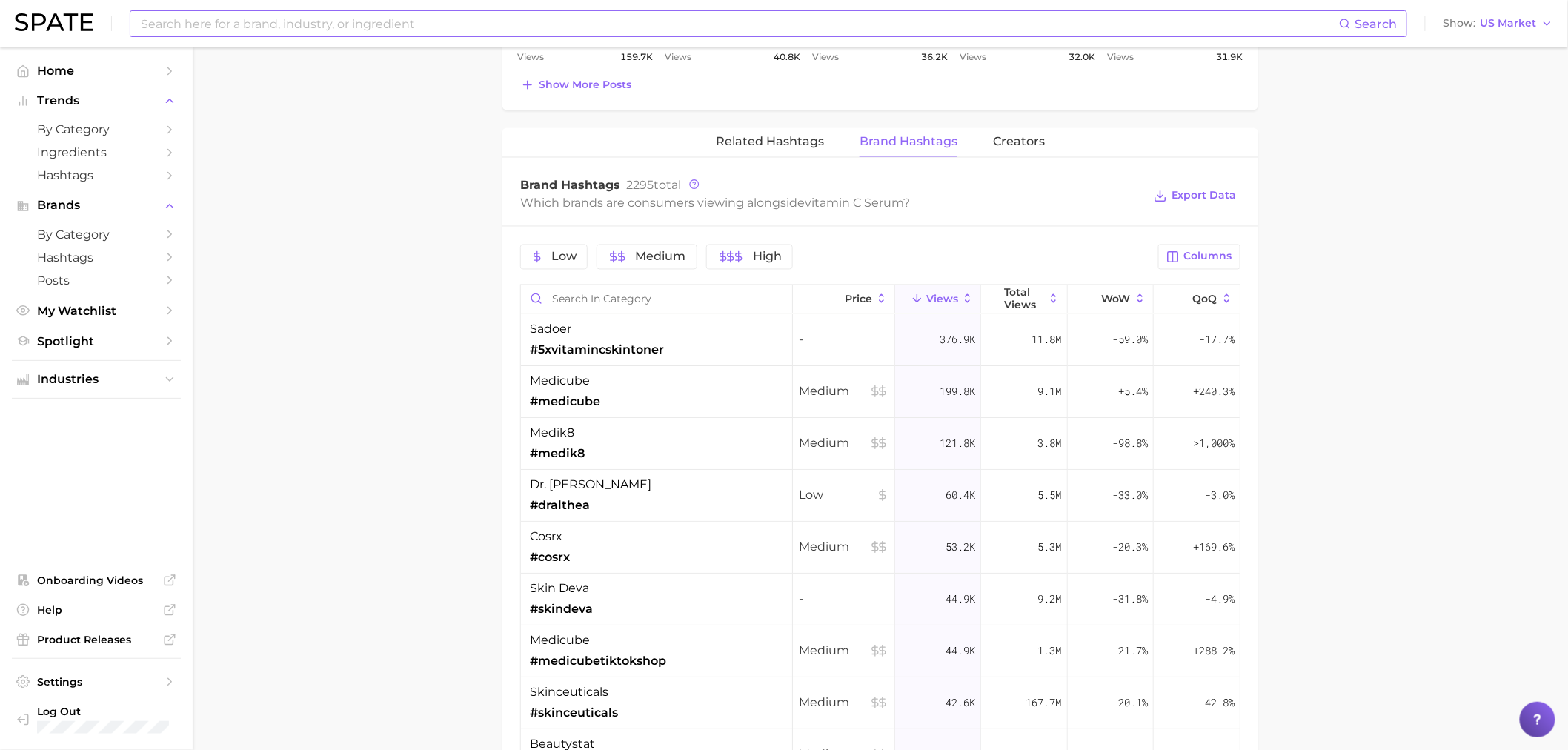
scroll to position [357, 0]
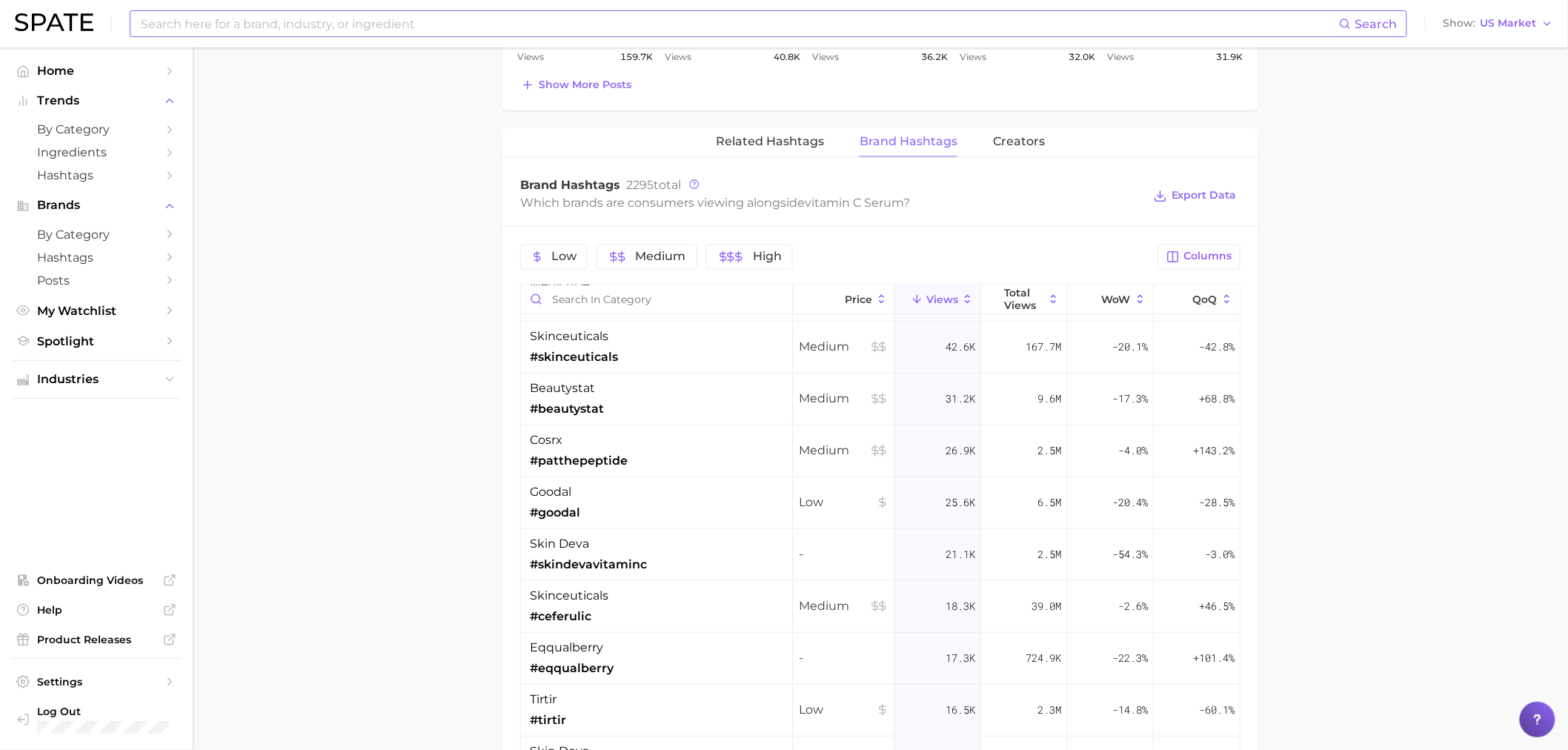
click at [145, 36] on div "Search" at bounding box center [768, 23] width 1278 height 26
click at [171, 18] on input at bounding box center [739, 24] width 1200 height 26
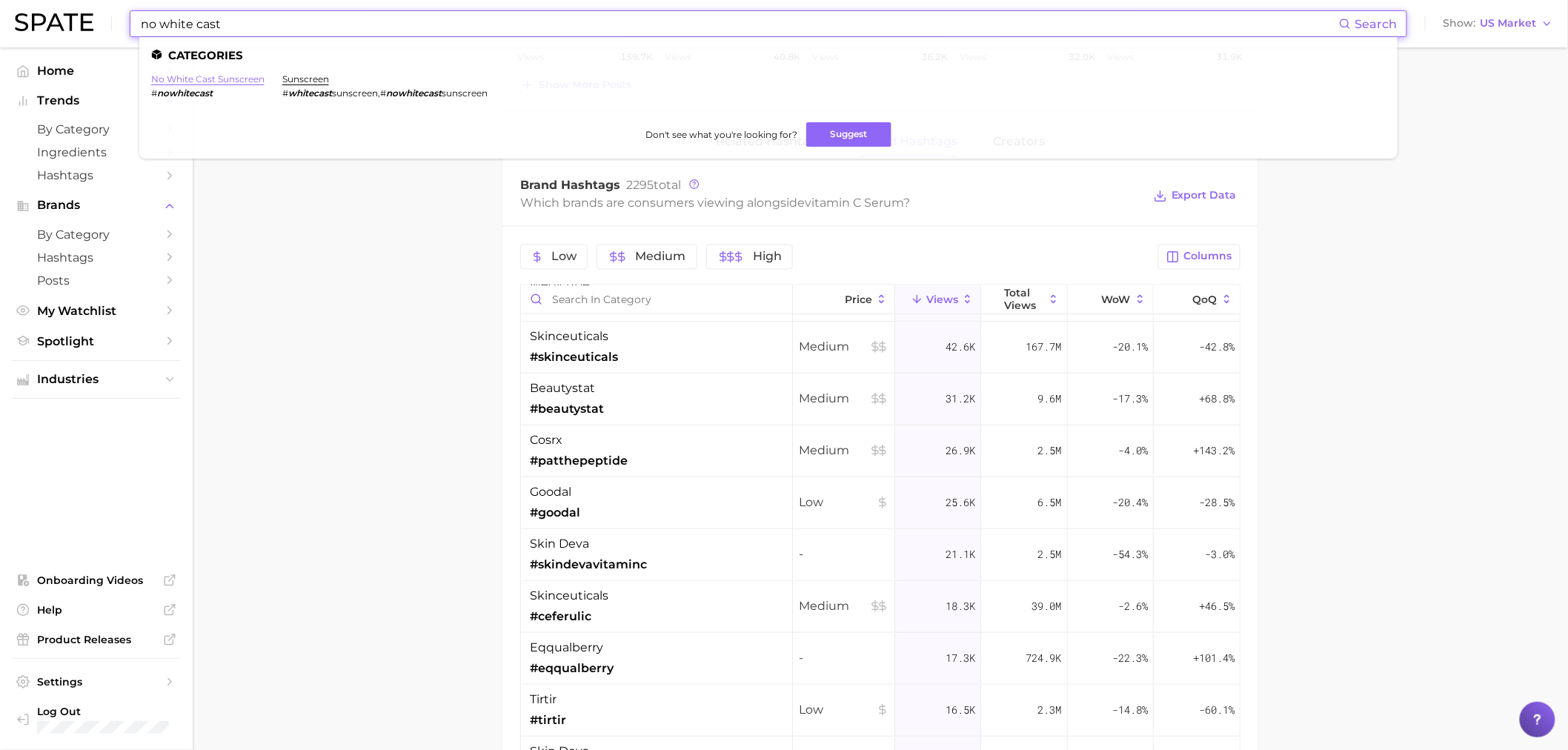
type input "no white cast"
click at [233, 79] on link "no white cast sunscreen" at bounding box center [208, 78] width 113 height 11
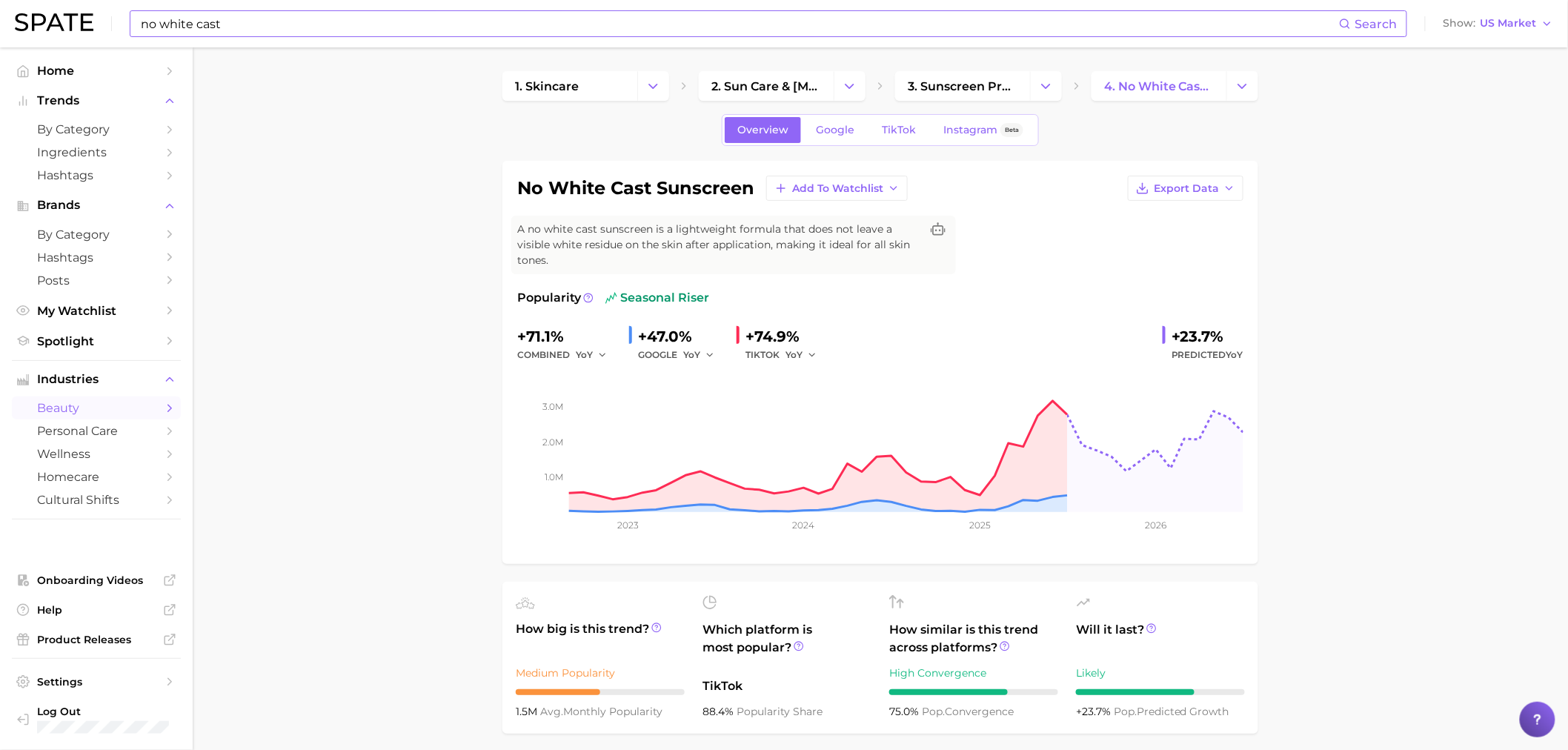
drag, startPoint x: 703, startPoint y: 352, endPoint x: 704, endPoint y: 364, distance: 12.0
click at [703, 352] on button "YoY" at bounding box center [698, 355] width 31 height 18
click at [711, 403] on span "QoQ" at bounding box center [703, 405] width 25 height 13
click at [693, 350] on span "QoQ" at bounding box center [693, 354] width 20 height 13
drag, startPoint x: 714, startPoint y: 432, endPoint x: 702, endPoint y: 433, distance: 12.0
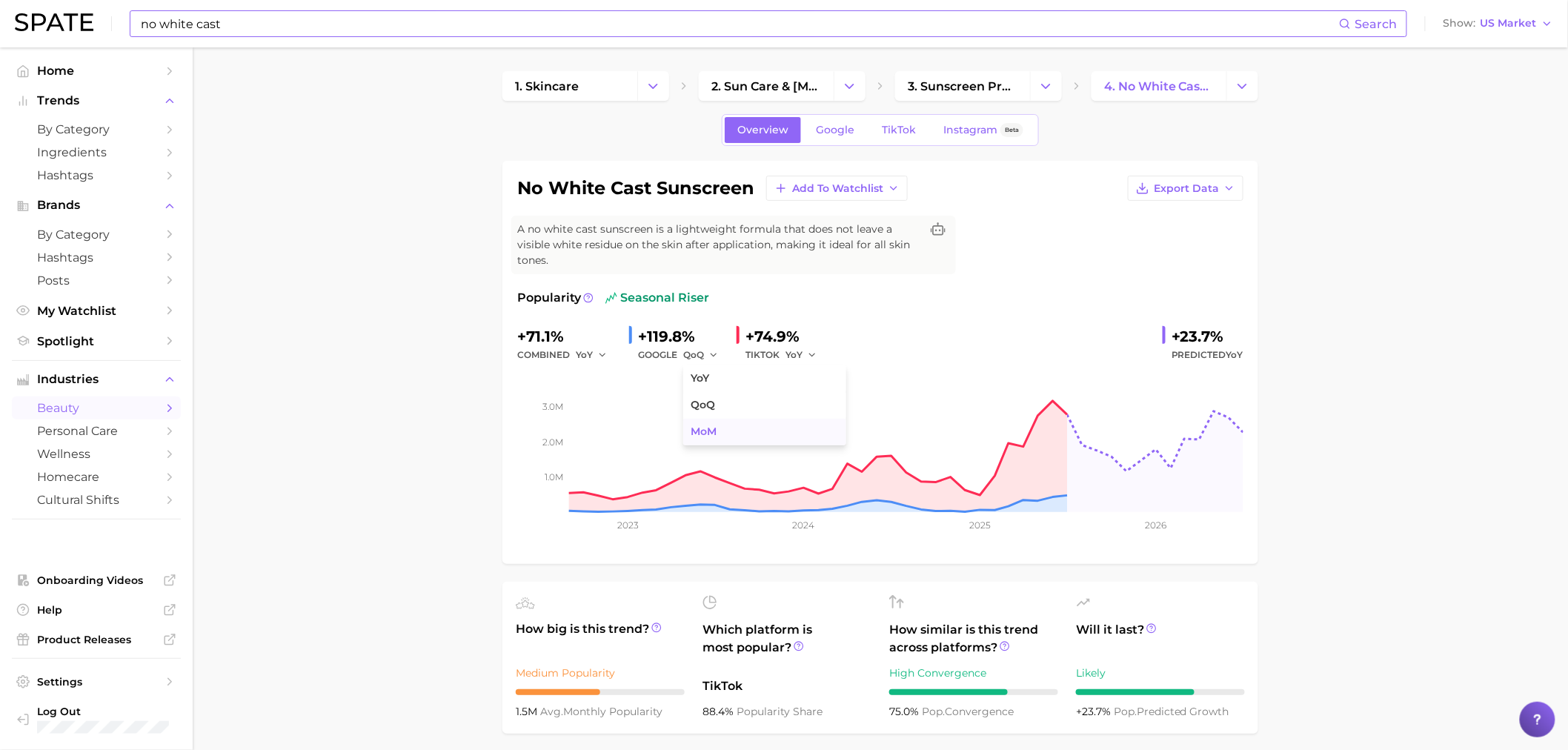
click at [714, 432] on span "MoM" at bounding box center [704, 432] width 26 height 13
click at [813, 352] on icon "button" at bounding box center [813, 355] width 10 height 10
click at [833, 404] on button "QoQ" at bounding box center [867, 405] width 163 height 26
click at [804, 350] on span "QoQ" at bounding box center [795, 354] width 20 height 13
click at [817, 427] on span "MoM" at bounding box center [806, 432] width 26 height 13
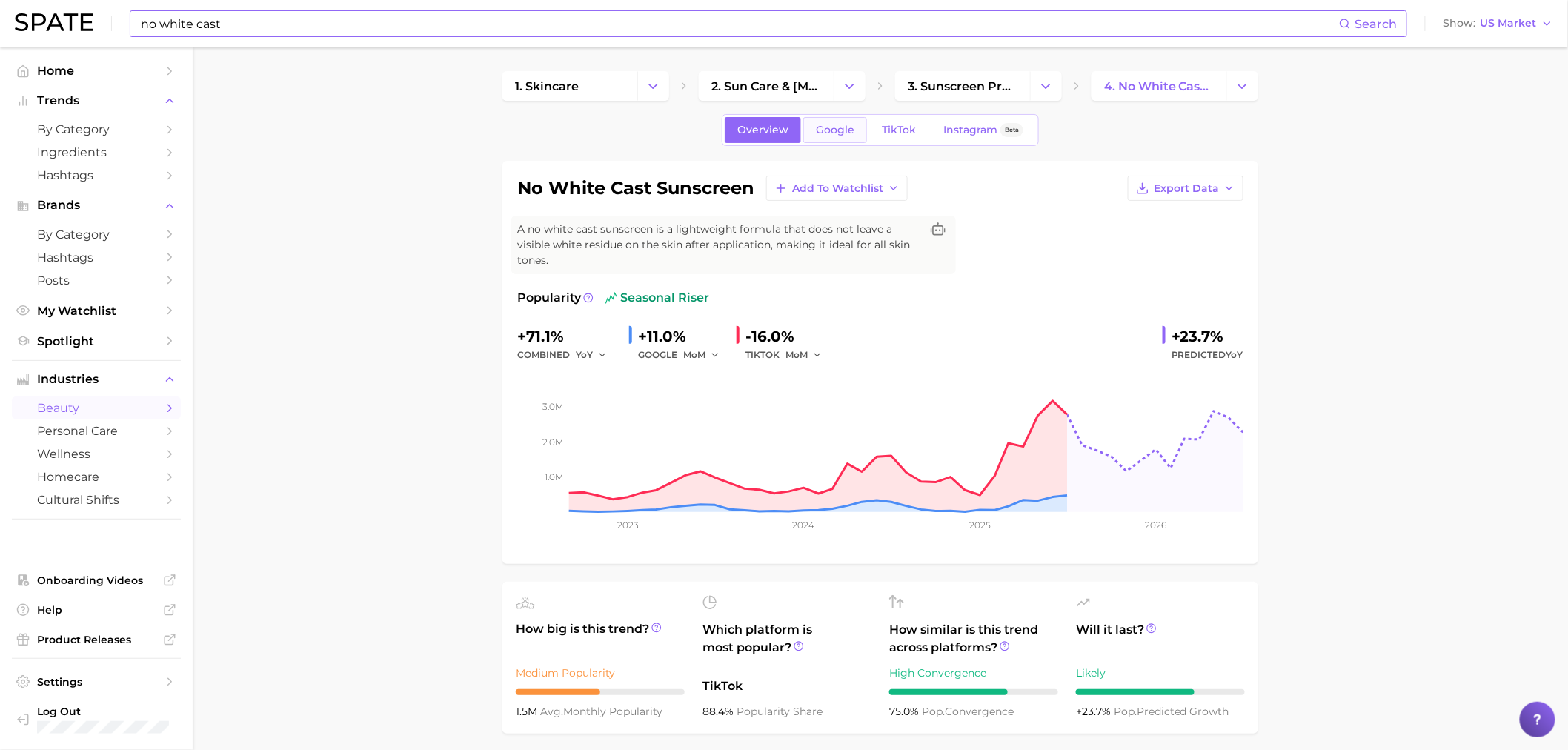
click at [817, 127] on link "Google" at bounding box center [835, 130] width 64 height 26
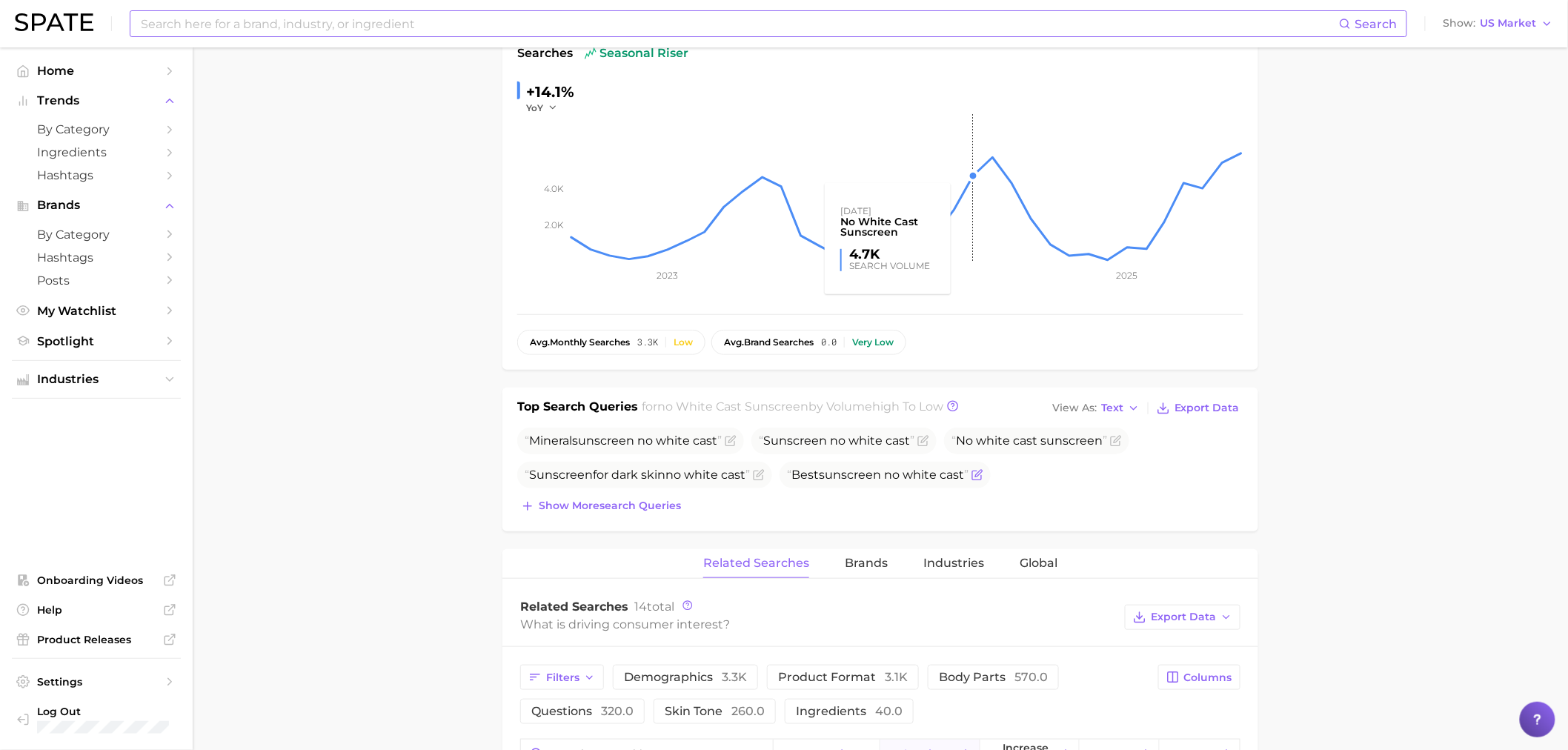
scroll to position [357, 0]
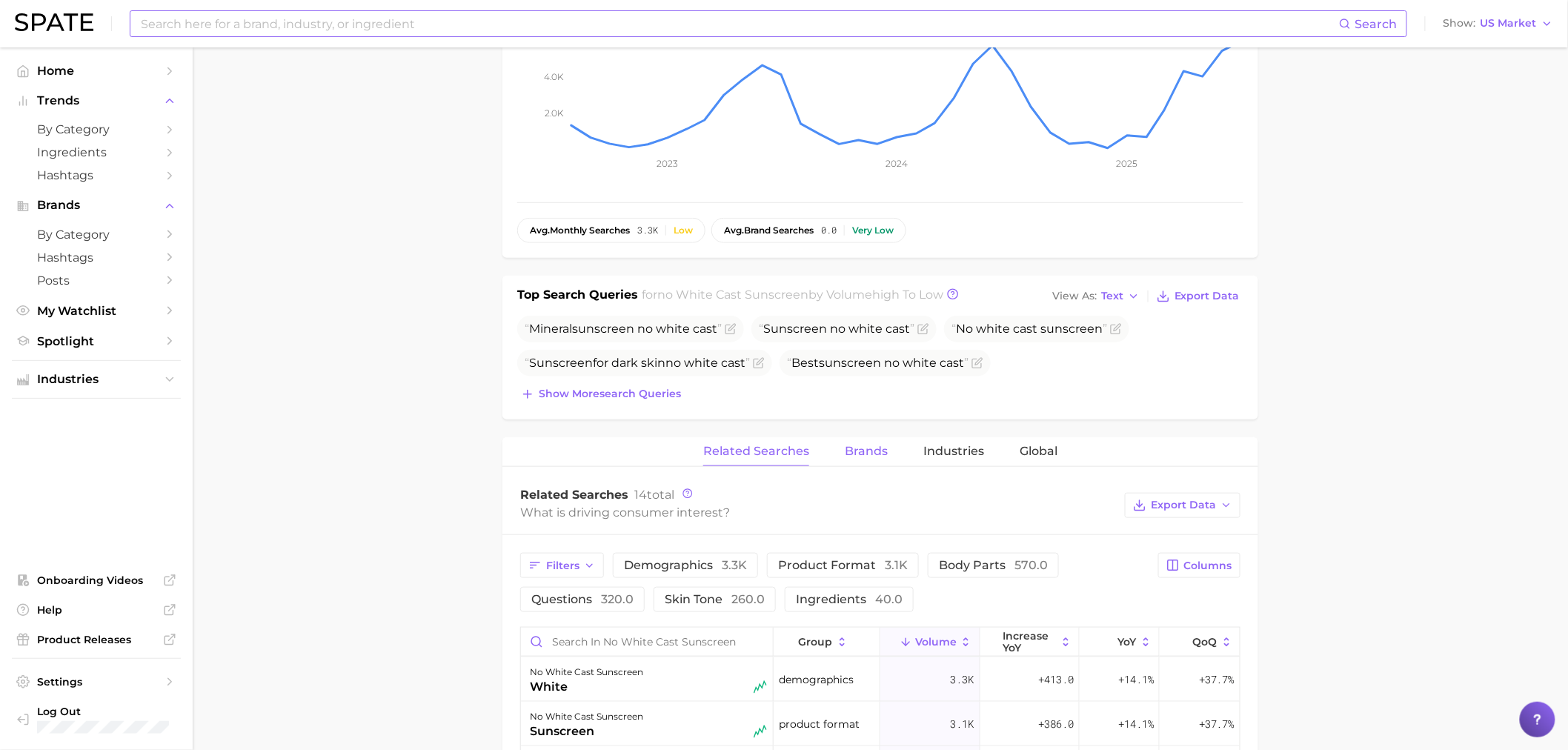
click at [870, 445] on span "Brands" at bounding box center [866, 452] width 43 height 14
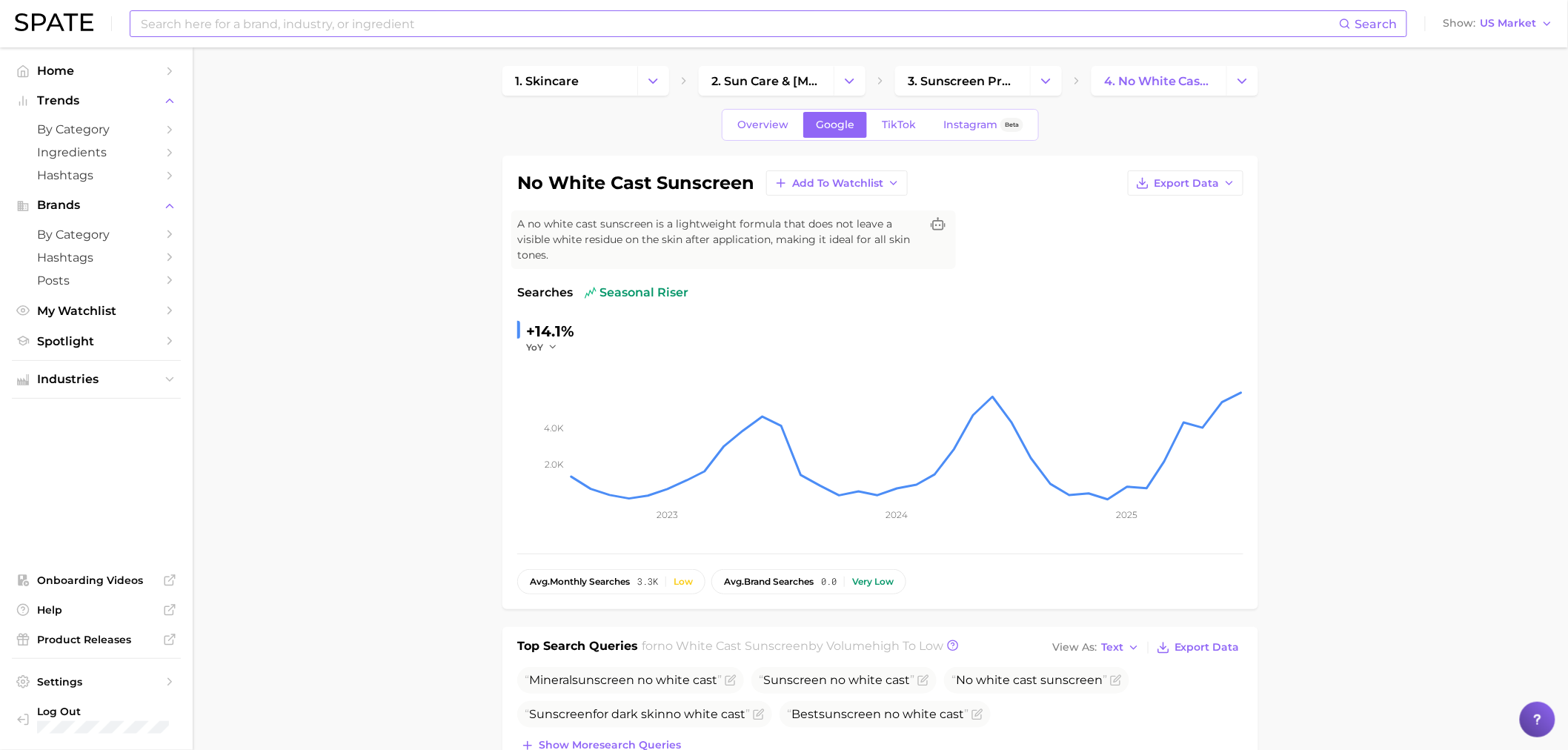
scroll to position [0, 0]
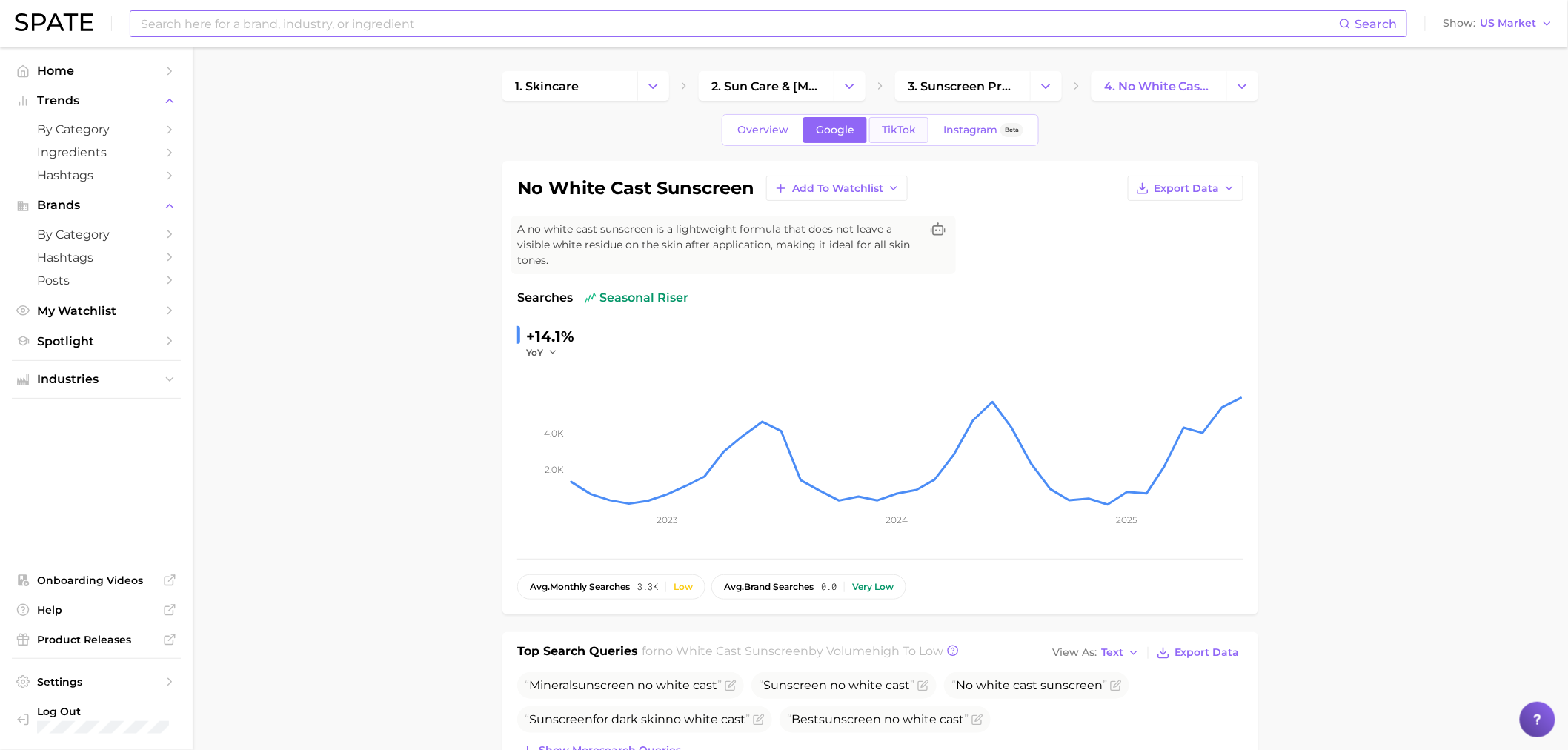
click at [887, 136] on link "TikTok" at bounding box center [899, 130] width 60 height 26
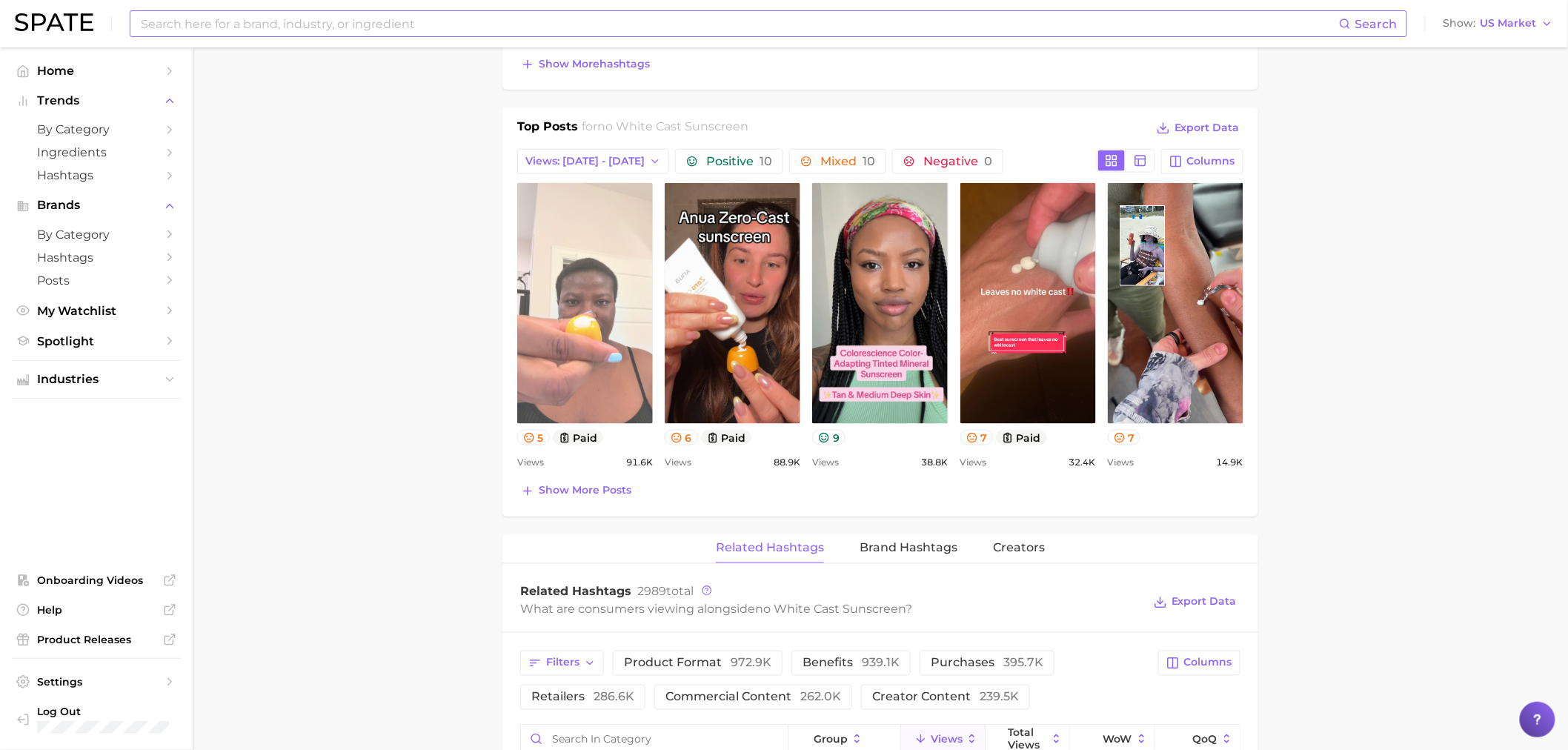
scroll to position [357, 0]
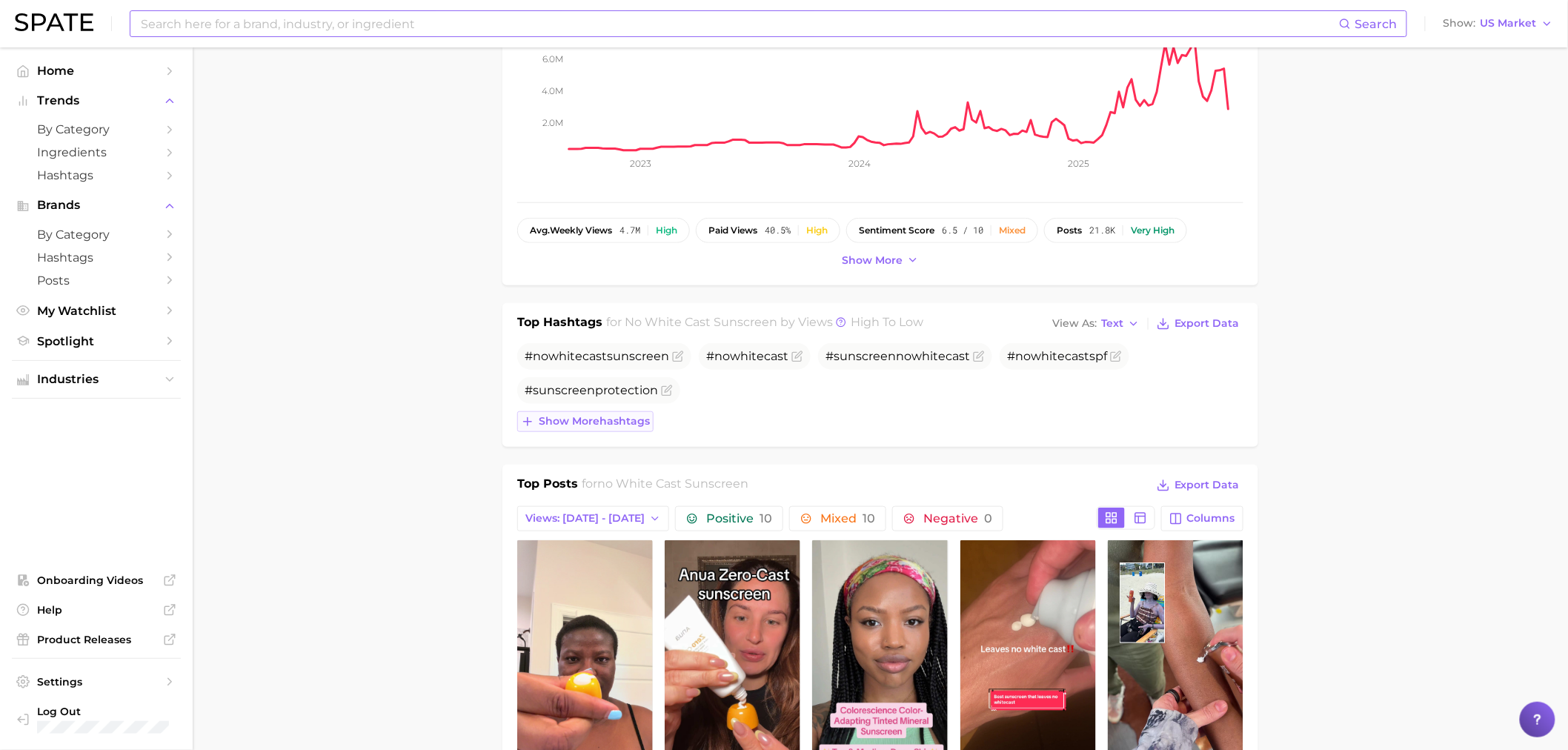
click at [635, 416] on span "Show more hashtags" at bounding box center [594, 421] width 111 height 13
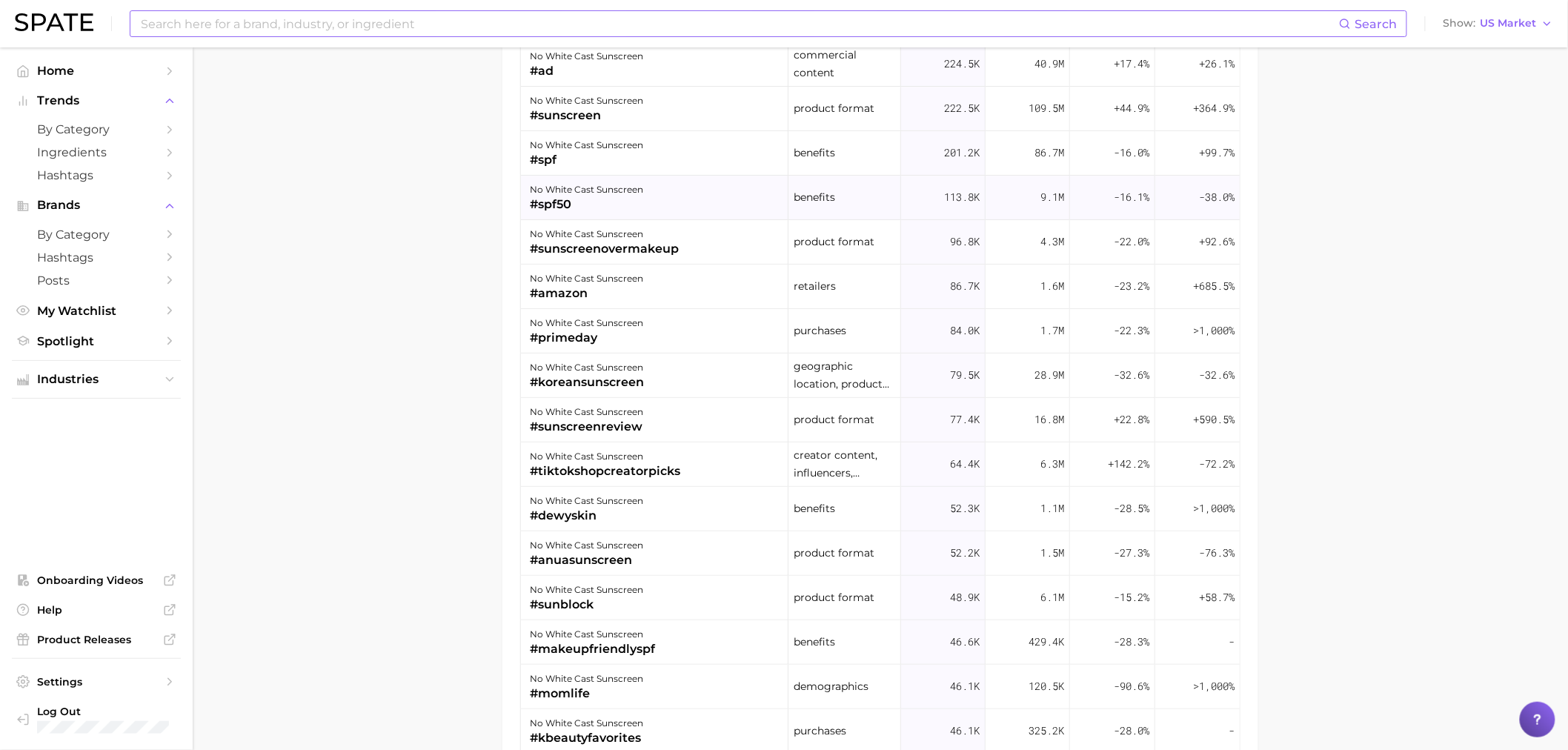
scroll to position [714, 0]
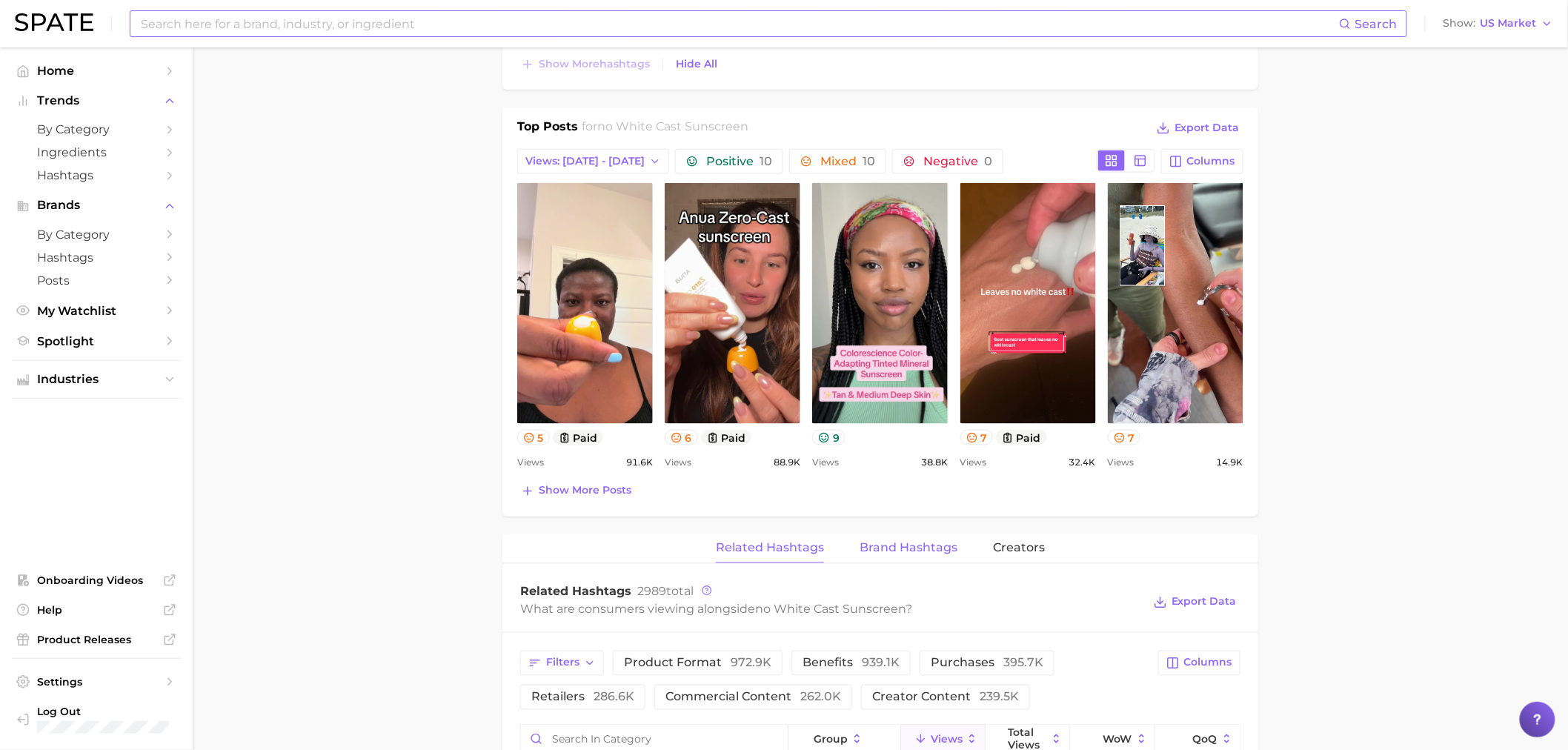
click at [925, 552] on span "Brand Hashtags" at bounding box center [908, 549] width 98 height 14
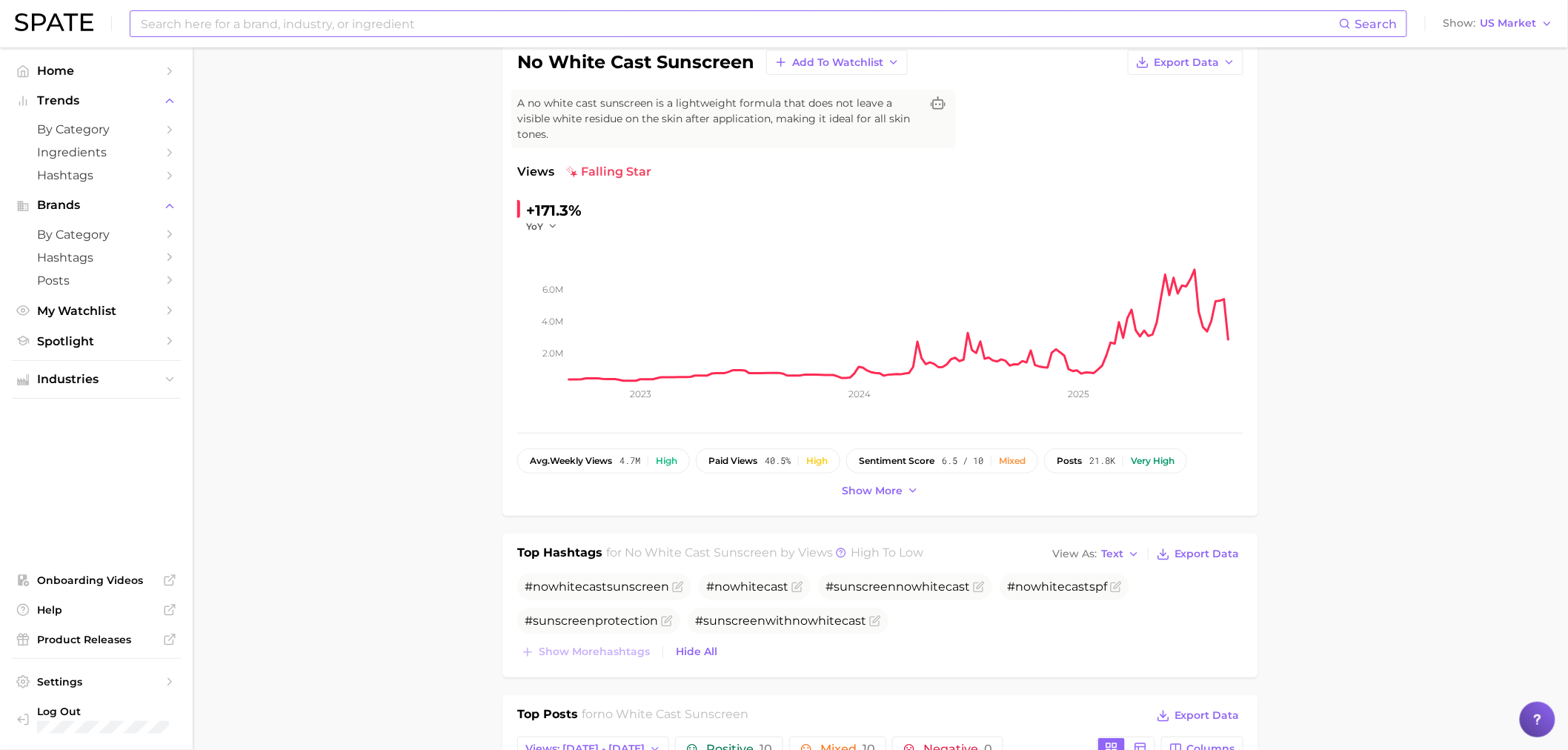
scroll to position [0, 0]
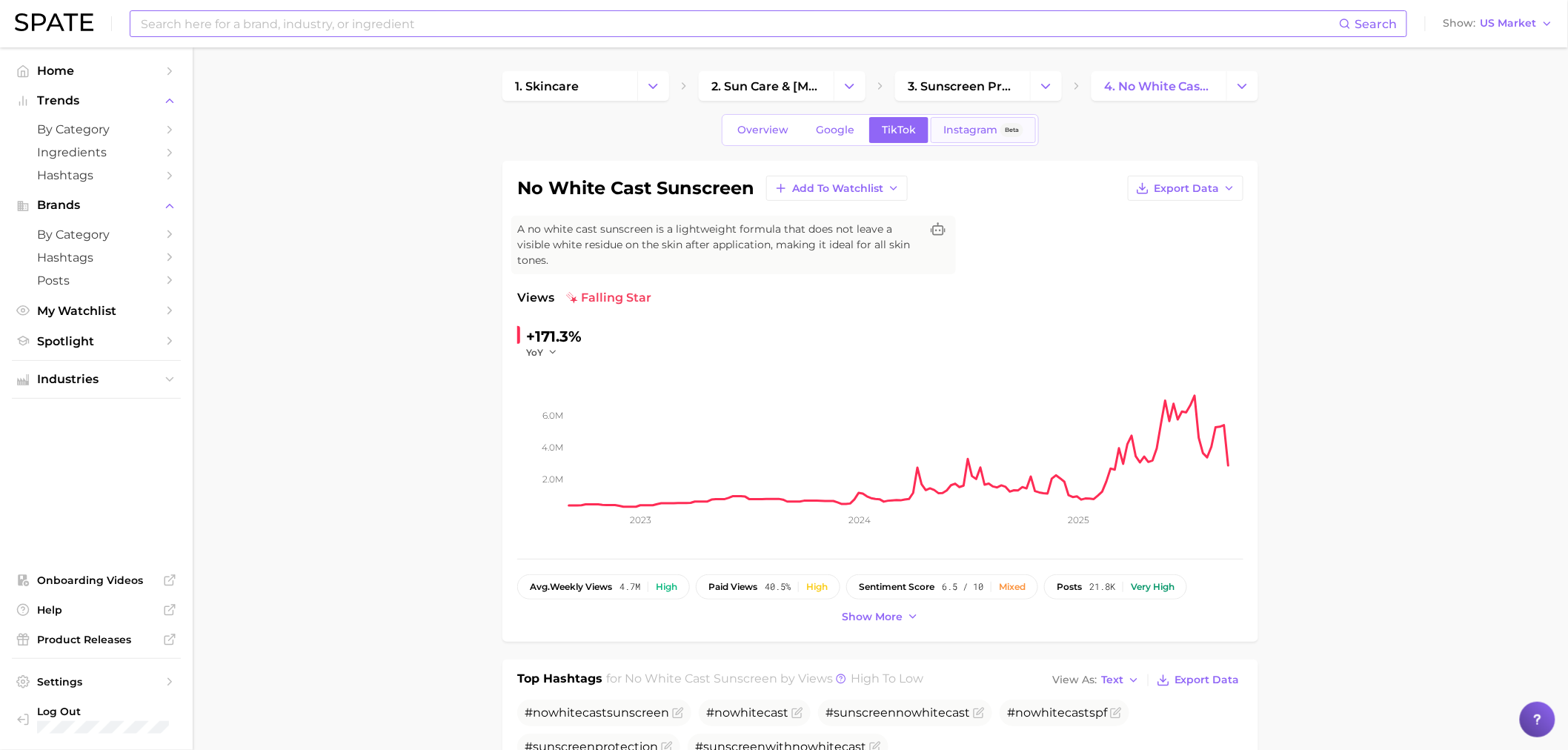
click at [972, 134] on span "Instagram" at bounding box center [971, 129] width 54 height 13
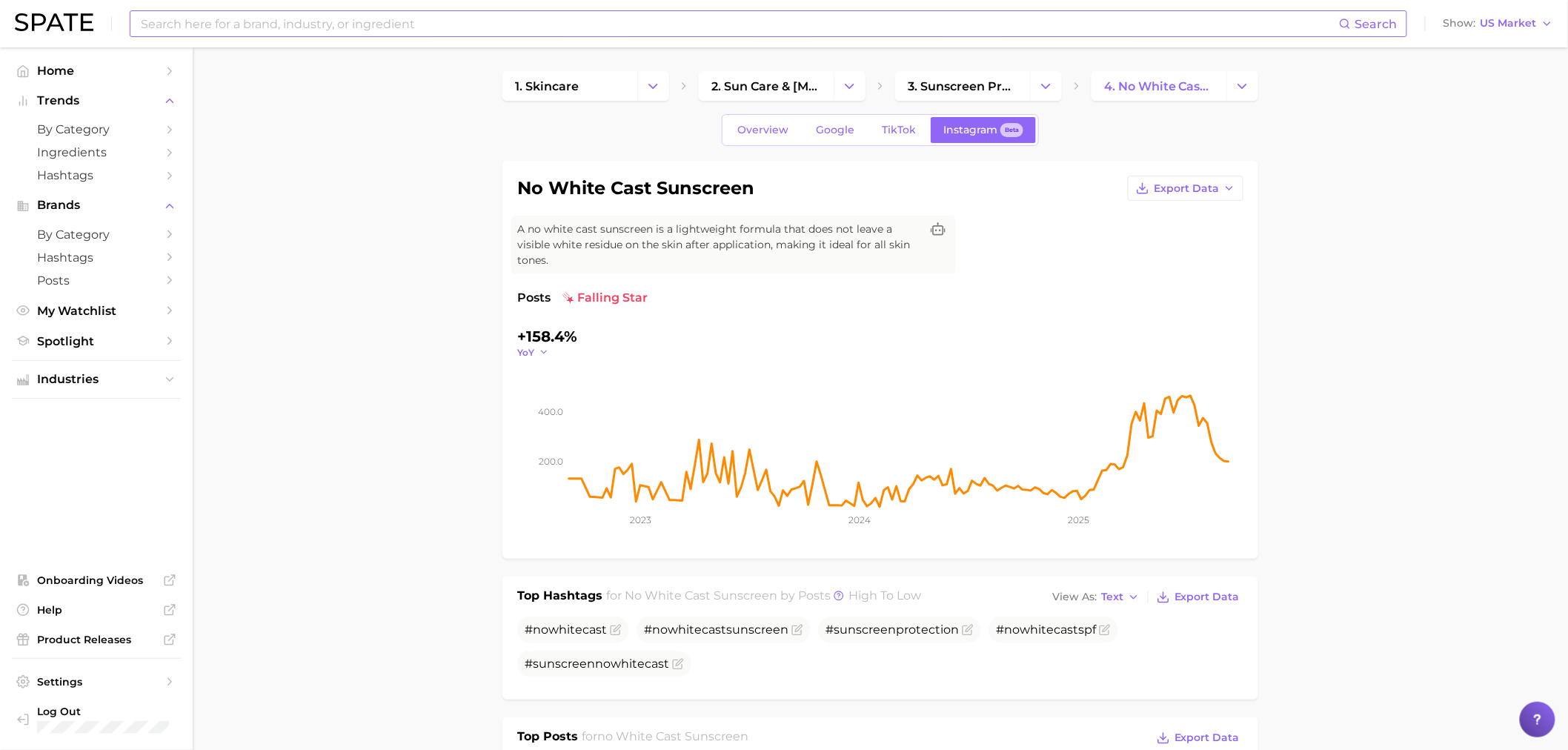
click at [536, 358] on button "YoY" at bounding box center [533, 352] width 31 height 13
click at [554, 409] on button "QoQ" at bounding box center [599, 400] width 163 height 26
click at [549, 350] on icon "button" at bounding box center [548, 352] width 10 height 10
click at [568, 436] on button "MoM" at bounding box center [599, 427] width 163 height 26
click at [539, 353] on span "MoM" at bounding box center [528, 352] width 22 height 13
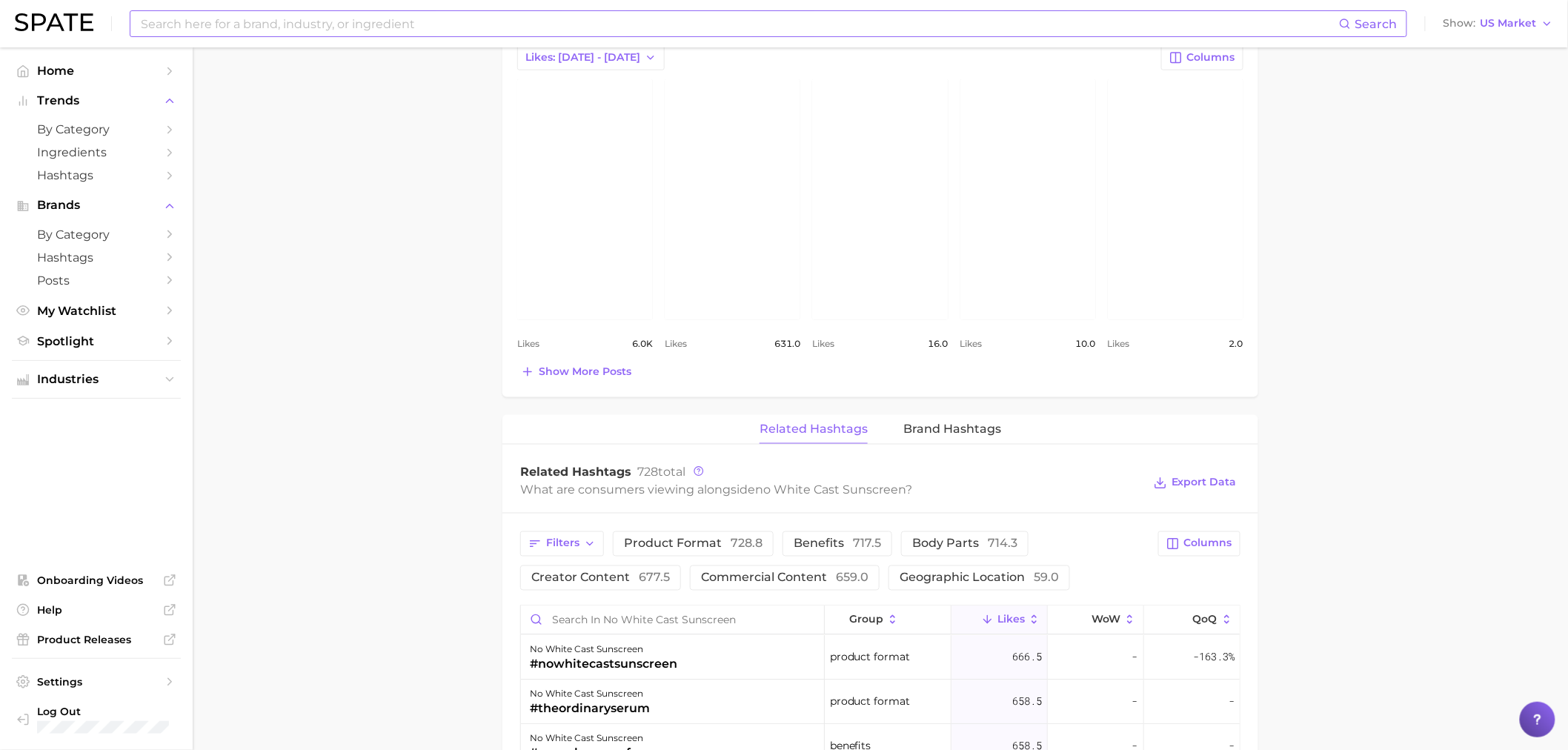
scroll to position [1071, 0]
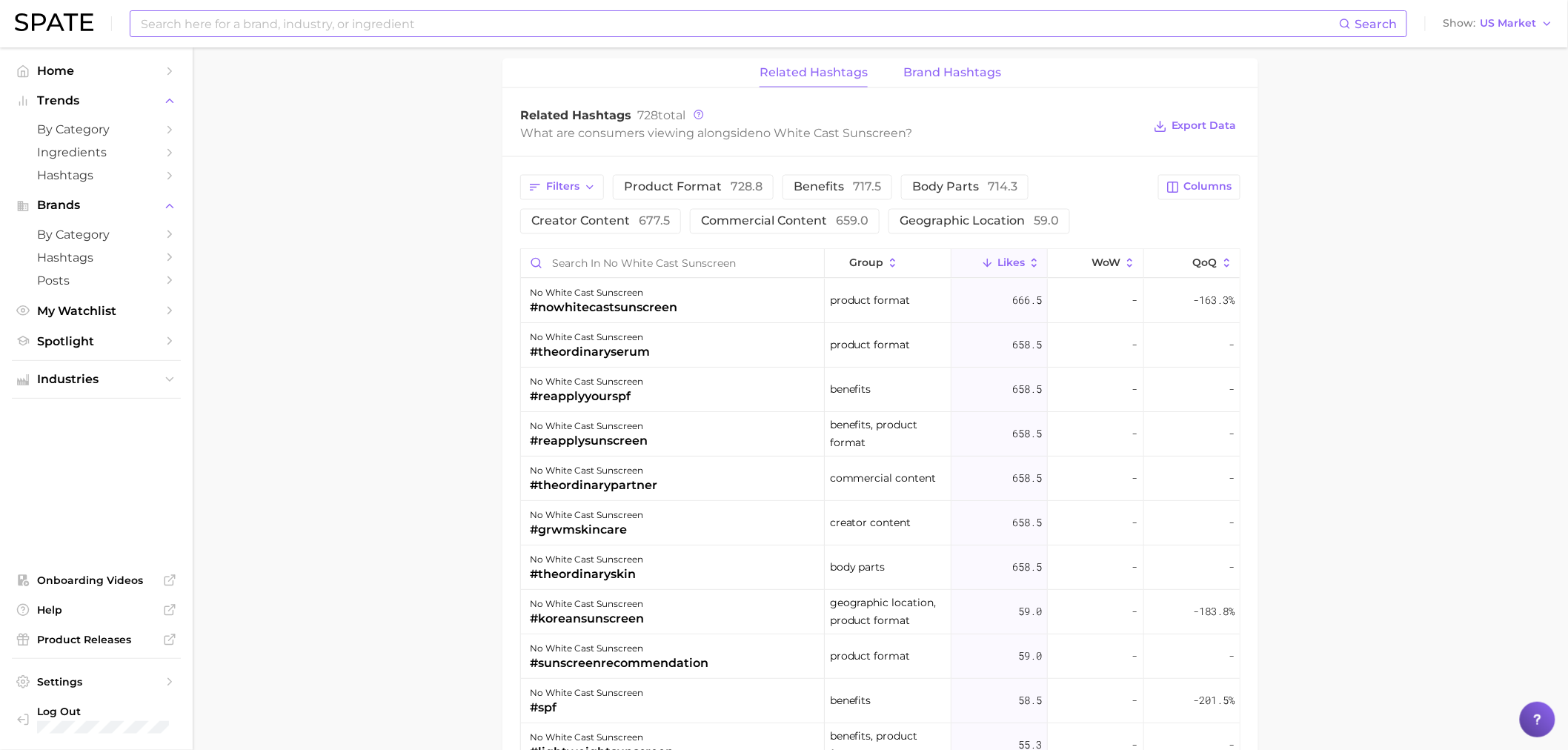
click at [924, 78] on button "Brand Hashtags" at bounding box center [952, 73] width 98 height 29
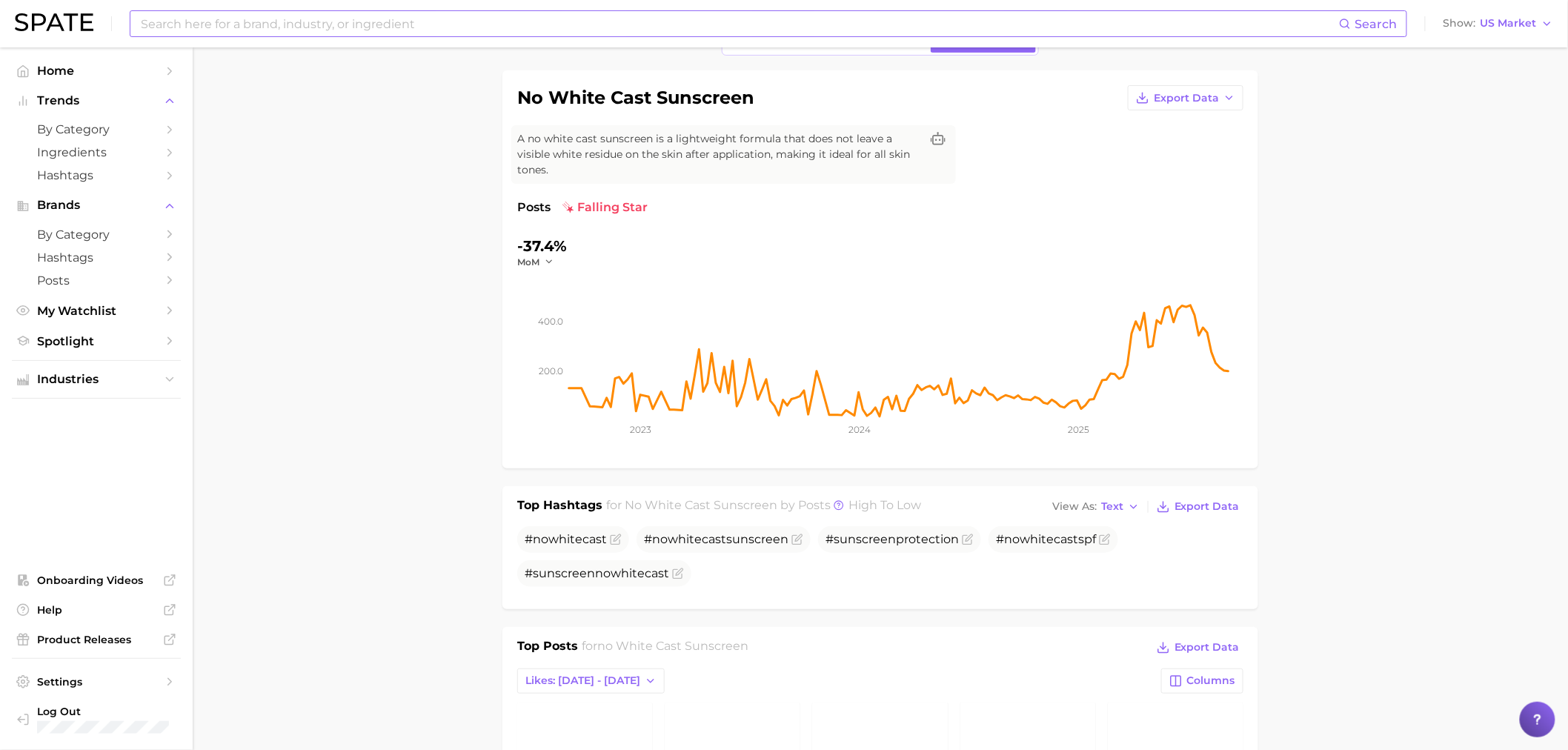
scroll to position [0, 0]
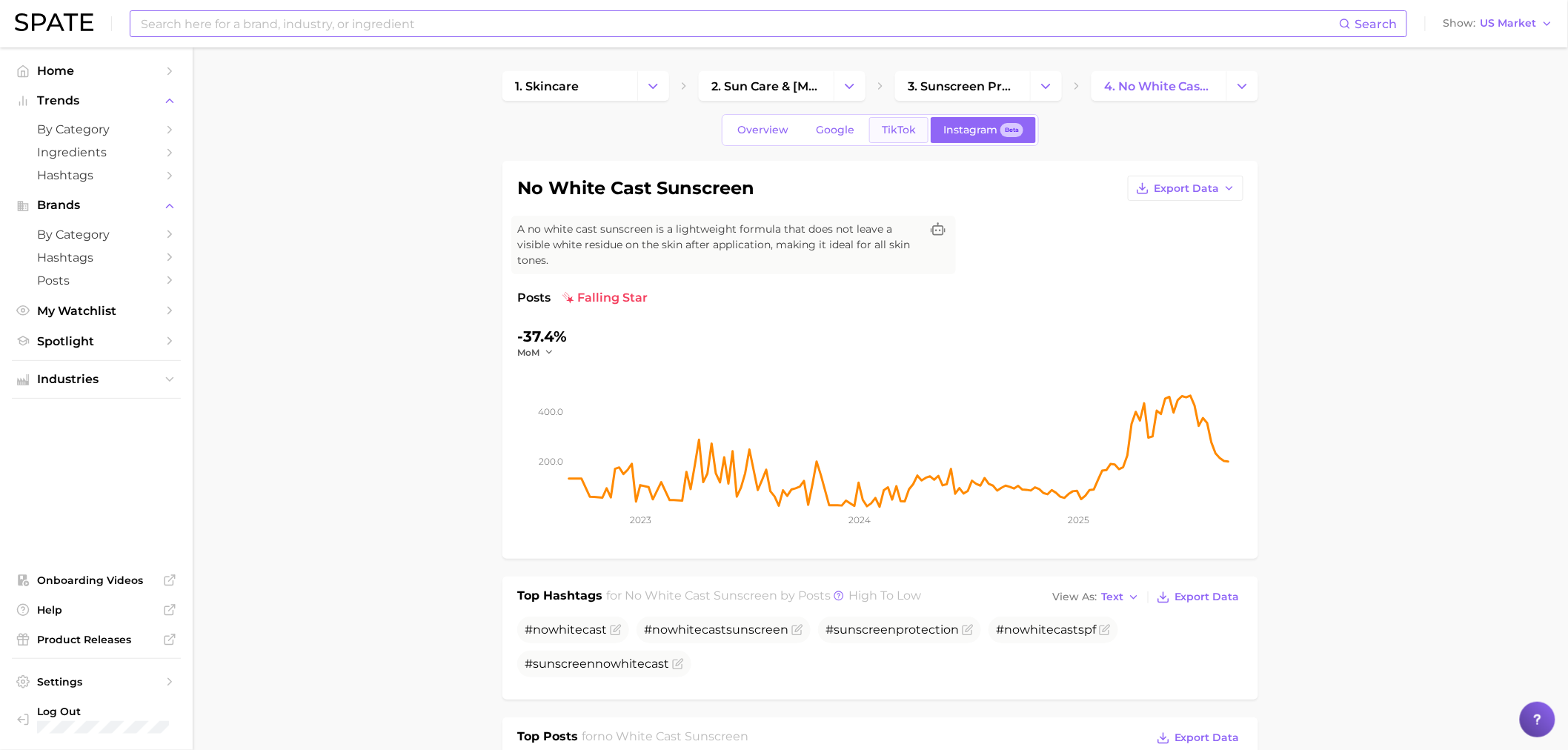
click at [872, 129] on link "TikTok" at bounding box center [899, 130] width 60 height 26
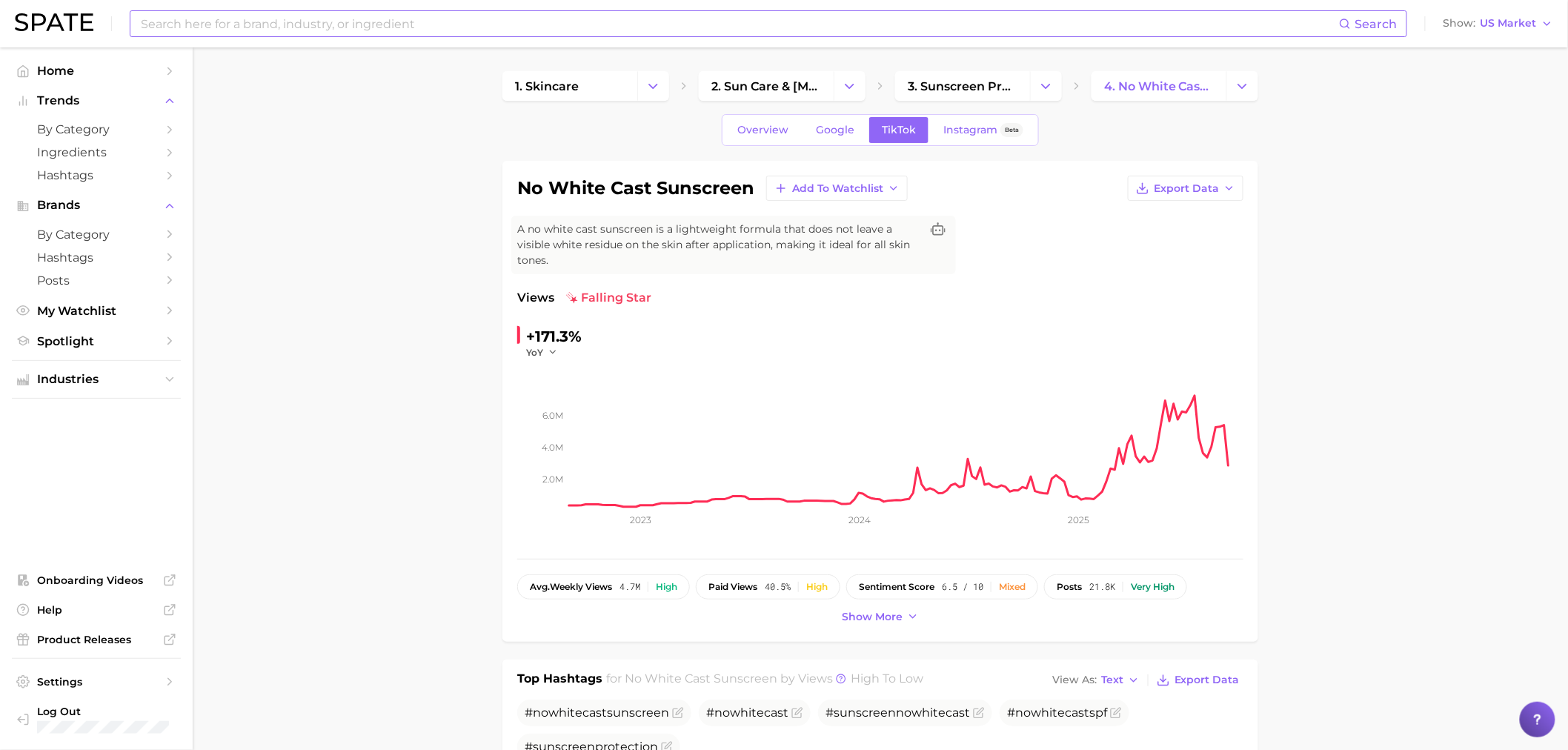
drag, startPoint x: 231, startPoint y: 18, endPoint x: 241, endPoint y: 20, distance: 10.2
click at [231, 18] on input at bounding box center [739, 24] width 1200 height 26
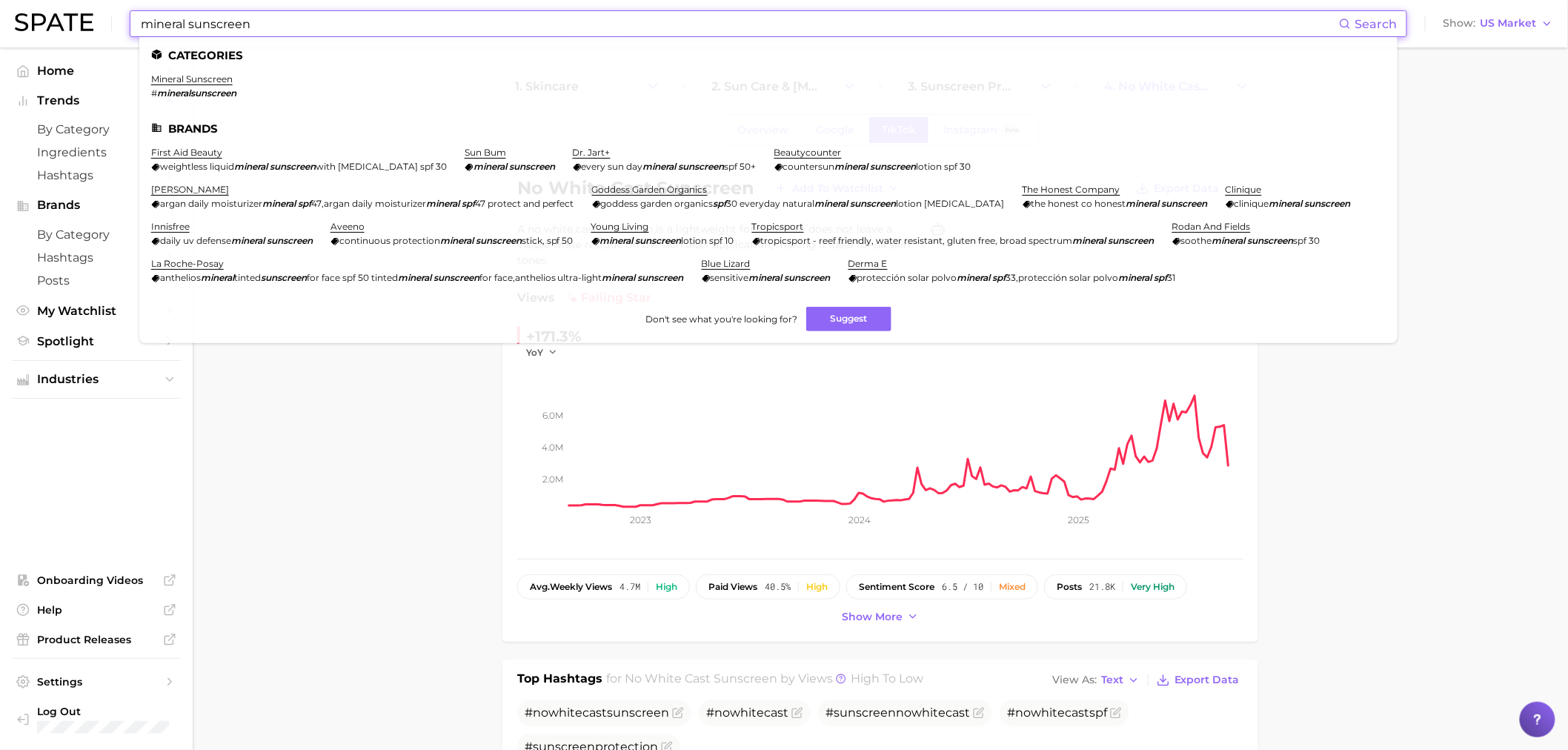
type input "mineral sunscreen"
